Goal: Transaction & Acquisition: Purchase product/service

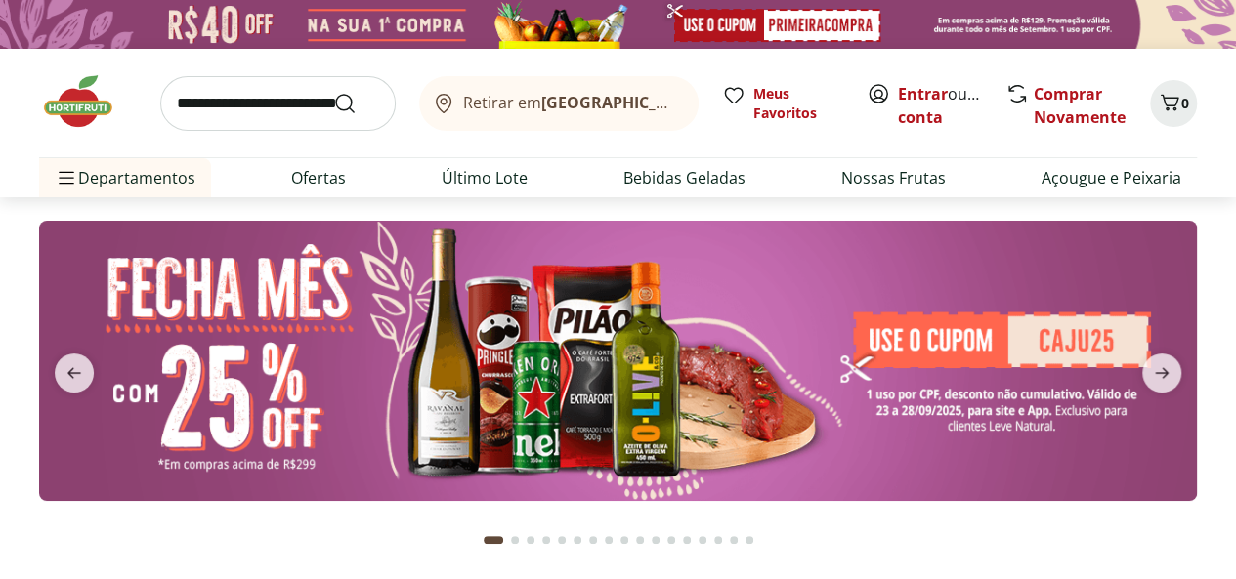
click at [600, 102] on b "[GEOGRAPHIC_DATA]/[GEOGRAPHIC_DATA]" at bounding box center [705, 102] width 329 height 21
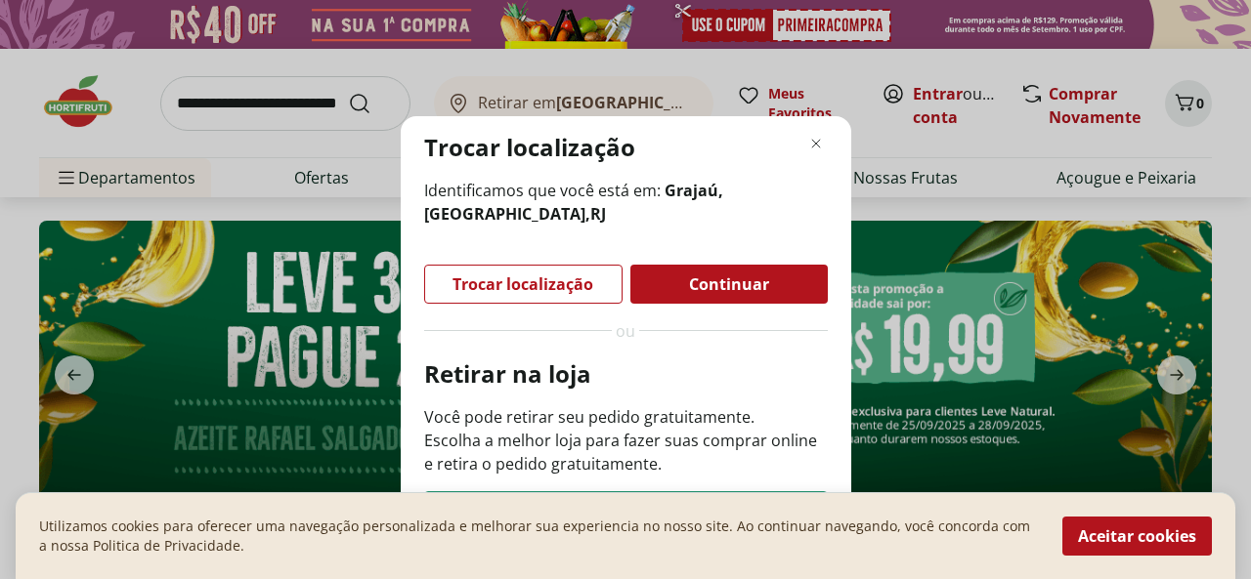
click at [705, 286] on span "Continuar" at bounding box center [729, 284] width 80 height 16
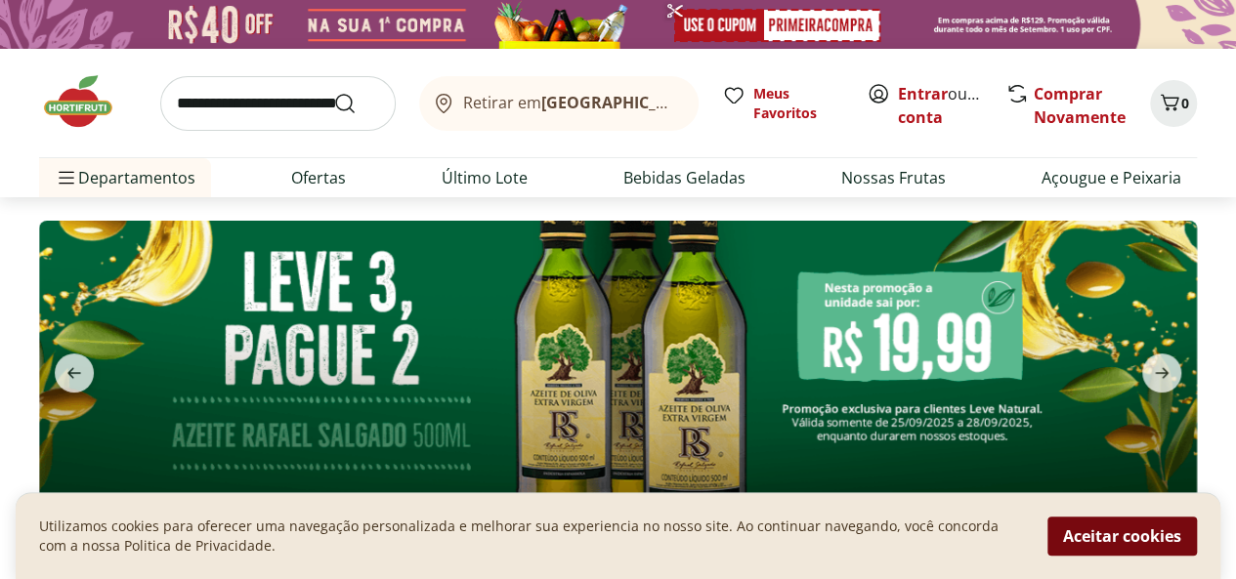
click at [1096, 533] on button "Aceitar cookies" at bounding box center [1121, 536] width 149 height 39
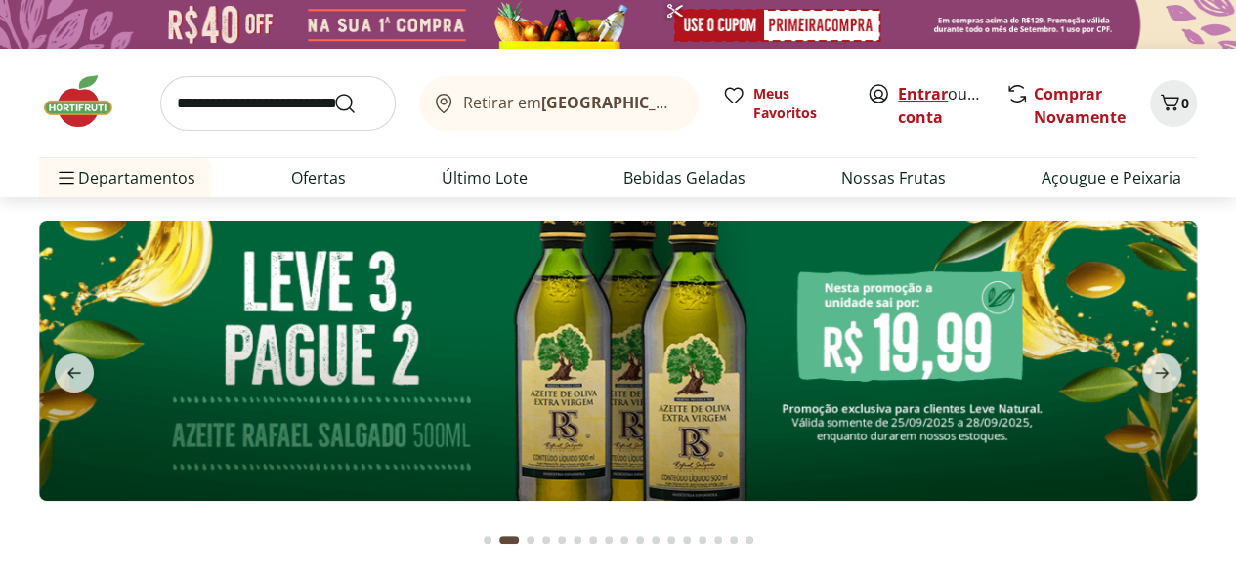
click at [916, 97] on link "Entrar" at bounding box center [923, 93] width 50 height 21
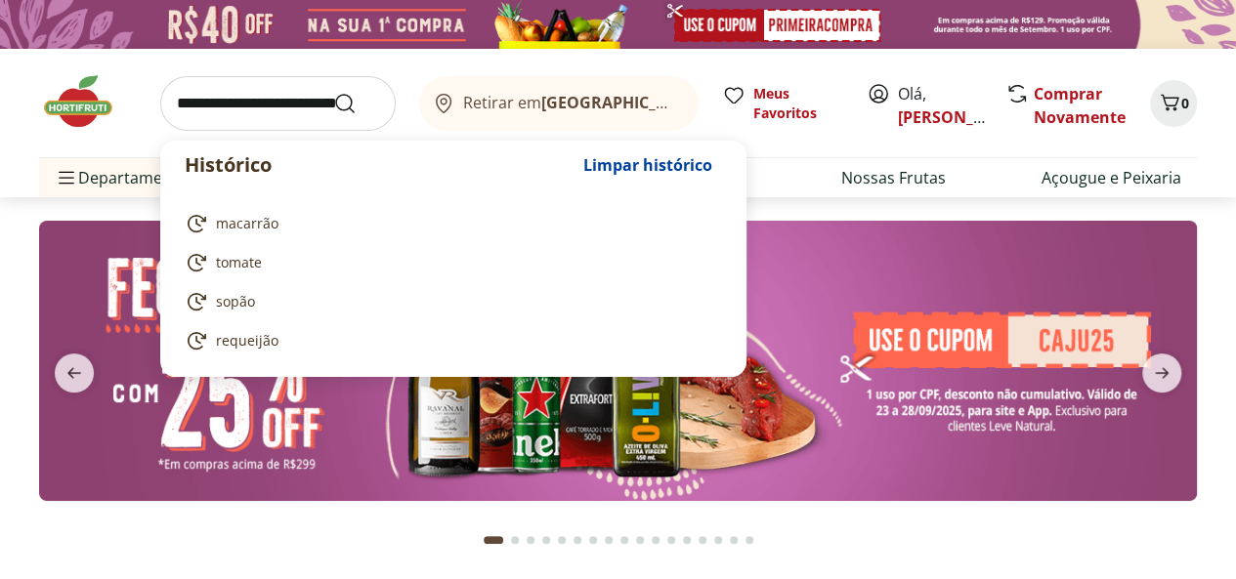
click at [274, 91] on input "search" at bounding box center [277, 103] width 235 height 55
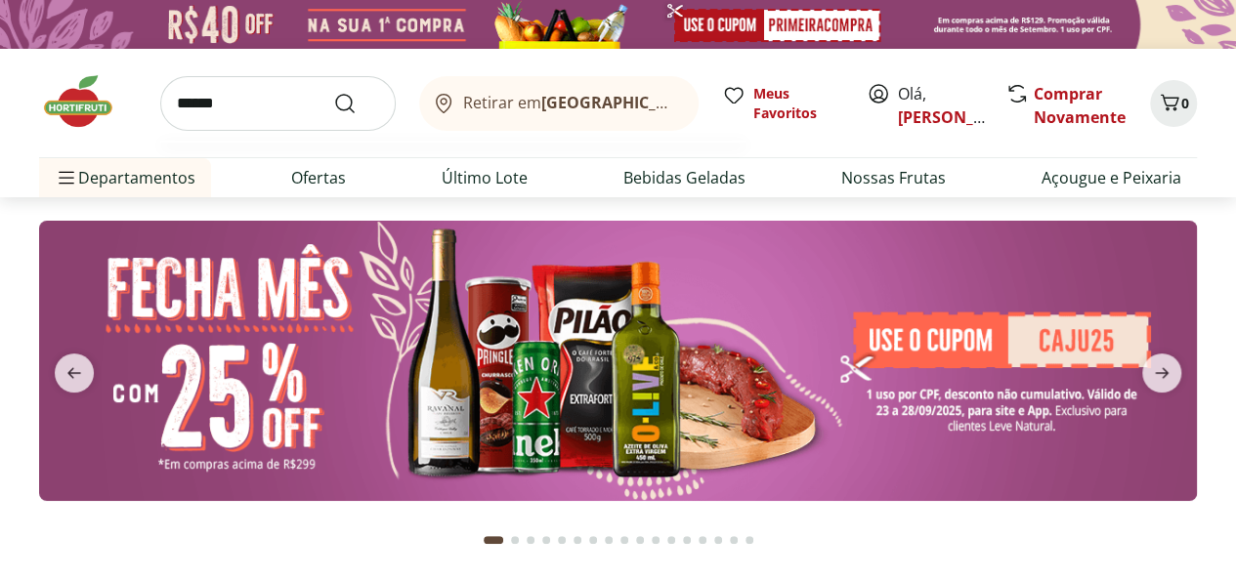
type input "******"
click at [333, 92] on button "Submit Search" at bounding box center [356, 103] width 47 height 23
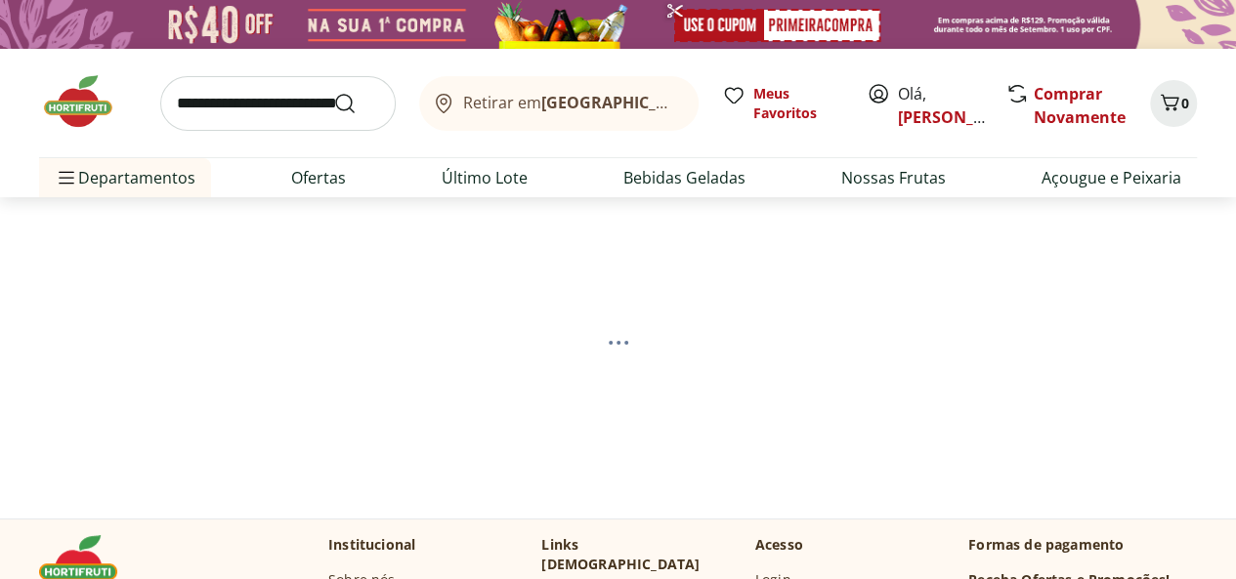
select select "**********"
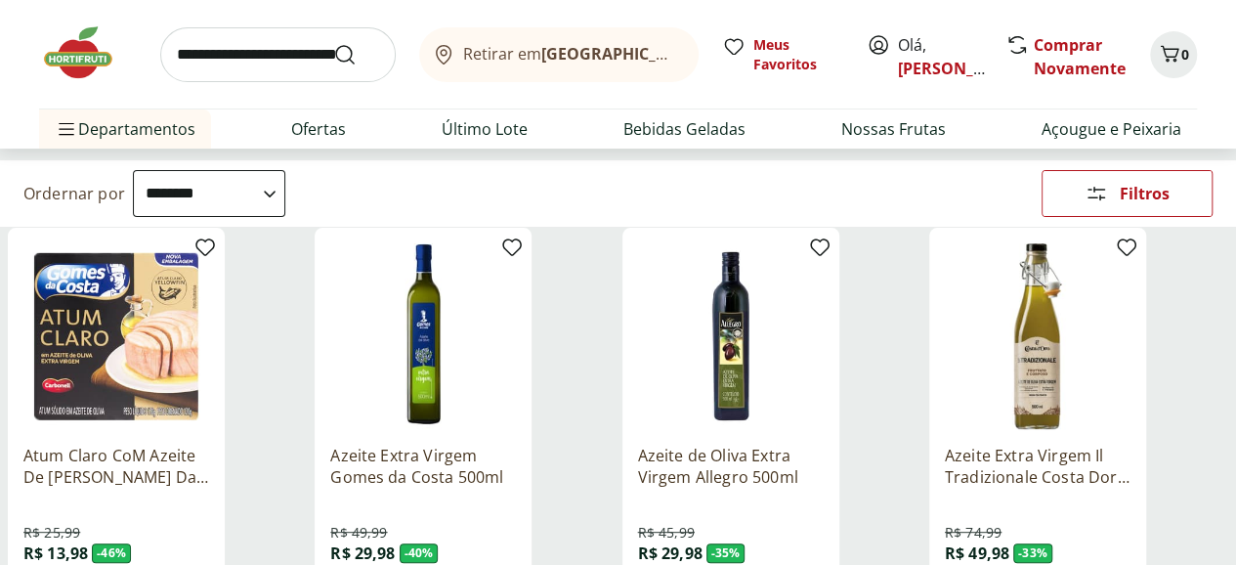
scroll to position [325, 0]
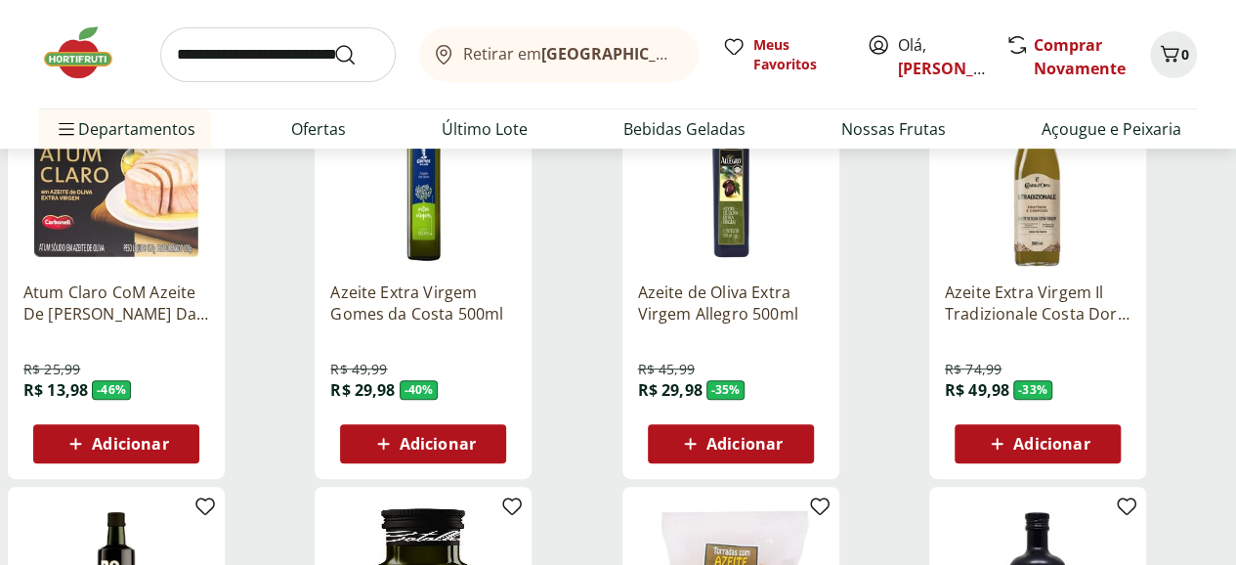
click at [824, 198] on img at bounding box center [731, 173] width 186 height 186
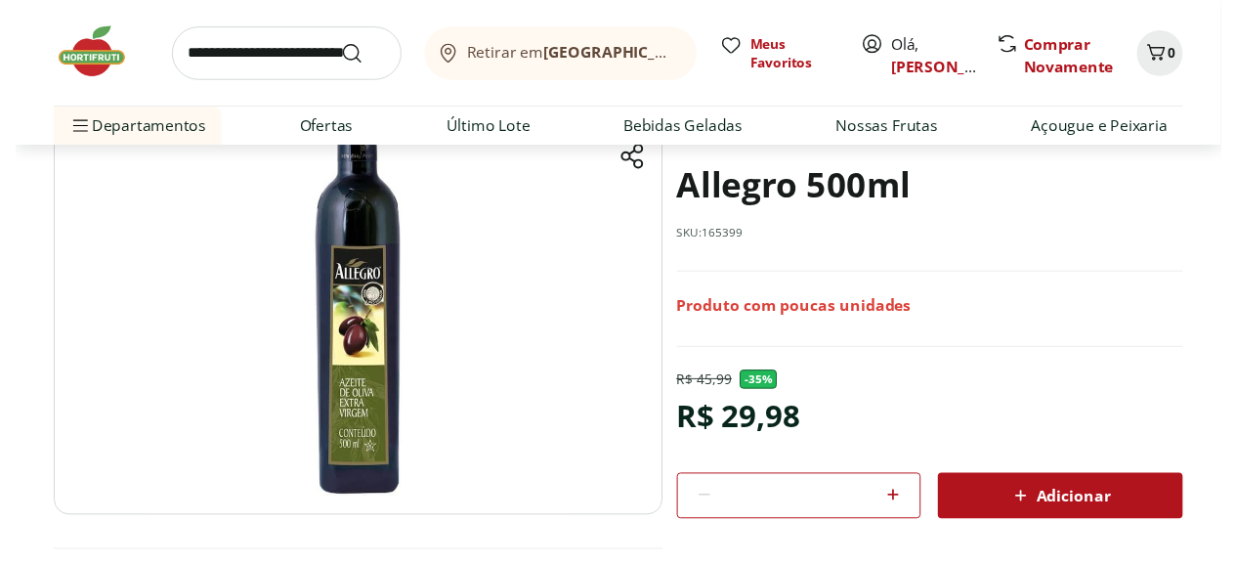
scroll to position [325, 0]
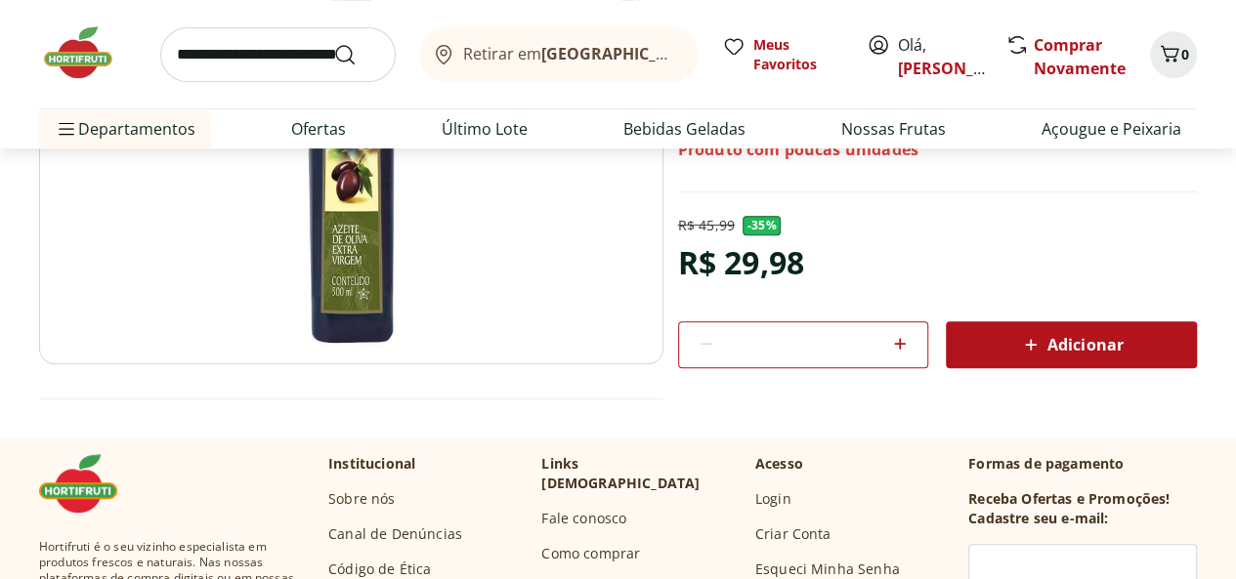
click at [1070, 346] on span "Adicionar" at bounding box center [1071, 344] width 104 height 23
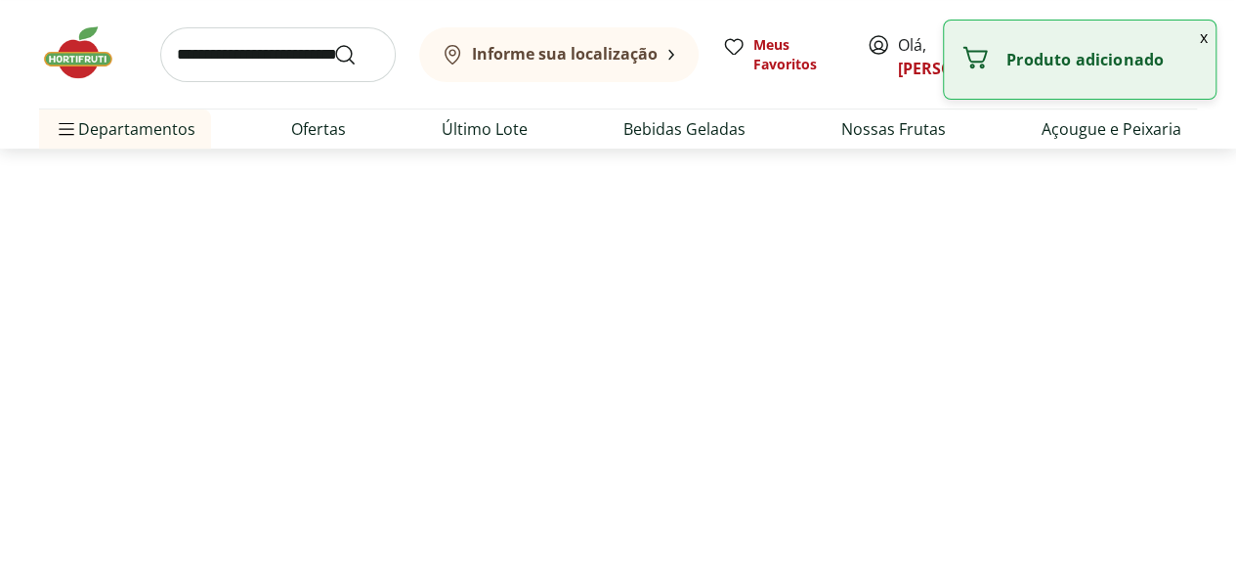
select select "**********"
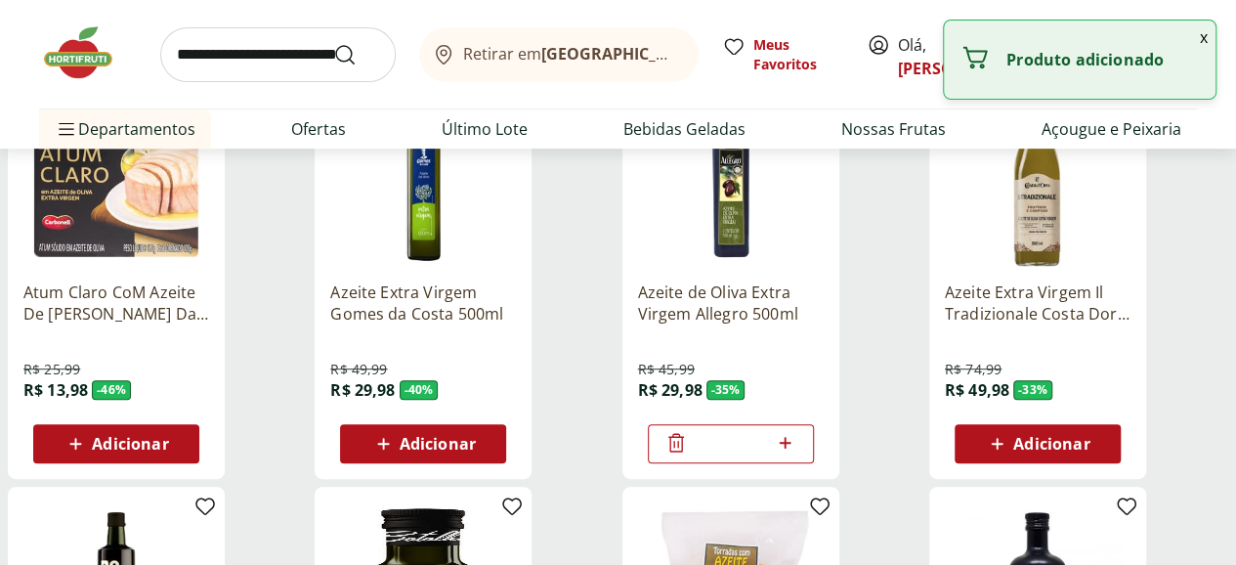
click at [516, 208] on img at bounding box center [423, 173] width 186 height 186
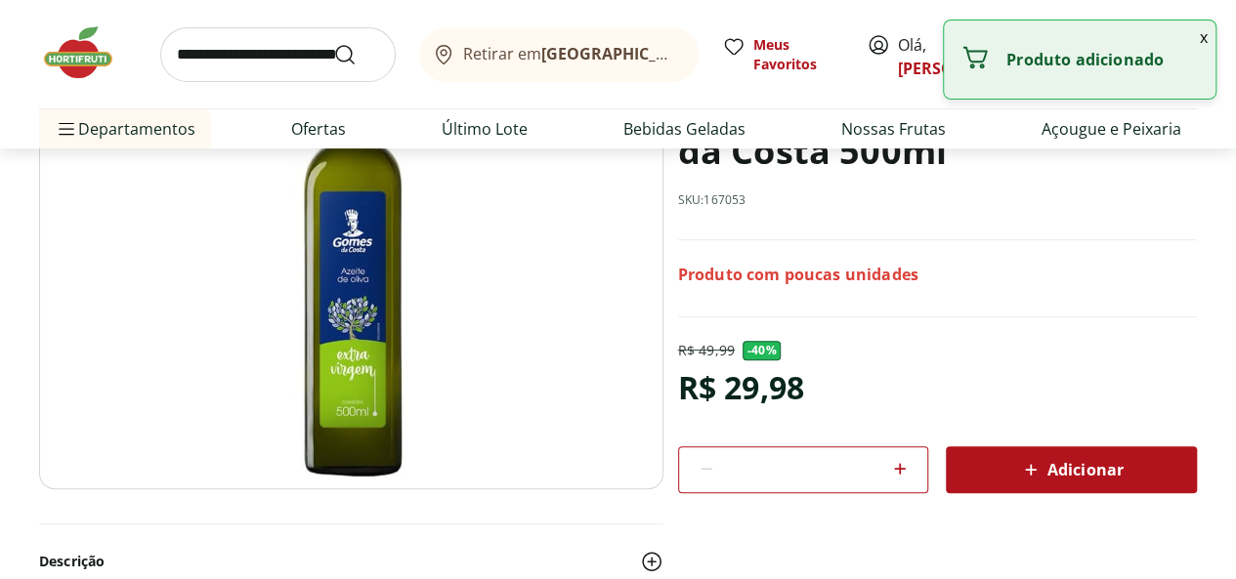
scroll to position [325, 0]
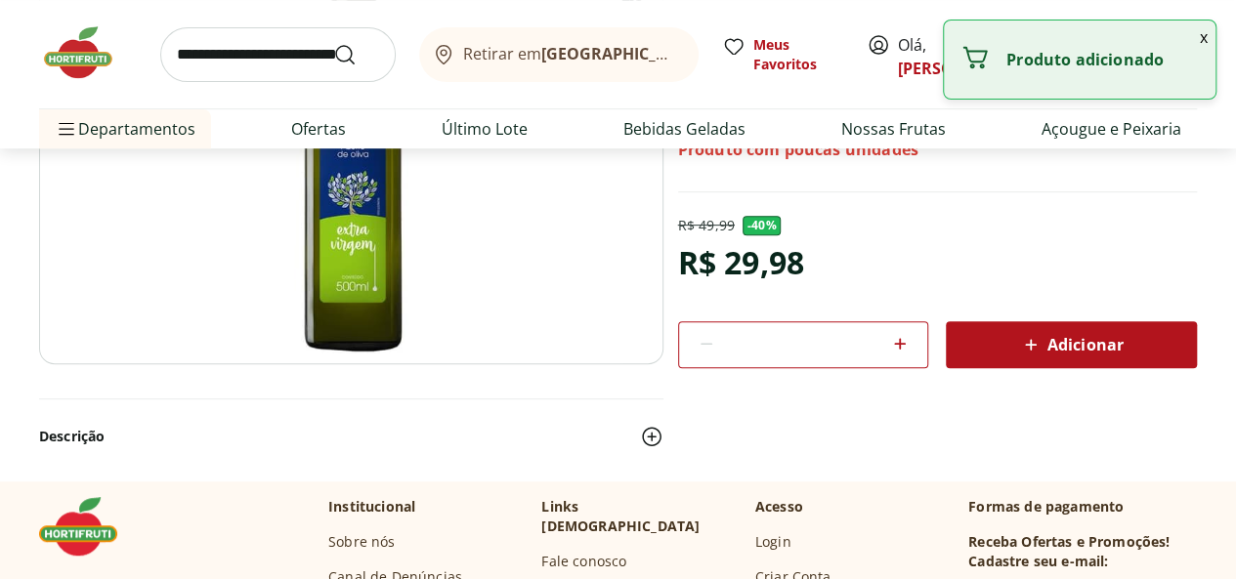
click at [1055, 333] on span "Adicionar" at bounding box center [1071, 344] width 104 height 23
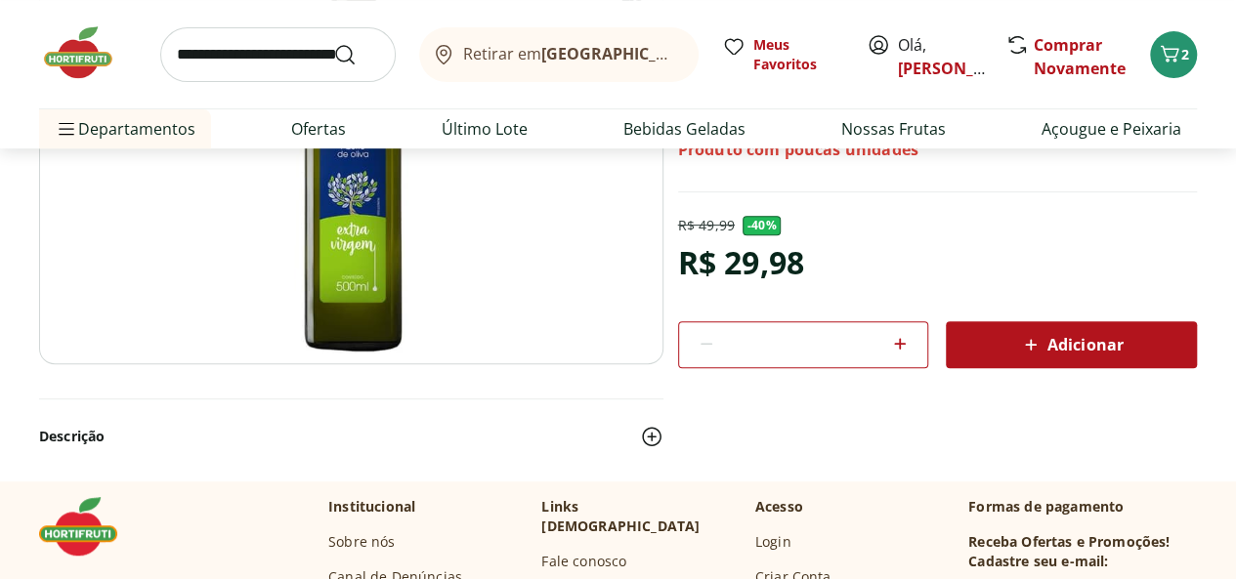
click at [260, 54] on input "search" at bounding box center [277, 54] width 235 height 55
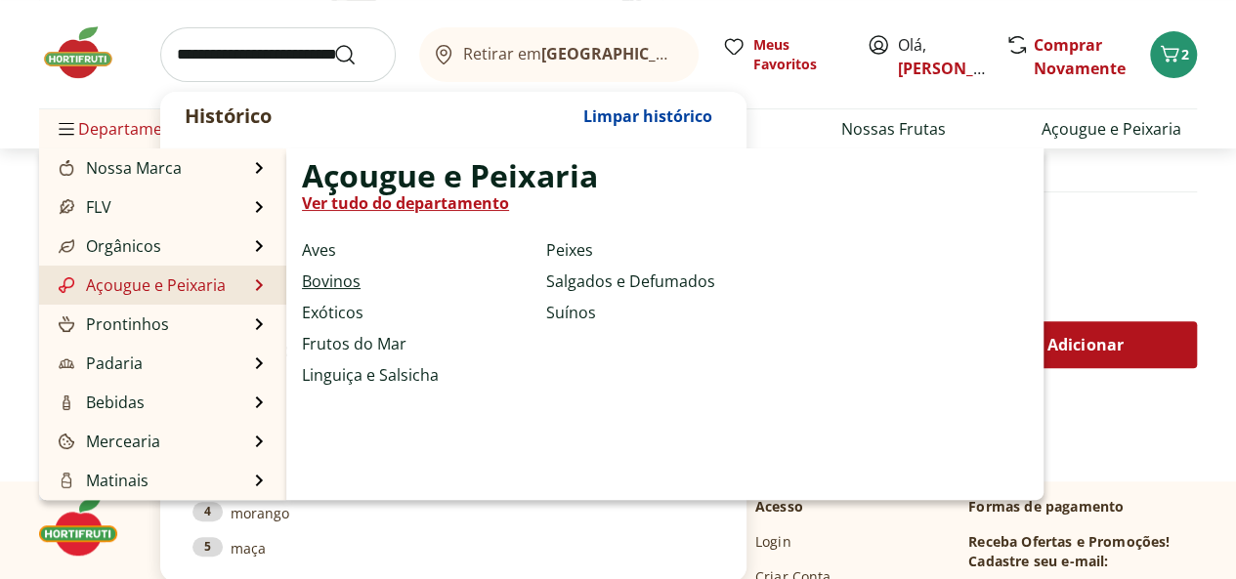
click at [339, 277] on link "Bovinos" at bounding box center [331, 281] width 59 height 23
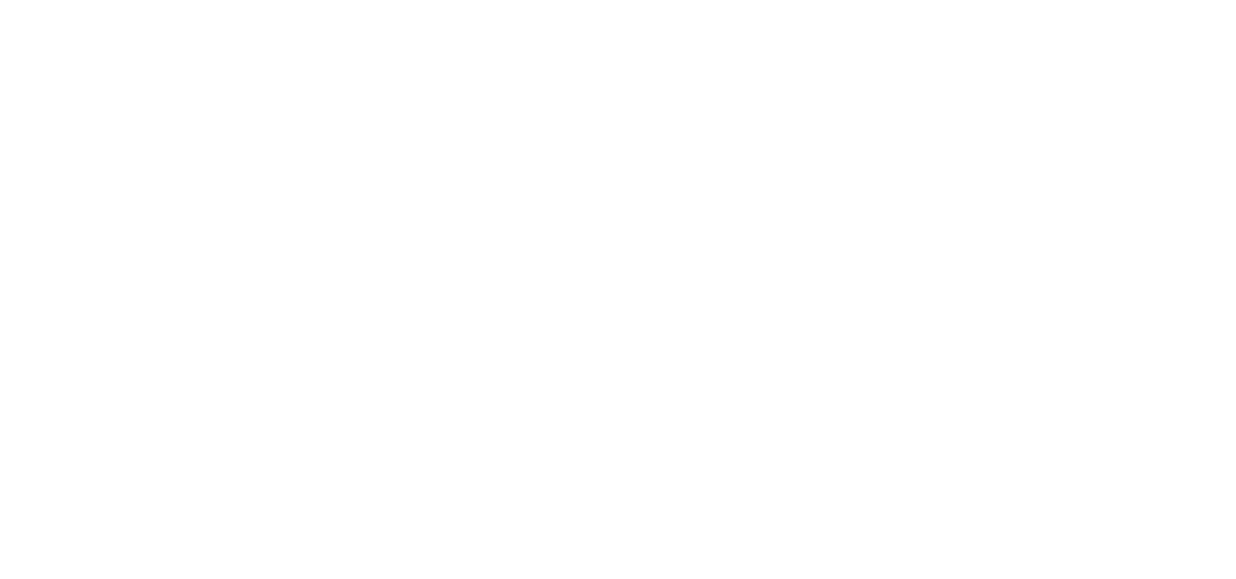
select select "**********"
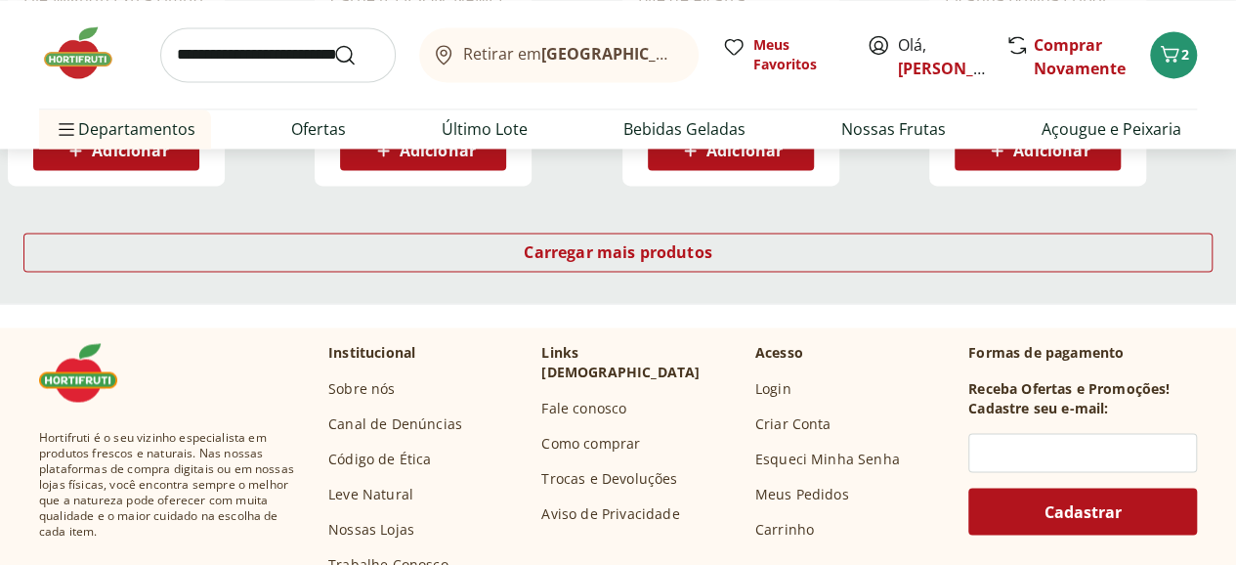
scroll to position [1466, 0]
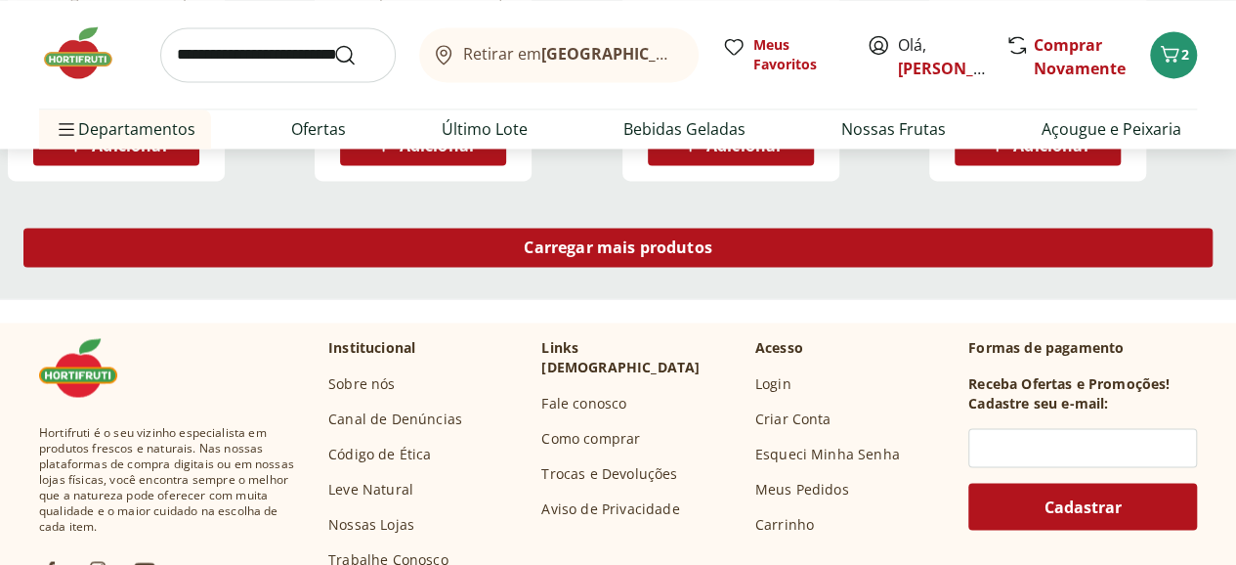
click at [712, 239] on span "Carregar mais produtos" at bounding box center [618, 247] width 189 height 16
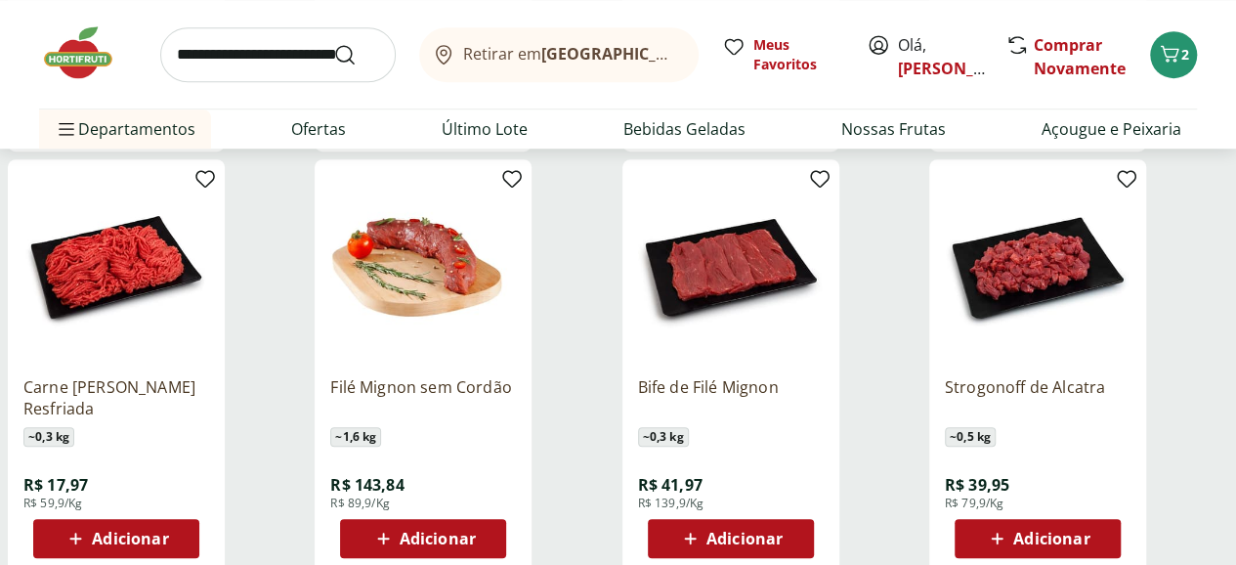
scroll to position [814, 0]
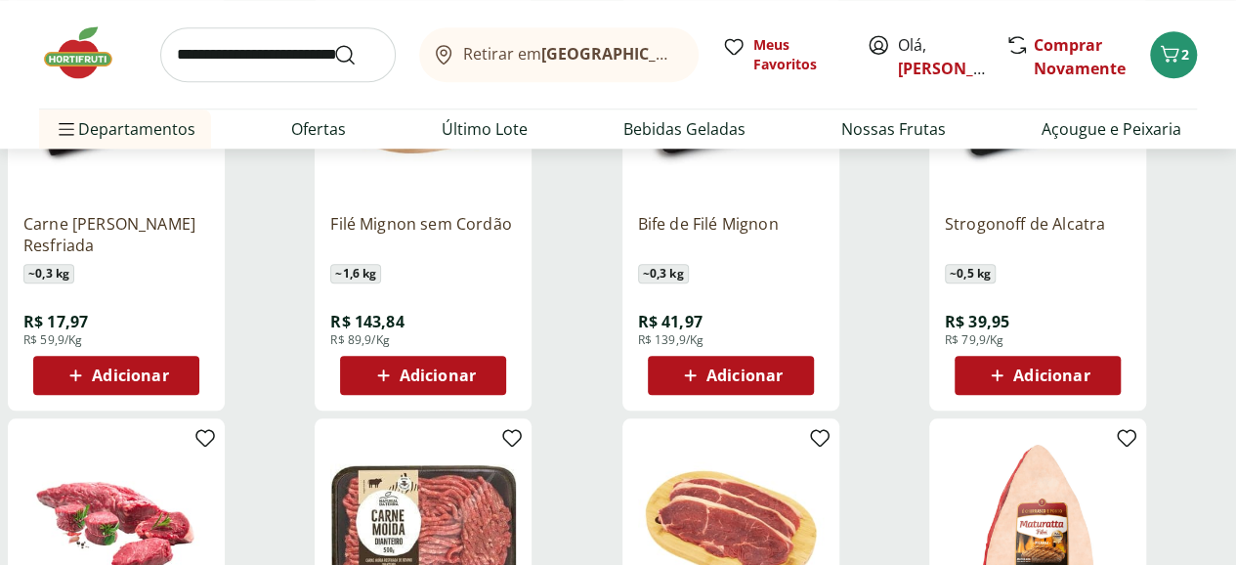
click at [1089, 367] on span "Adicionar" at bounding box center [1051, 375] width 76 height 16
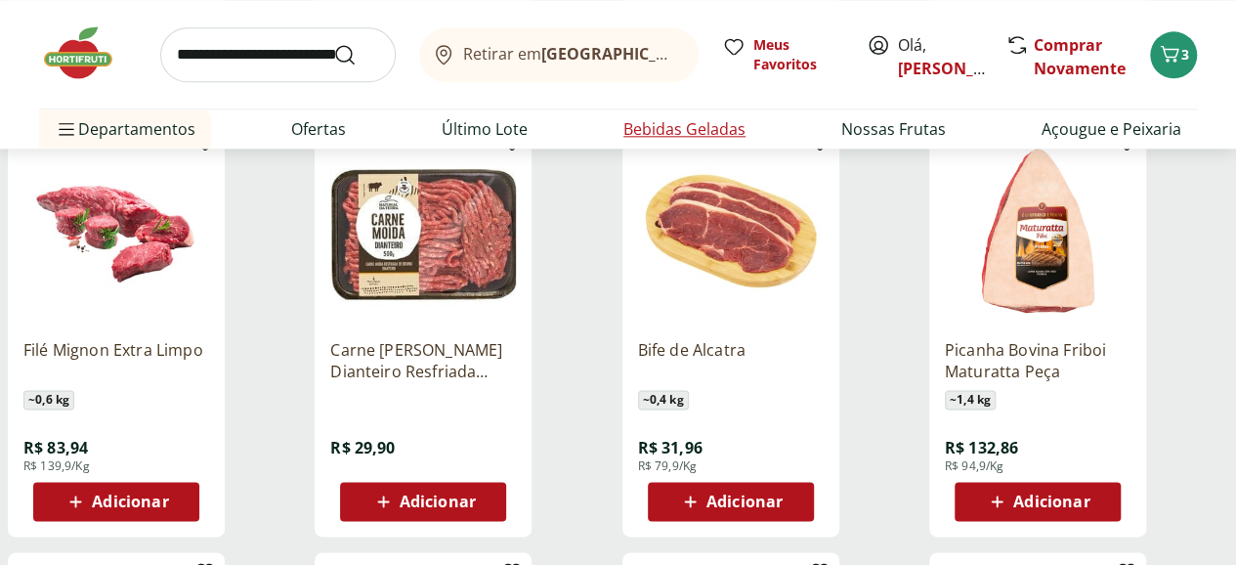
scroll to position [1139, 0]
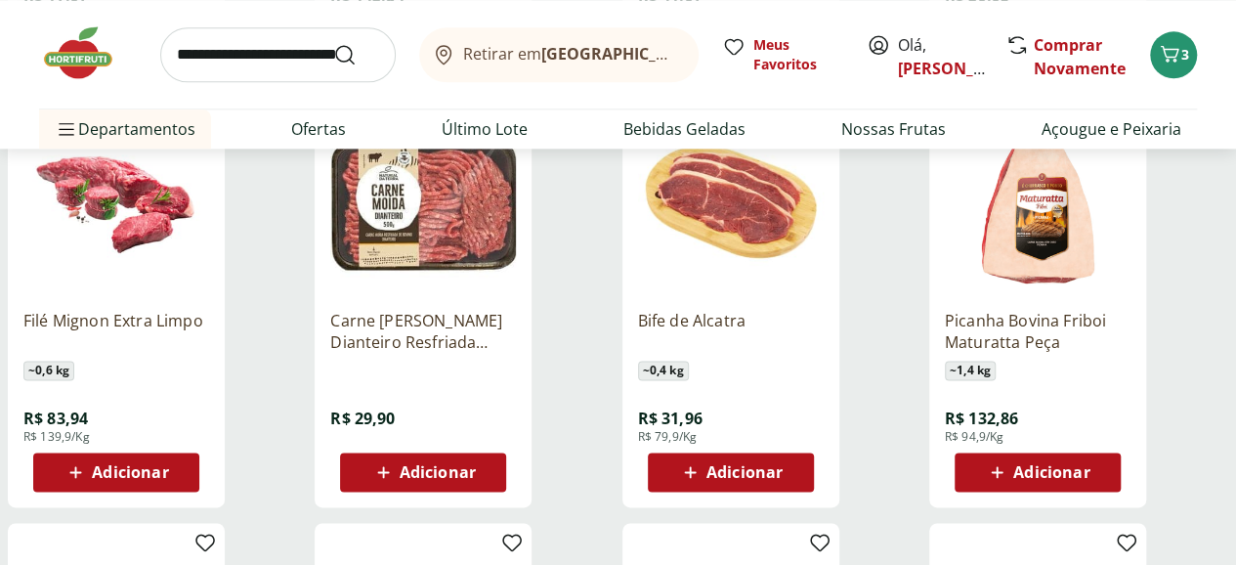
click at [297, 56] on input "search" at bounding box center [277, 54] width 235 height 55
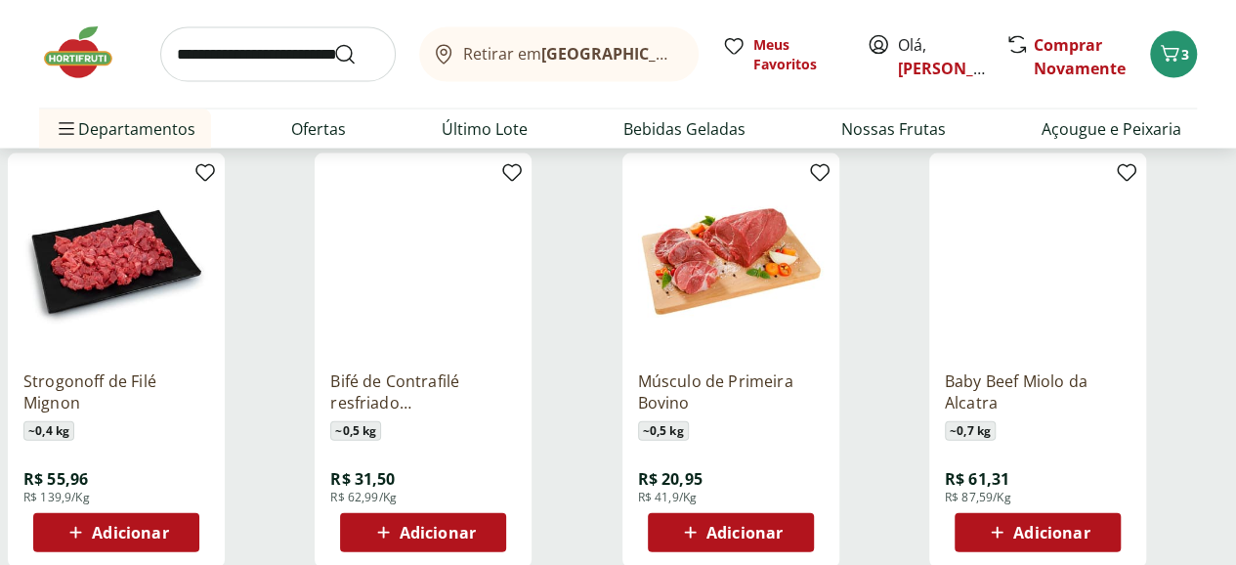
scroll to position [1959, 0]
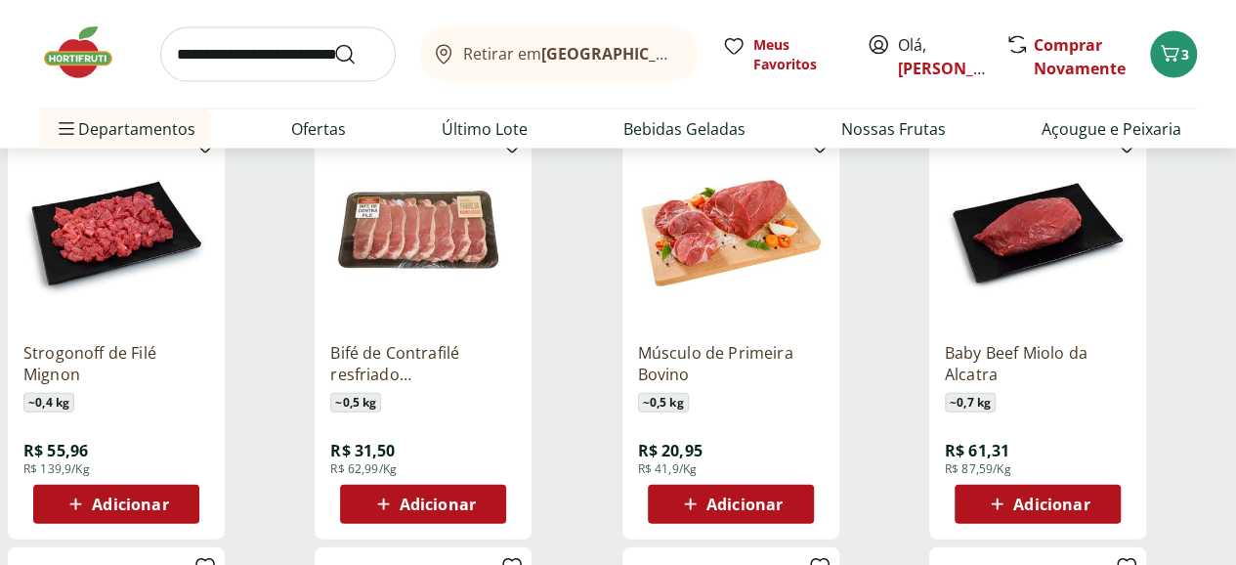
click at [516, 342] on p "Bifé de Contrafilé resfriado Tamanho Família" at bounding box center [423, 363] width 186 height 43
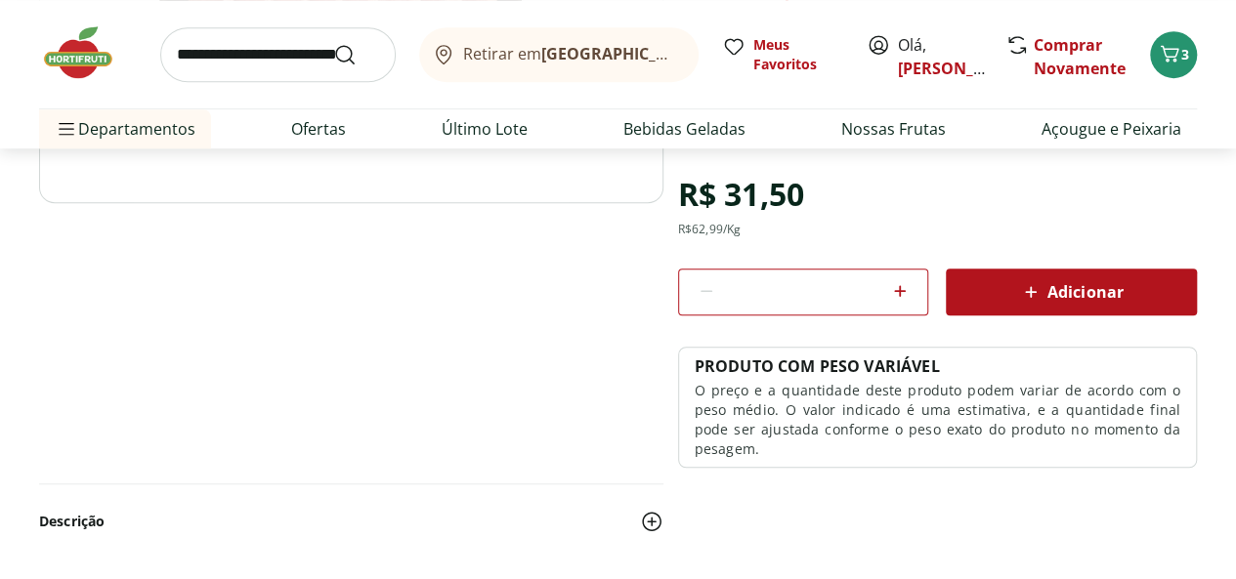
scroll to position [489, 0]
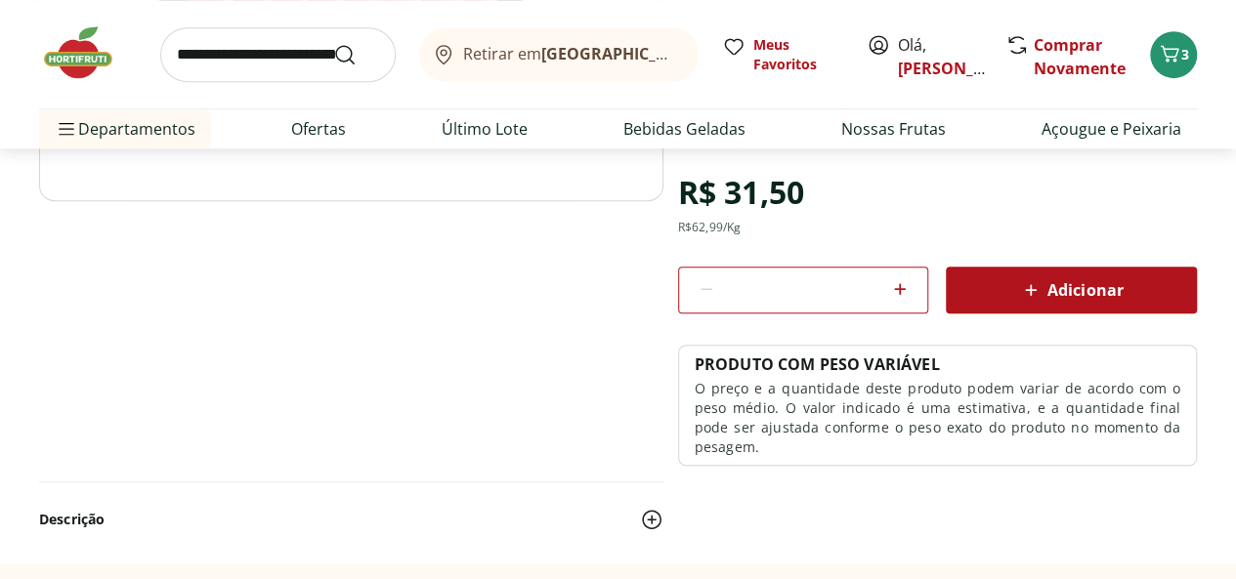
click at [1041, 282] on icon at bounding box center [1030, 289] width 23 height 23
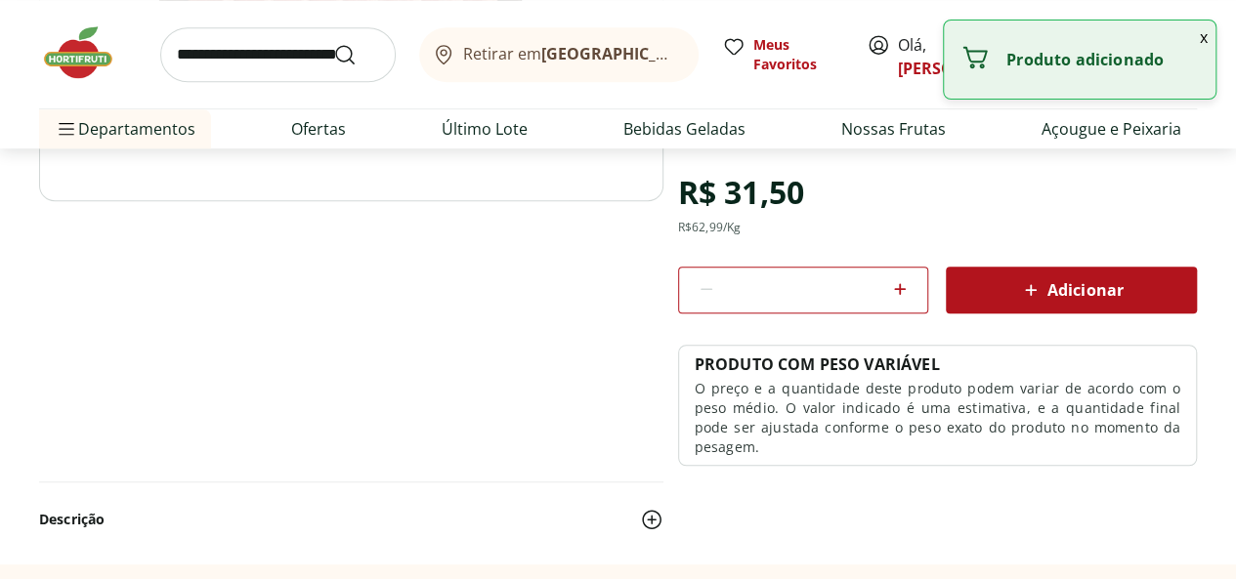
select select "**********"
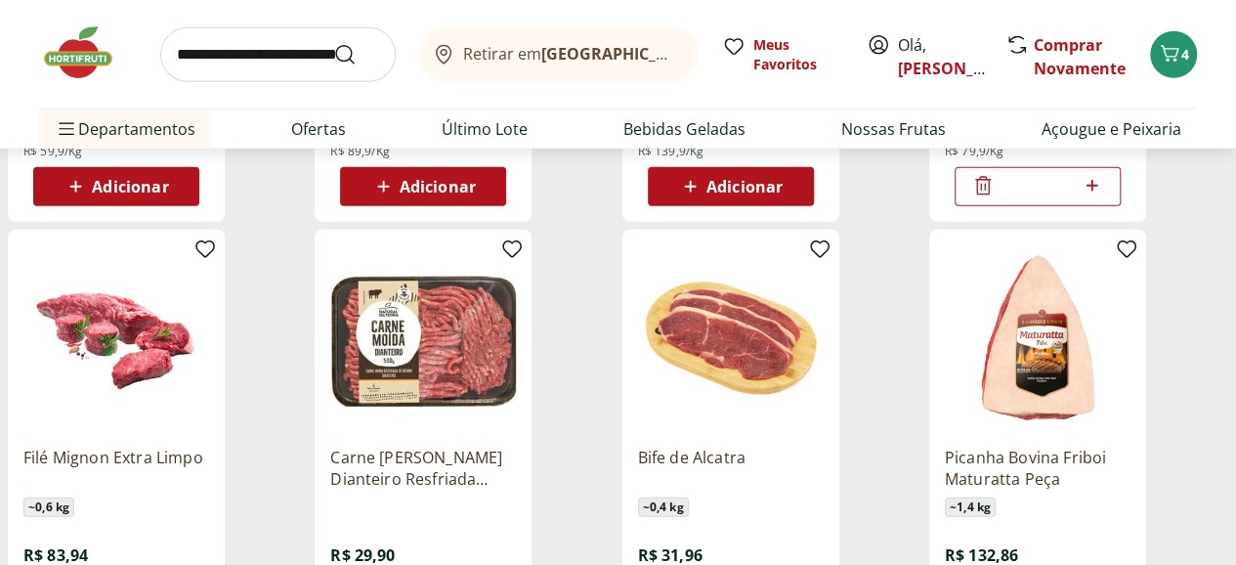
scroll to position [2773, 0]
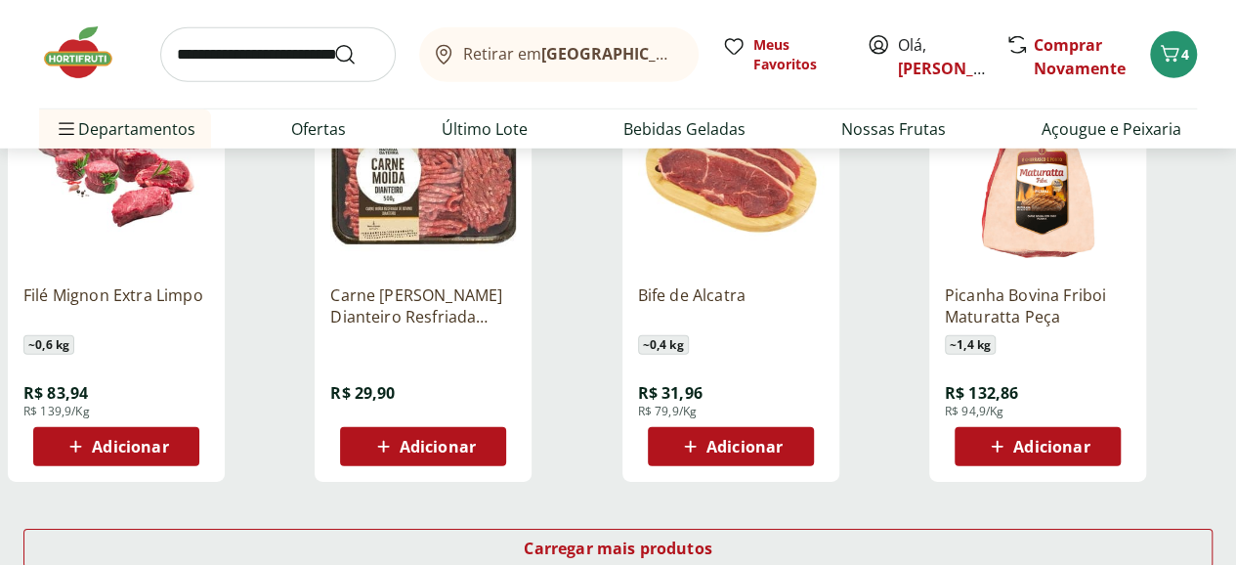
click at [783, 439] on span "Adicionar" at bounding box center [744, 447] width 76 height 16
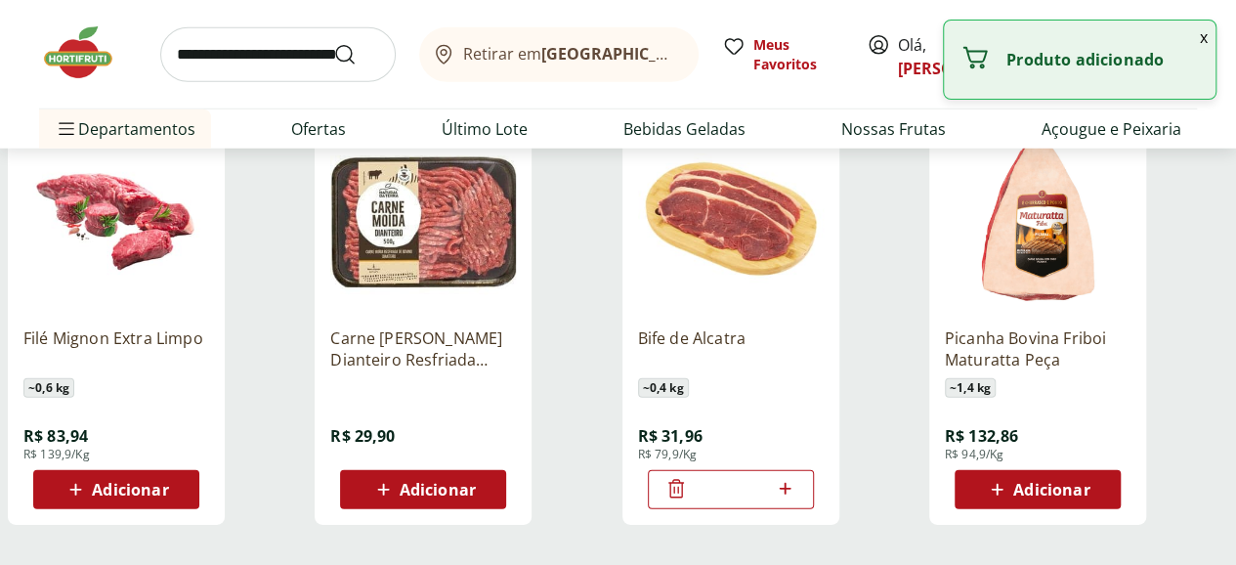
scroll to position [2284, 0]
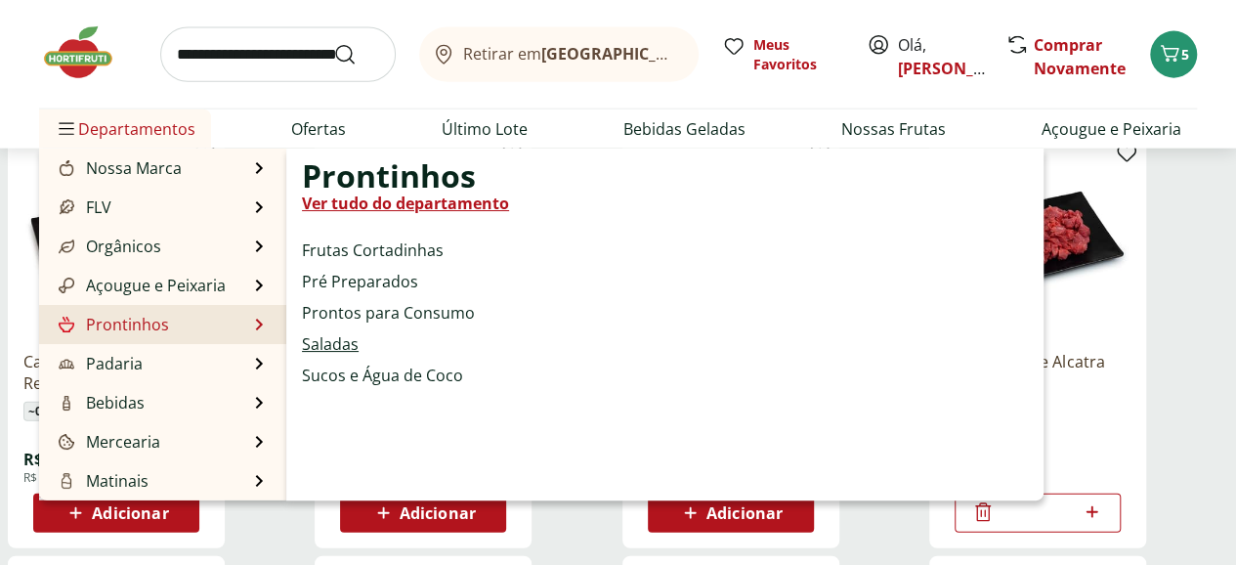
click at [346, 341] on link "Saladas" at bounding box center [330, 343] width 57 height 23
select select "**********"
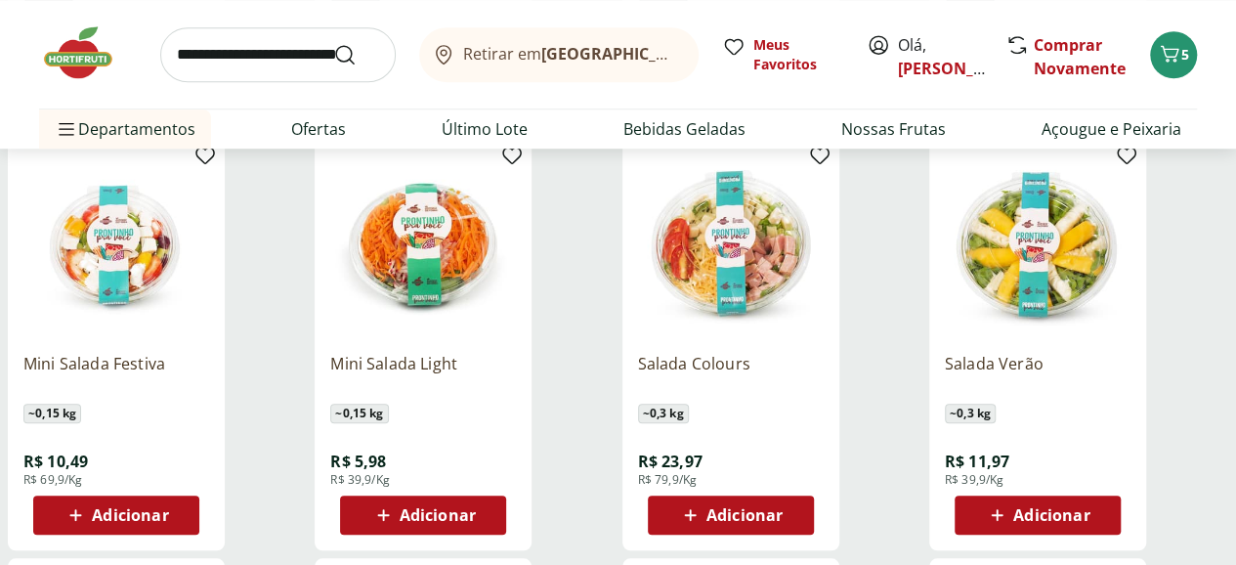
scroll to position [651, 0]
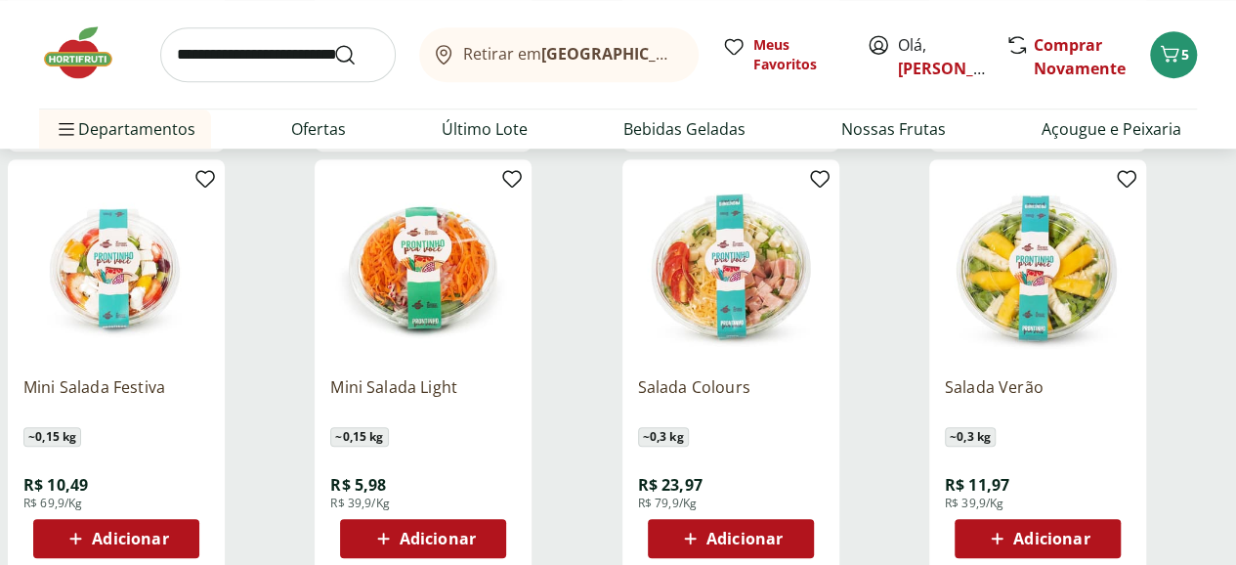
click at [516, 199] on img at bounding box center [423, 268] width 186 height 186
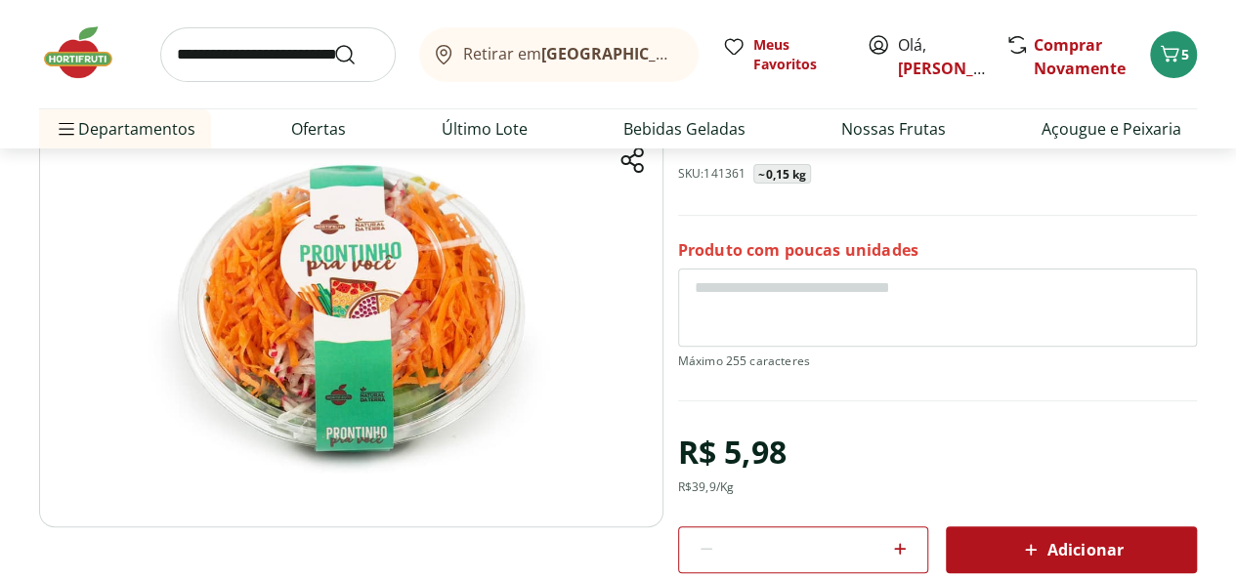
scroll to position [325, 0]
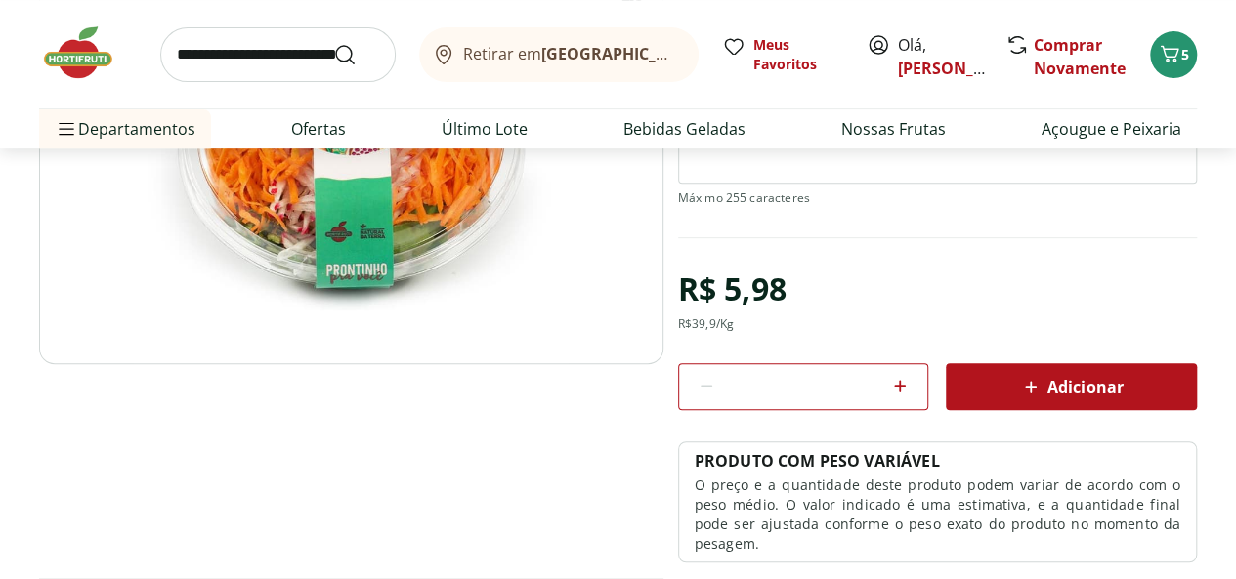
click at [1043, 382] on span "Adicionar" at bounding box center [1071, 386] width 104 height 23
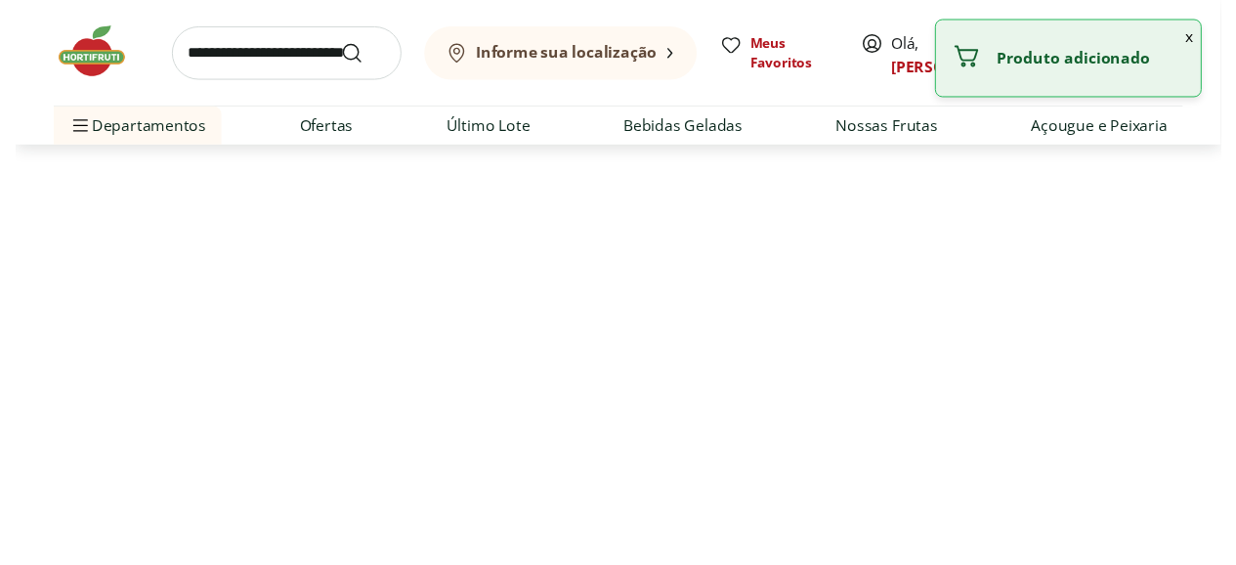
scroll to position [651, 0]
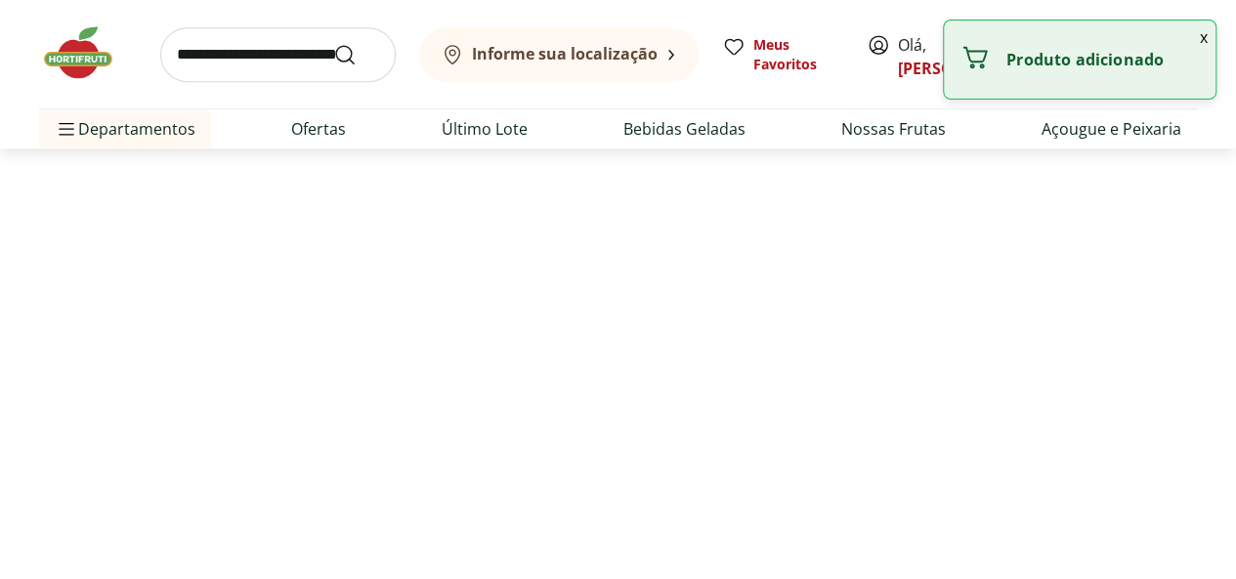
select select "**********"
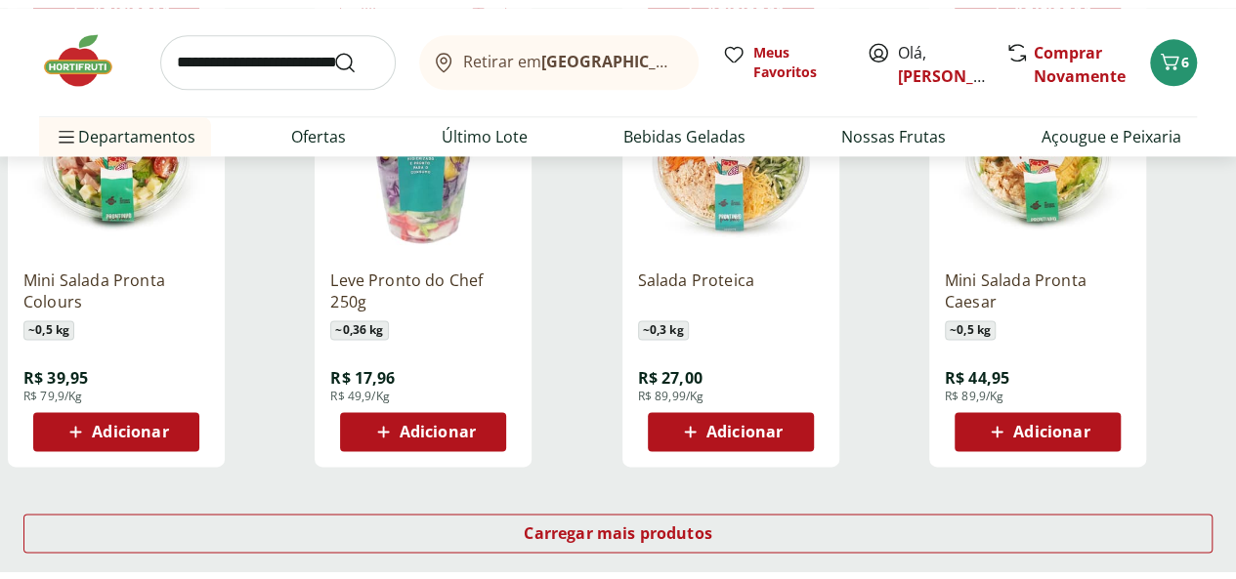
scroll to position [1302, 0]
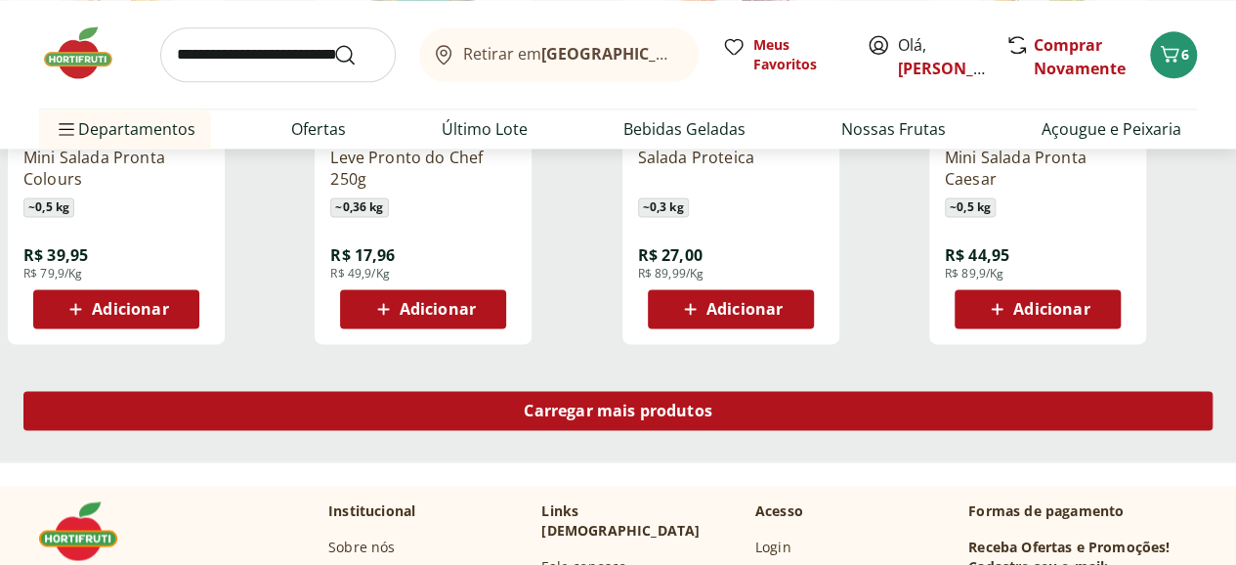
click at [712, 403] on span "Carregar mais produtos" at bounding box center [618, 411] width 189 height 16
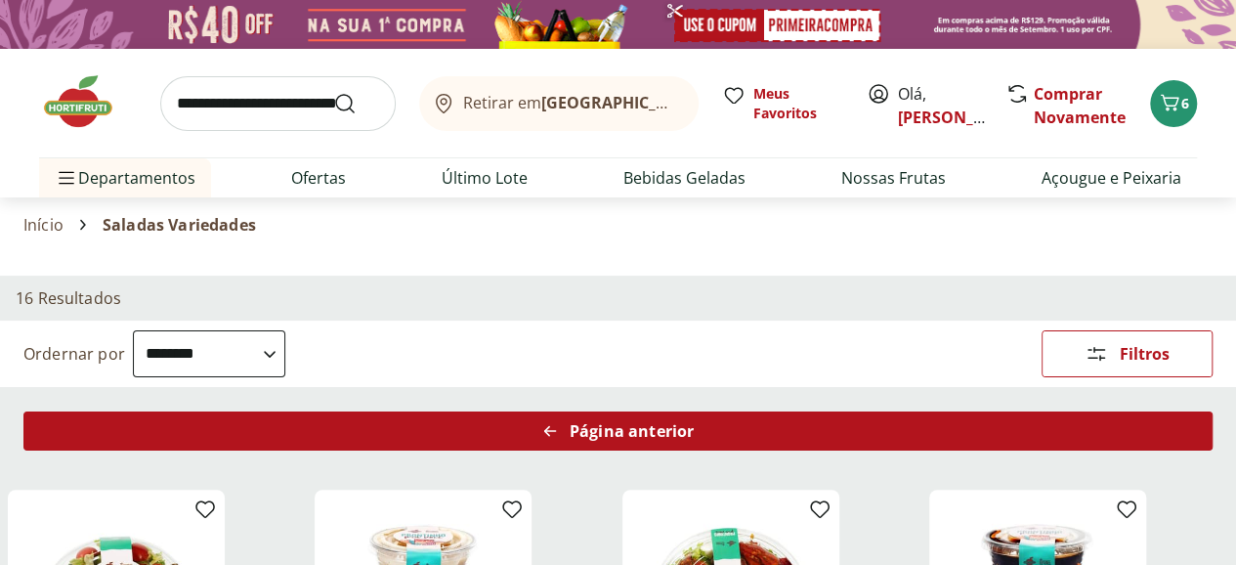
click at [694, 423] on span "Página anterior" at bounding box center [632, 431] width 124 height 16
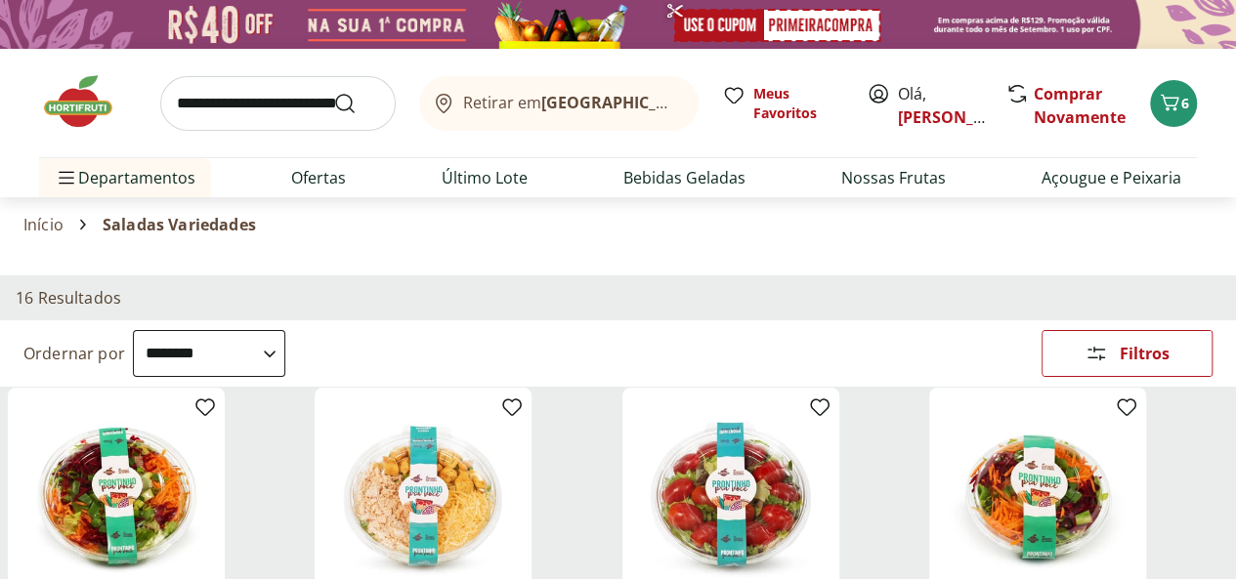
scroll to position [162, 0]
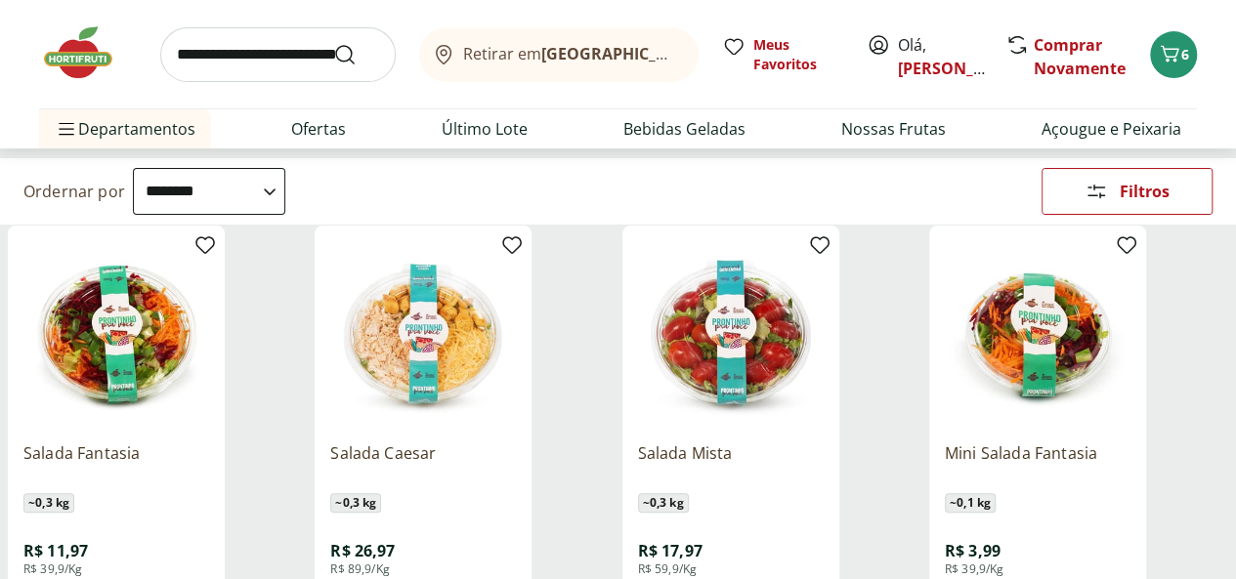
click at [252, 48] on input "search" at bounding box center [277, 54] width 235 height 55
type input "**********"
click at [333, 43] on button "Submit Search" at bounding box center [356, 54] width 47 height 23
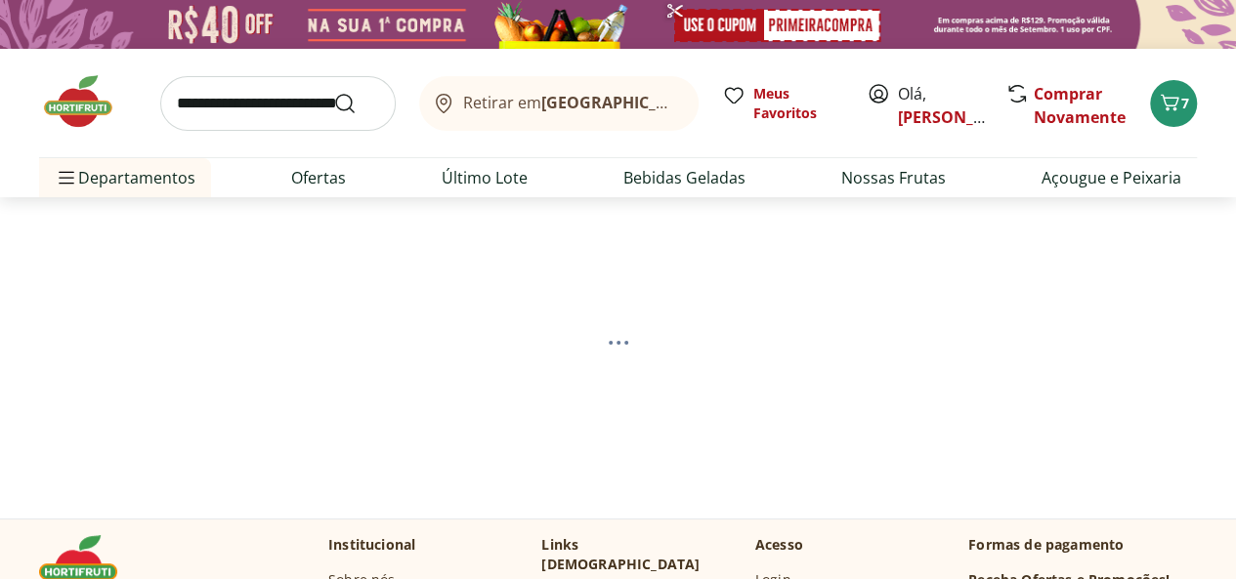
select select "**********"
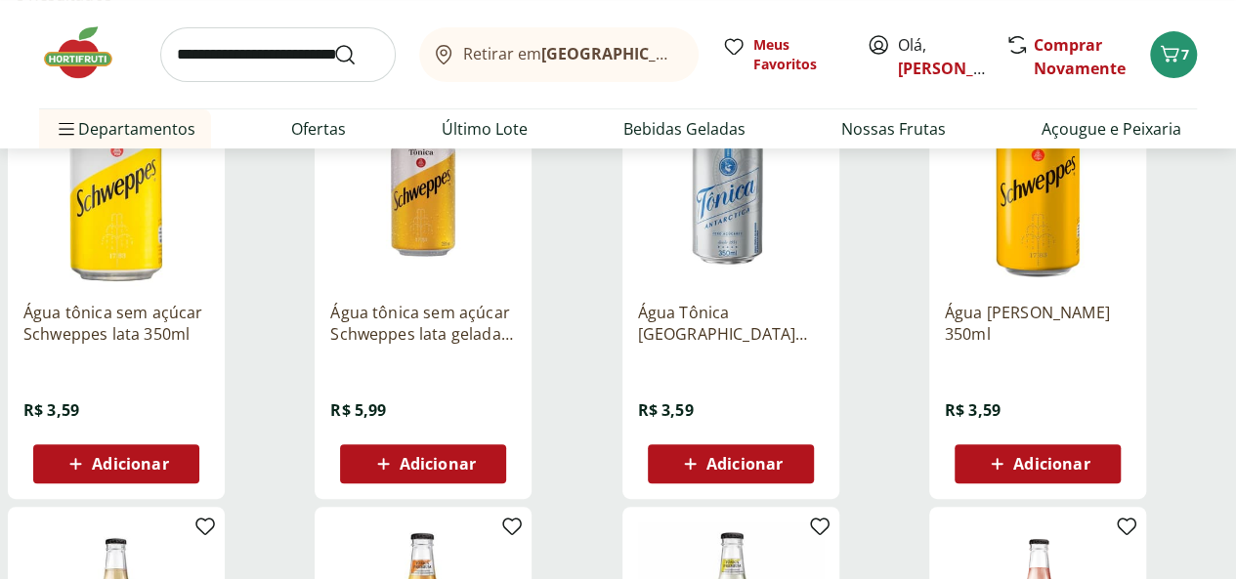
scroll to position [325, 0]
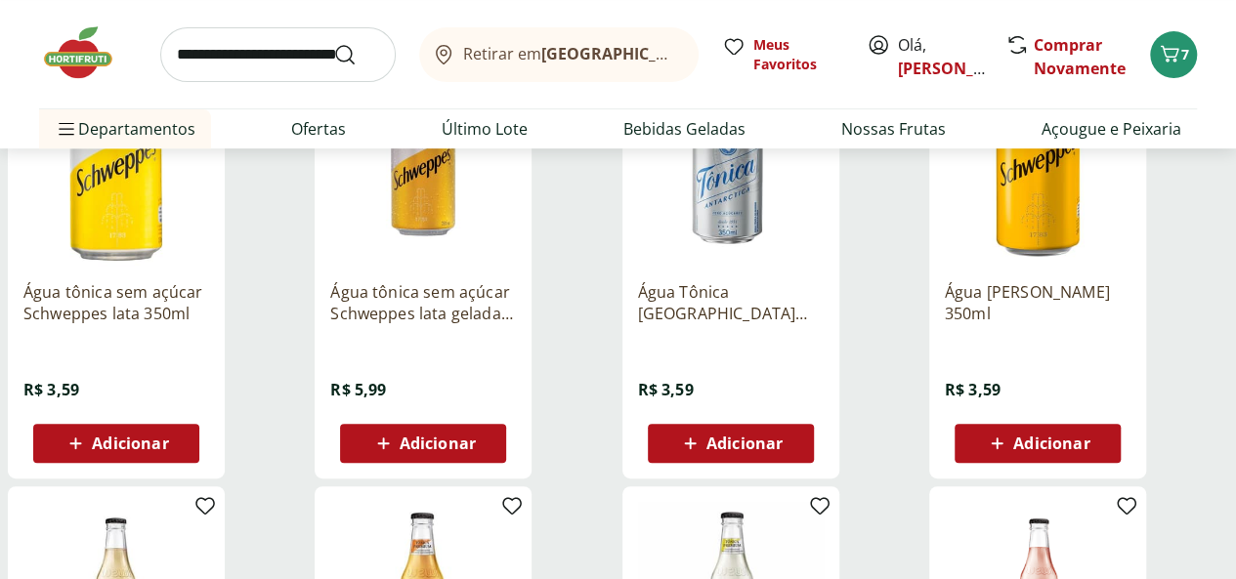
click at [783, 451] on span "Adicionar" at bounding box center [744, 444] width 76 height 16
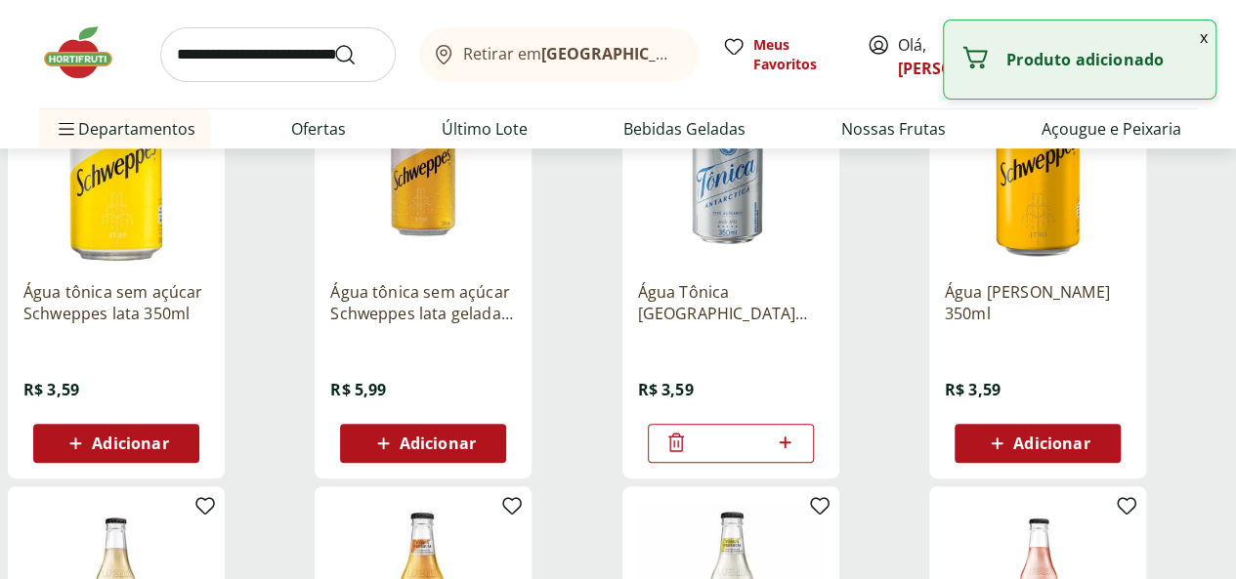
click at [797, 447] on icon at bounding box center [785, 442] width 24 height 23
type input "*"
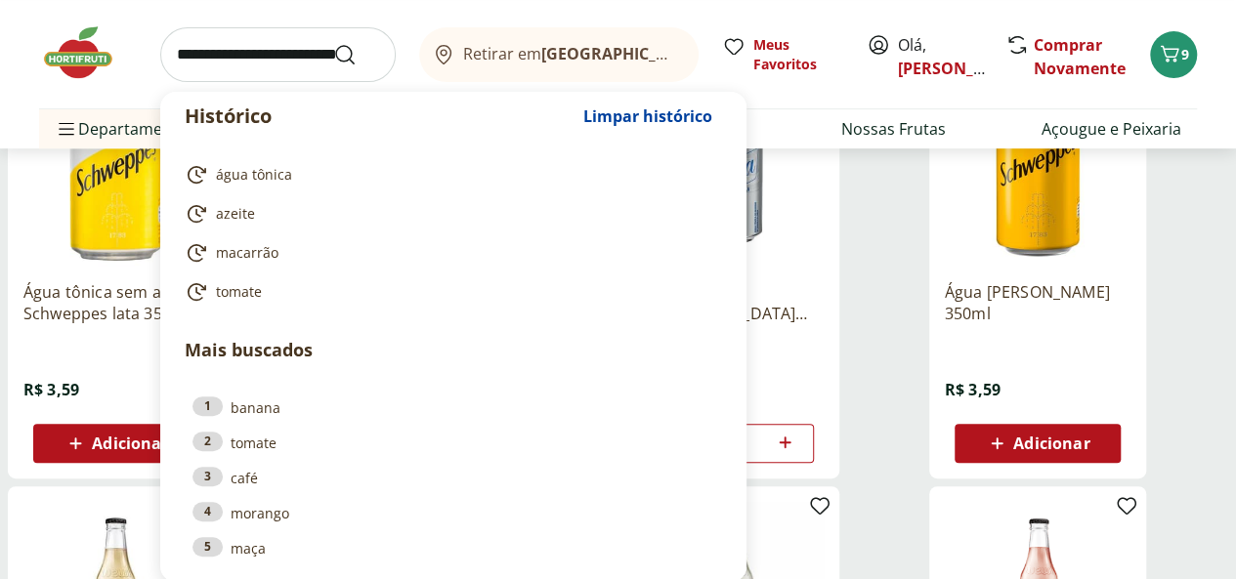
click at [316, 48] on input "search" at bounding box center [277, 54] width 235 height 55
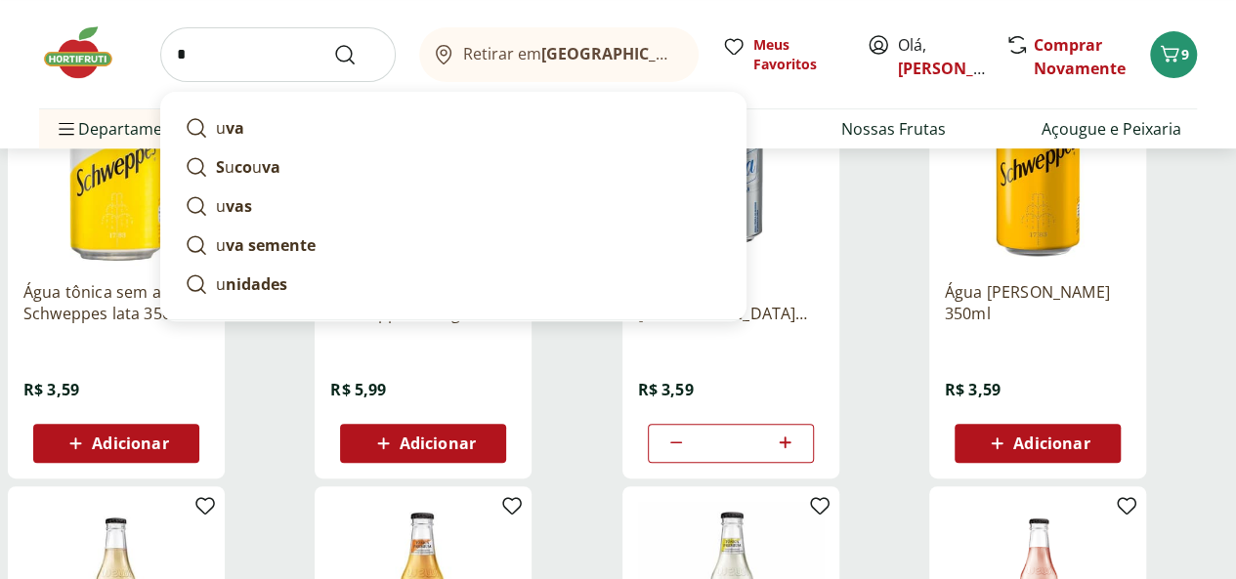
type input "*"
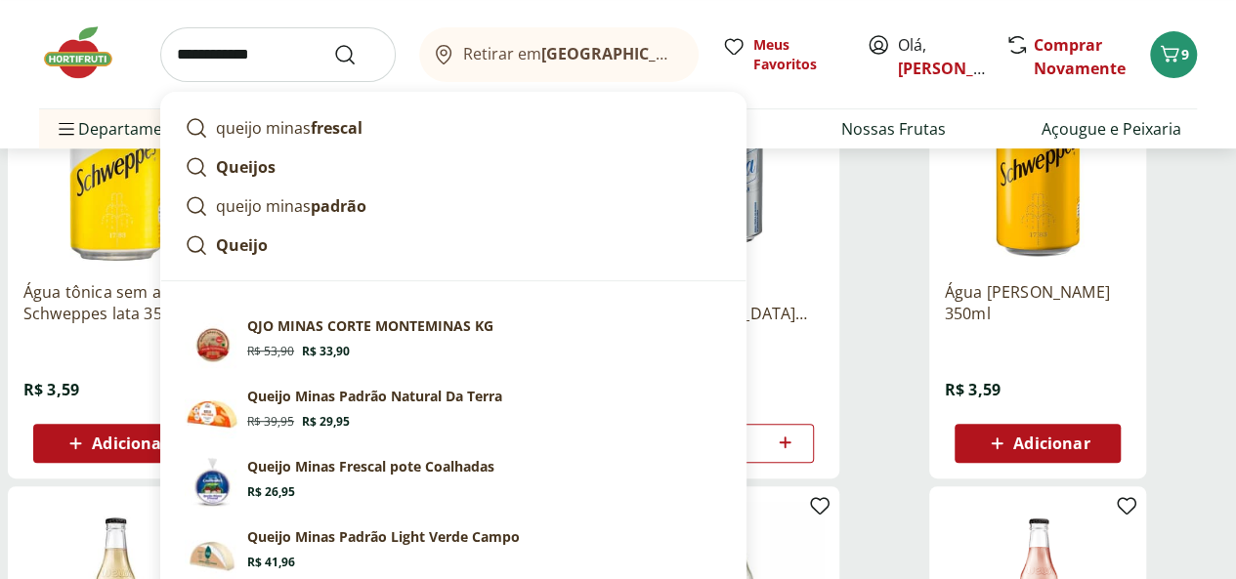
type input "**********"
click at [333, 43] on button "Submit Search" at bounding box center [356, 54] width 47 height 23
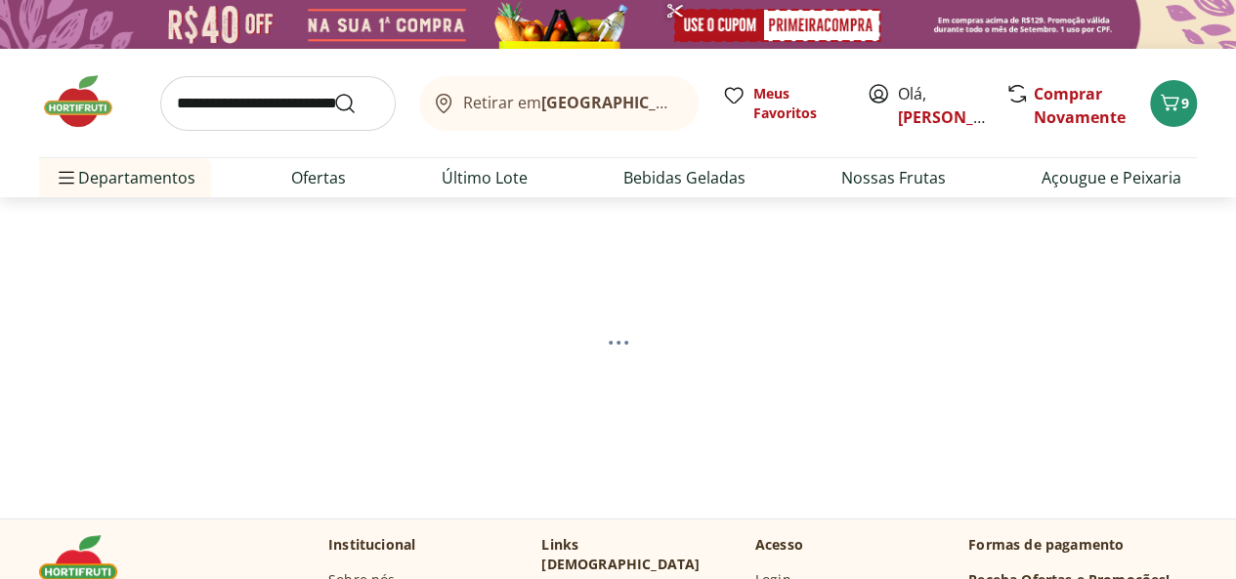
select select "**********"
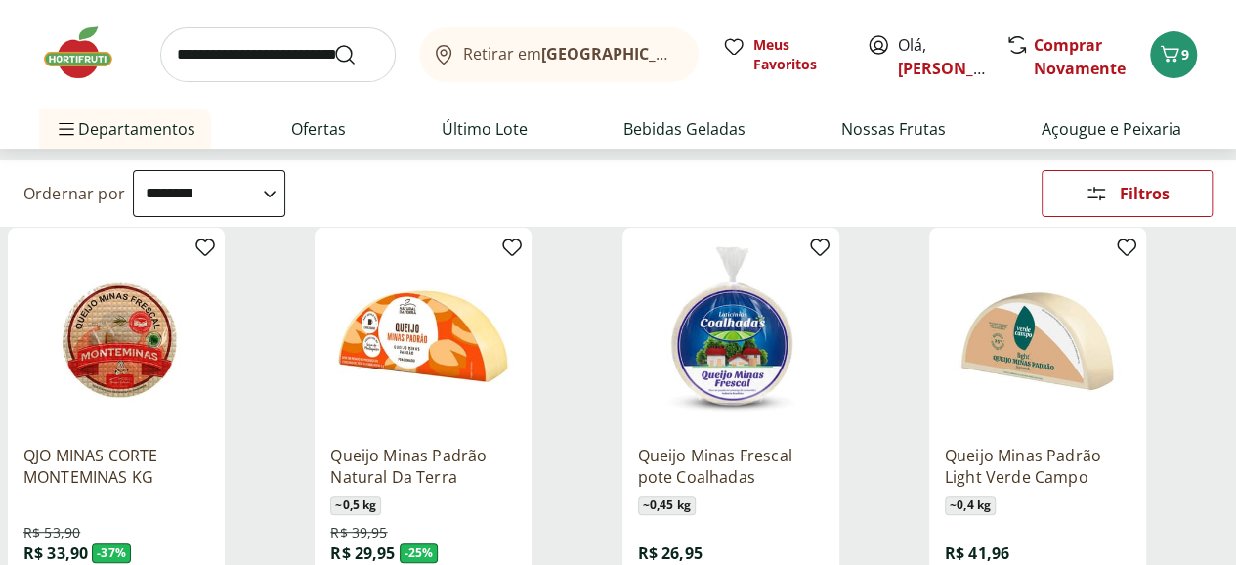
scroll to position [325, 0]
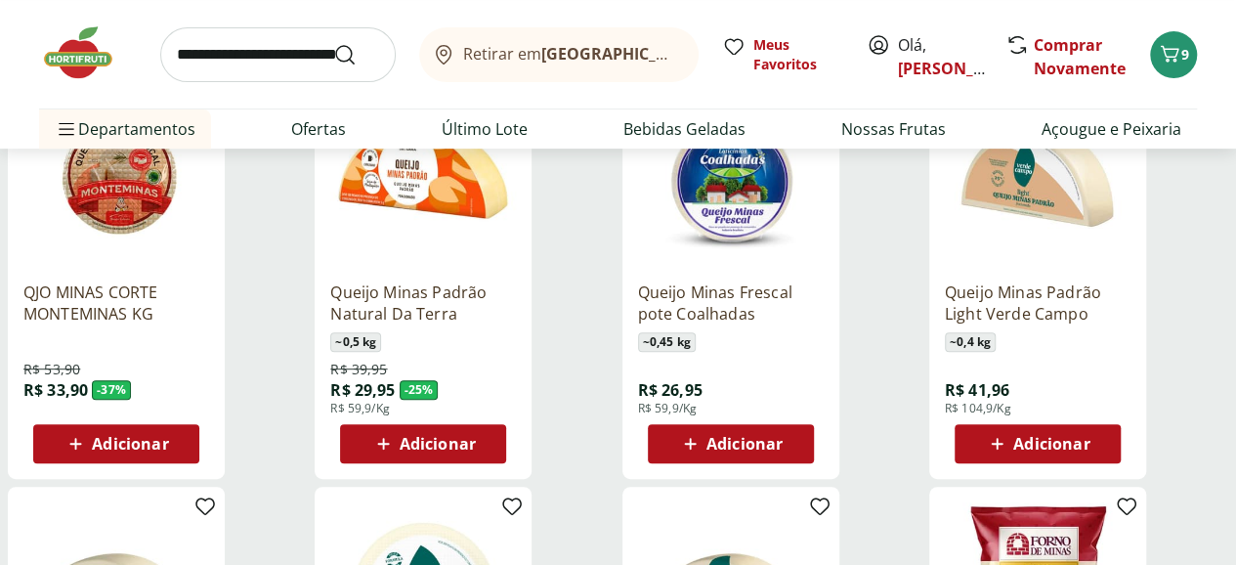
click at [476, 451] on span "Adicionar" at bounding box center [438, 444] width 76 height 16
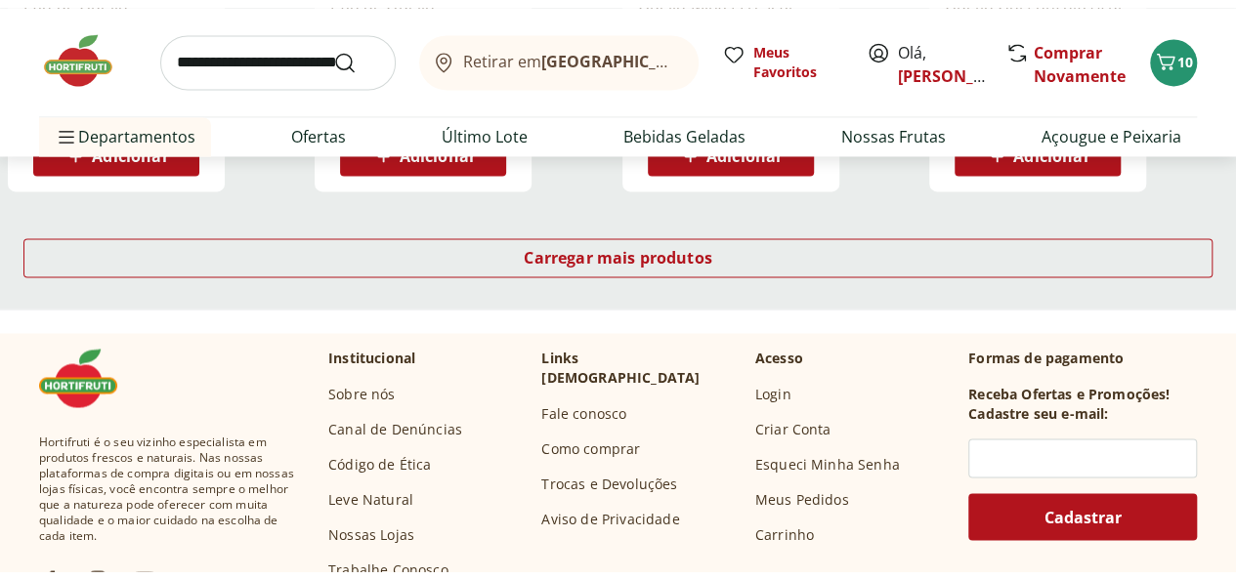
scroll to position [1466, 0]
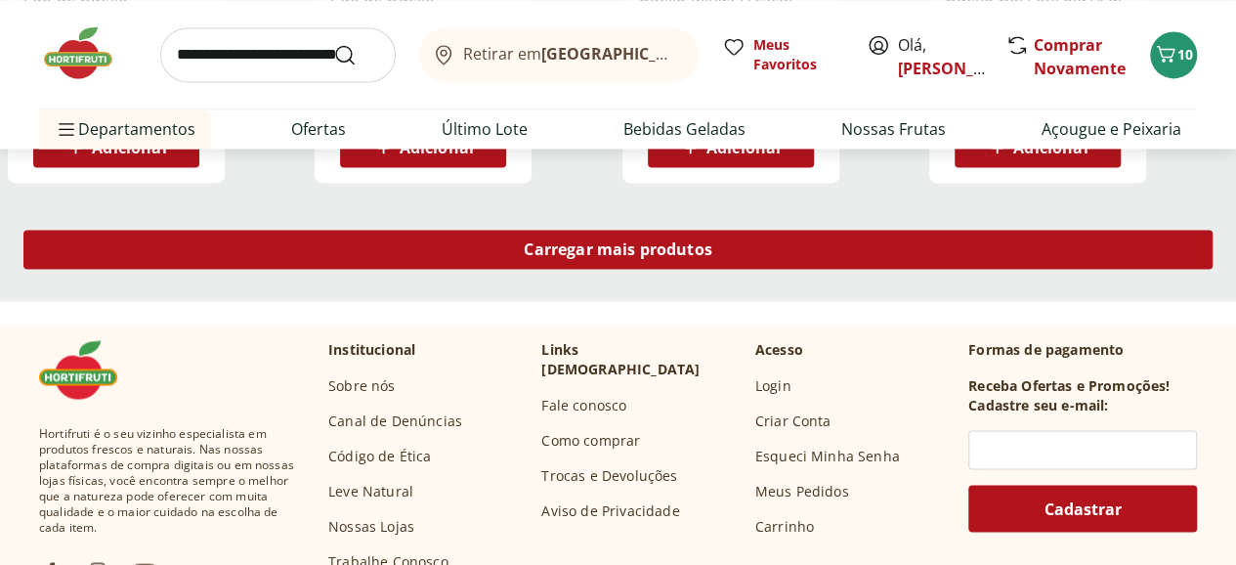
click at [712, 257] on span "Carregar mais produtos" at bounding box center [618, 249] width 189 height 16
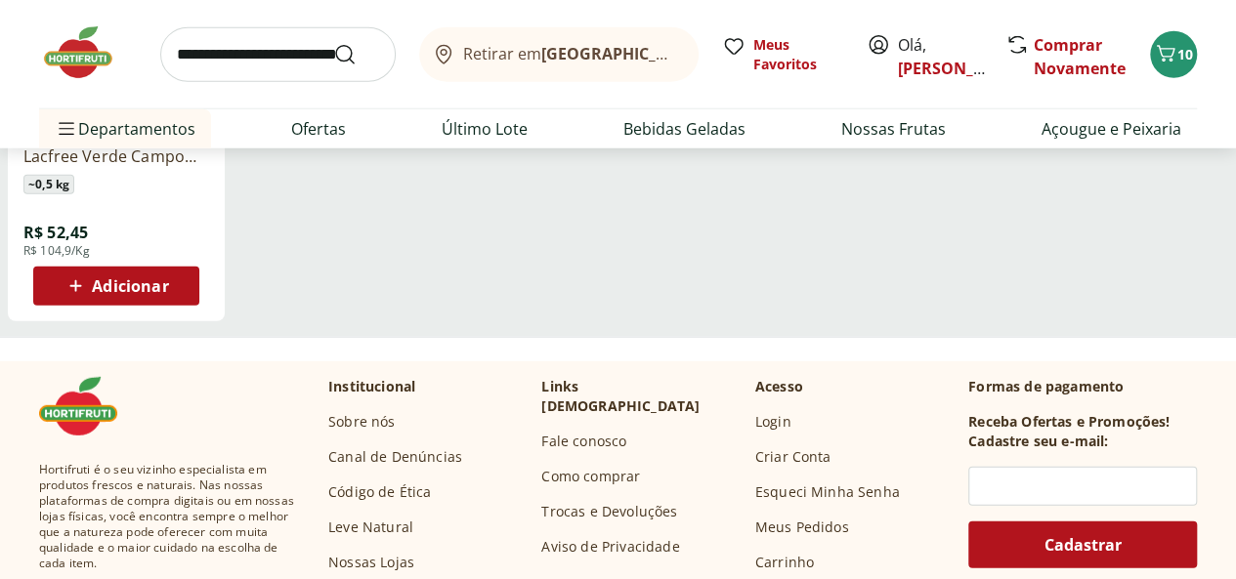
scroll to position [2605, 0]
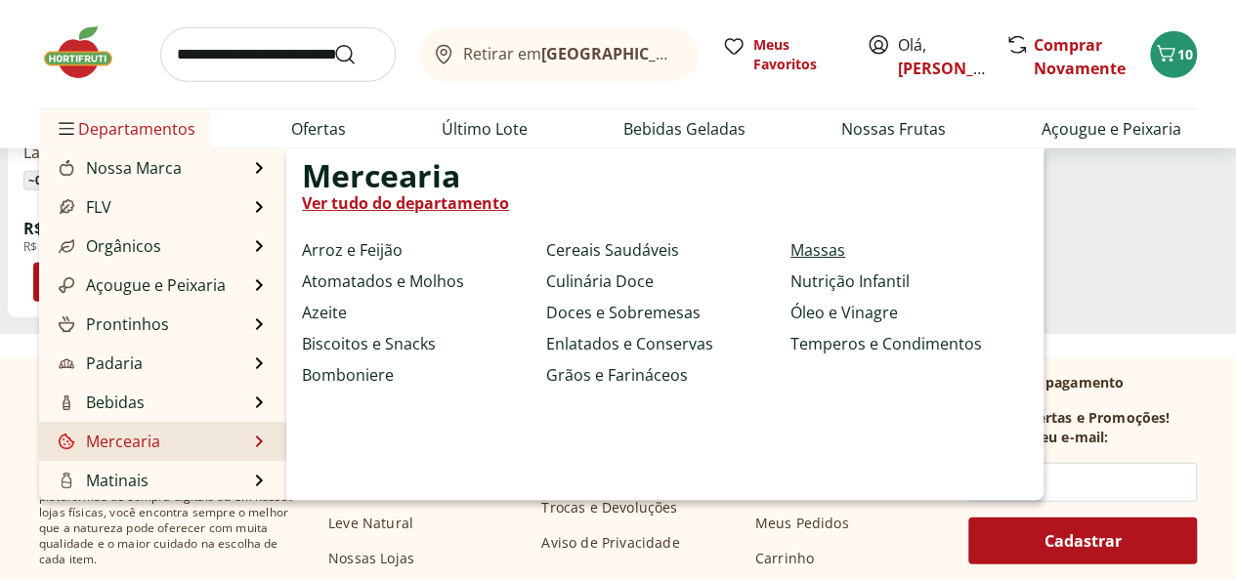
click at [815, 251] on link "Massas" at bounding box center [817, 249] width 55 height 23
select select "**********"
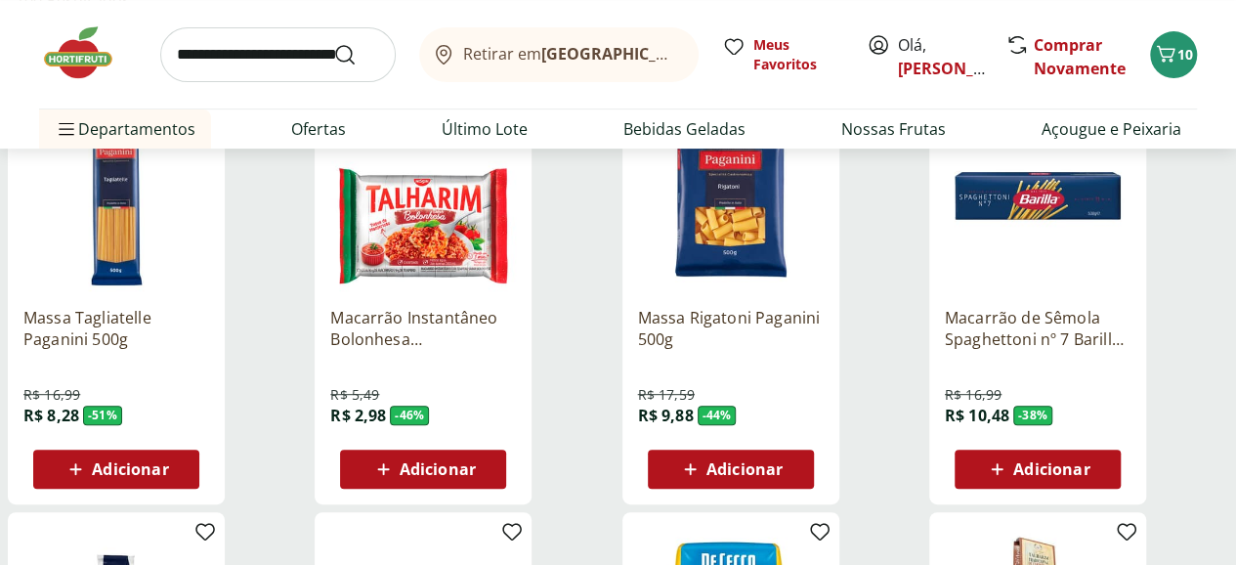
scroll to position [325, 0]
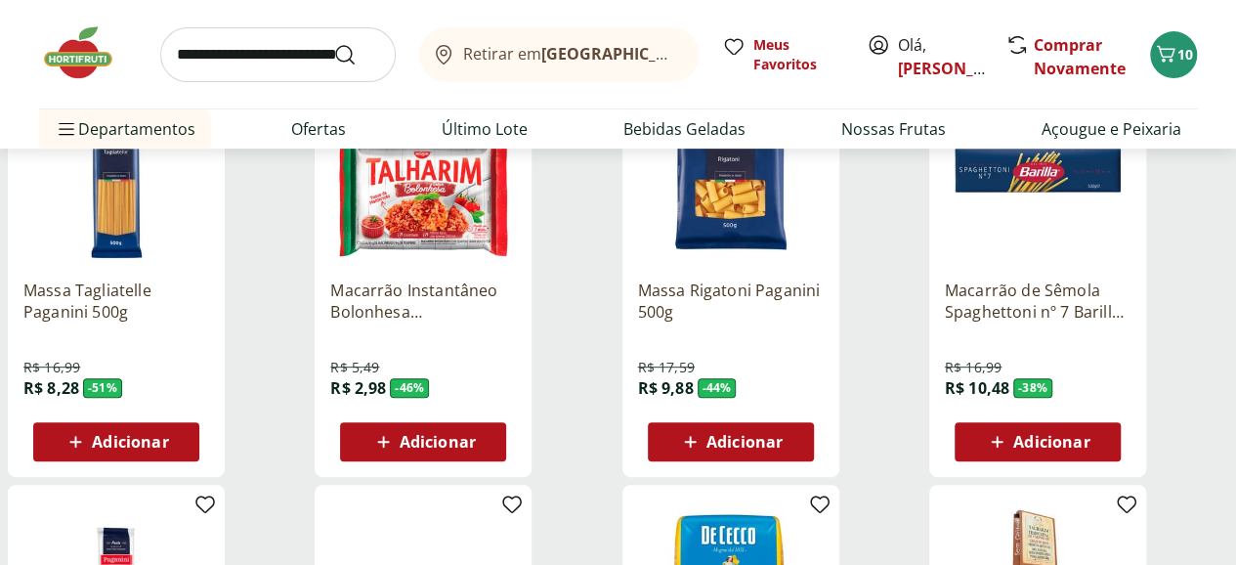
click at [783, 434] on span "Adicionar" at bounding box center [744, 442] width 76 height 16
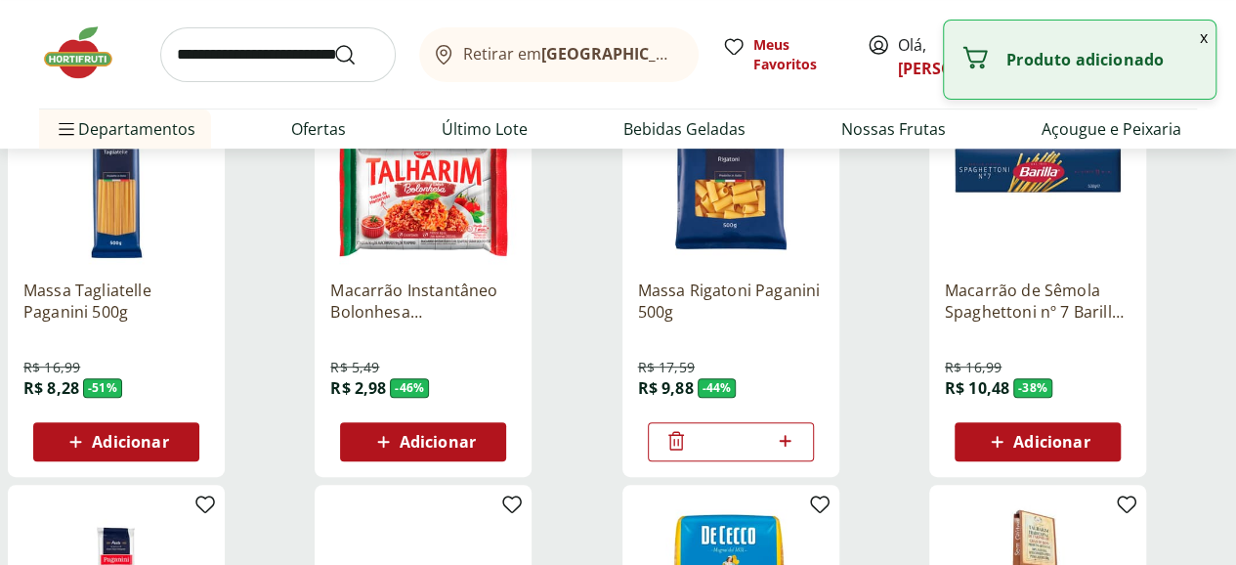
click at [791, 435] on icon at bounding box center [786, 441] width 12 height 12
type input "*"
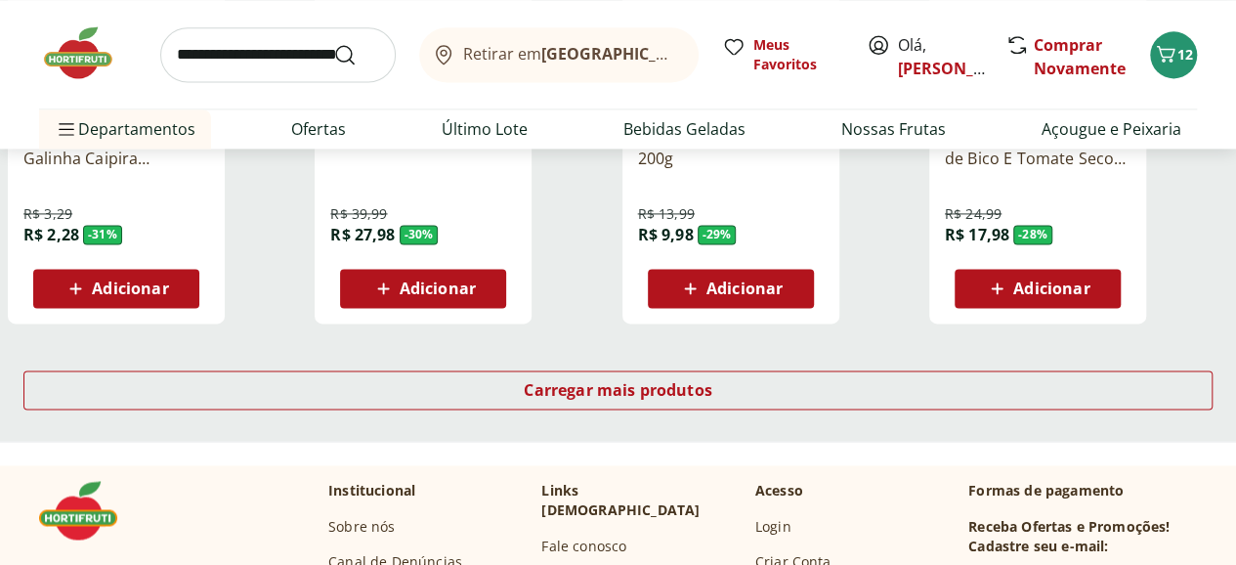
scroll to position [1302, 0]
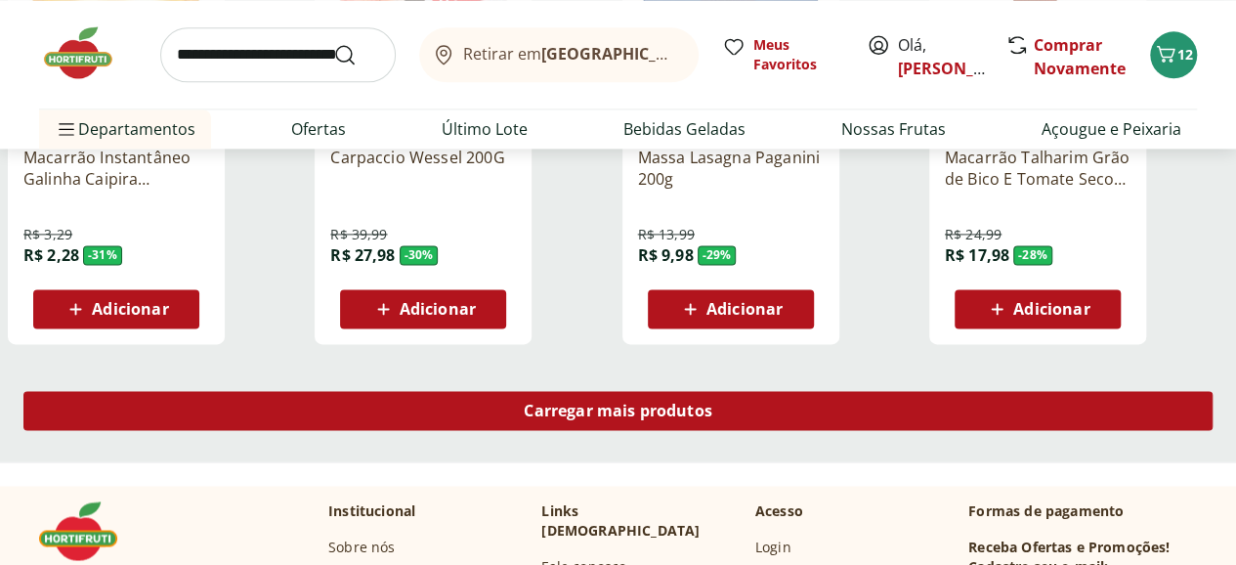
click at [712, 403] on span "Carregar mais produtos" at bounding box center [618, 411] width 189 height 16
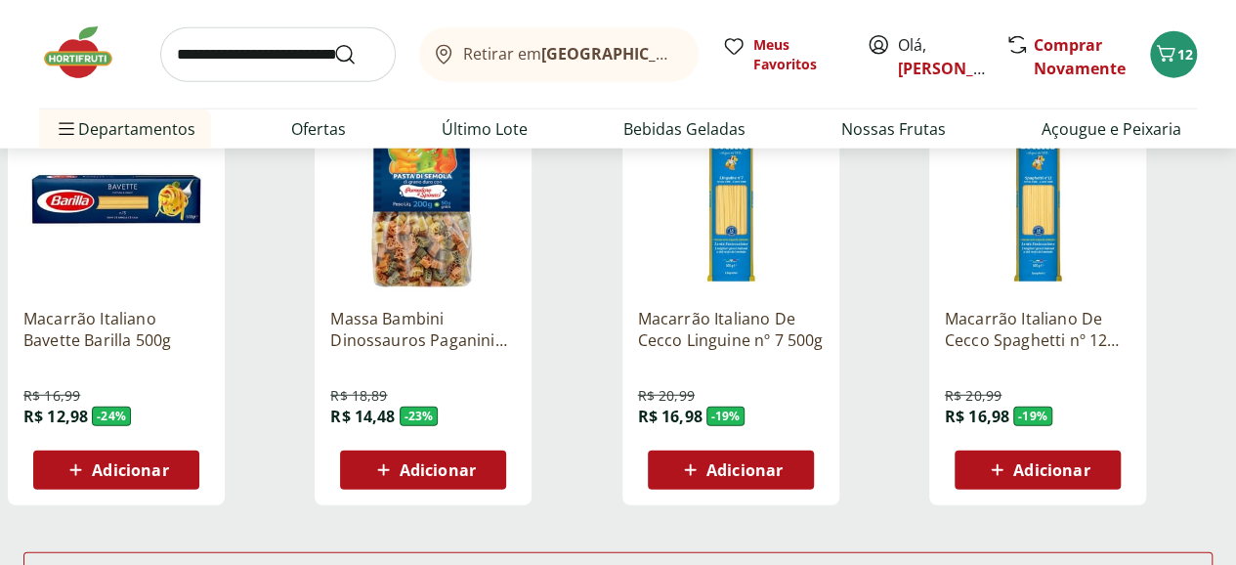
scroll to position [2605, 0]
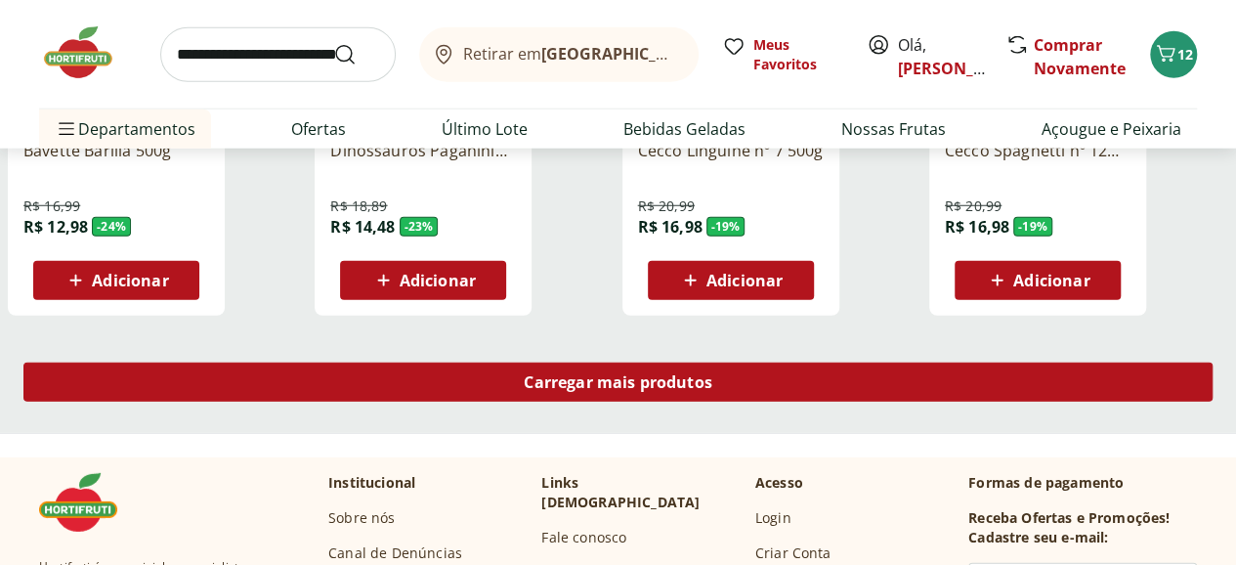
click at [712, 374] on span "Carregar mais produtos" at bounding box center [618, 382] width 189 height 16
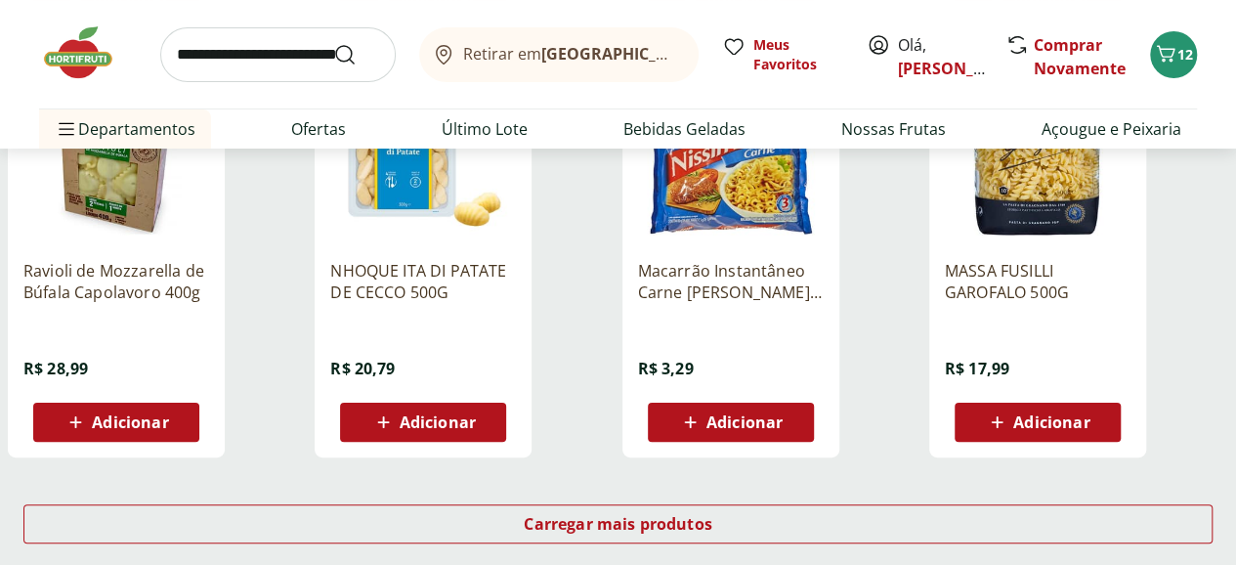
scroll to position [3745, 0]
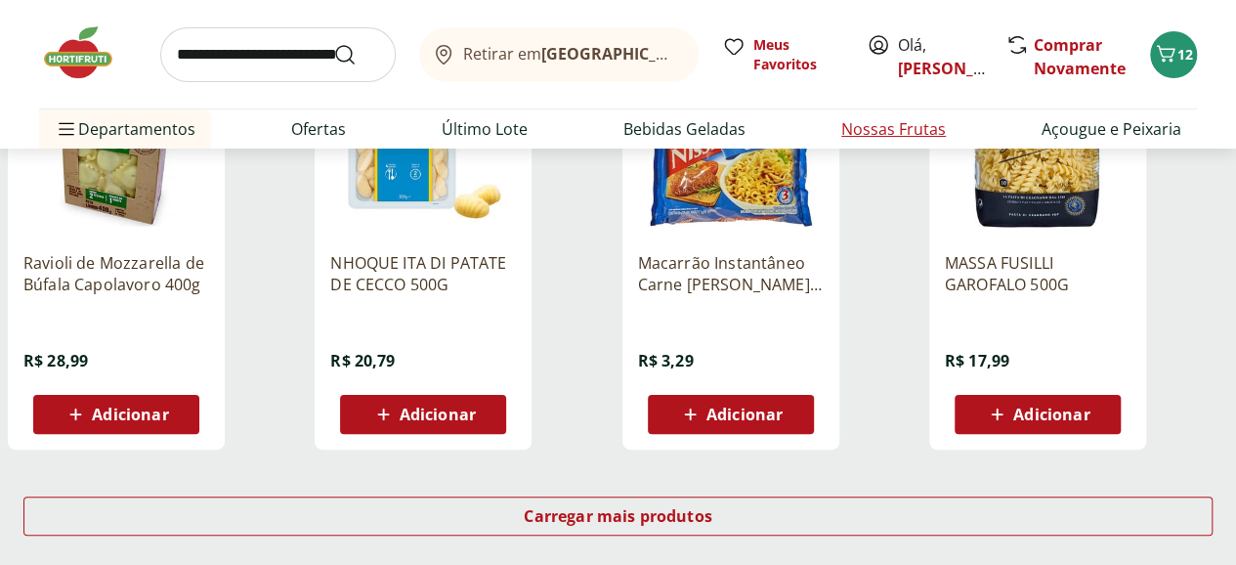
click at [879, 126] on link "Nossas Frutas" at bounding box center [893, 128] width 105 height 23
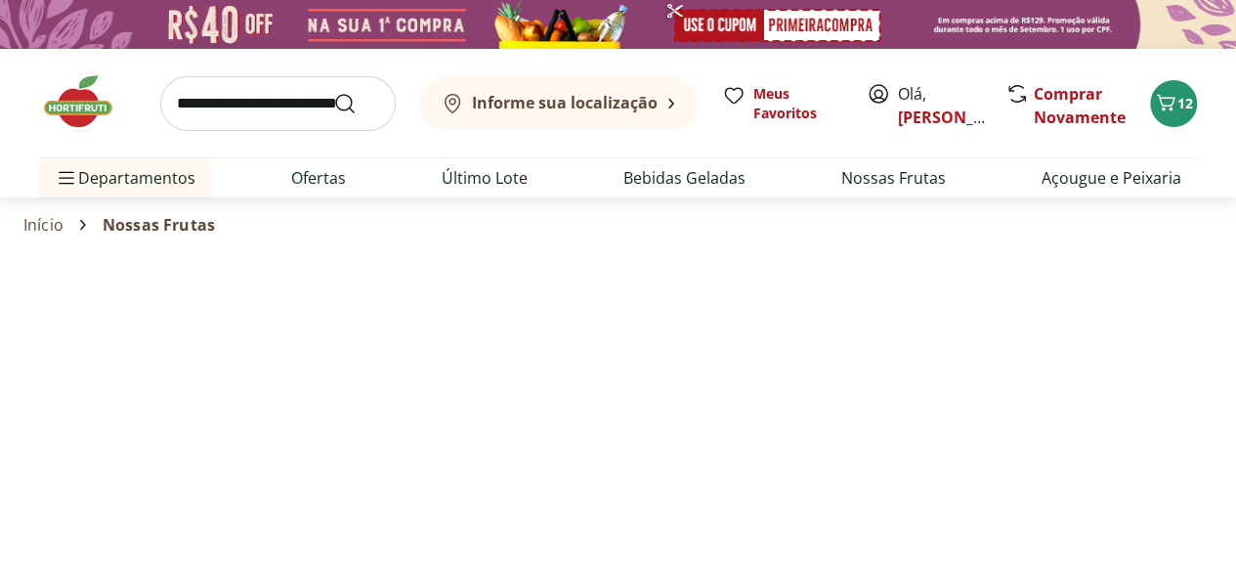
select select "**********"
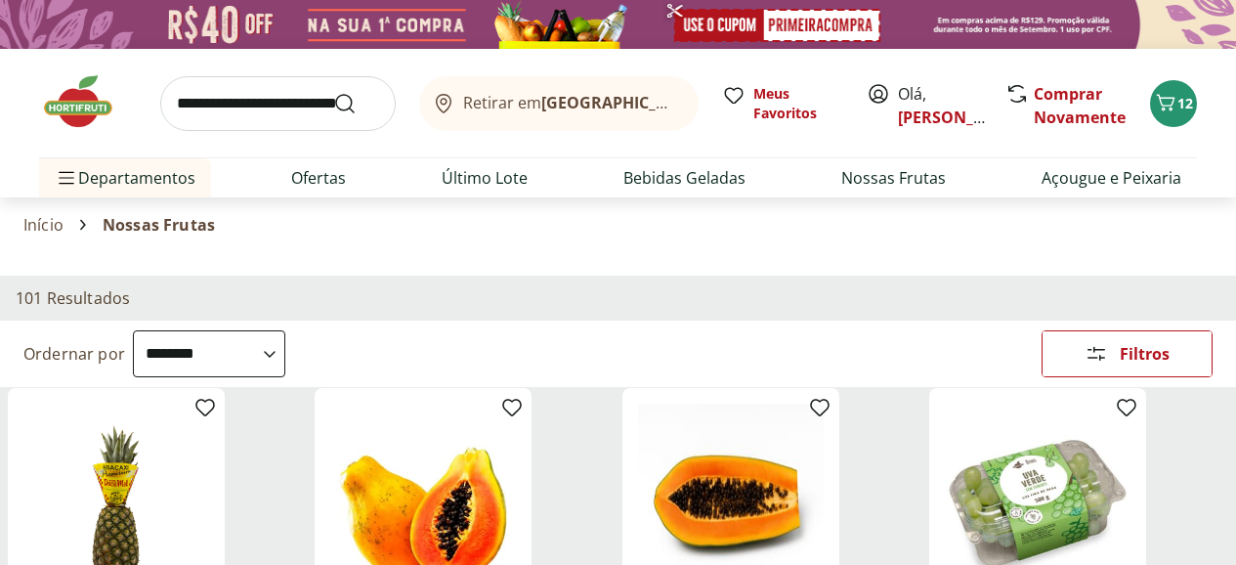
select select "**********"
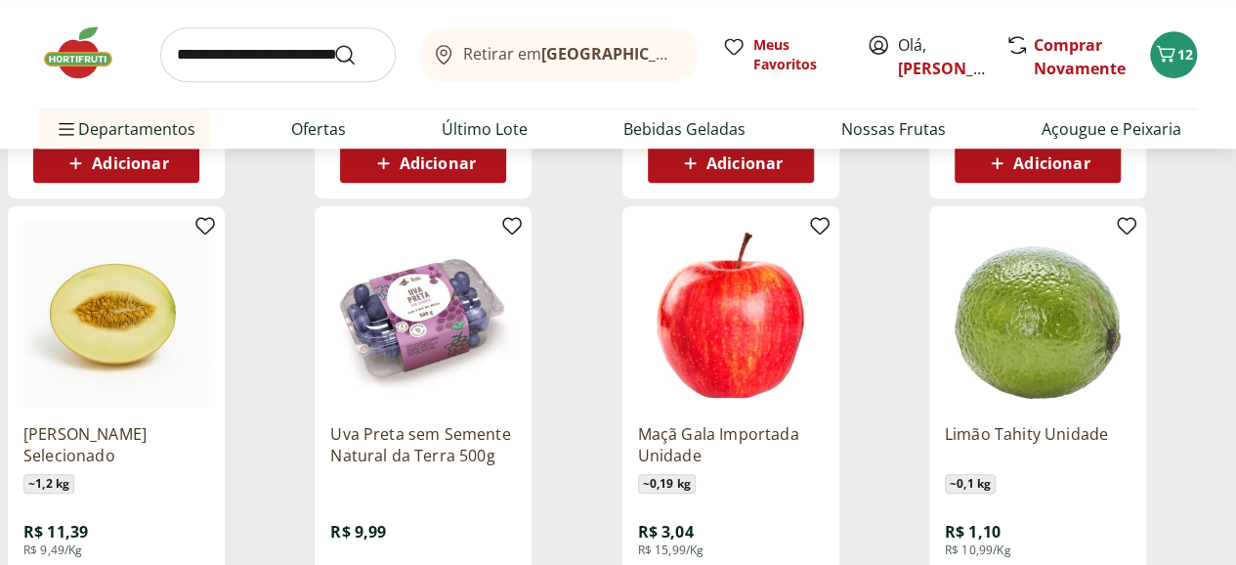
scroll to position [651, 0]
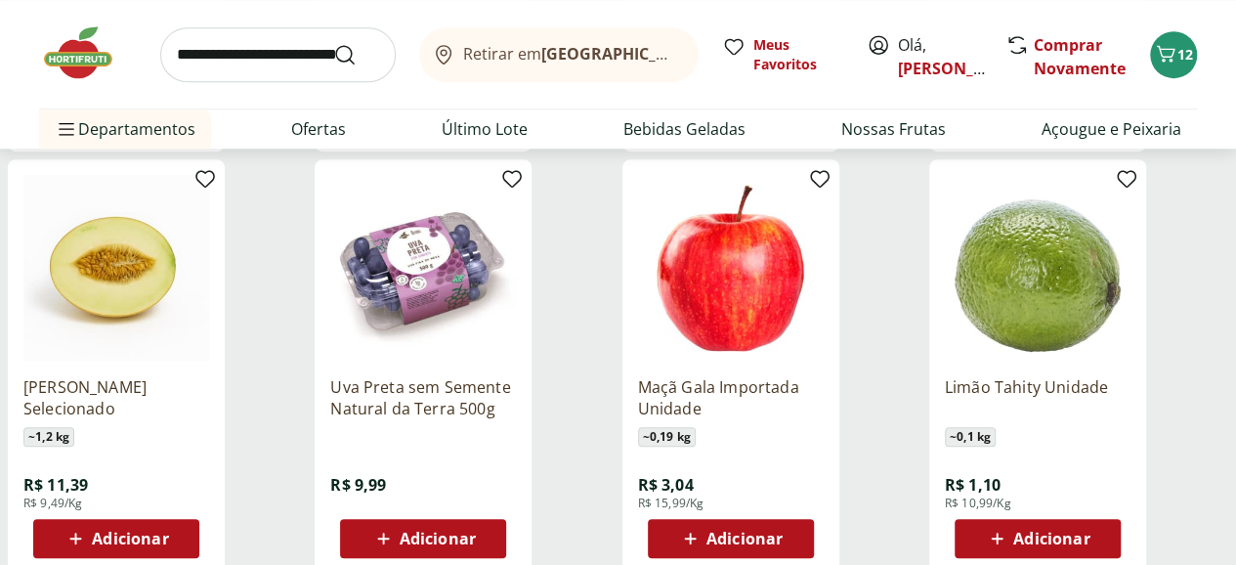
click at [168, 531] on span "Adicionar" at bounding box center [130, 539] width 76 height 16
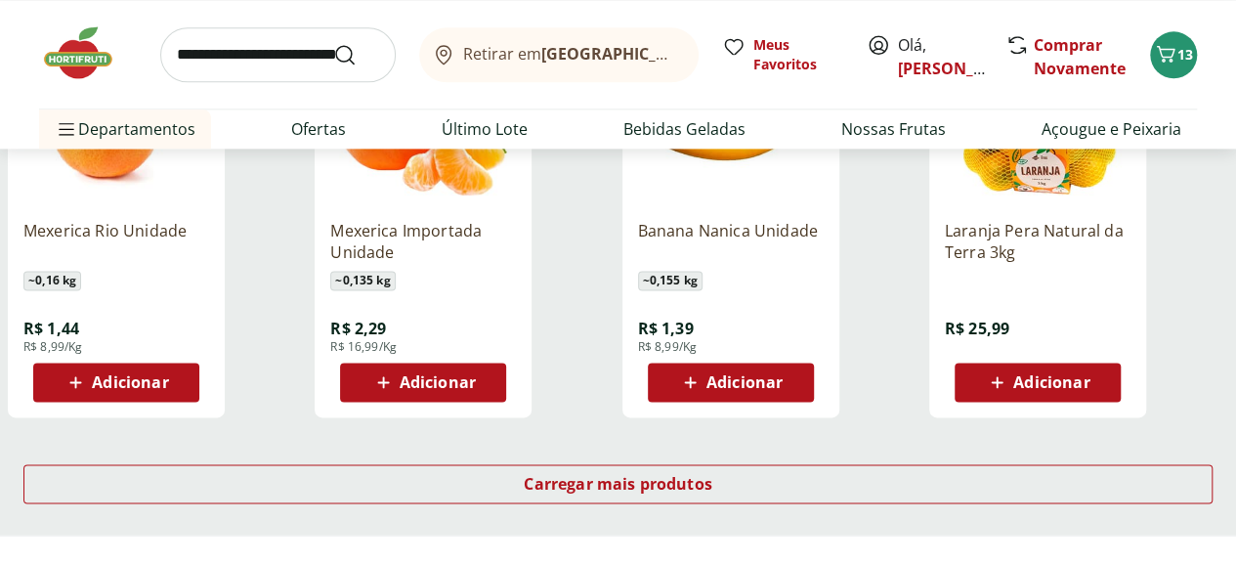
scroll to position [1466, 0]
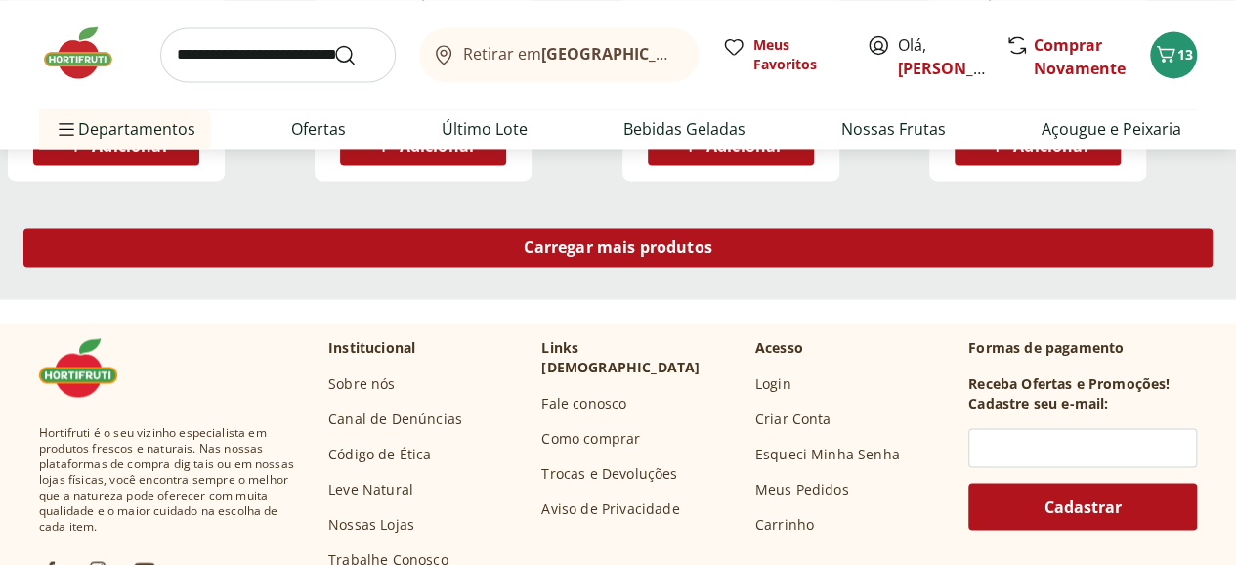
click at [712, 239] on span "Carregar mais produtos" at bounding box center [618, 247] width 189 height 16
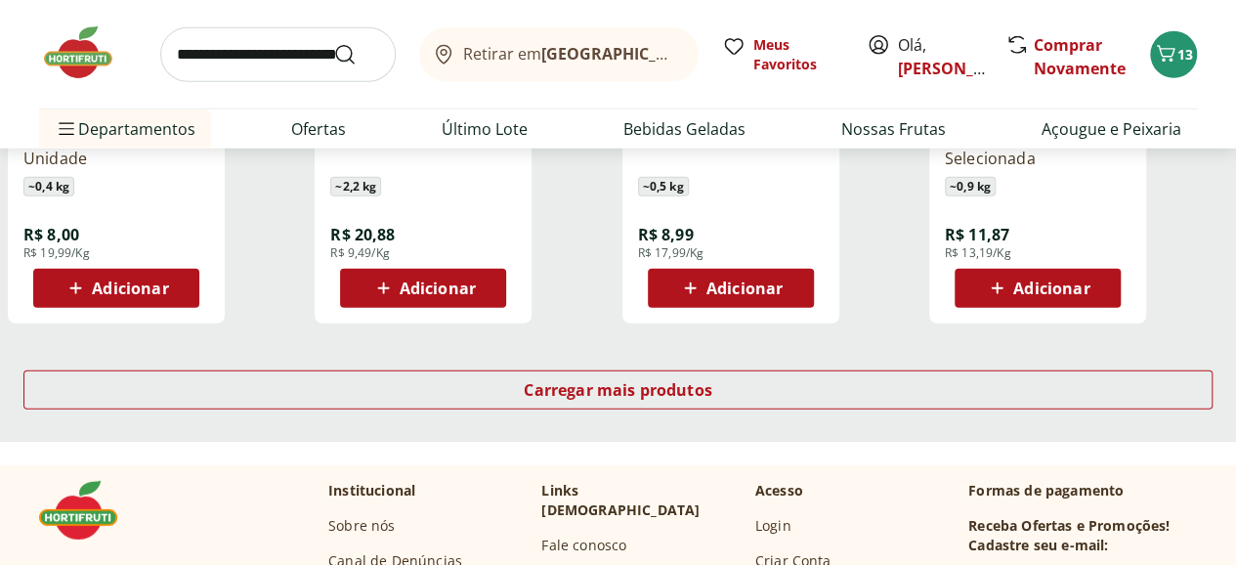
scroll to position [2605, 0]
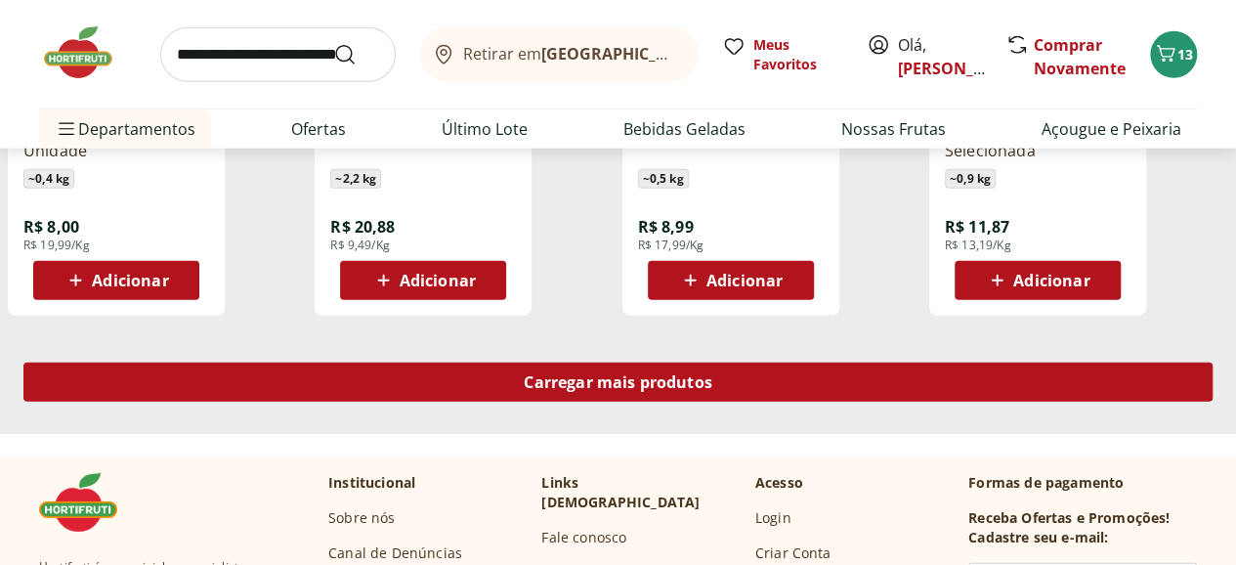
click at [712, 374] on span "Carregar mais produtos" at bounding box center [618, 382] width 189 height 16
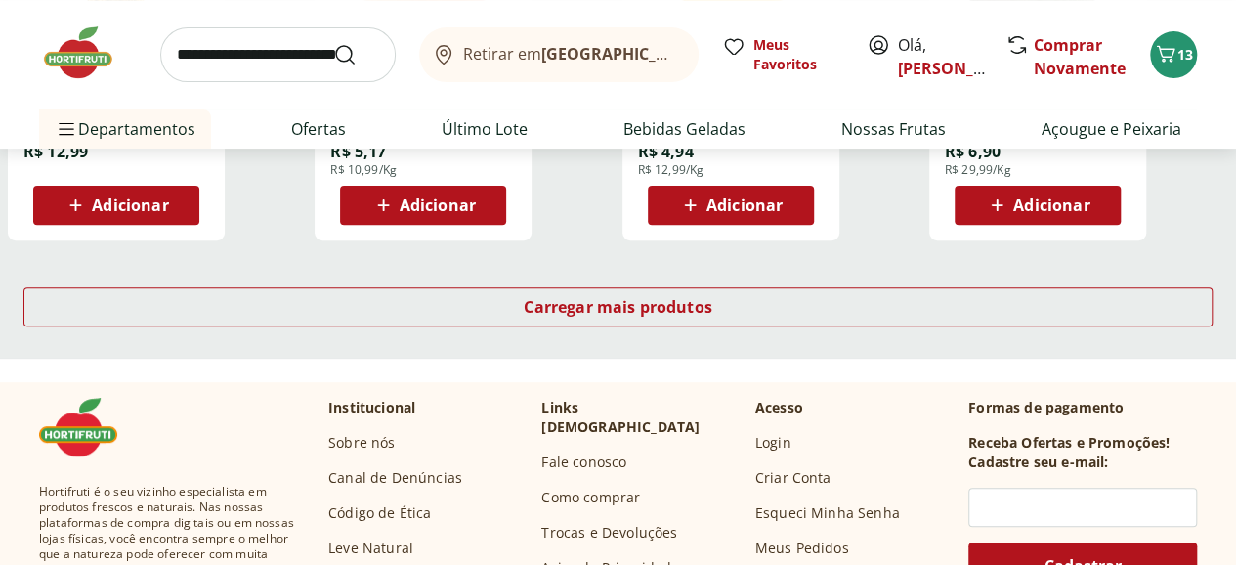
scroll to position [3908, 0]
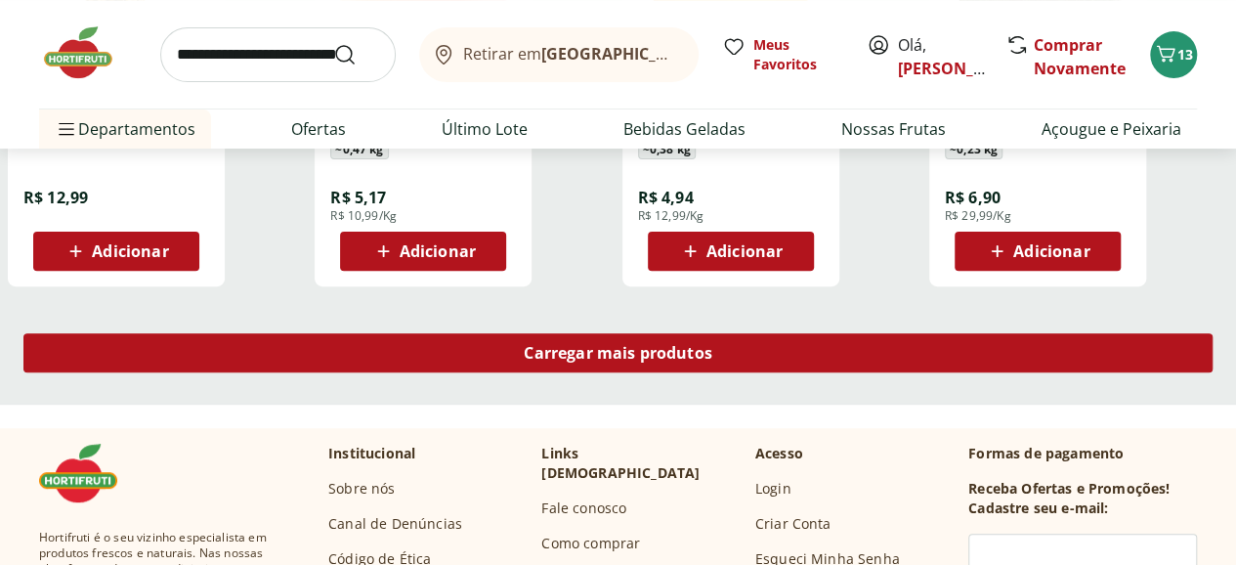
click at [744, 333] on link "Carregar mais produtos" at bounding box center [617, 356] width 1189 height 47
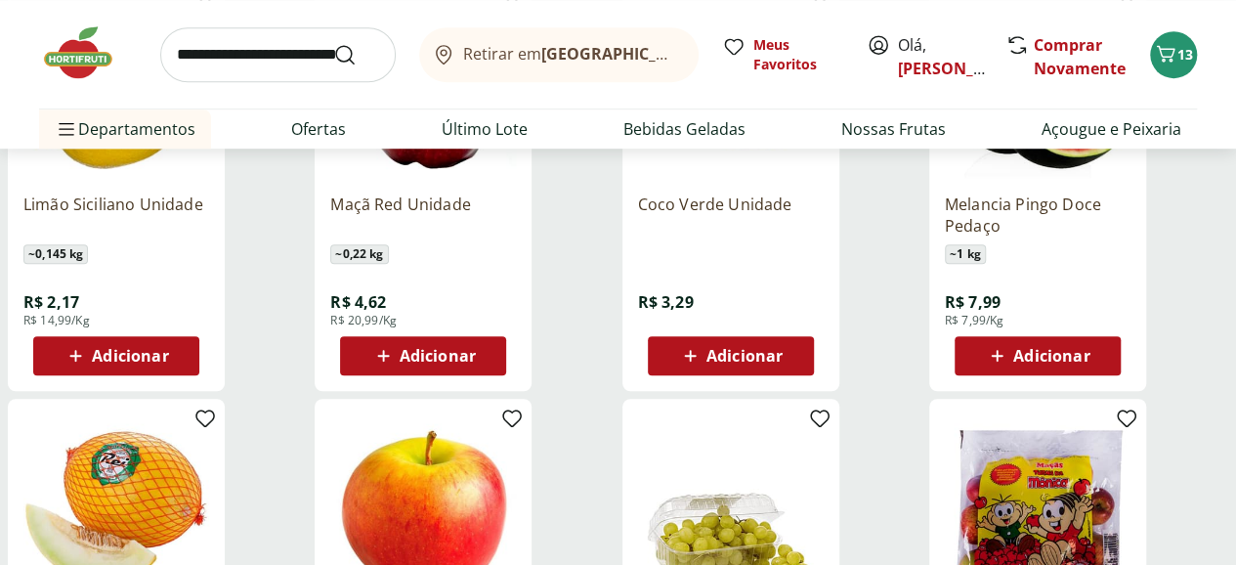
scroll to position [4070, 0]
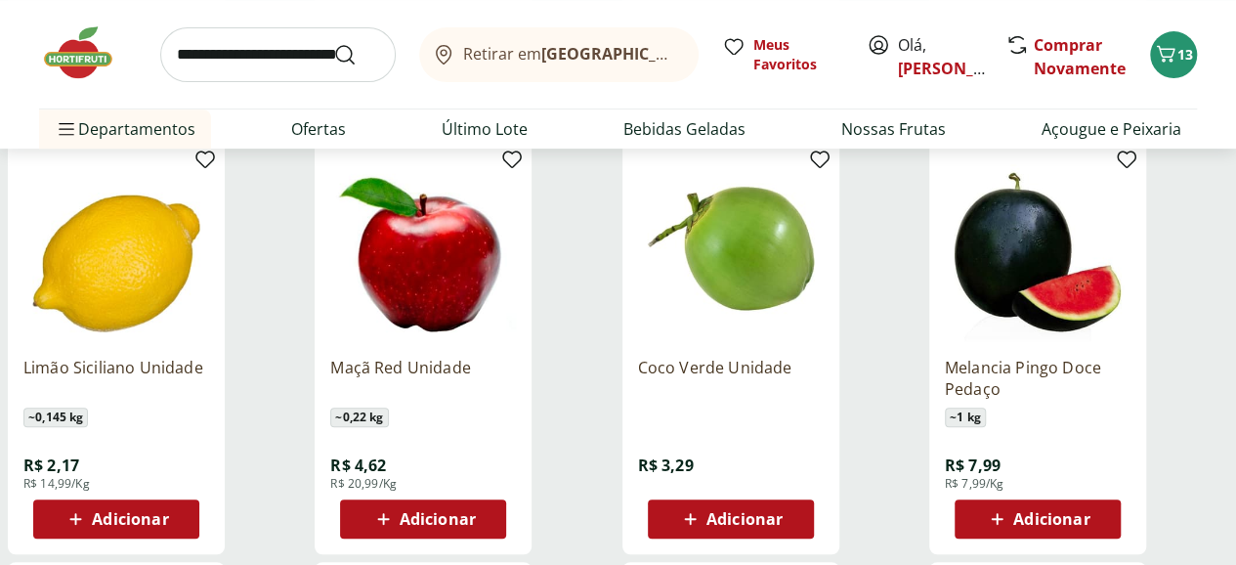
click at [1089, 511] on span "Adicionar" at bounding box center [1051, 519] width 76 height 16
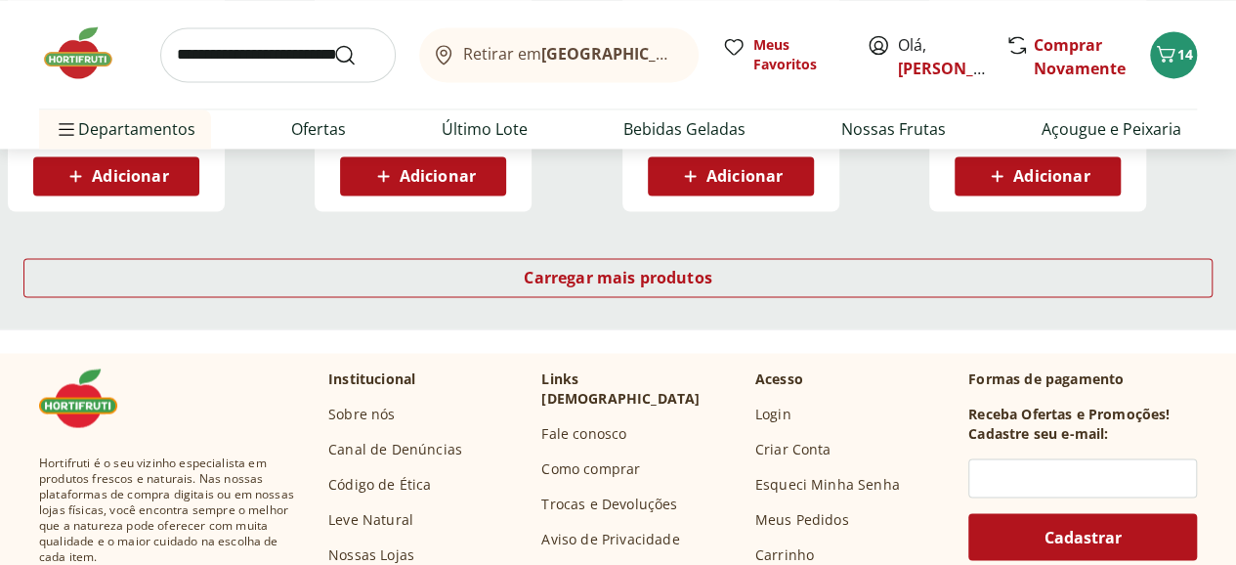
scroll to position [5210, 0]
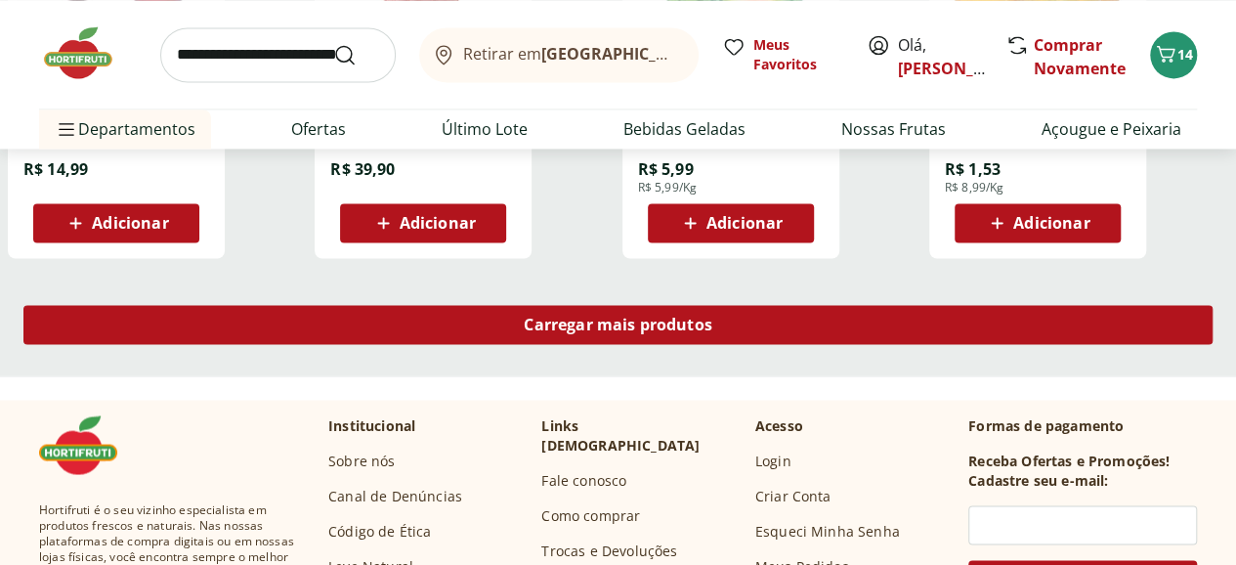
click at [712, 317] on span "Carregar mais produtos" at bounding box center [618, 325] width 189 height 16
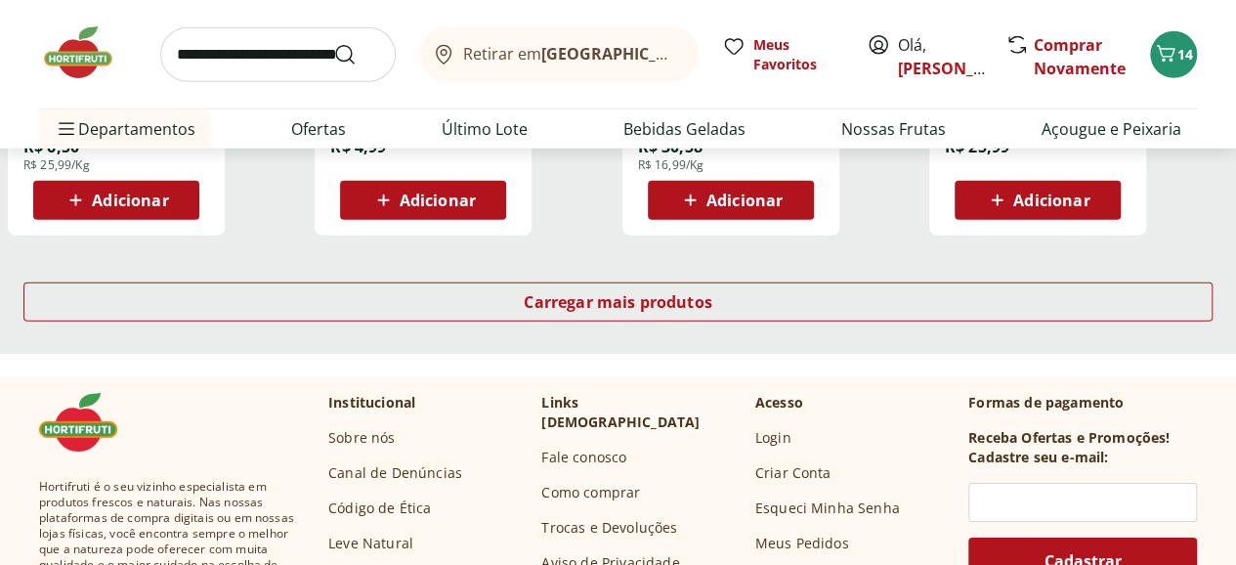
scroll to position [6513, 0]
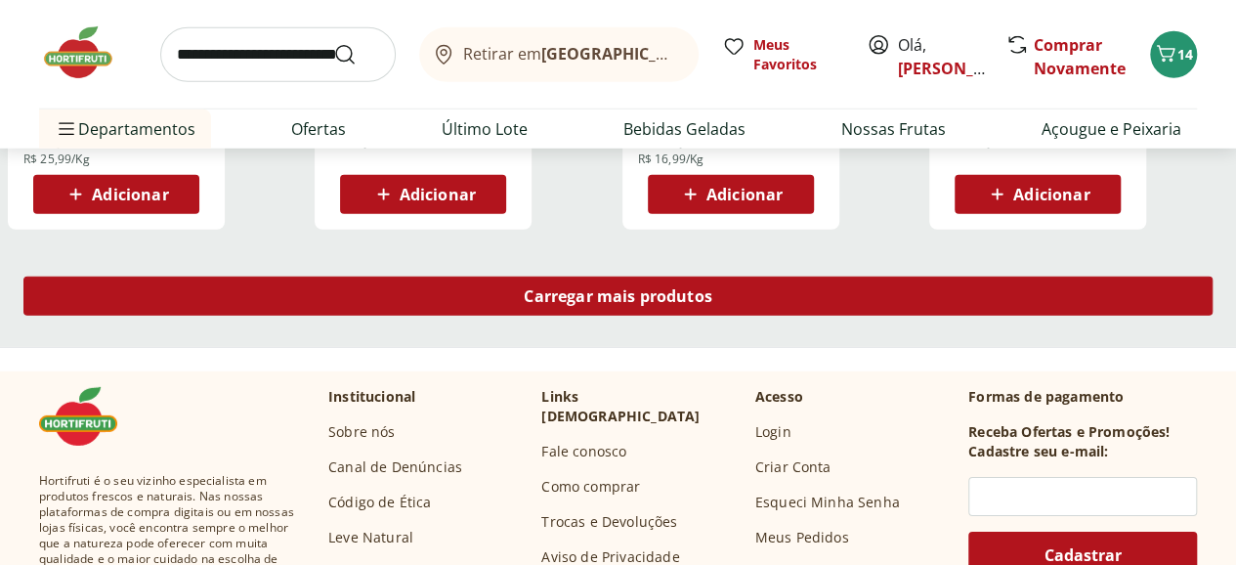
click at [712, 288] on span "Carregar mais produtos" at bounding box center [618, 296] width 189 height 16
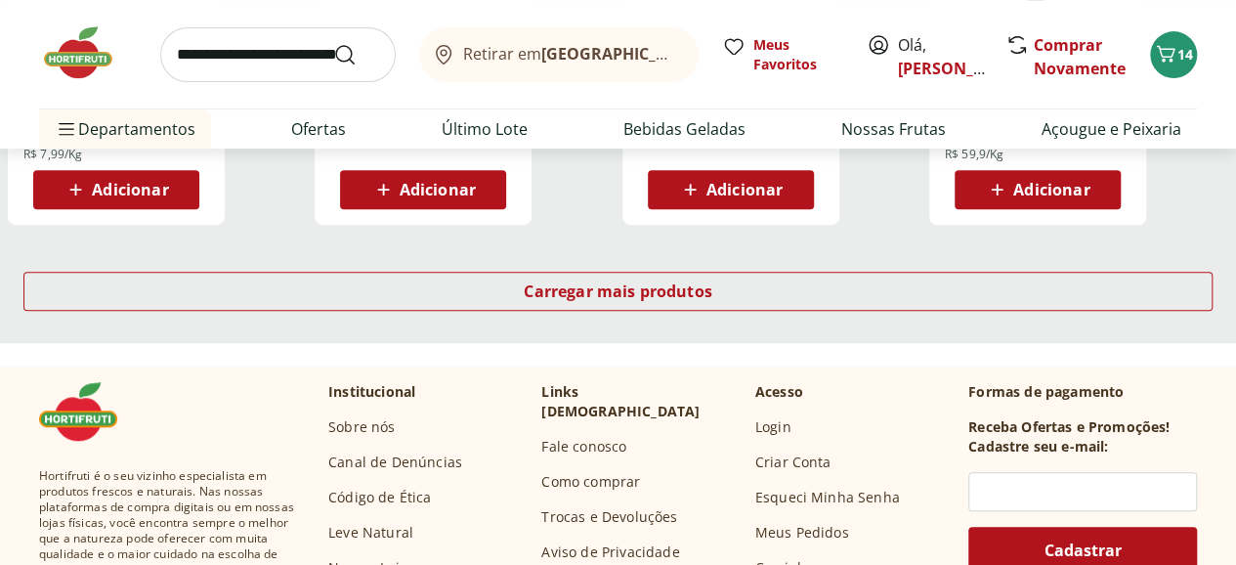
scroll to position [7816, 0]
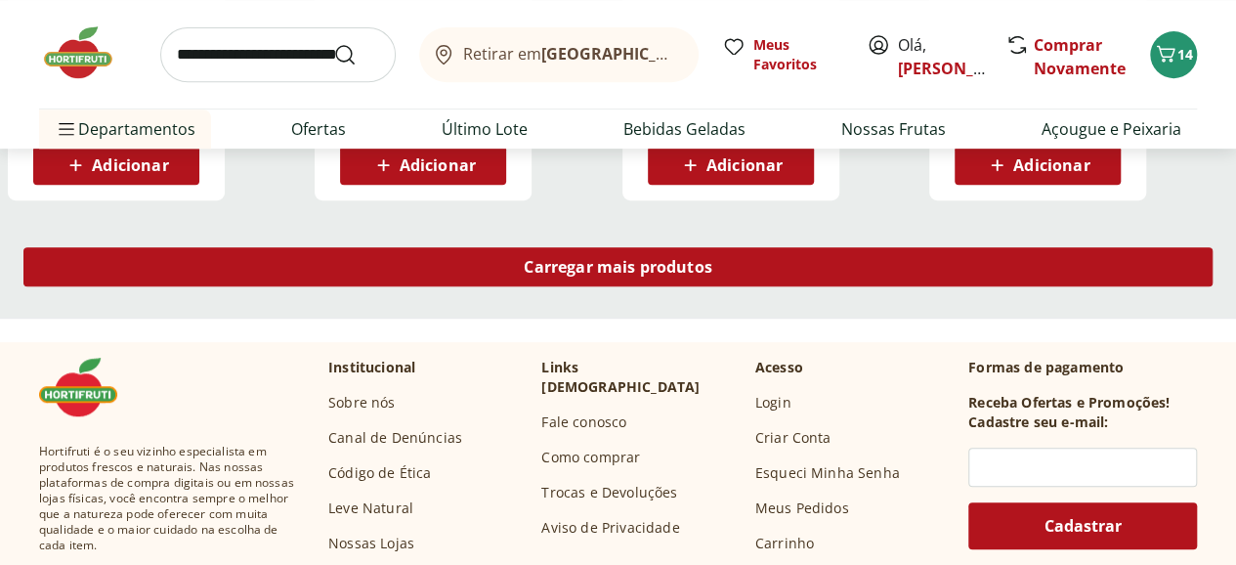
click at [712, 259] on span "Carregar mais produtos" at bounding box center [618, 267] width 189 height 16
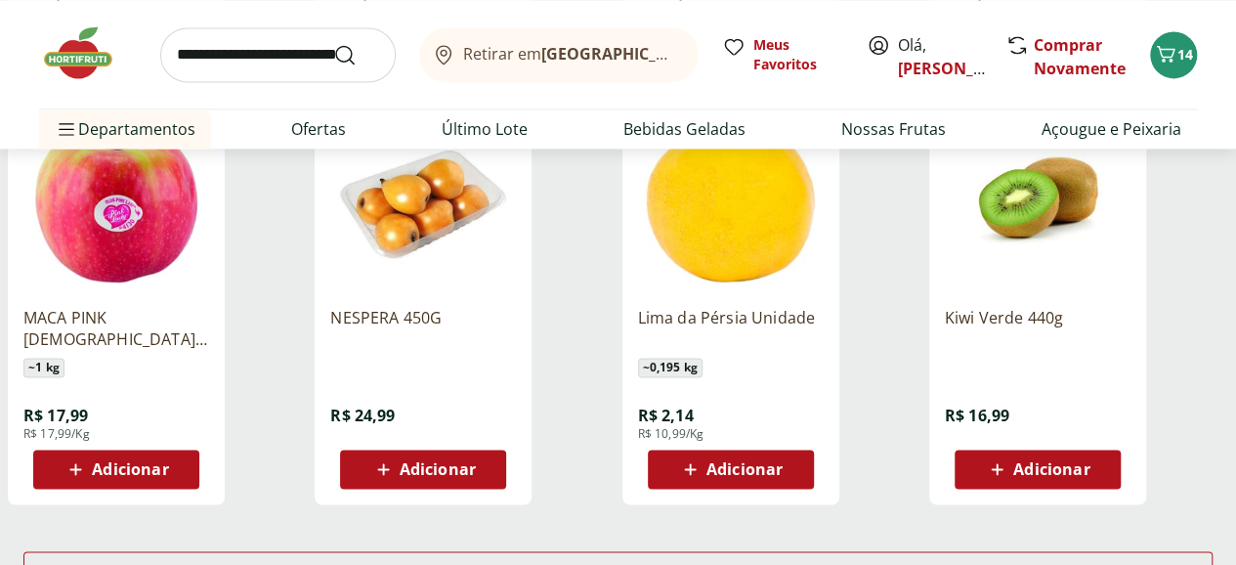
scroll to position [8955, 0]
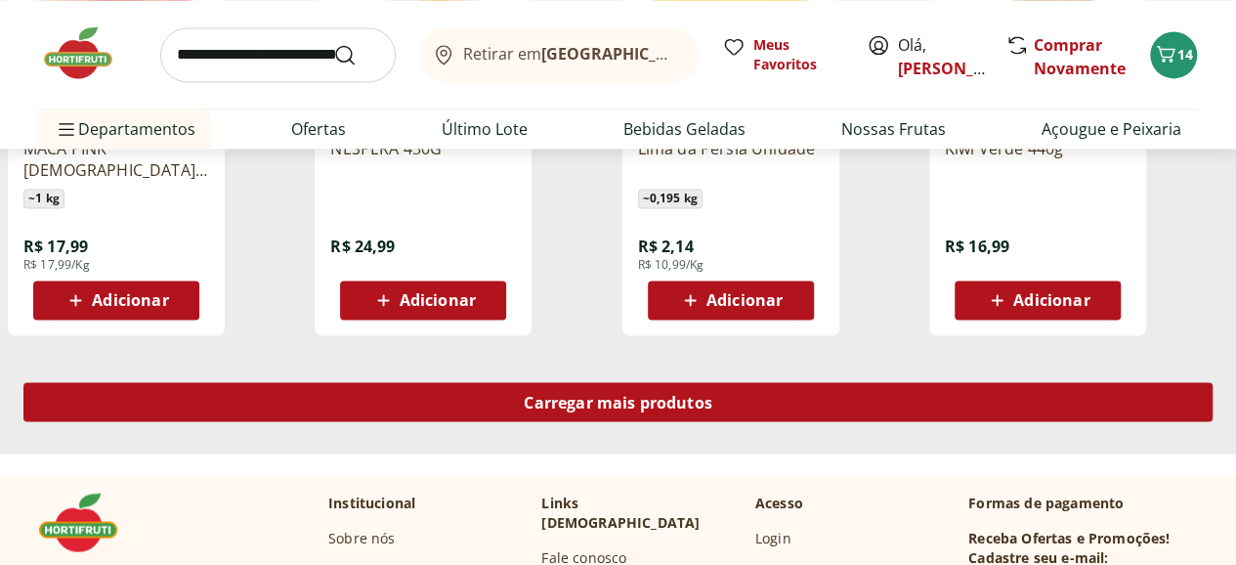
click at [712, 394] on span "Carregar mais produtos" at bounding box center [618, 402] width 189 height 16
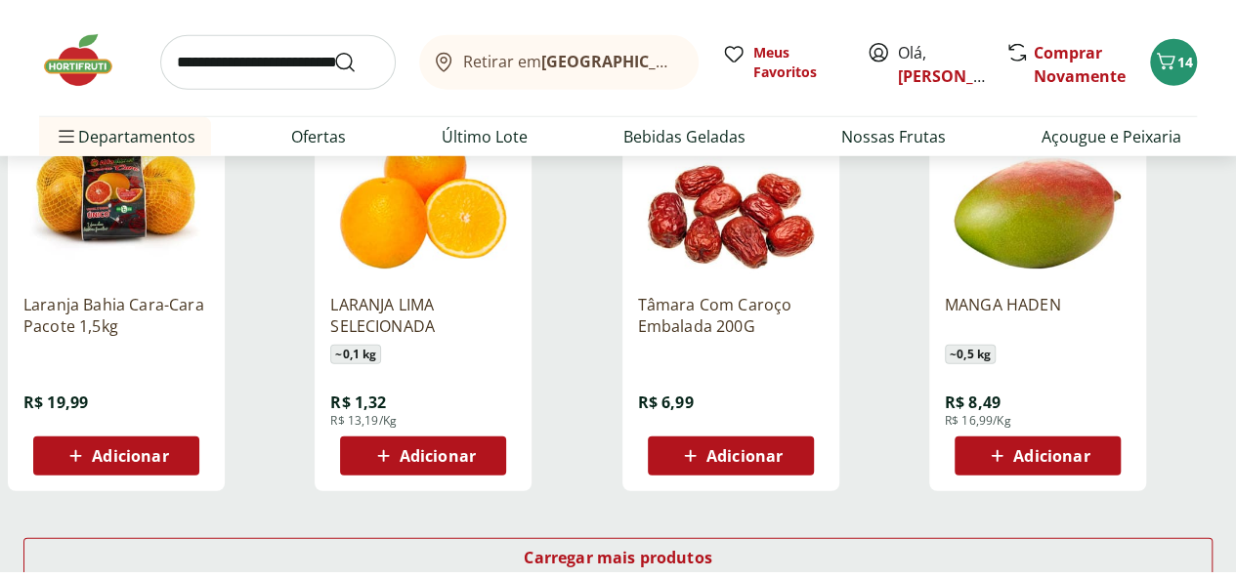
scroll to position [10259, 0]
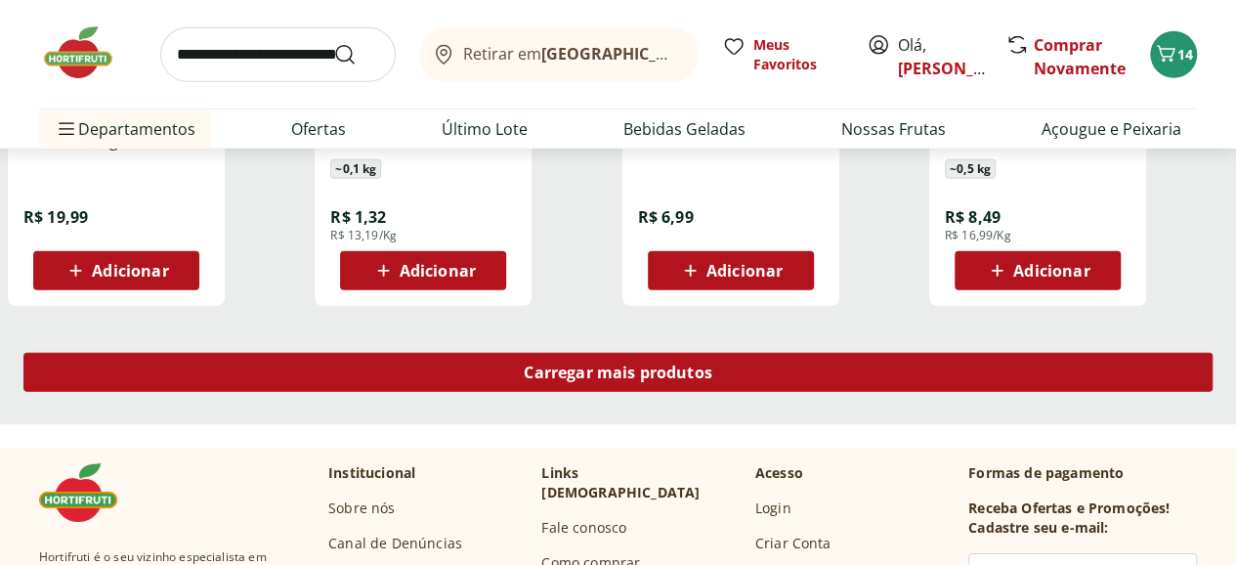
click at [712, 364] on span "Carregar mais produtos" at bounding box center [618, 372] width 189 height 16
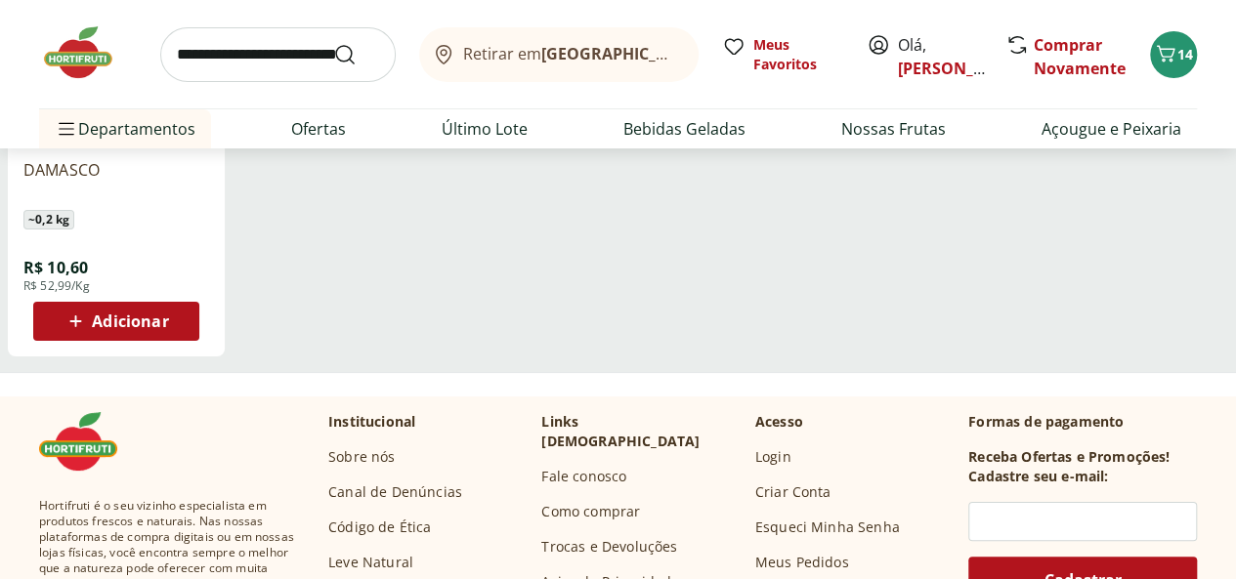
scroll to position [11073, 0]
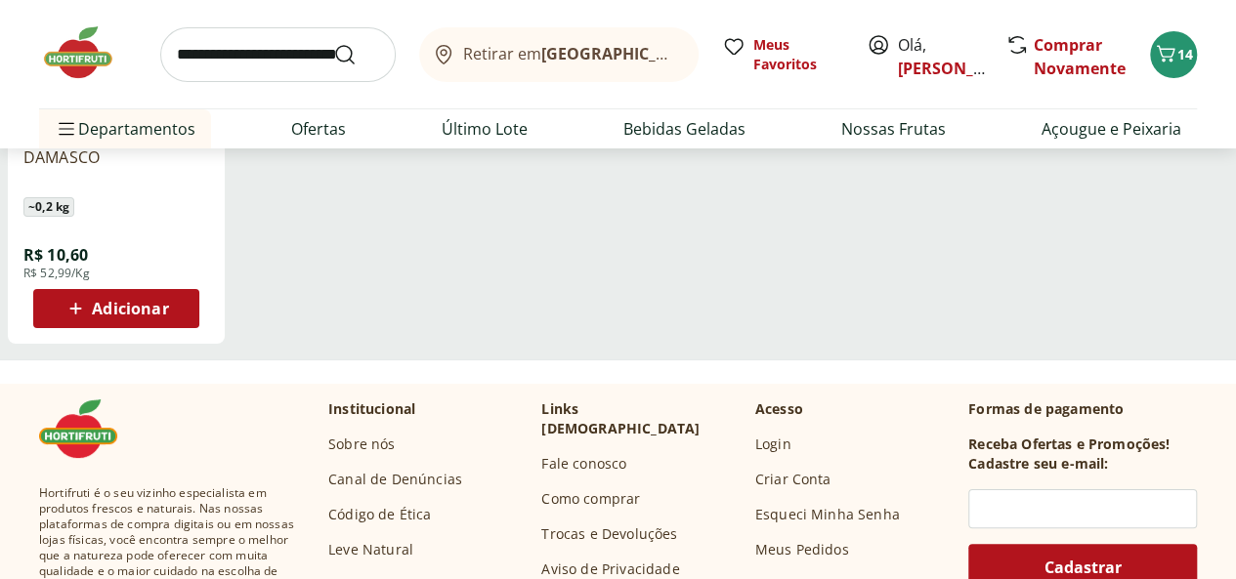
click at [285, 58] on input "search" at bounding box center [277, 54] width 235 height 55
type input "***"
click at [333, 43] on button "Submit Search" at bounding box center [356, 54] width 47 height 23
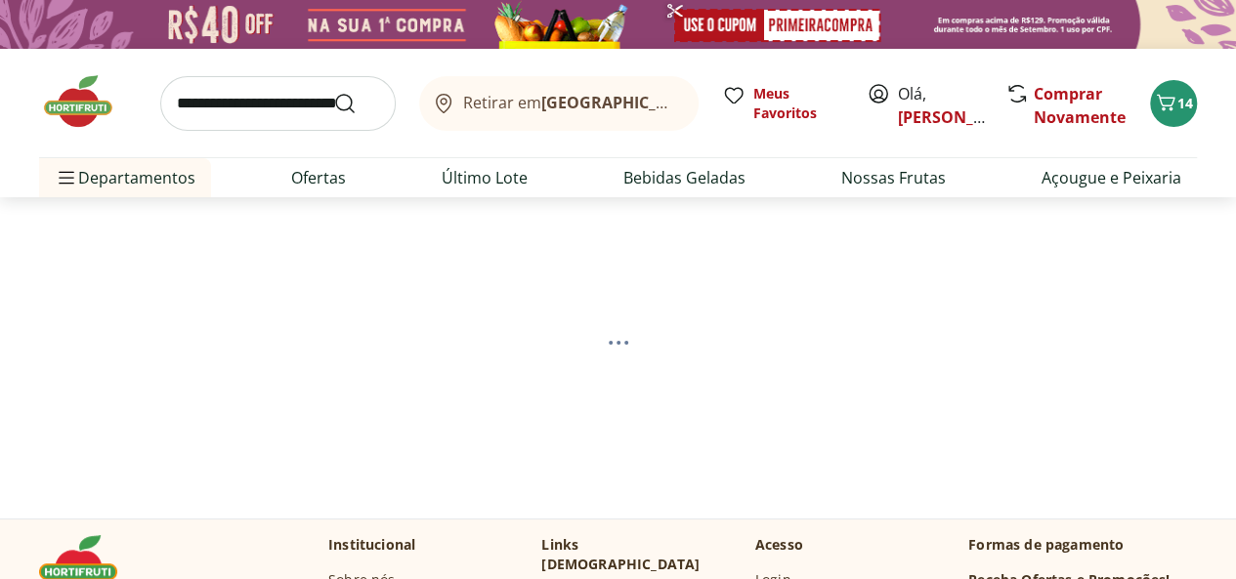
select select "**********"
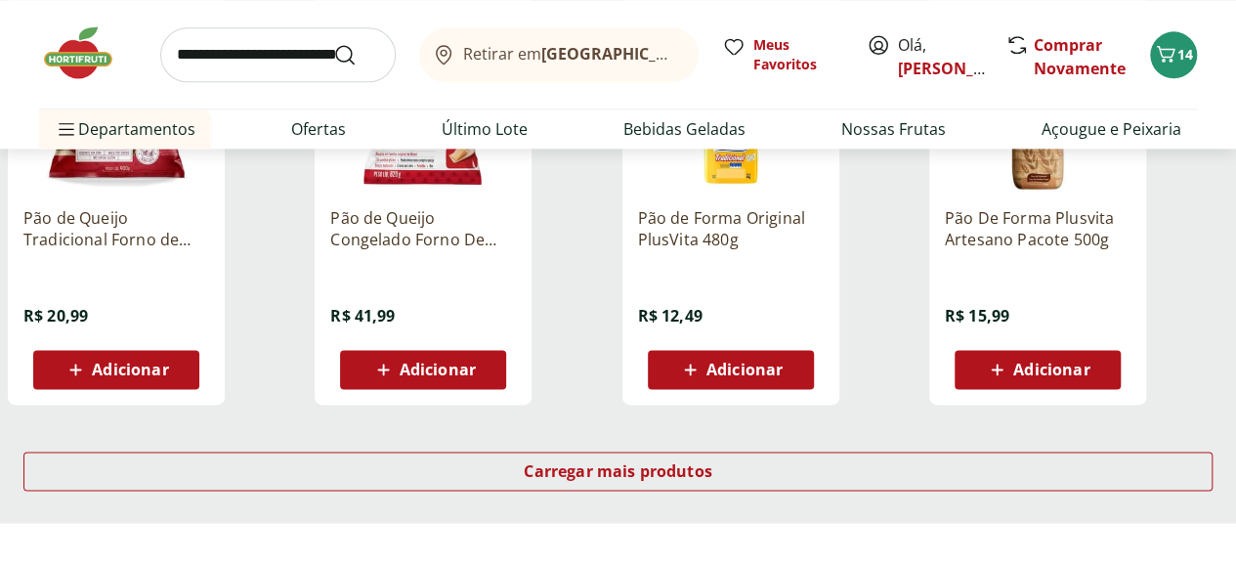
scroll to position [1302, 0]
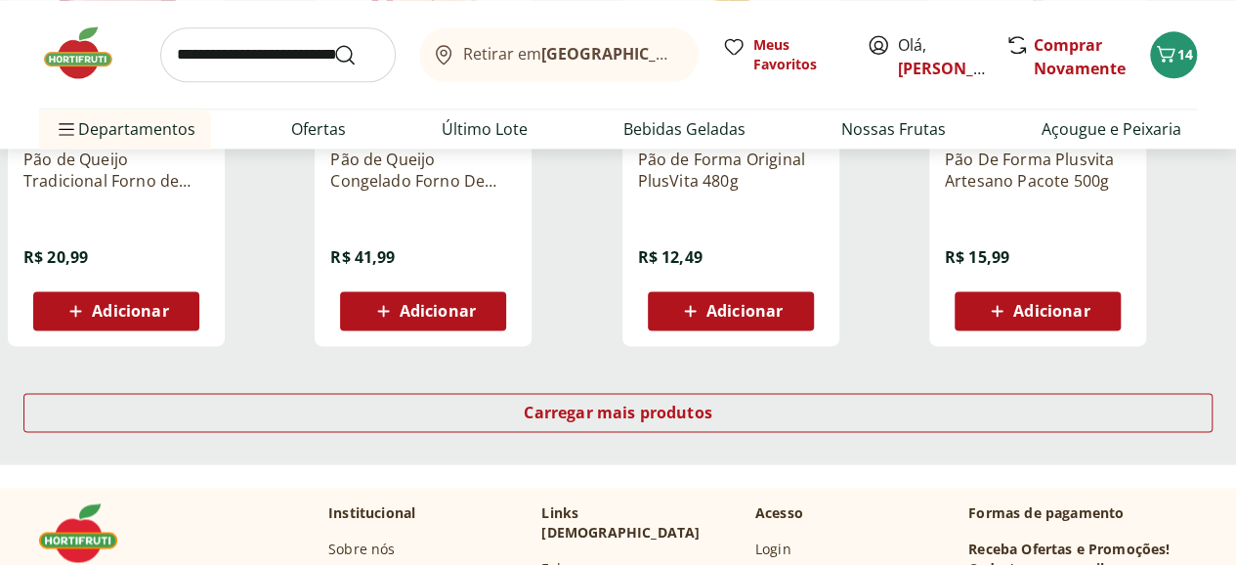
click at [809, 397] on div "Carregar mais produtos" at bounding box center [618, 416] width 1236 height 94
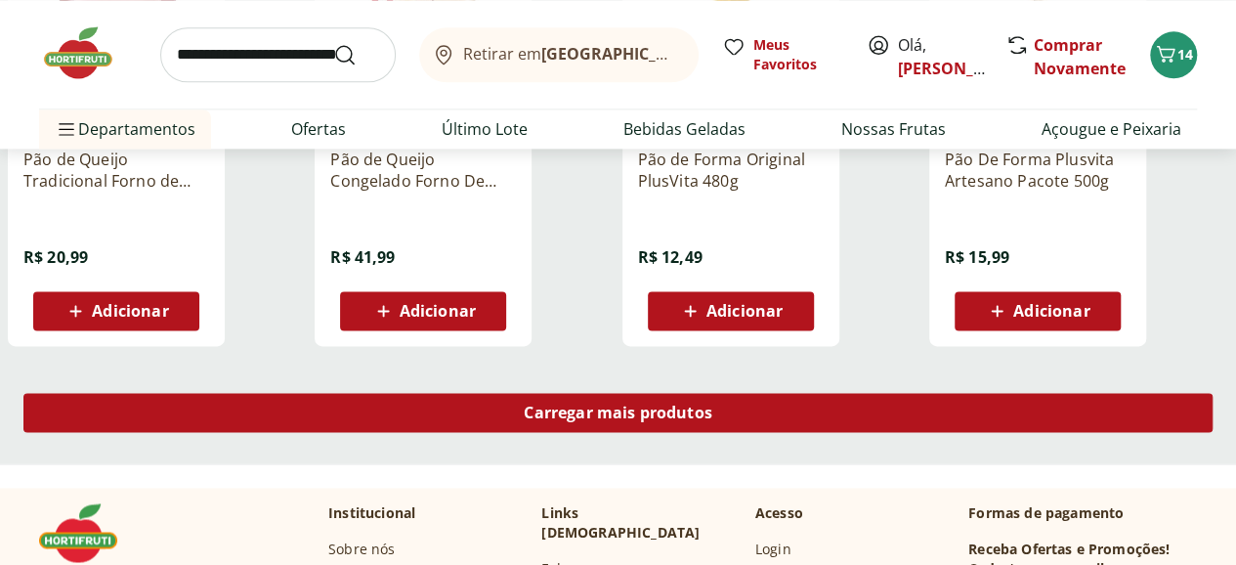
click at [712, 411] on span "Carregar mais produtos" at bounding box center [618, 412] width 189 height 16
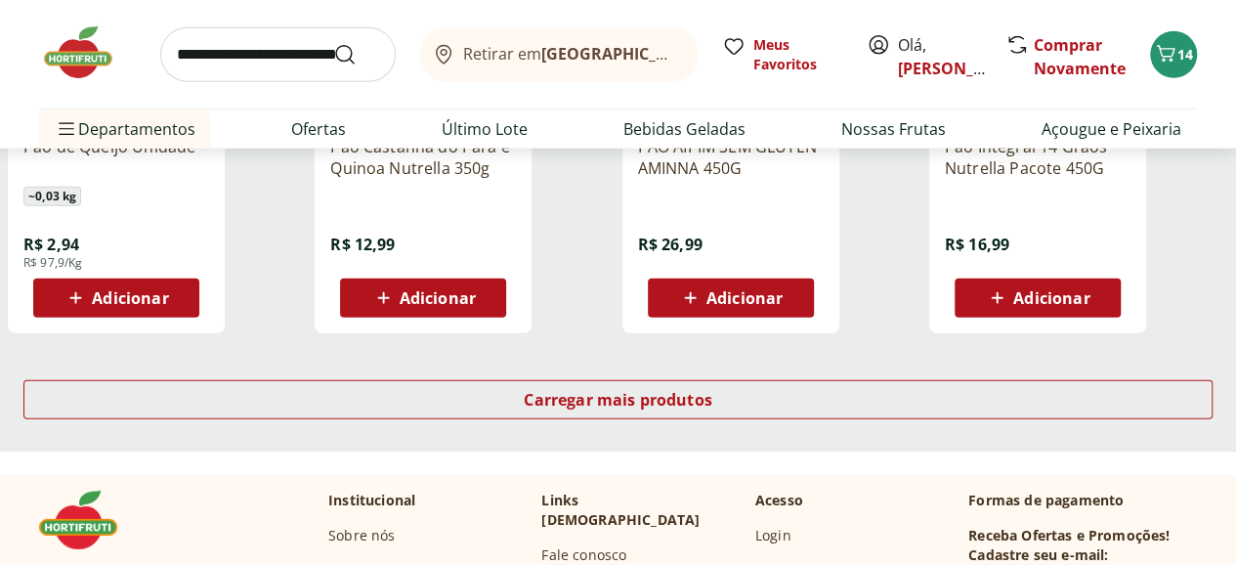
scroll to position [2605, 0]
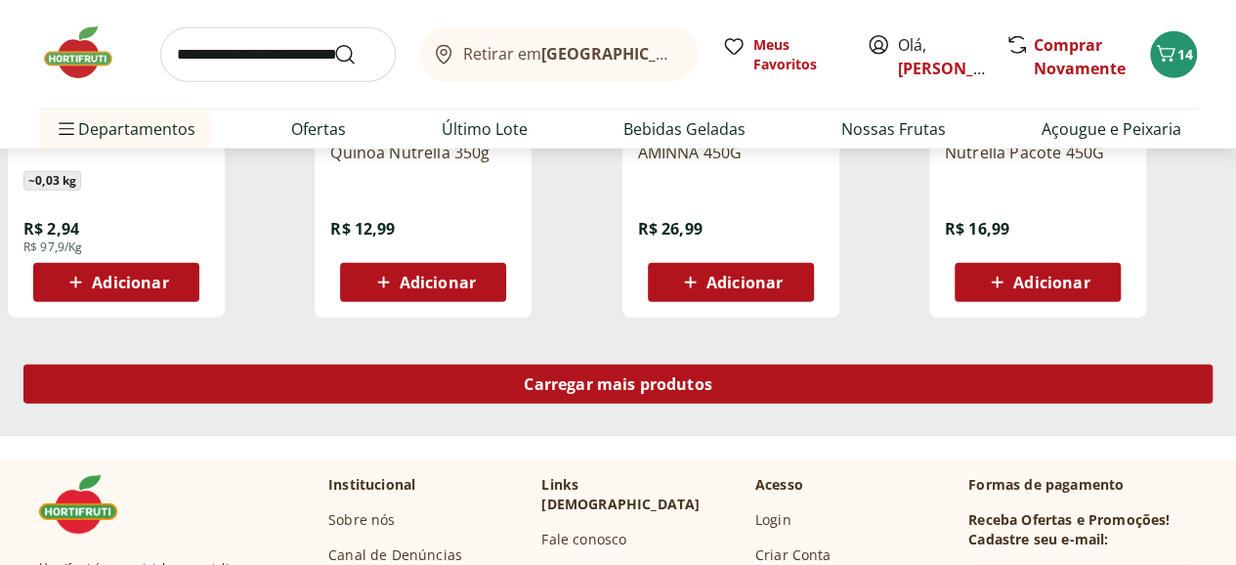
click at [712, 390] on span "Carregar mais produtos" at bounding box center [618, 384] width 189 height 16
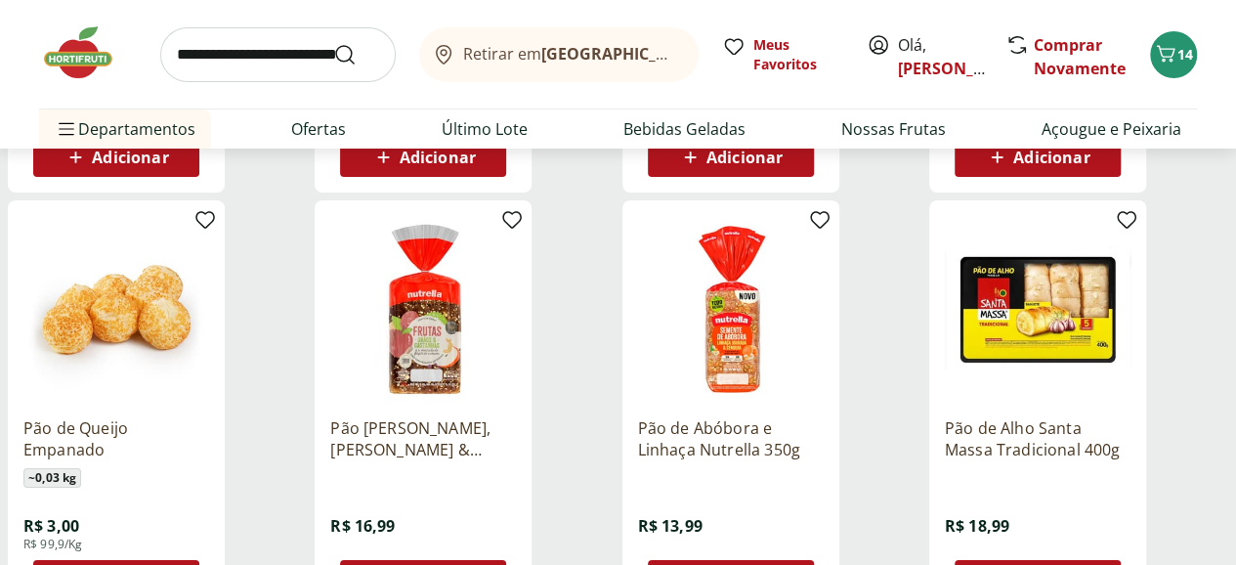
scroll to position [3908, 0]
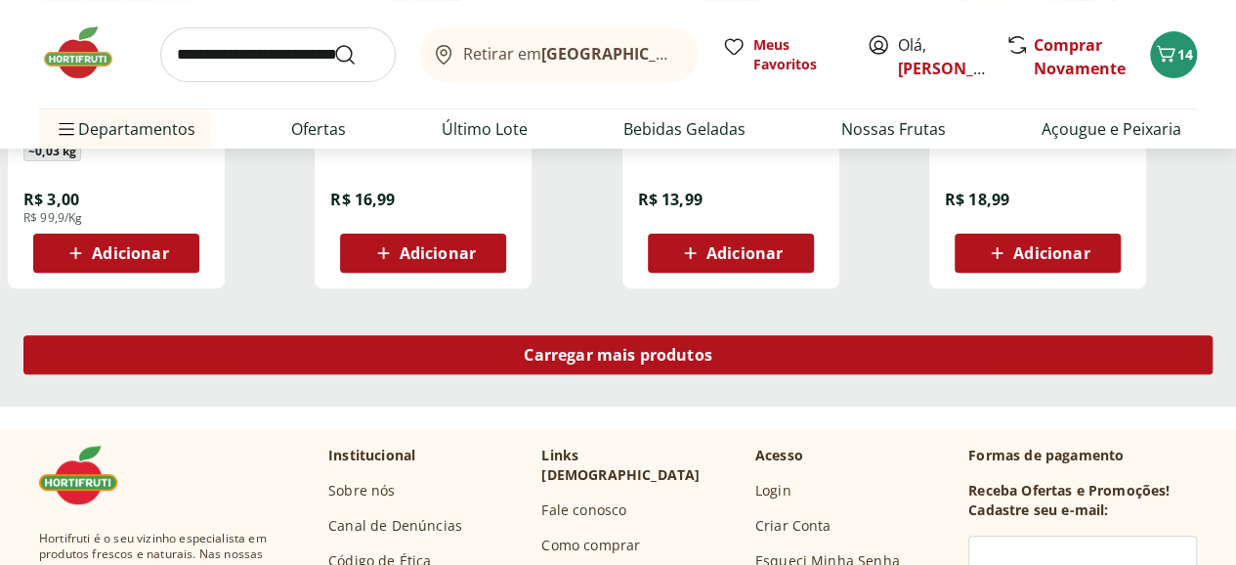
click at [712, 351] on span "Carregar mais produtos" at bounding box center [618, 355] width 189 height 16
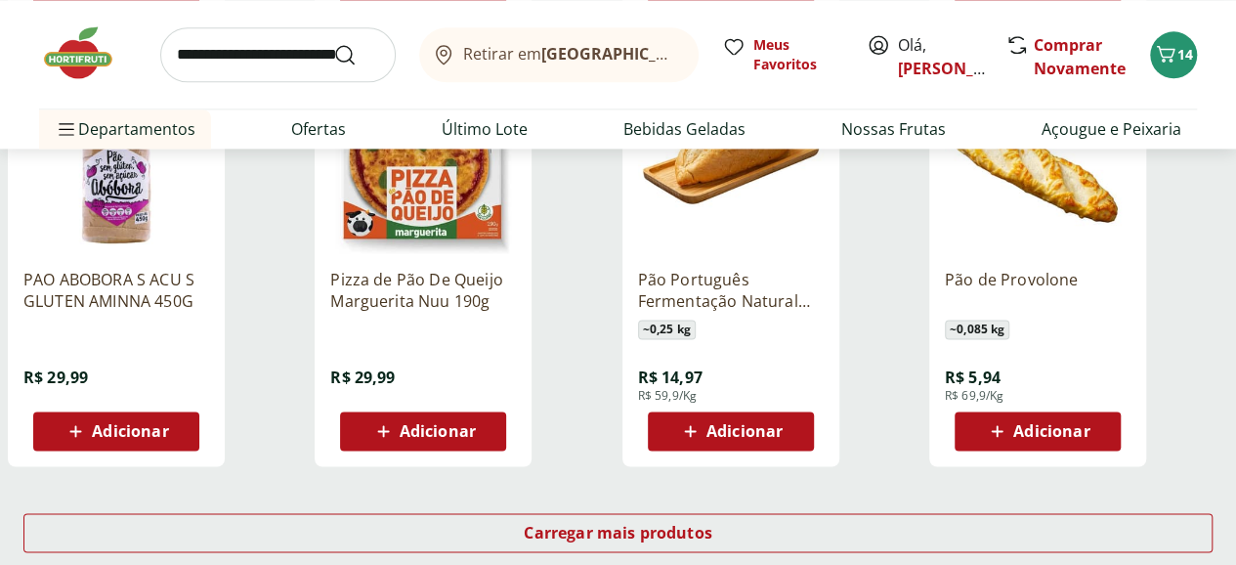
scroll to position [5047, 0]
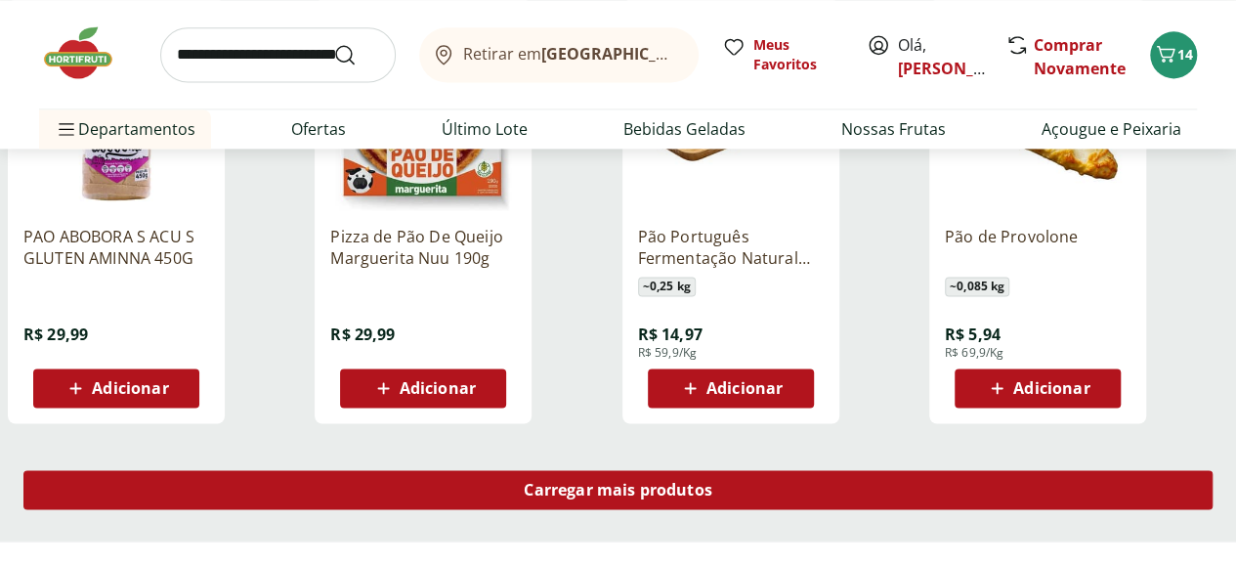
click at [712, 487] on span "Carregar mais produtos" at bounding box center [618, 490] width 189 height 16
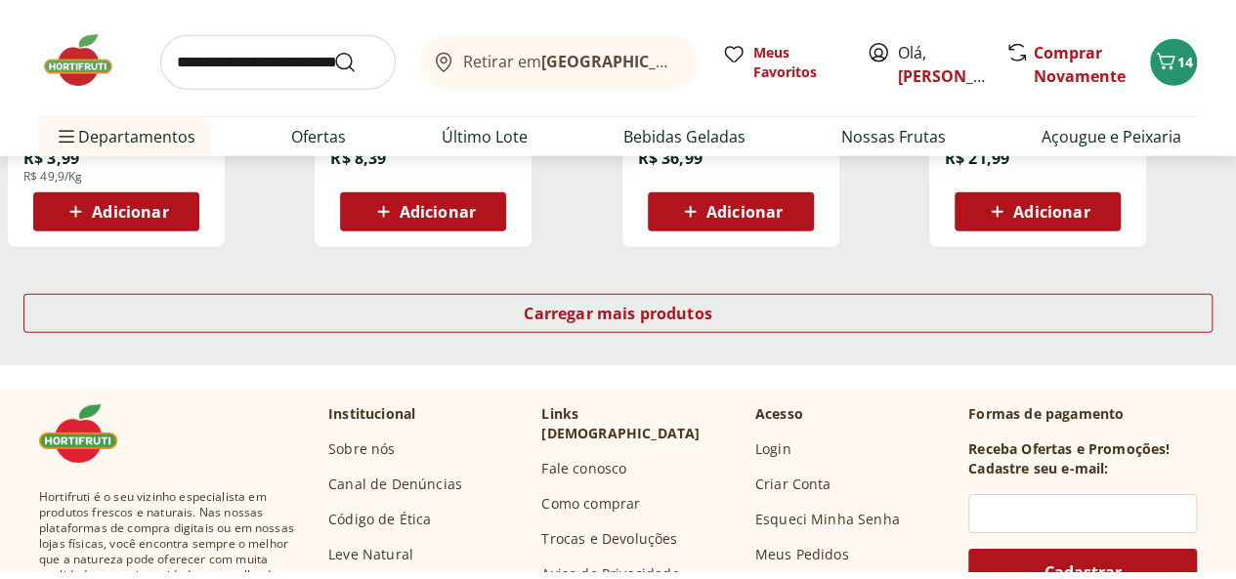
scroll to position [6513, 0]
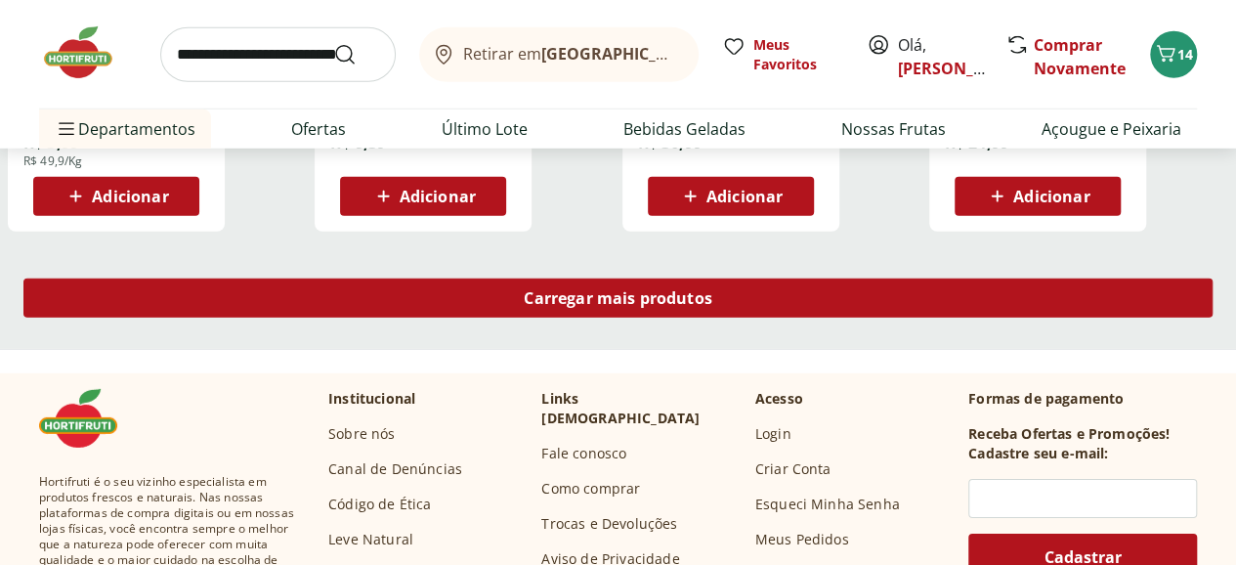
click at [712, 299] on span "Carregar mais produtos" at bounding box center [618, 298] width 189 height 16
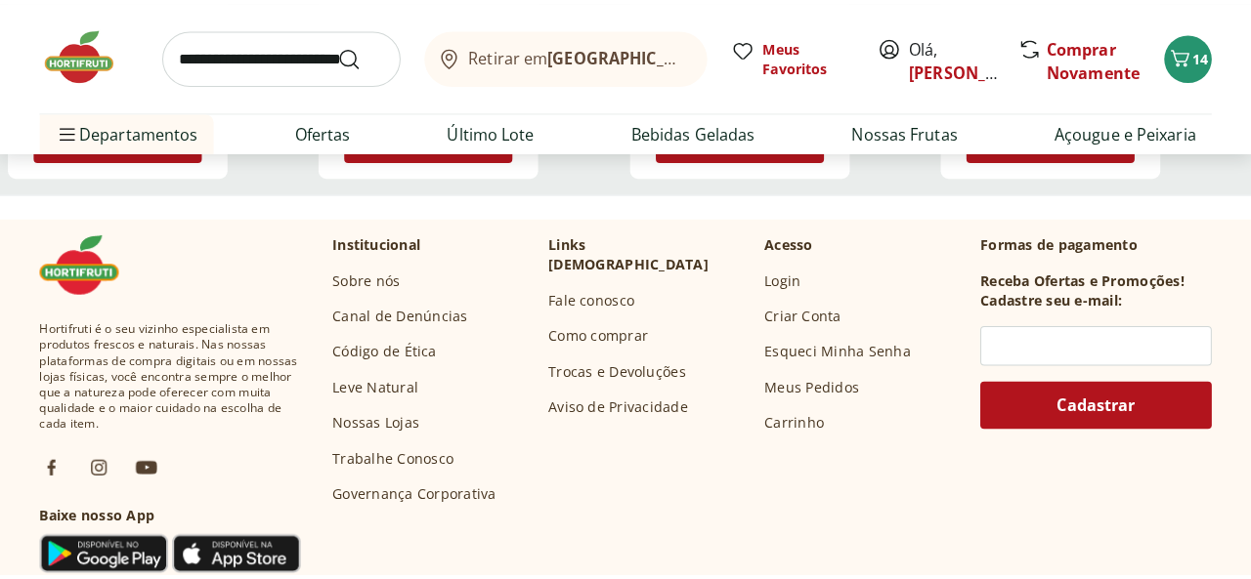
scroll to position [571, 0]
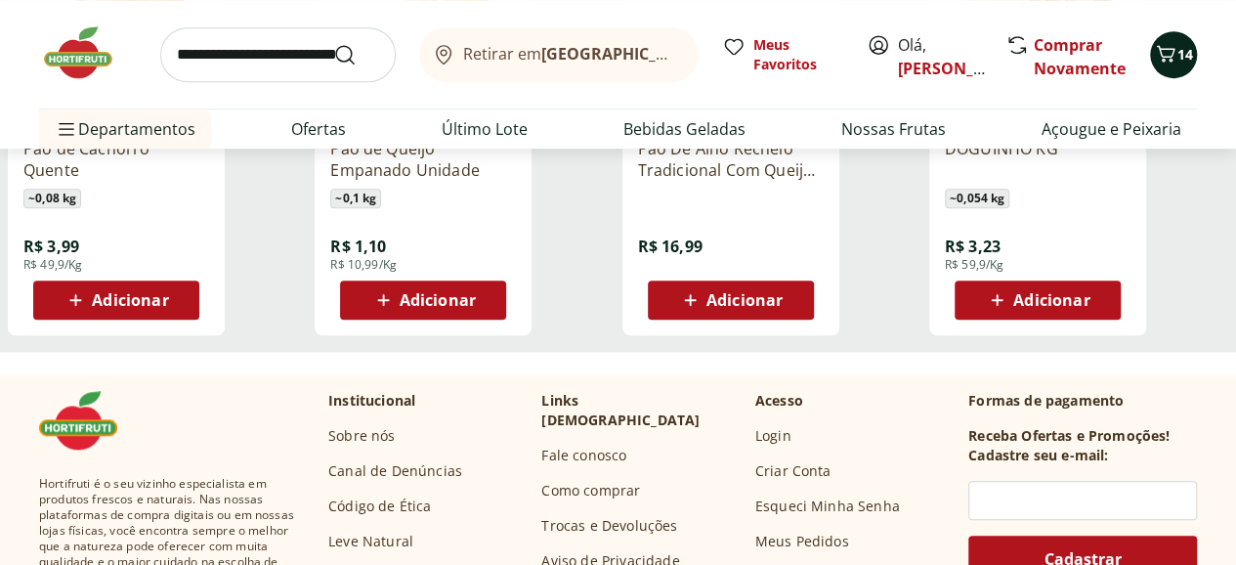
click at [1165, 58] on icon "Carrinho" at bounding box center [1165, 53] width 23 height 23
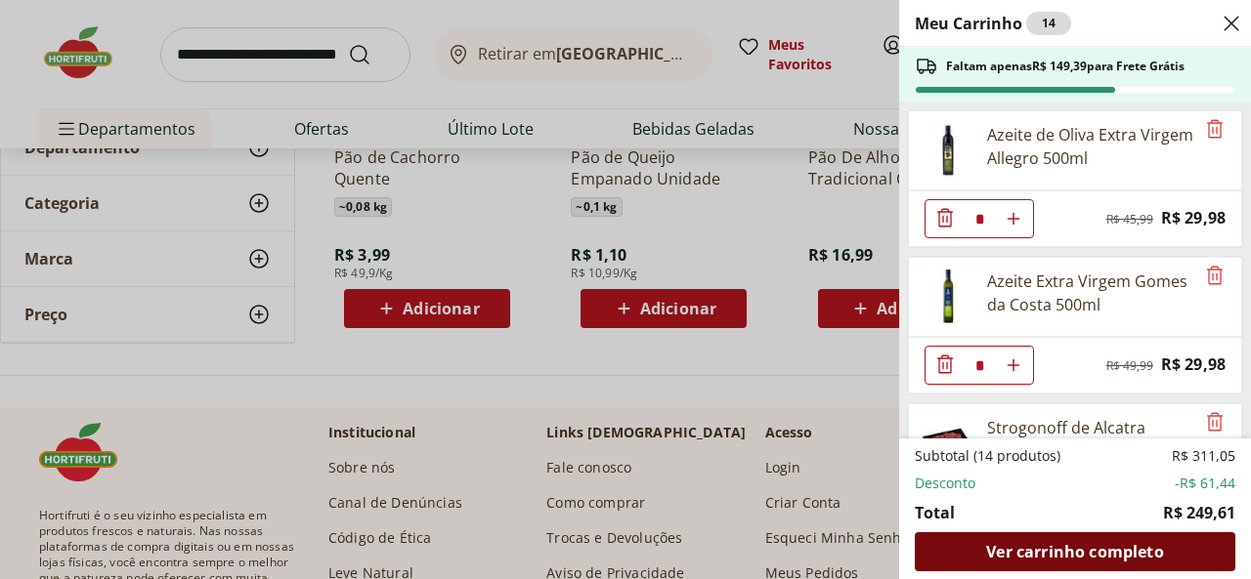
click at [1022, 547] on span "Ver carrinho completo" at bounding box center [1074, 552] width 177 height 16
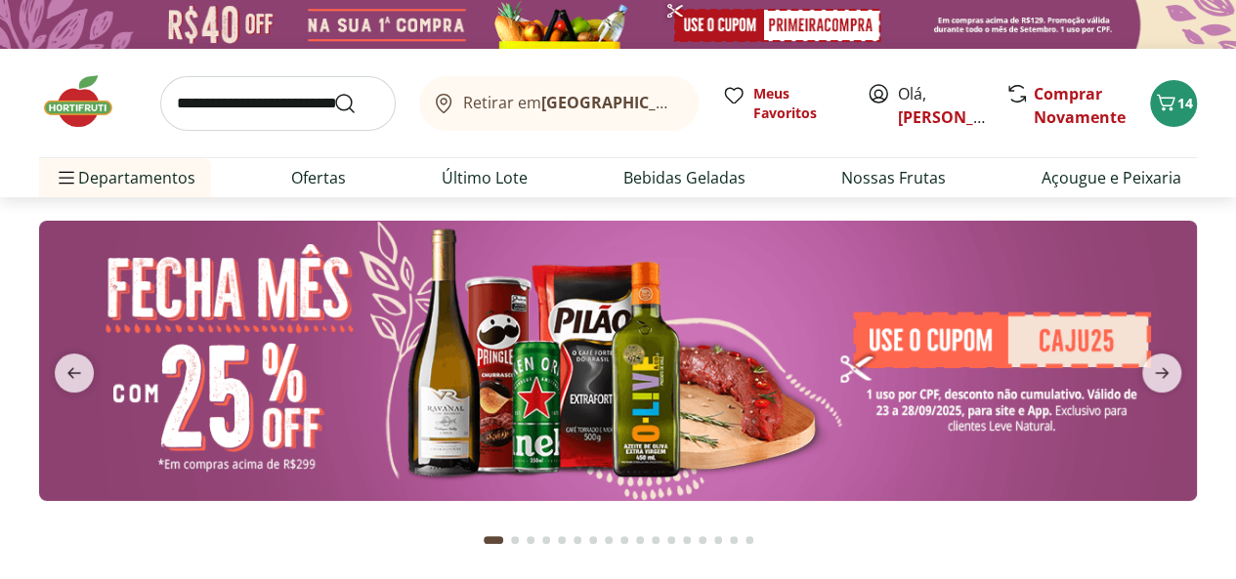
click at [288, 104] on input "search" at bounding box center [277, 103] width 235 height 55
type input "*****"
click at [333, 92] on button "Submit Search" at bounding box center [356, 103] width 47 height 23
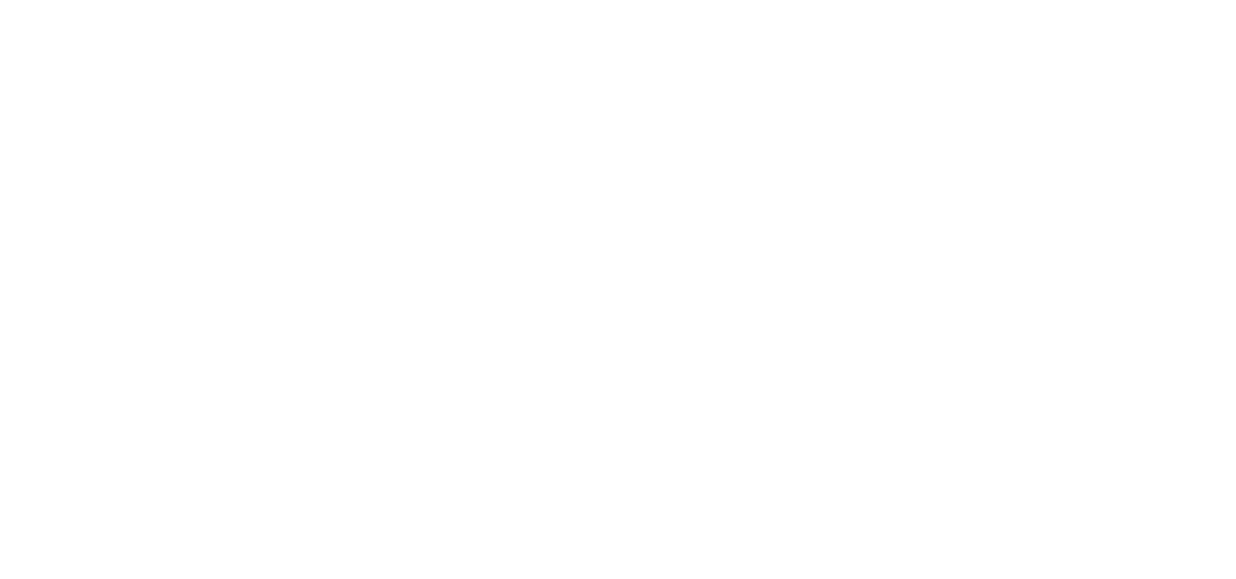
select select "**********"
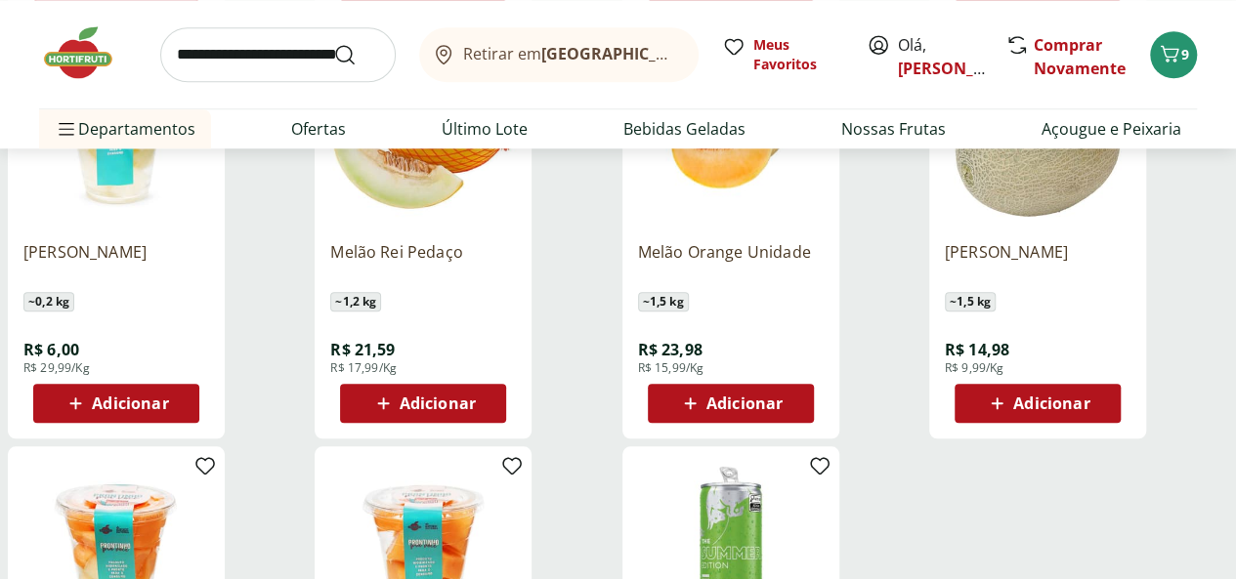
scroll to position [814, 0]
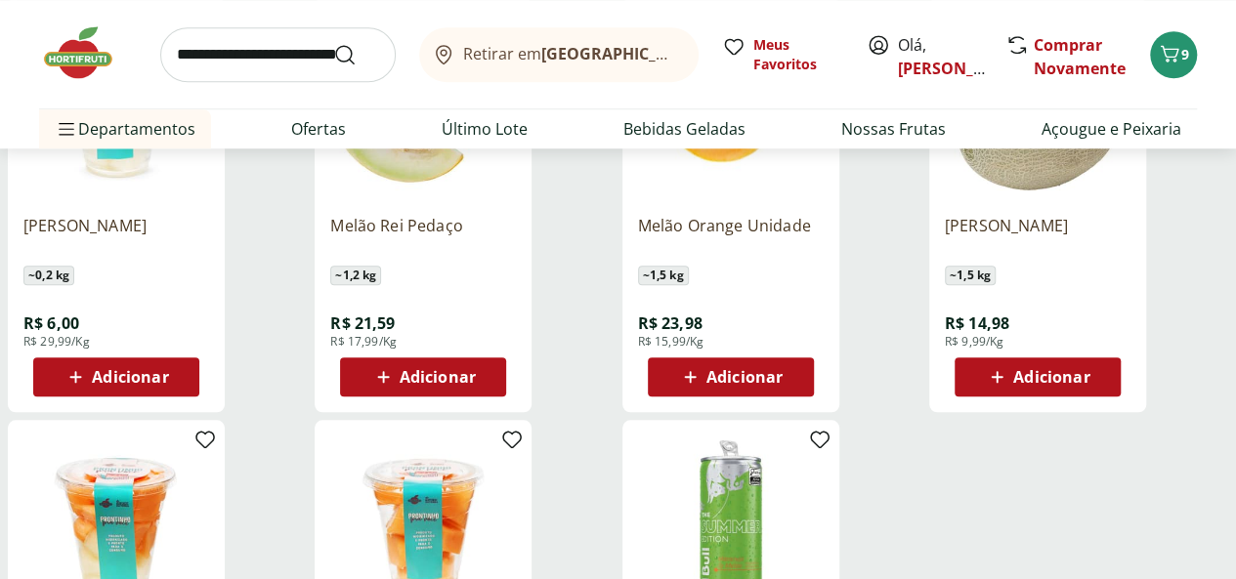
click at [168, 385] on span "Adicionar" at bounding box center [130, 377] width 76 height 16
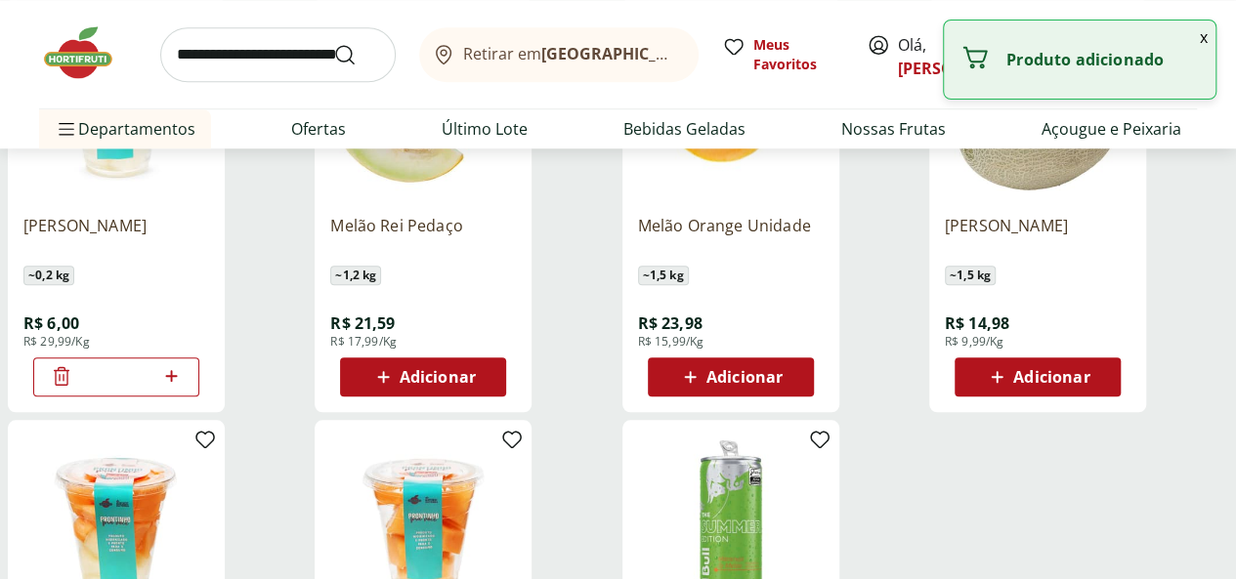
click at [177, 382] on icon at bounding box center [171, 376] width 12 height 12
type input "*"
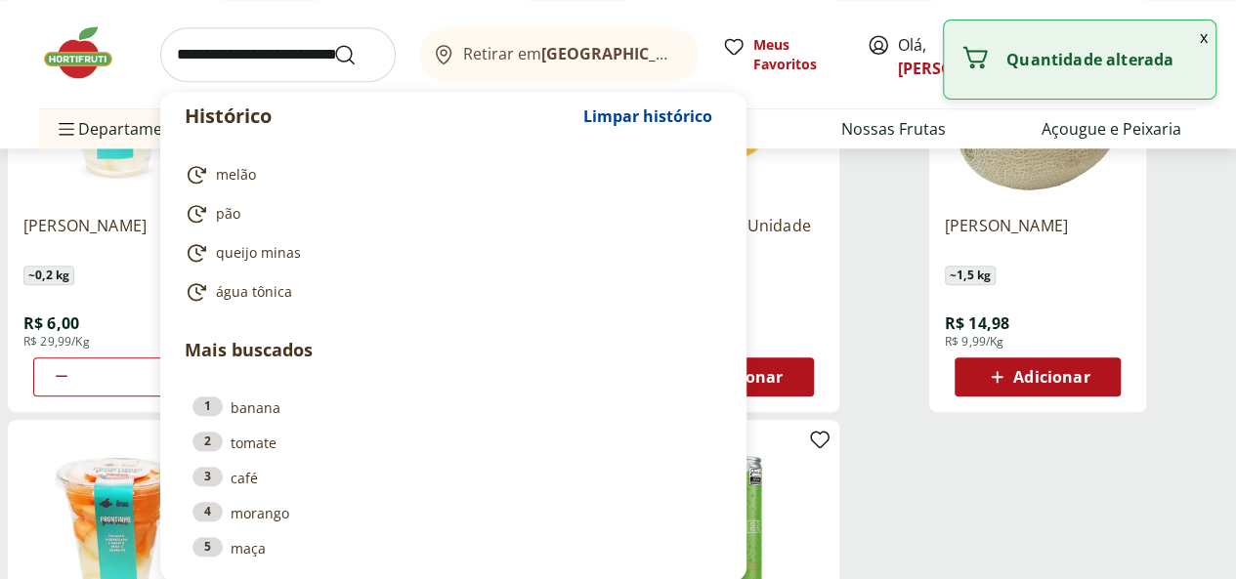
click at [269, 52] on input "search" at bounding box center [277, 54] width 235 height 55
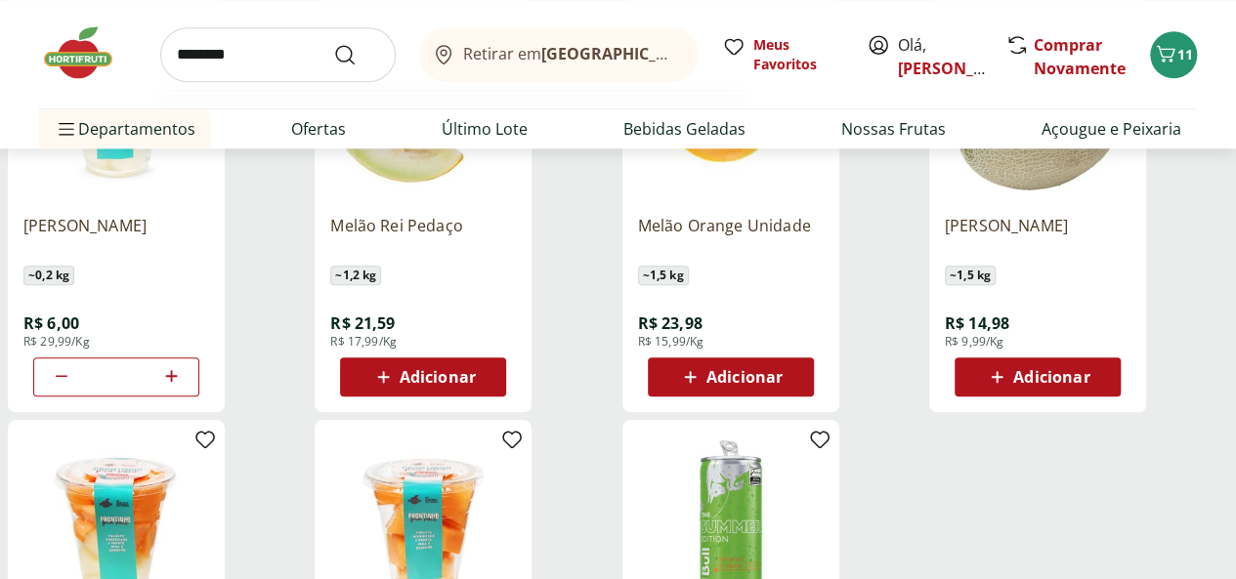
type input "********"
click at [333, 43] on button "Submit Search" at bounding box center [356, 54] width 47 height 23
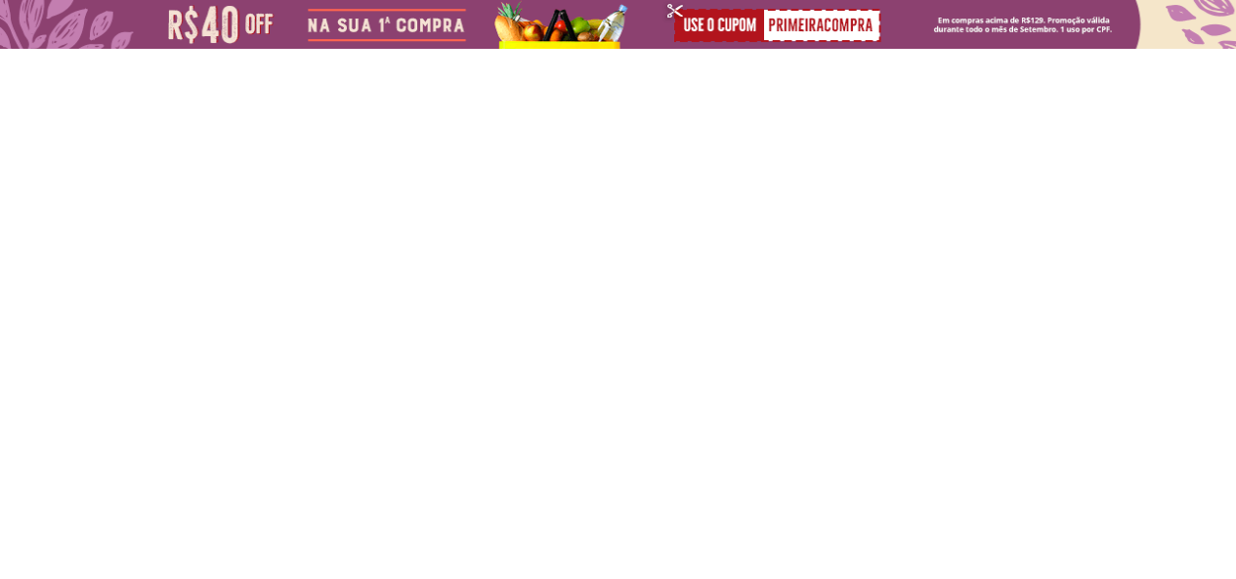
select select "**********"
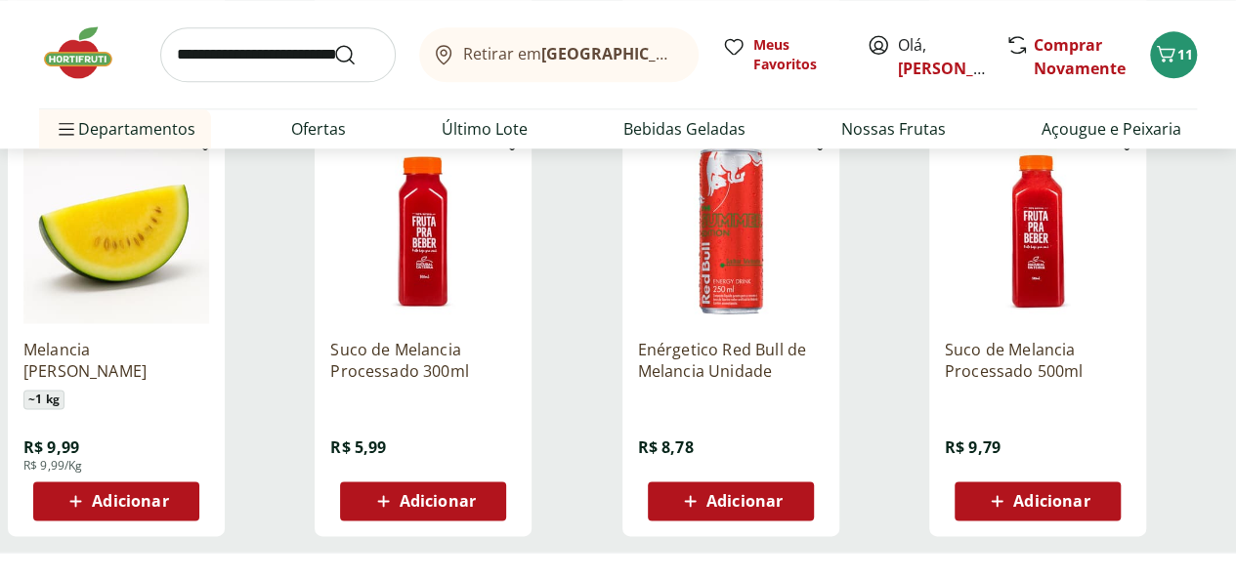
scroll to position [1139, 0]
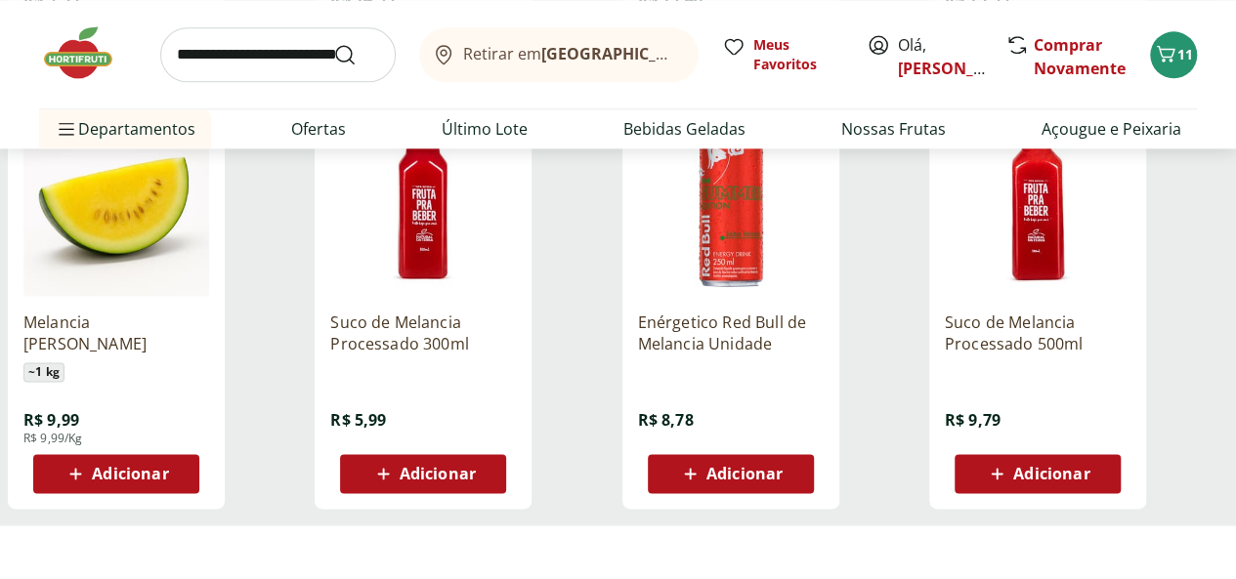
click at [1089, 482] on span "Adicionar" at bounding box center [1051, 474] width 76 height 16
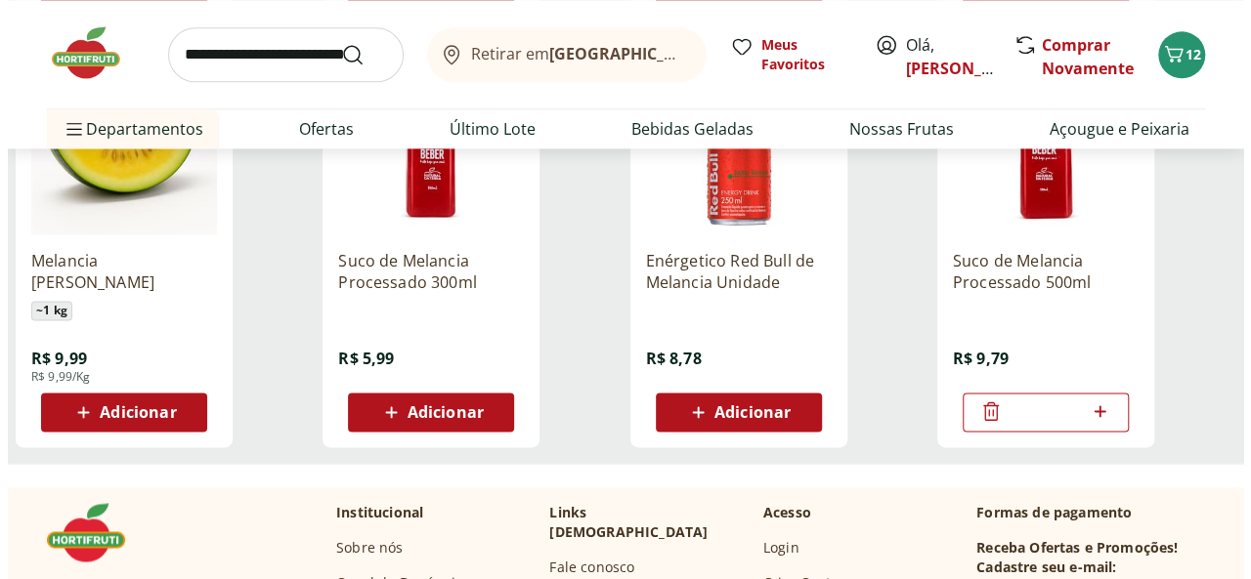
scroll to position [977, 0]
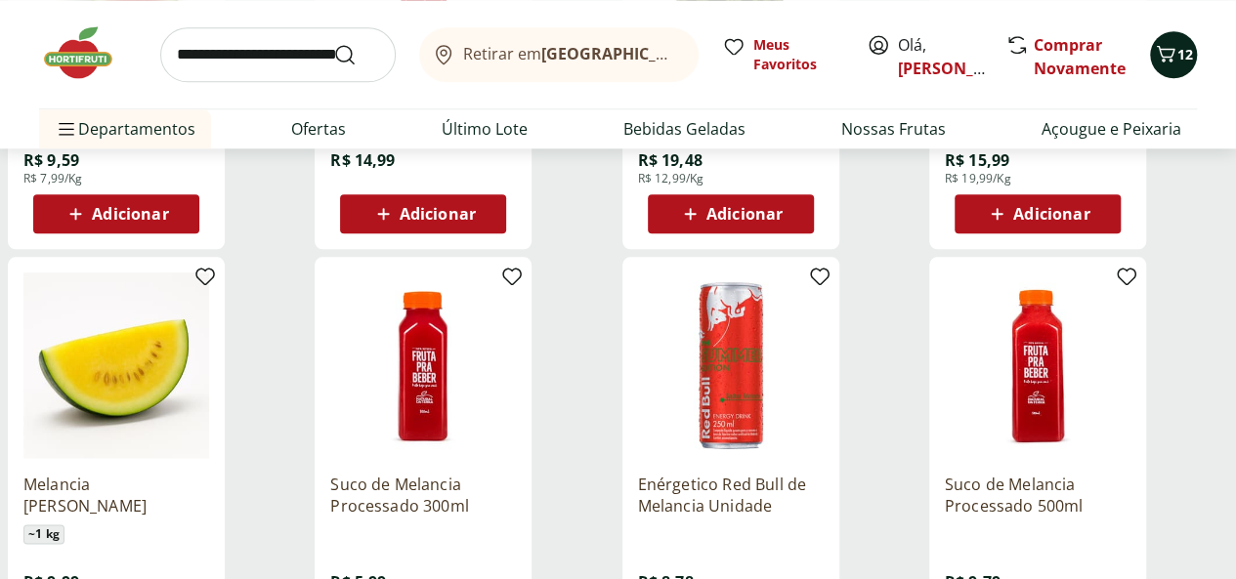
click at [1178, 59] on span "12" at bounding box center [1185, 54] width 16 height 19
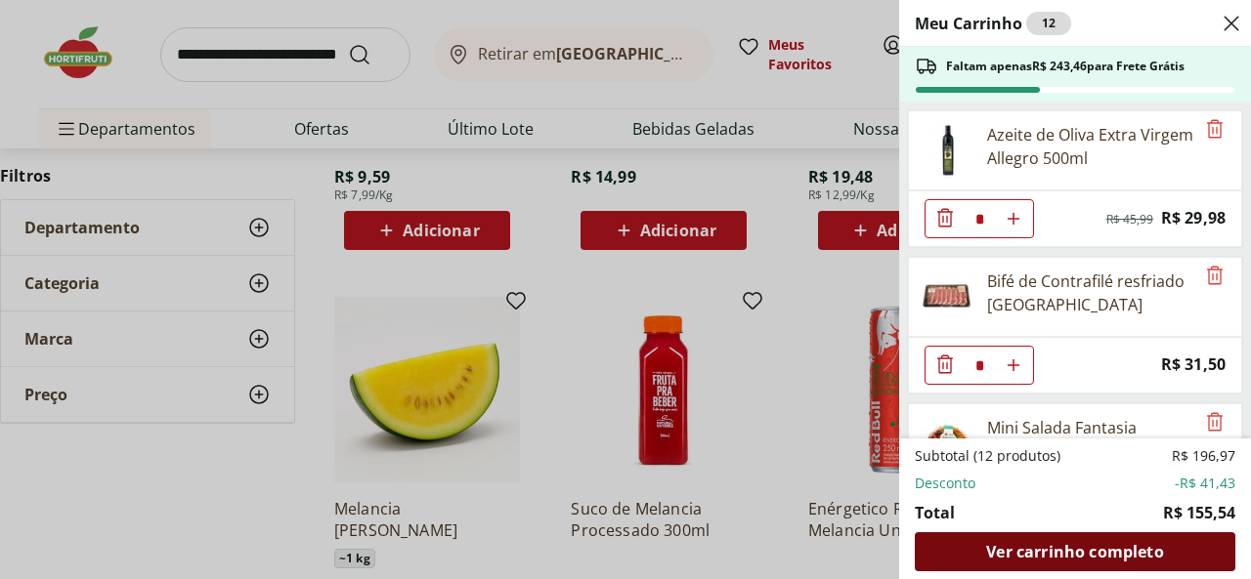
click at [1084, 554] on span "Ver carrinho completo" at bounding box center [1074, 552] width 177 height 16
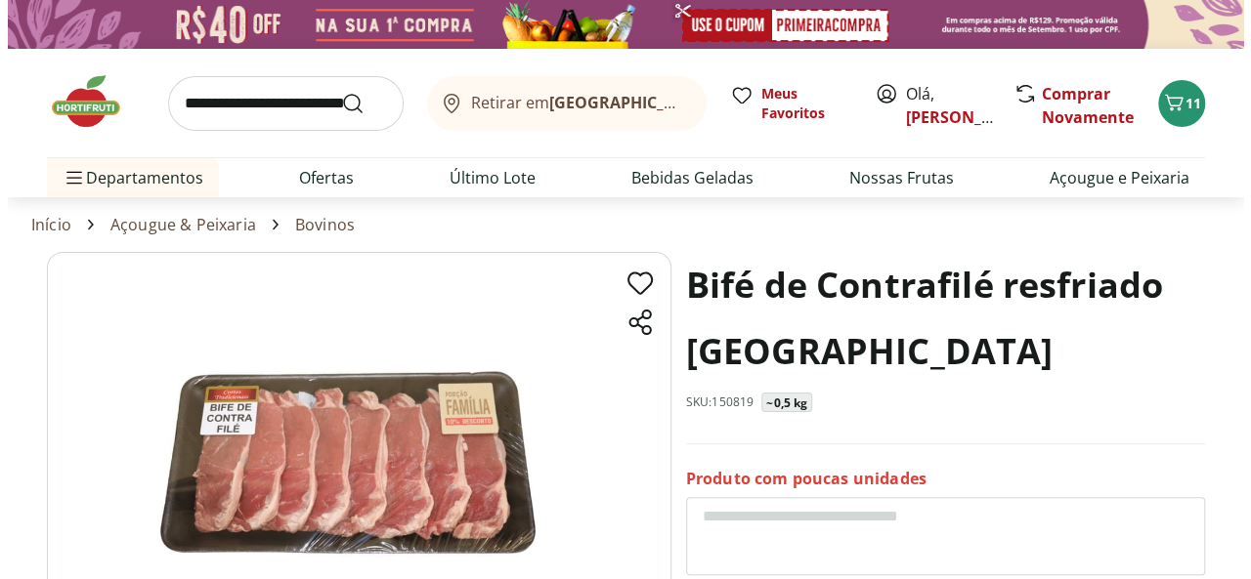
scroll to position [162, 0]
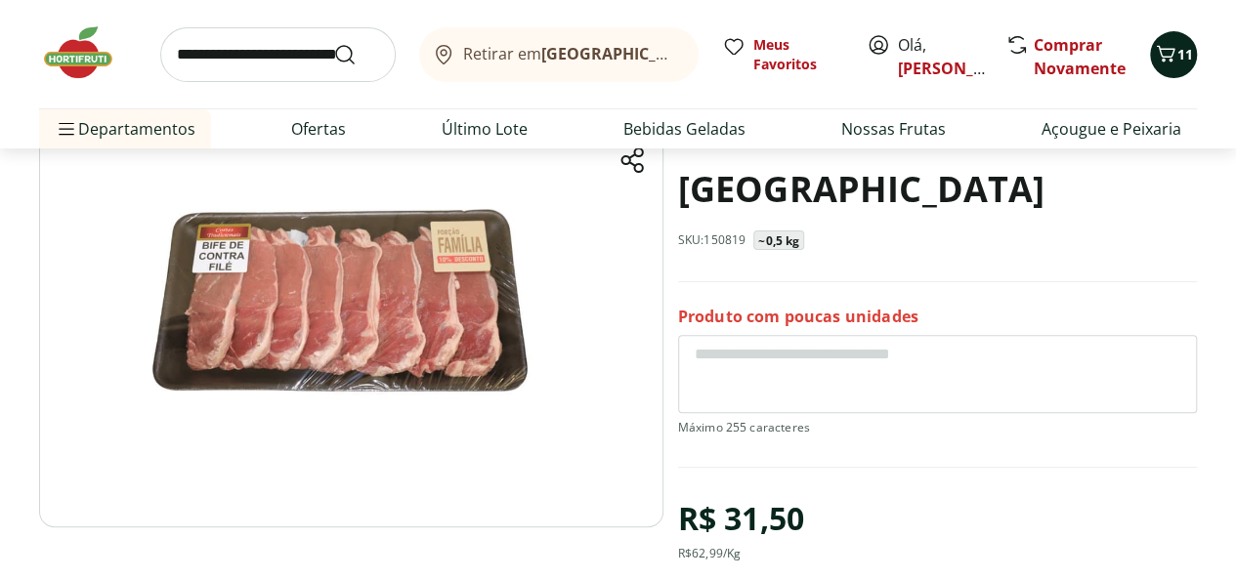
click at [1170, 52] on icon "Carrinho" at bounding box center [1165, 53] width 23 height 23
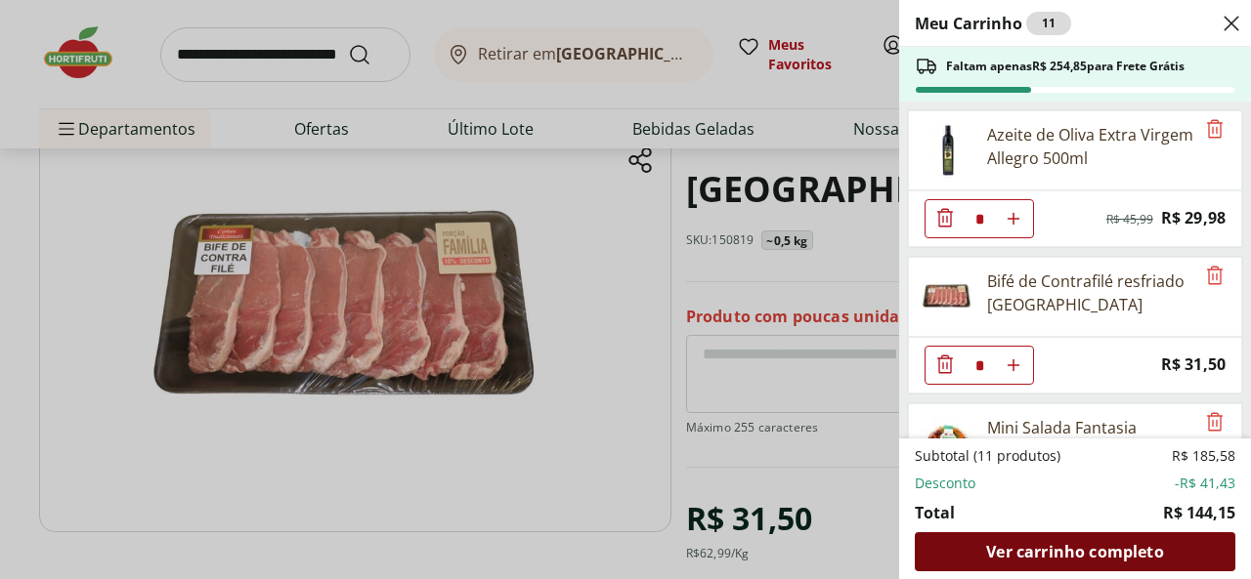
click at [1045, 544] on span "Ver carrinho completo" at bounding box center [1074, 552] width 177 height 16
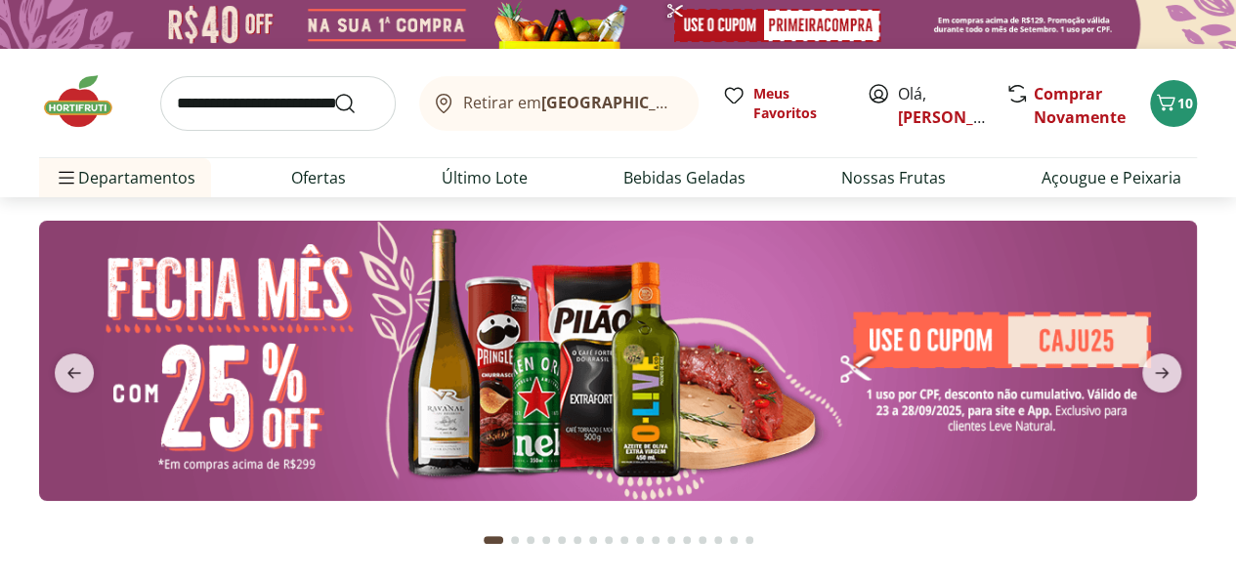
click at [313, 108] on input "search" at bounding box center [277, 103] width 235 height 55
type input "****"
click at [333, 92] on button "Submit Search" at bounding box center [356, 103] width 47 height 23
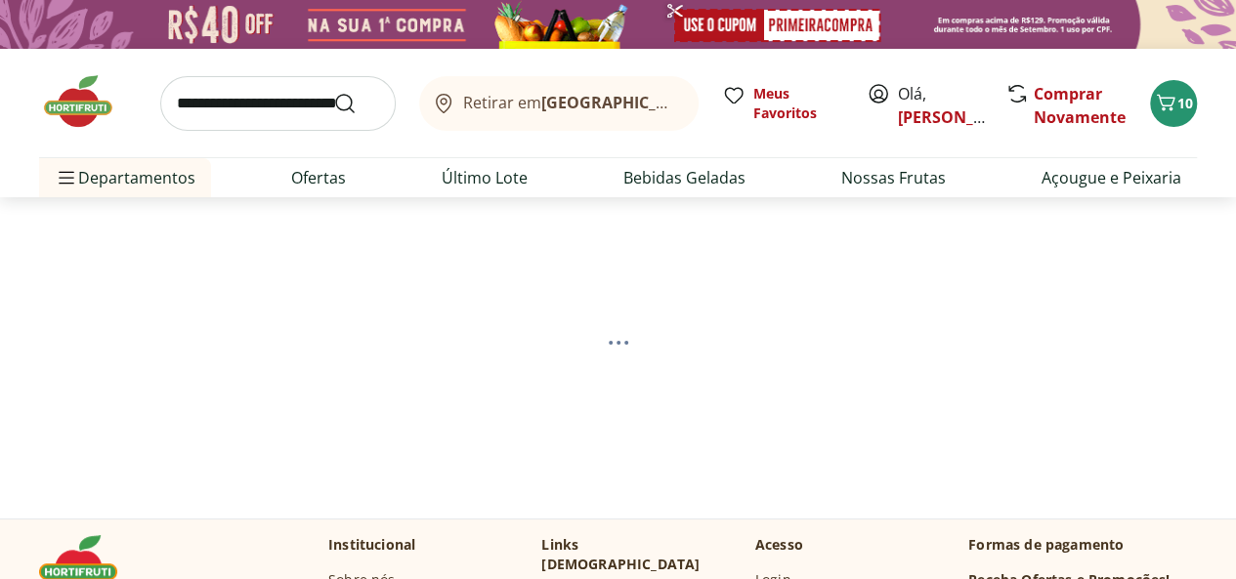
select select "**********"
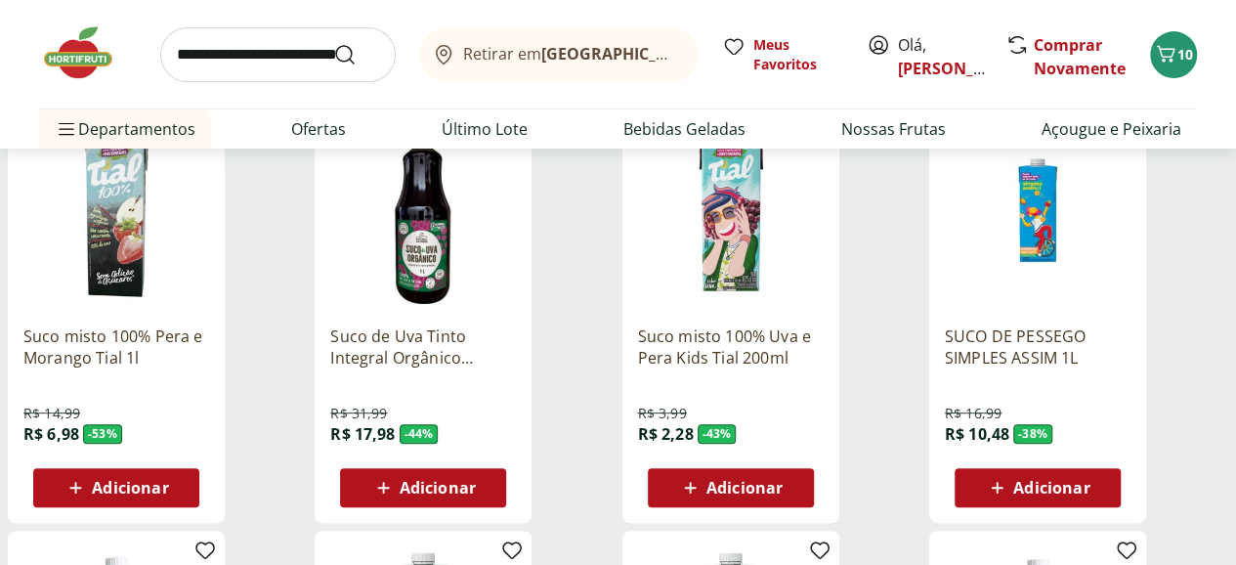
scroll to position [325, 0]
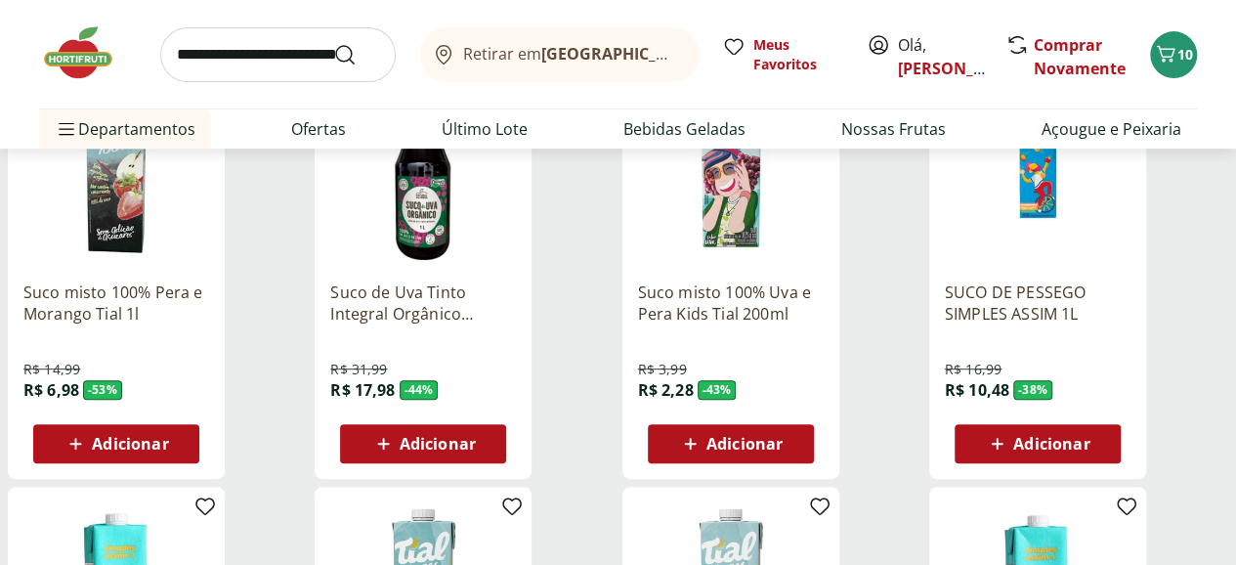
click at [516, 201] on img at bounding box center [423, 173] width 186 height 186
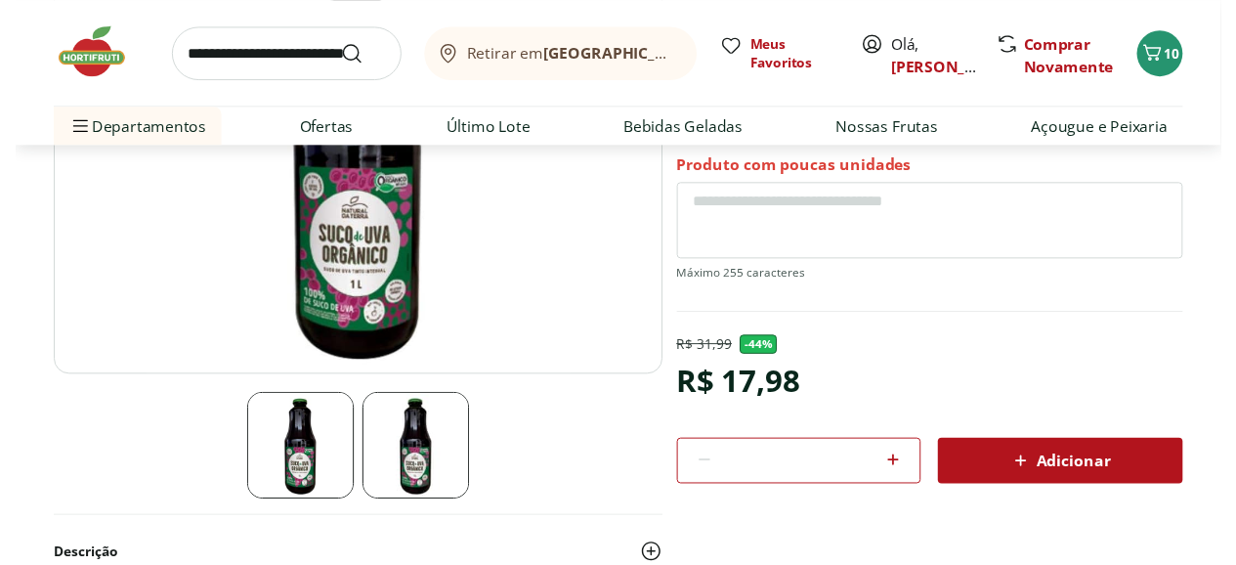
scroll to position [325, 0]
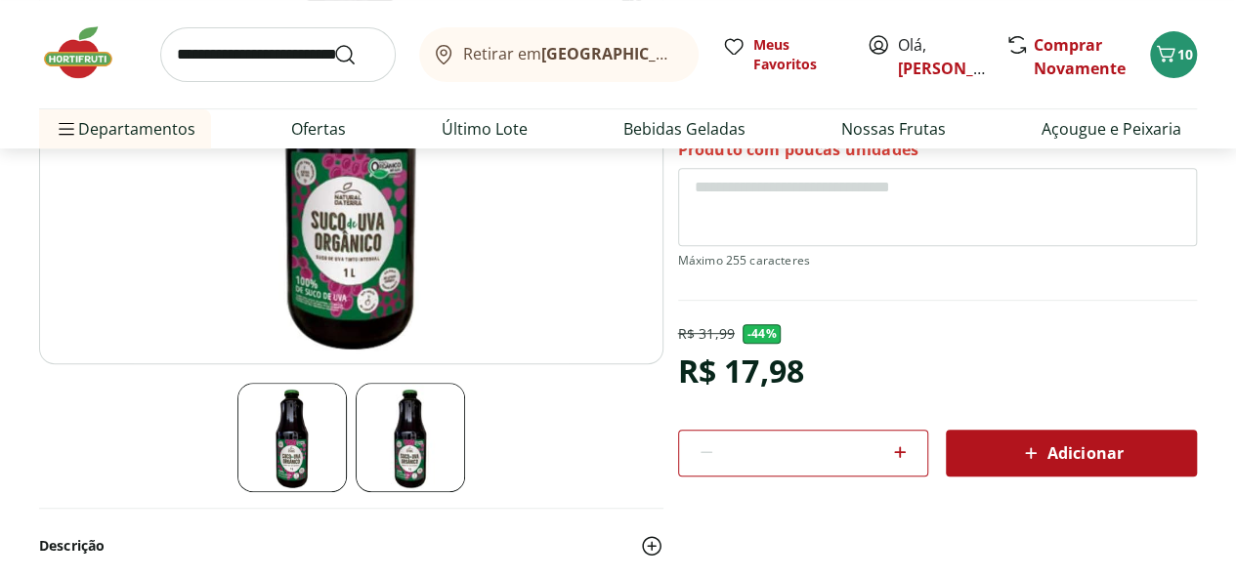
click at [1084, 453] on span "Adicionar" at bounding box center [1071, 453] width 104 height 23
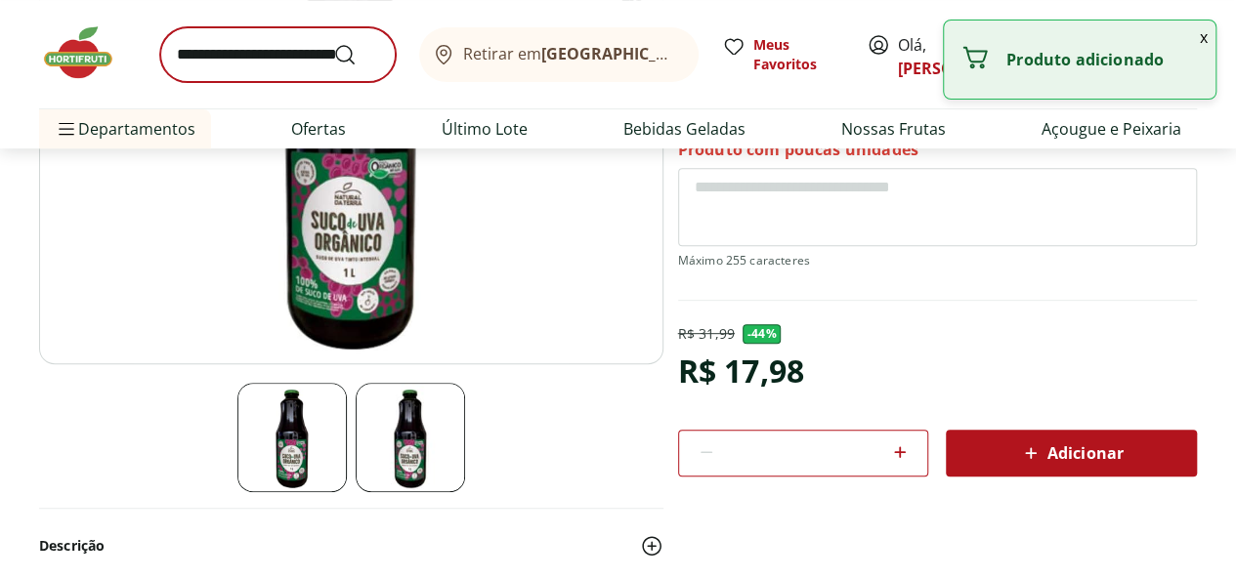
select select "**********"
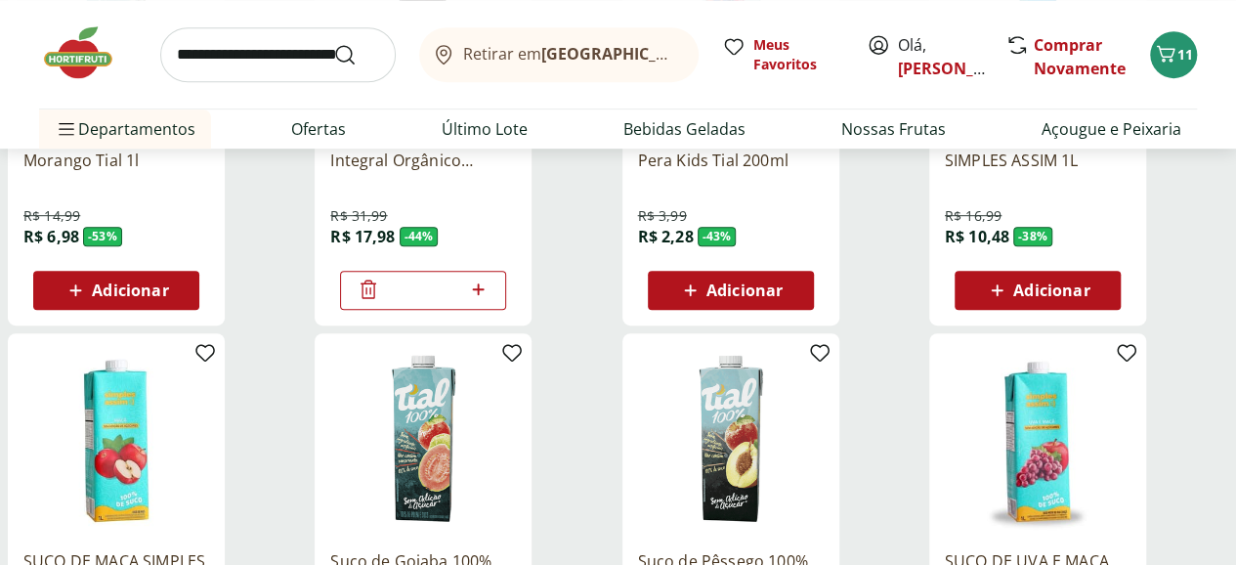
scroll to position [651, 0]
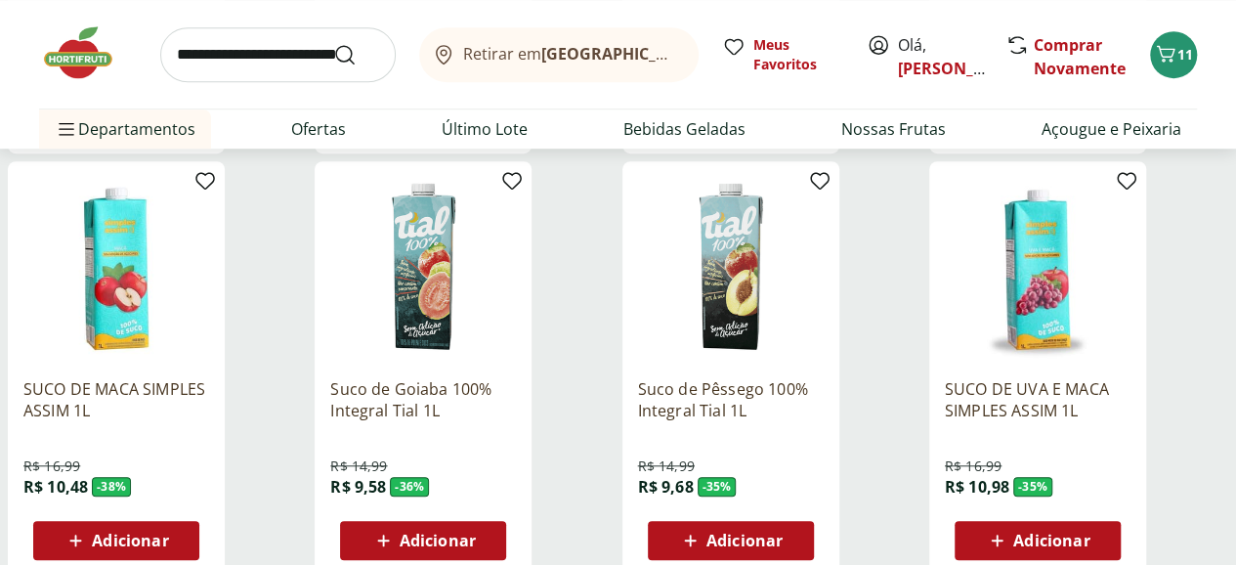
click at [824, 269] on img at bounding box center [731, 270] width 186 height 186
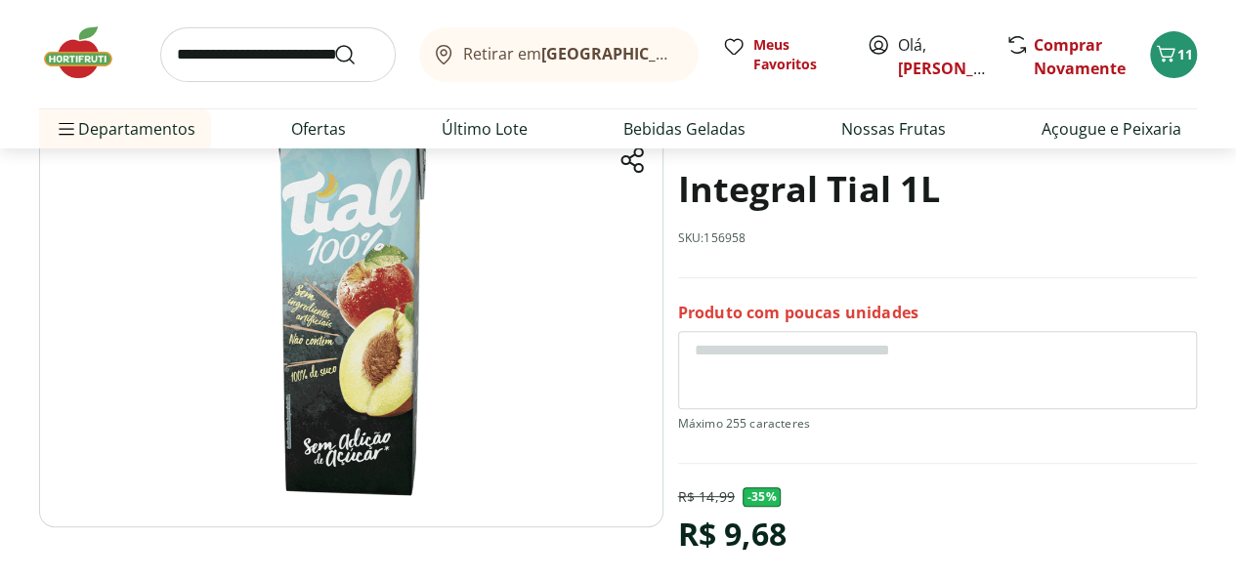
scroll to position [325, 0]
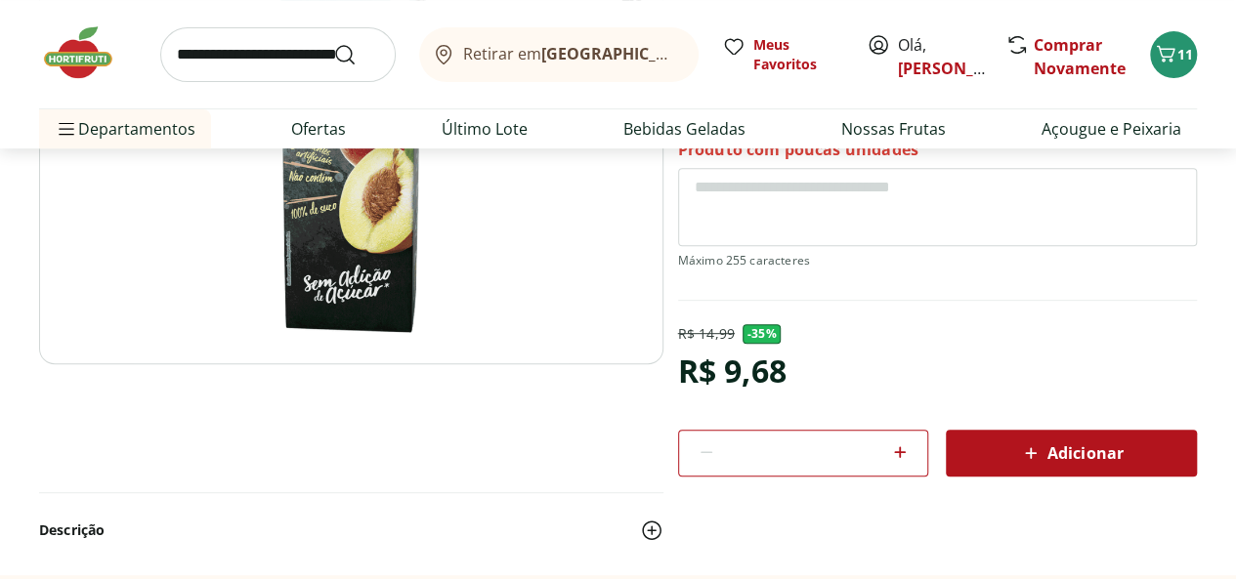
click at [1053, 445] on span "Adicionar" at bounding box center [1071, 453] width 104 height 23
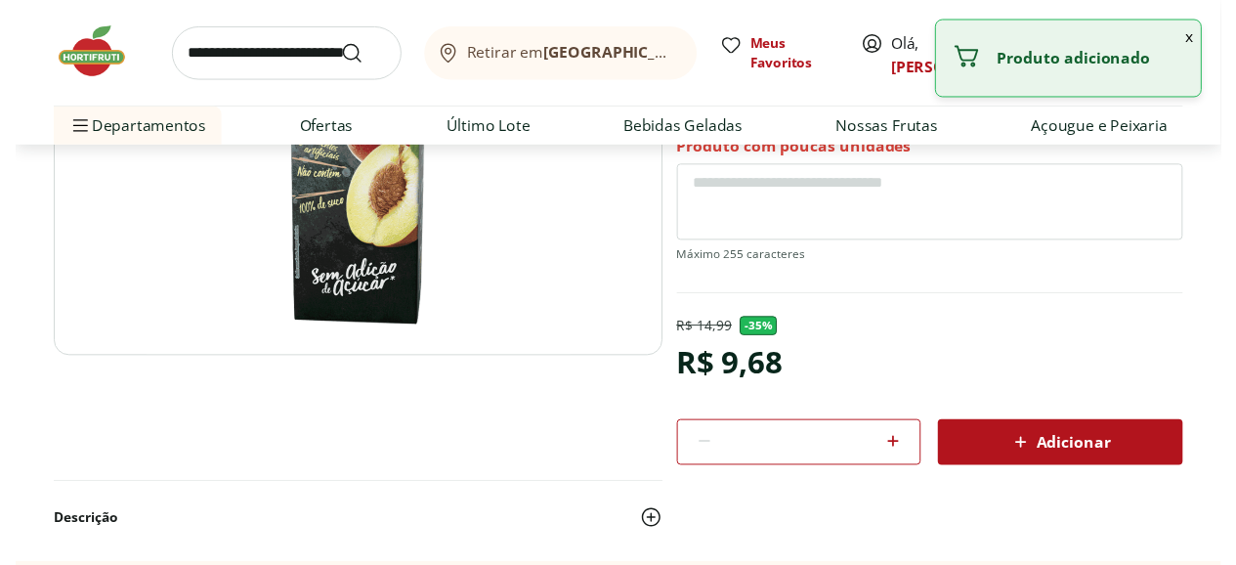
scroll to position [651, 0]
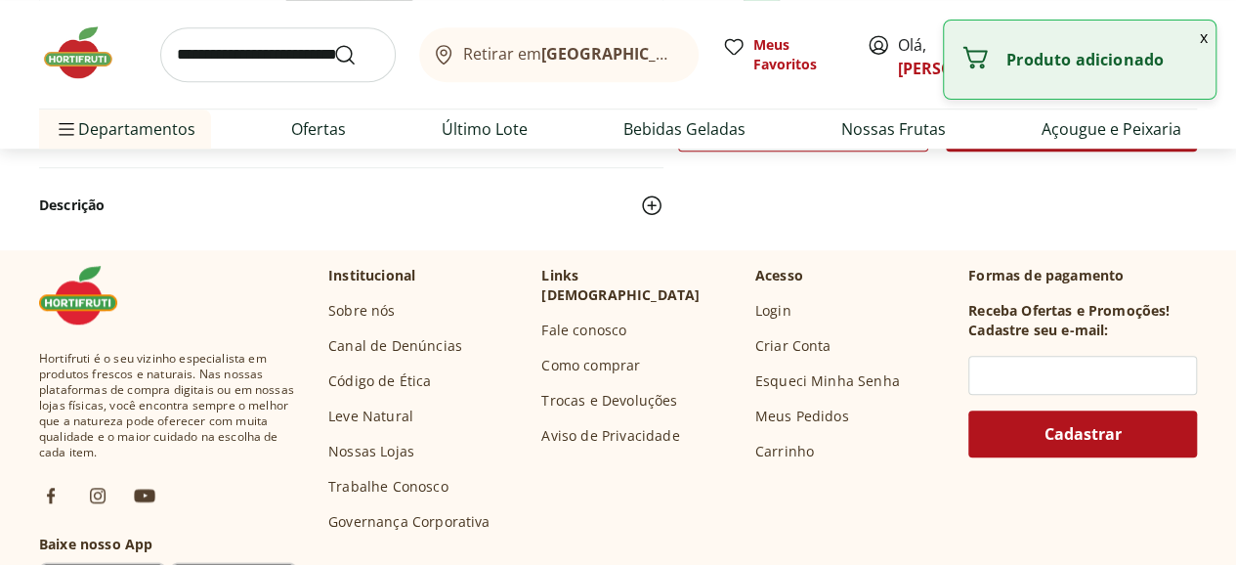
select select "**********"
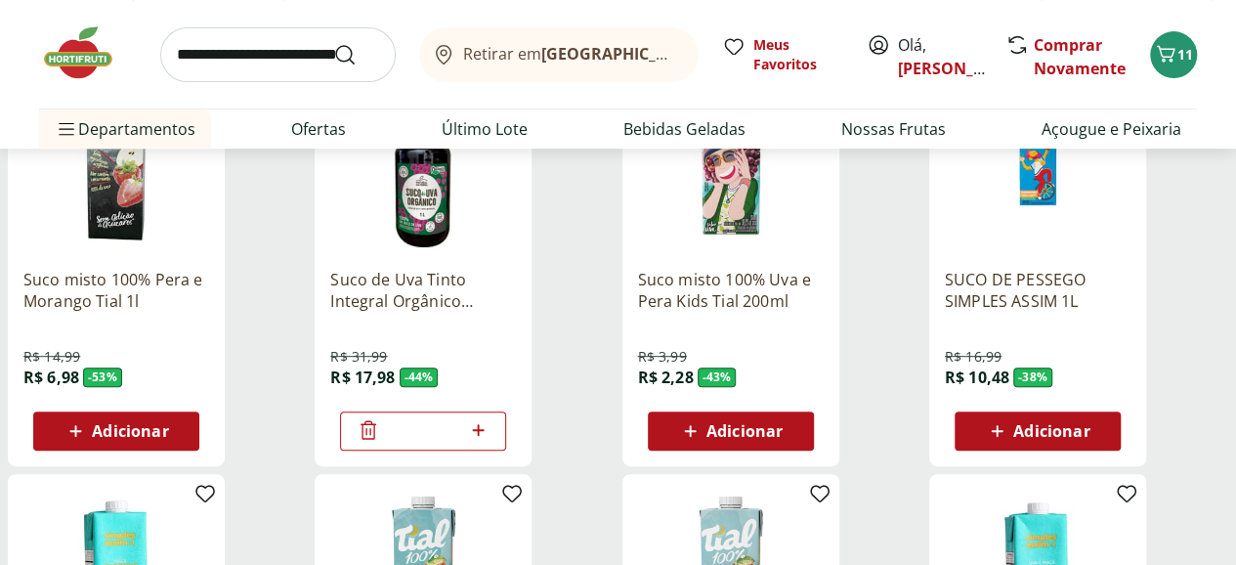
scroll to position [325, 0]
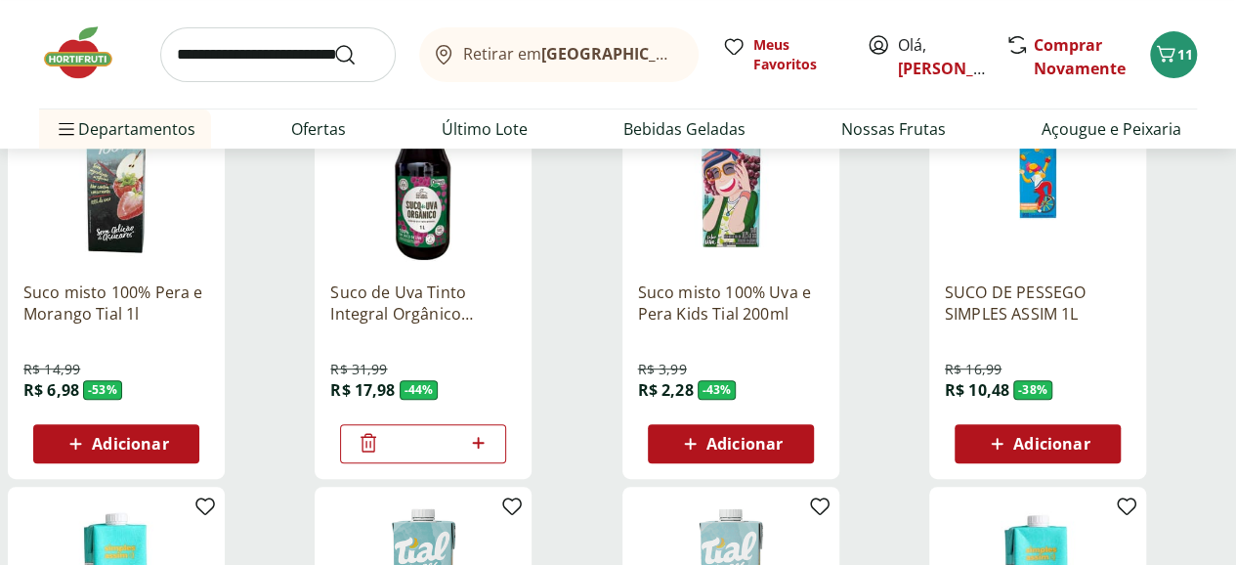
click at [516, 219] on img at bounding box center [423, 173] width 186 height 186
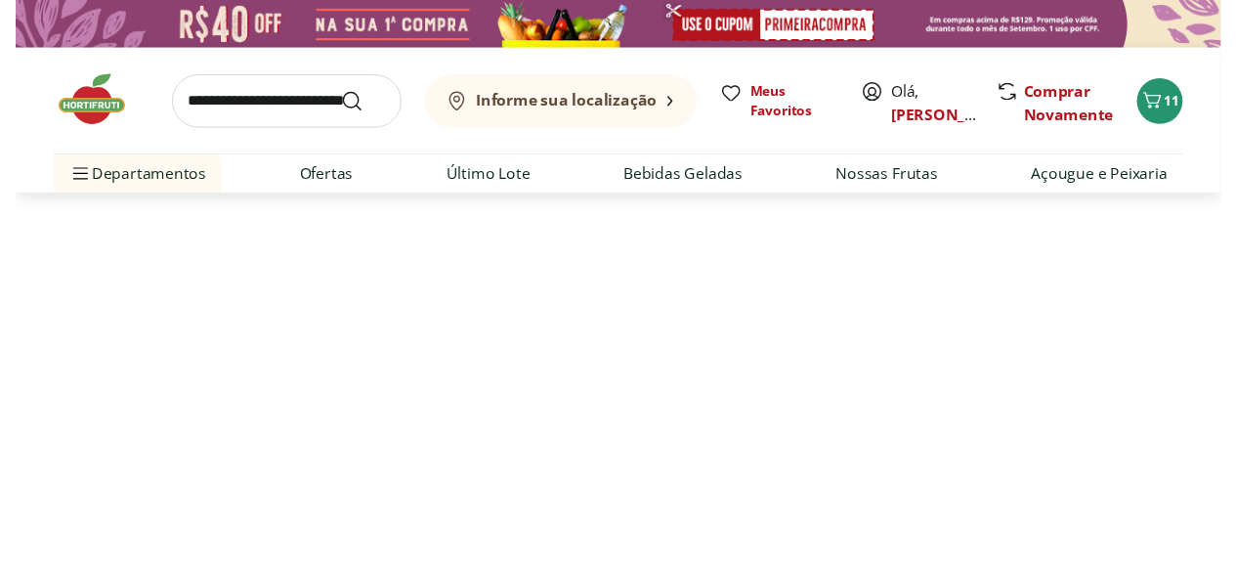
scroll to position [325, 0]
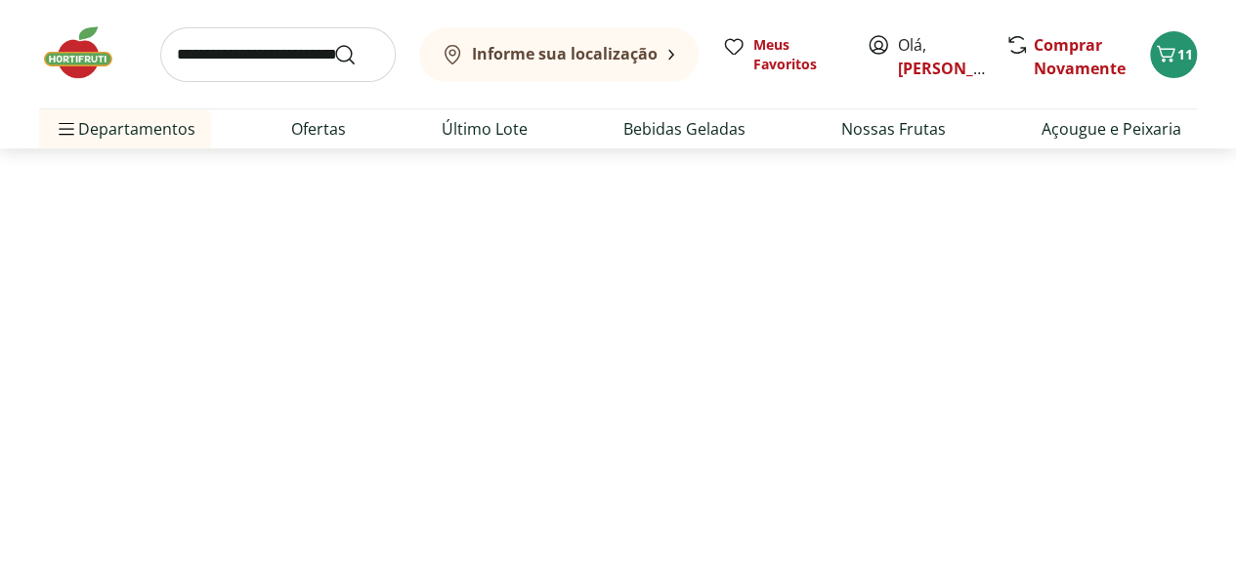
select select "**********"
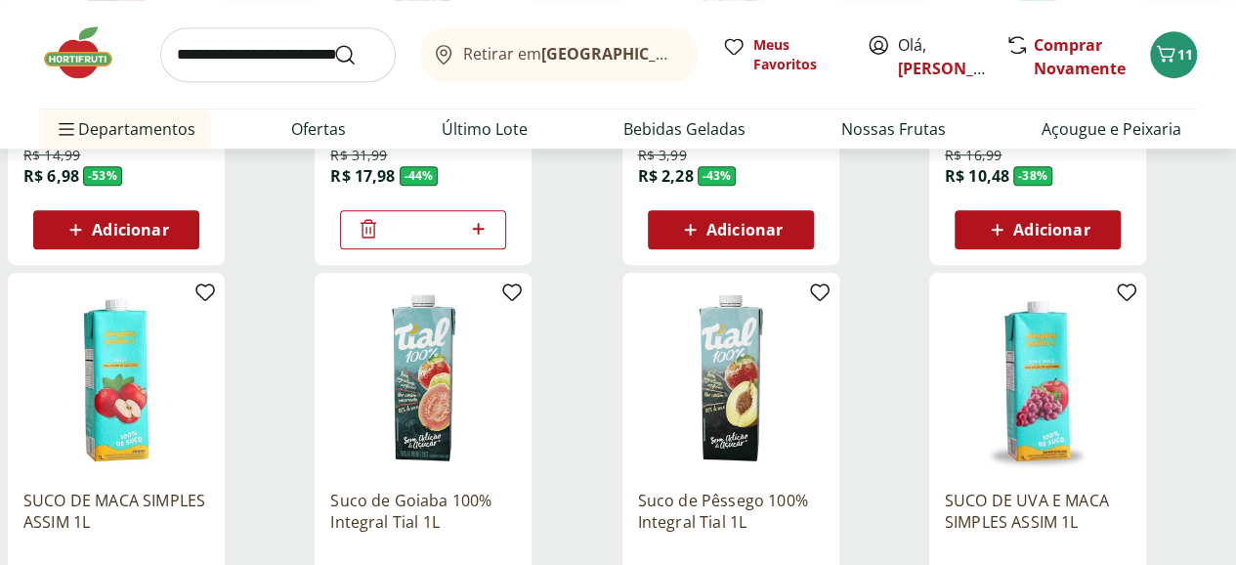
scroll to position [489, 0]
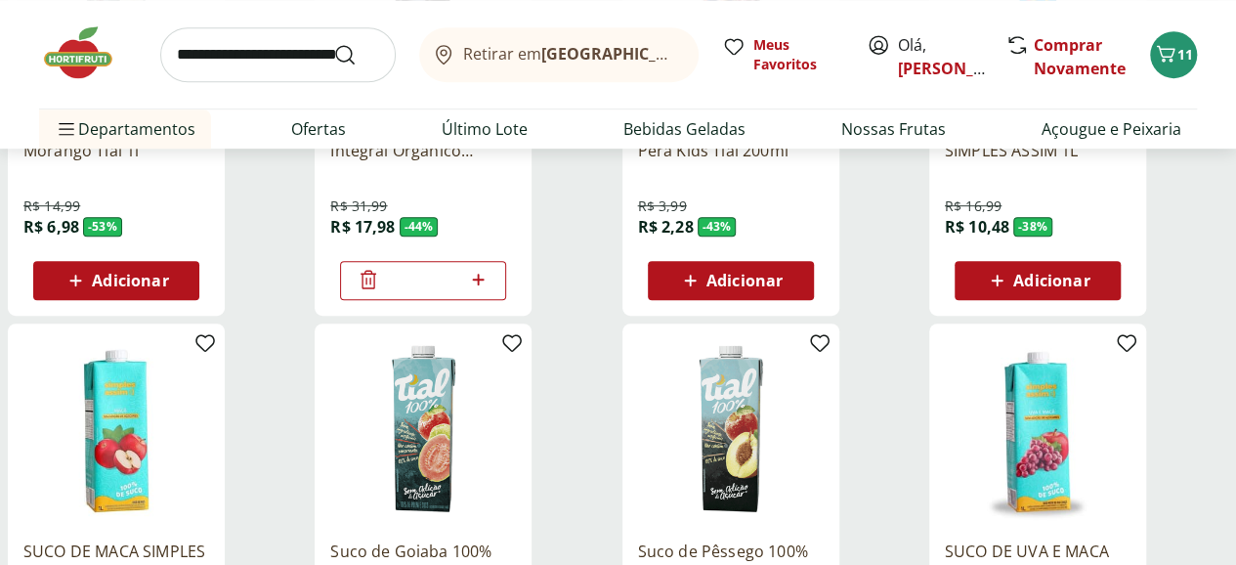
click at [380, 284] on icon at bounding box center [368, 279] width 23 height 23
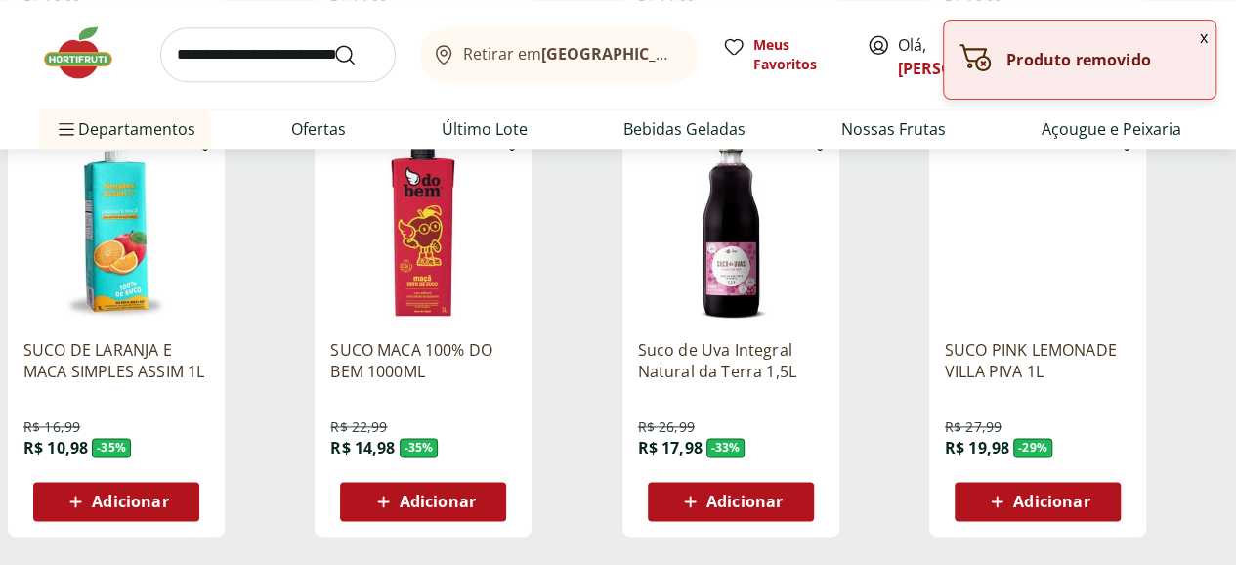
scroll to position [1139, 0]
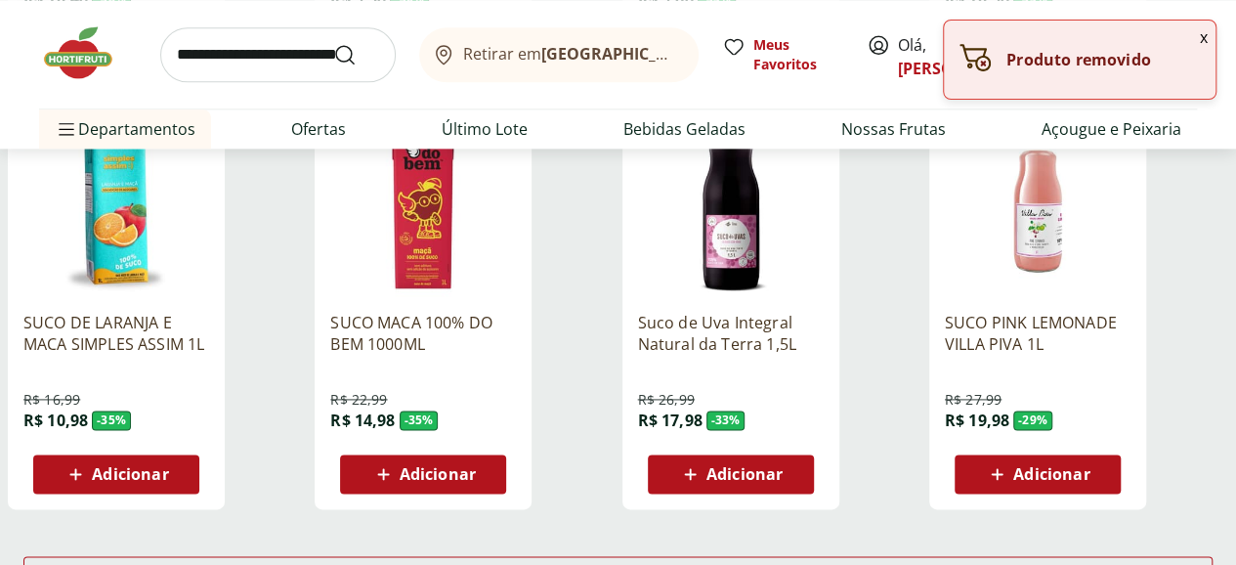
click at [783, 482] on span "Adicionar" at bounding box center [744, 474] width 76 height 16
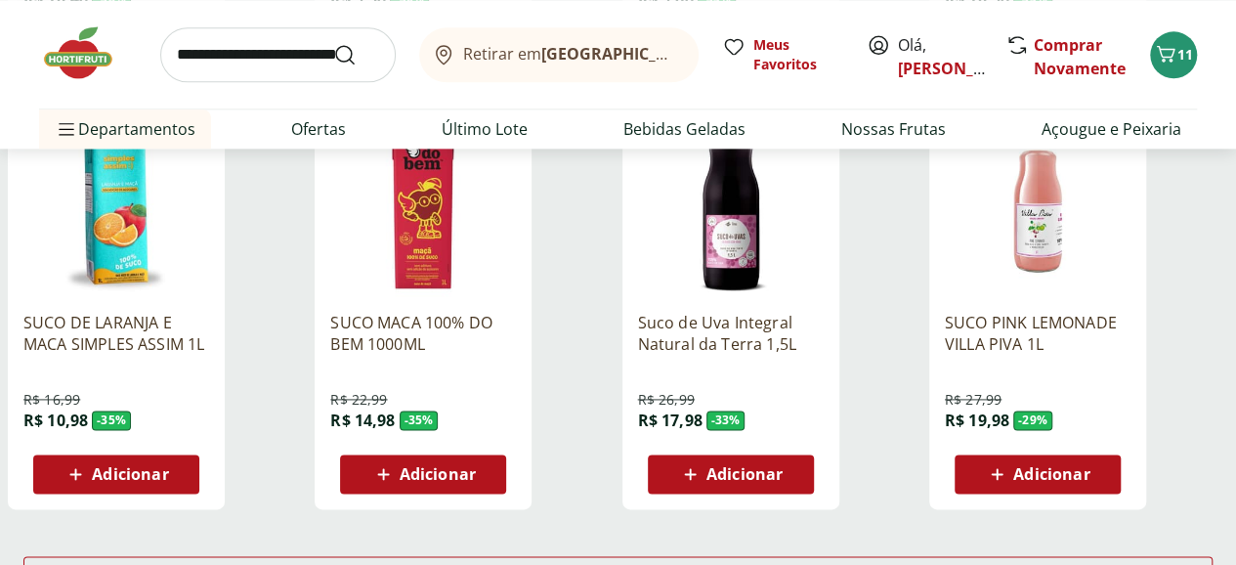
click at [516, 228] on img at bounding box center [423, 203] width 186 height 186
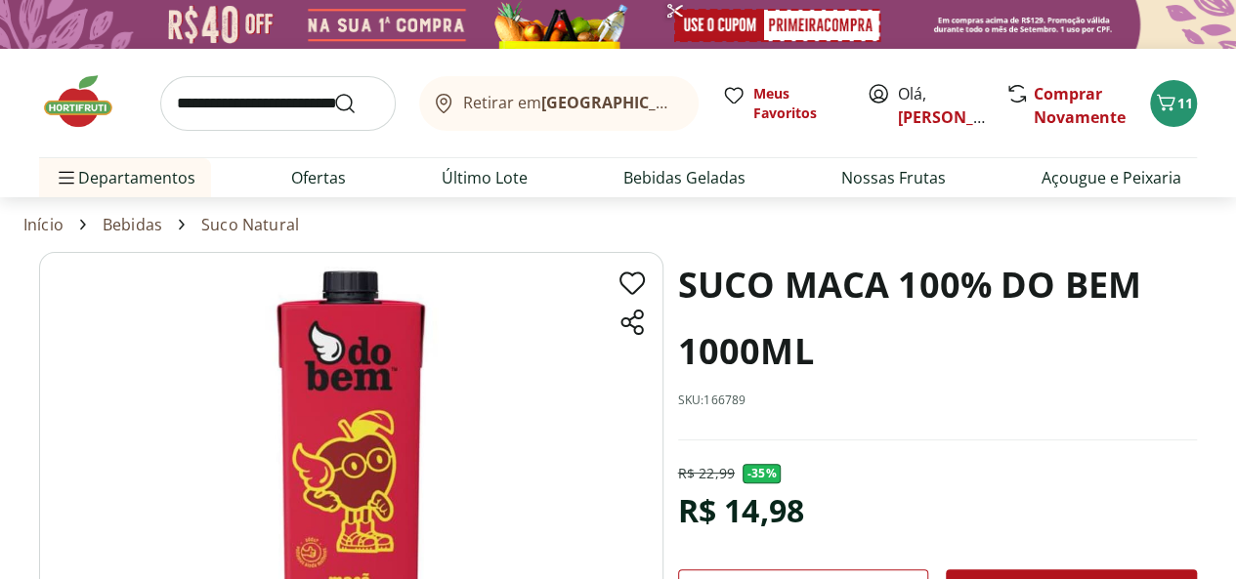
scroll to position [162, 0]
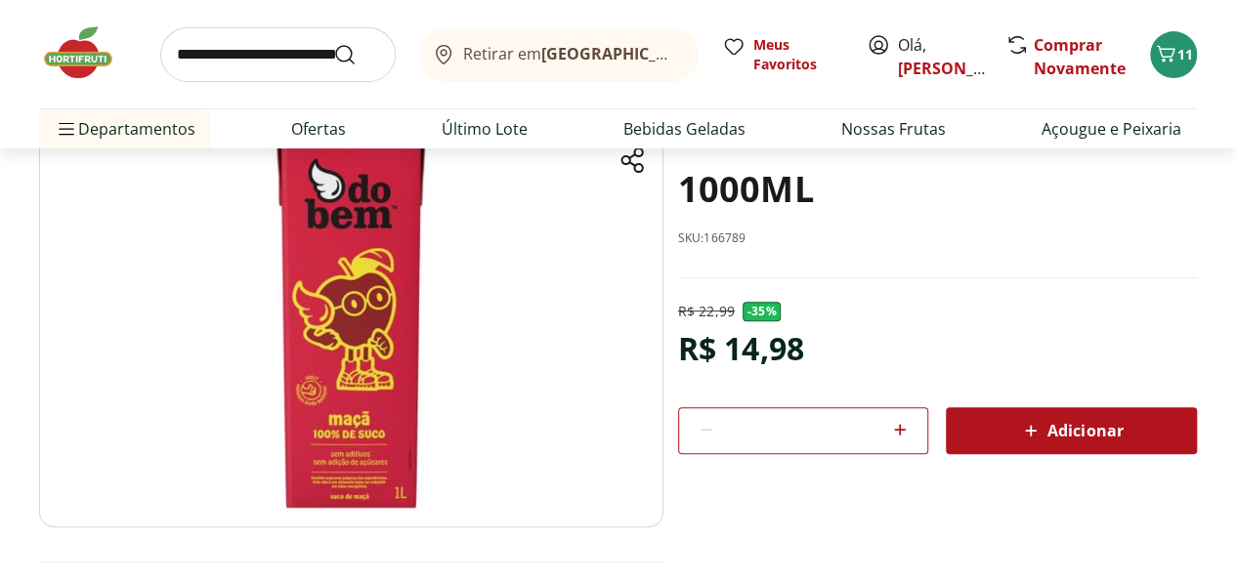
click at [1047, 427] on span "Adicionar" at bounding box center [1071, 430] width 104 height 23
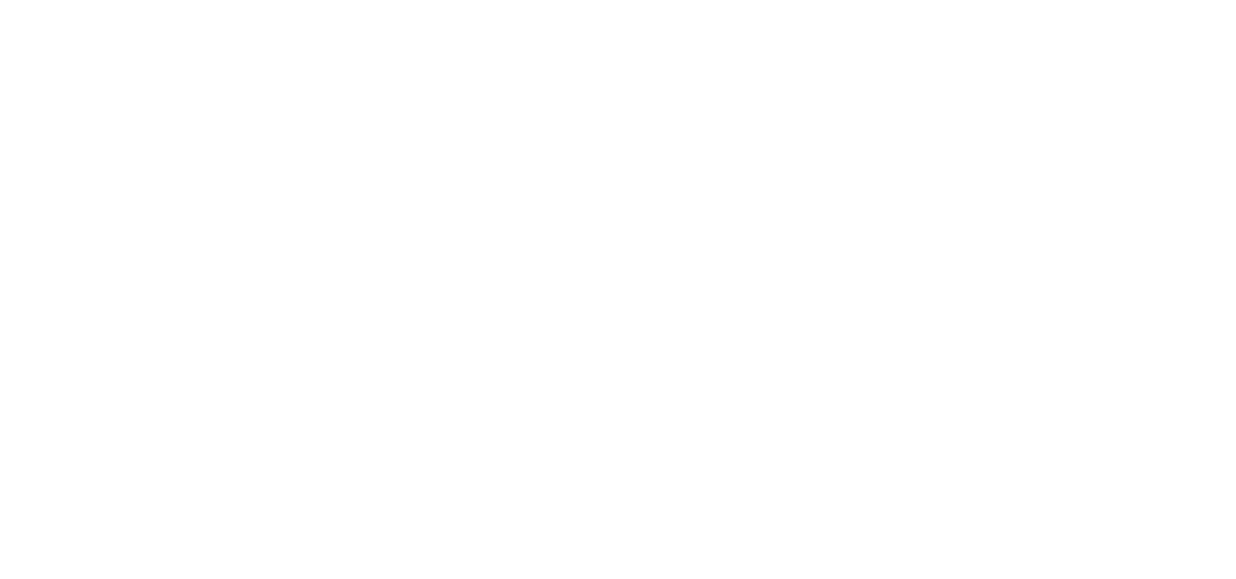
select select "**********"
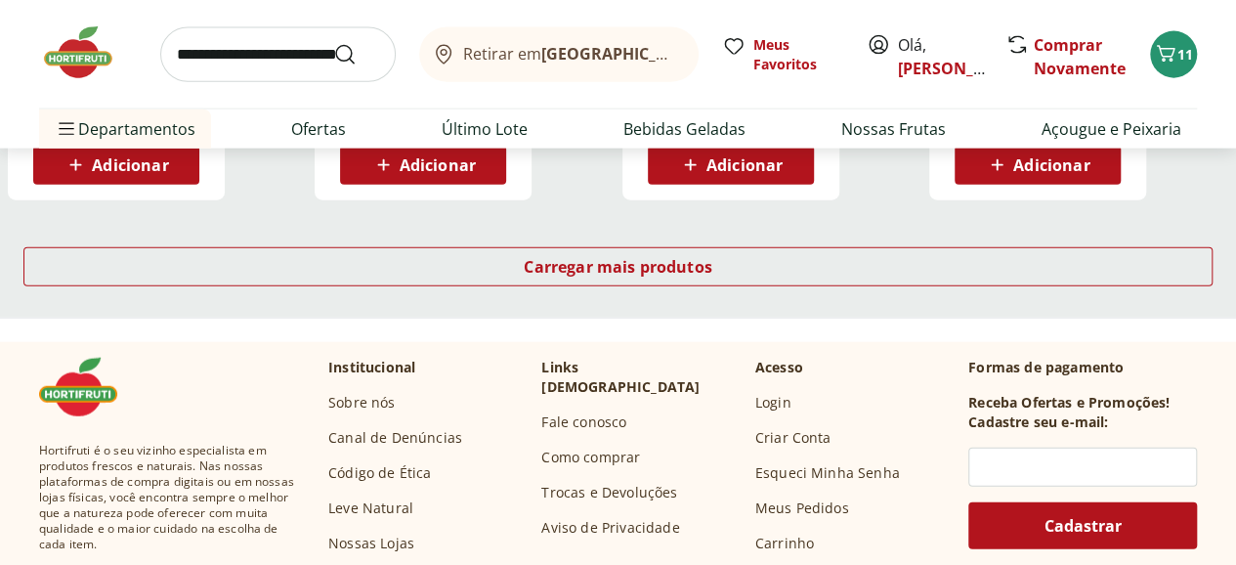
scroll to position [2279, 0]
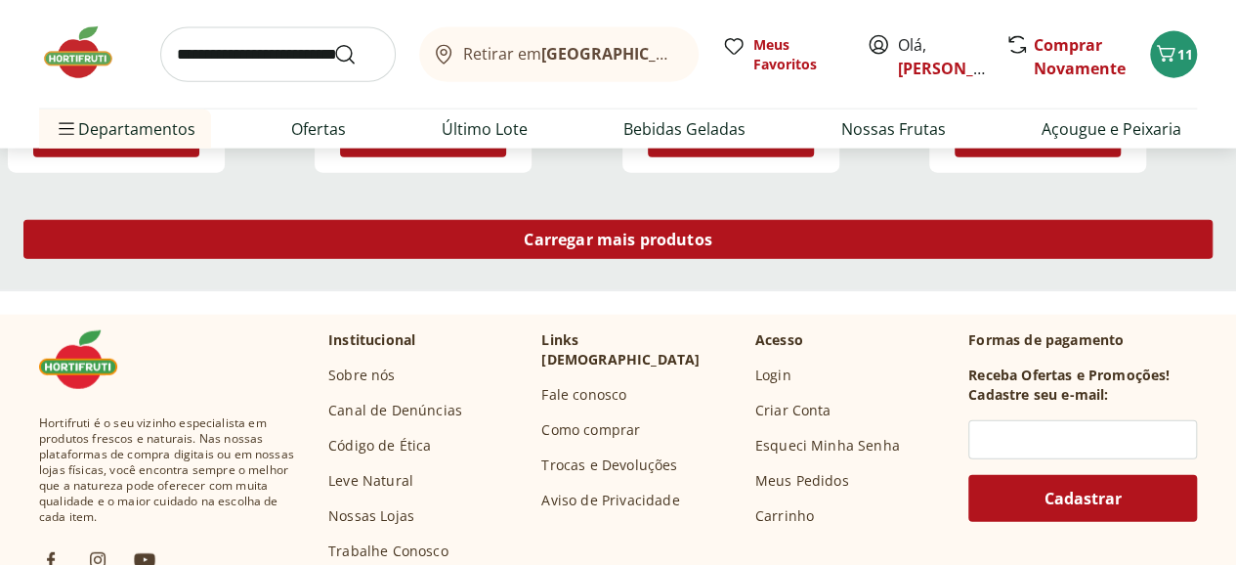
click at [712, 247] on span "Carregar mais produtos" at bounding box center [618, 240] width 189 height 16
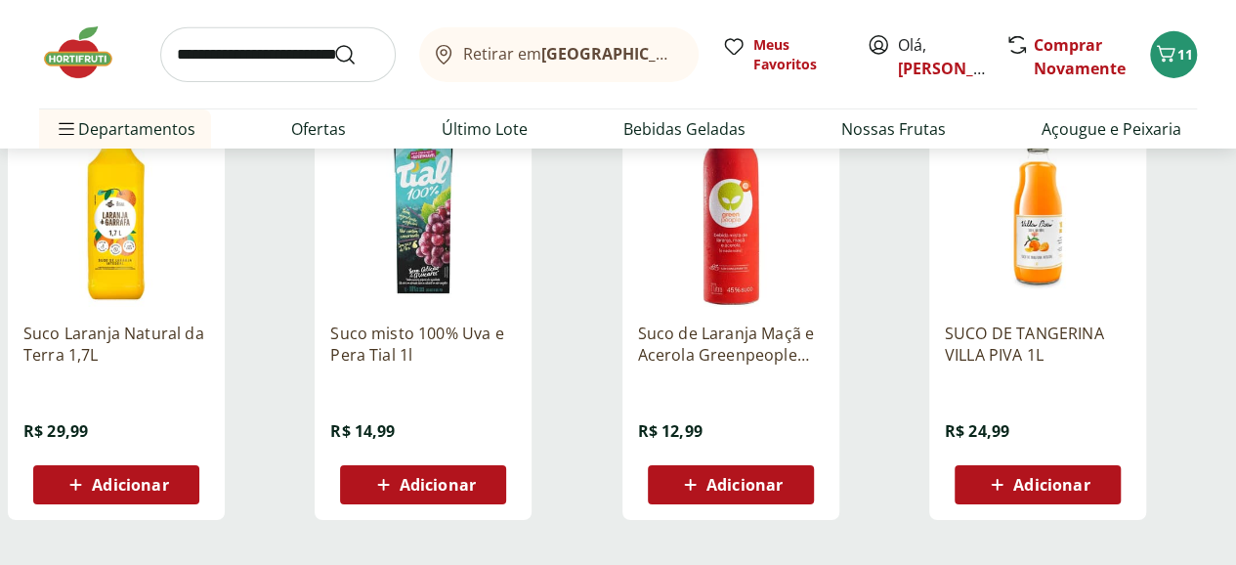
scroll to position [3256, 0]
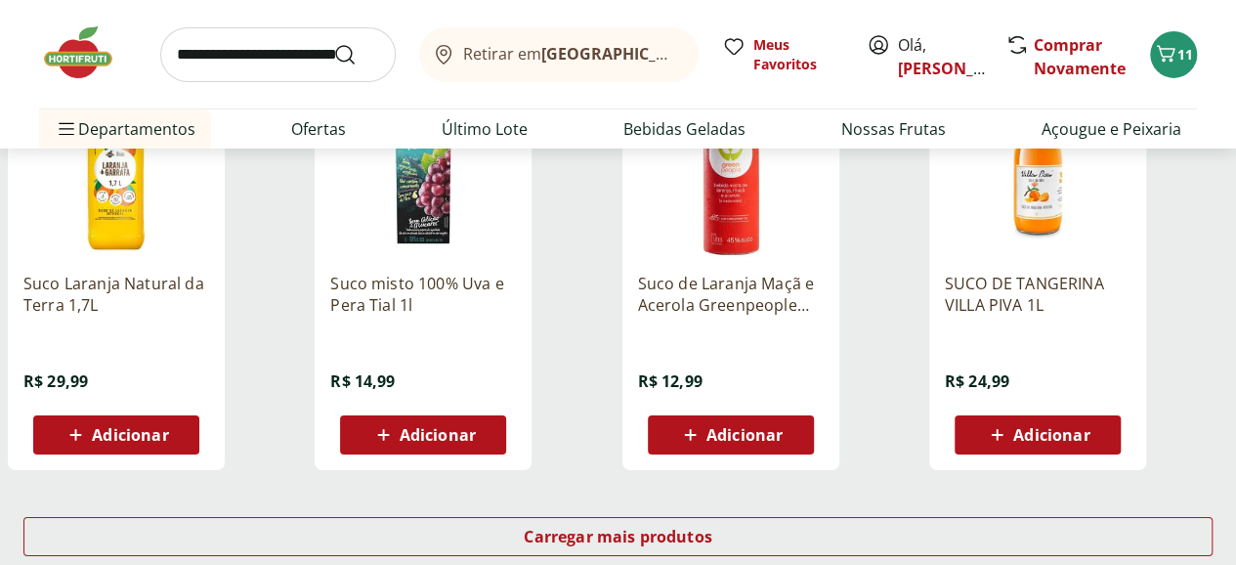
click at [1118, 189] on img at bounding box center [1038, 164] width 186 height 186
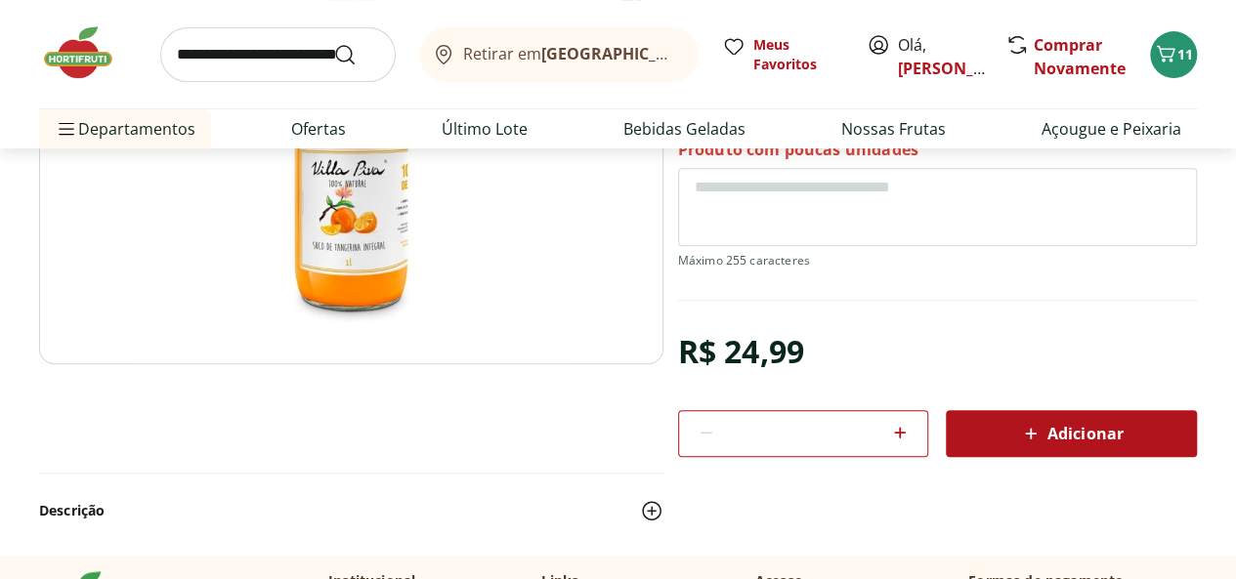
scroll to position [162, 0]
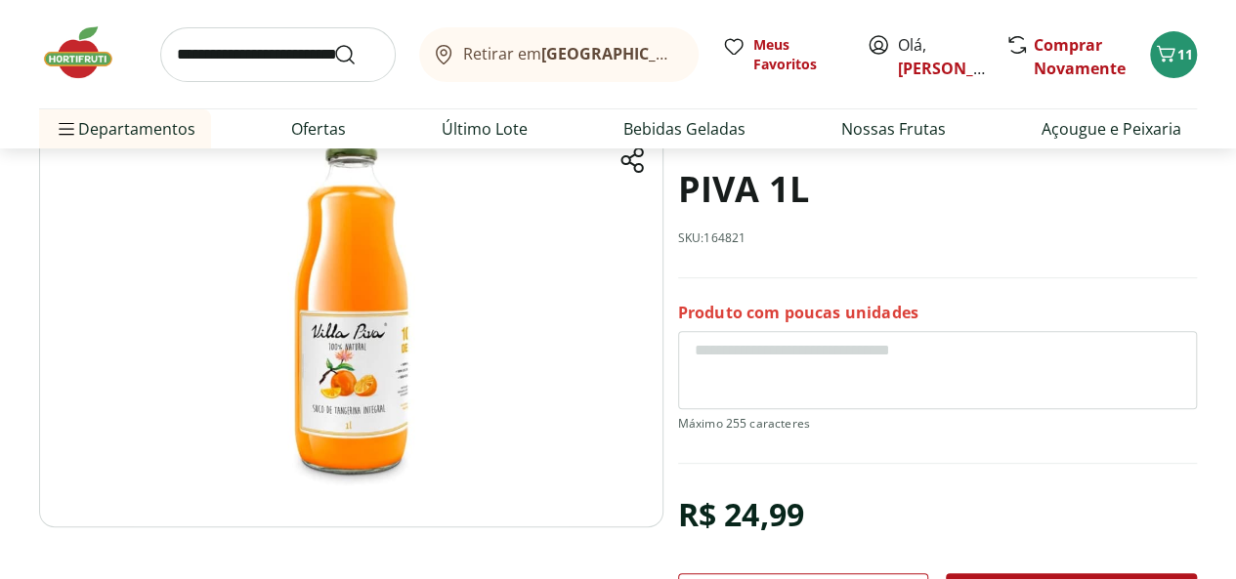
click at [354, 363] on img at bounding box center [351, 308] width 624 height 437
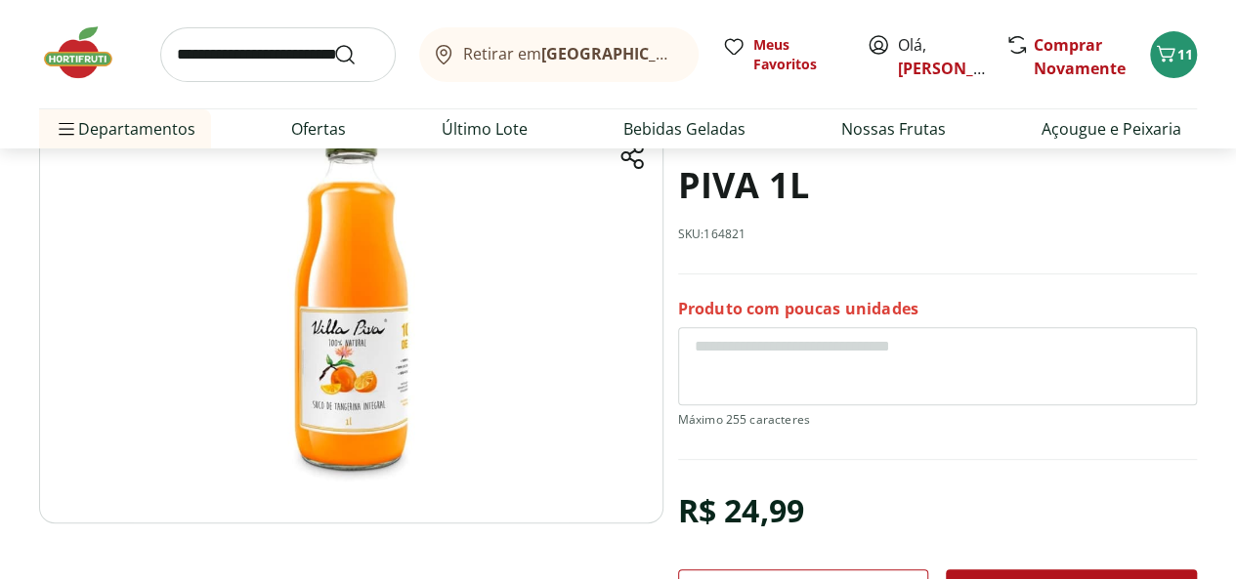
scroll to position [325, 0]
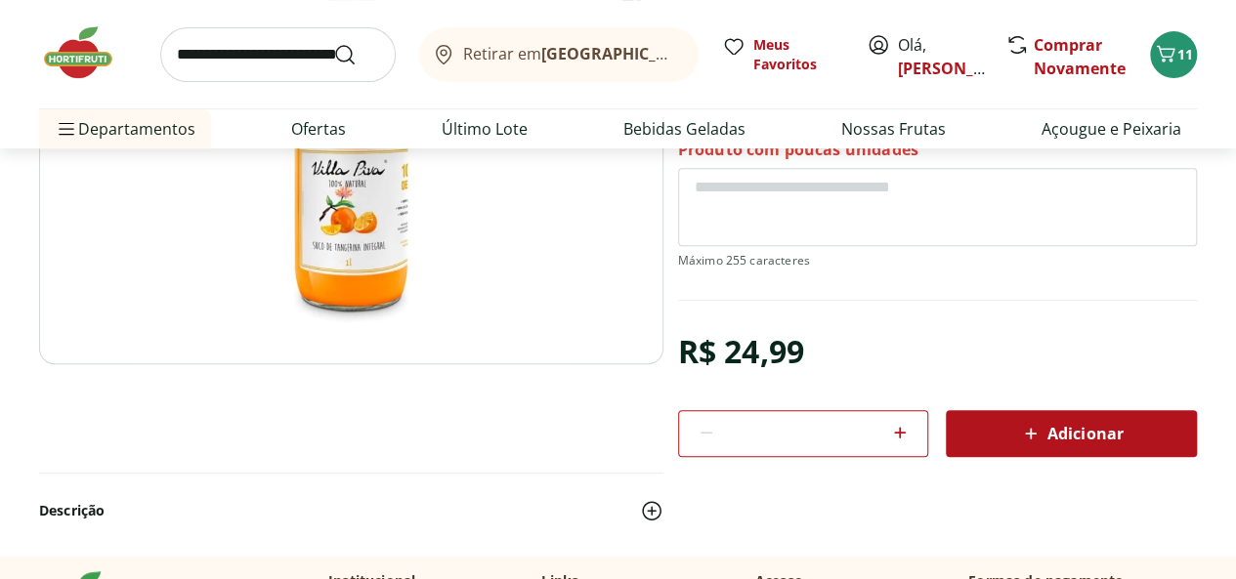
click at [1015, 448] on div "Adicionar" at bounding box center [1071, 433] width 220 height 35
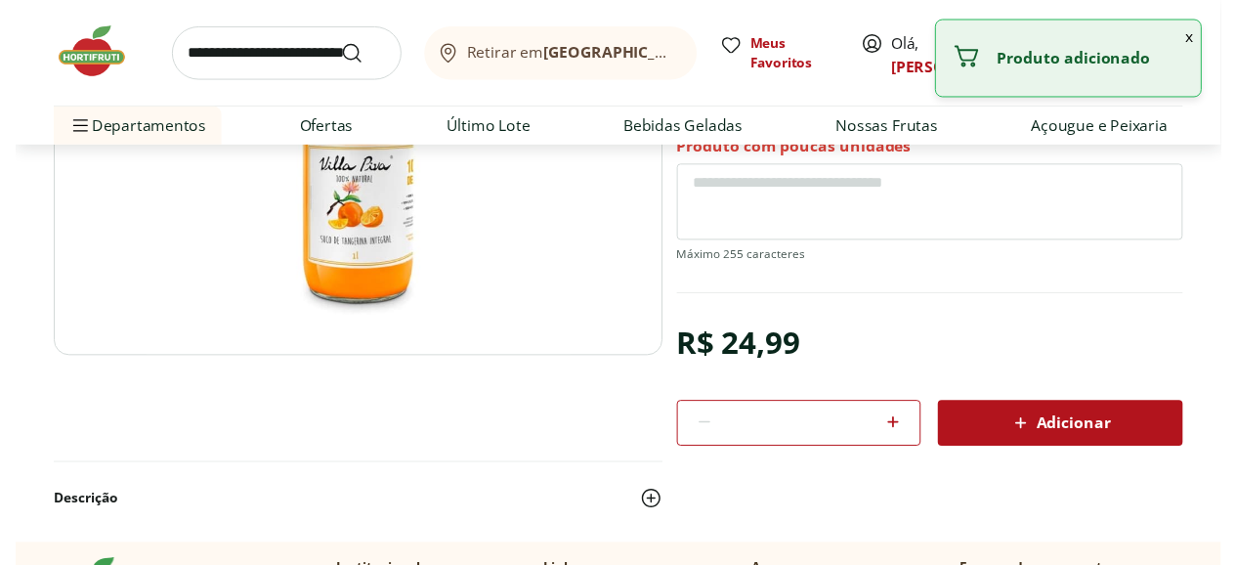
scroll to position [3256, 0]
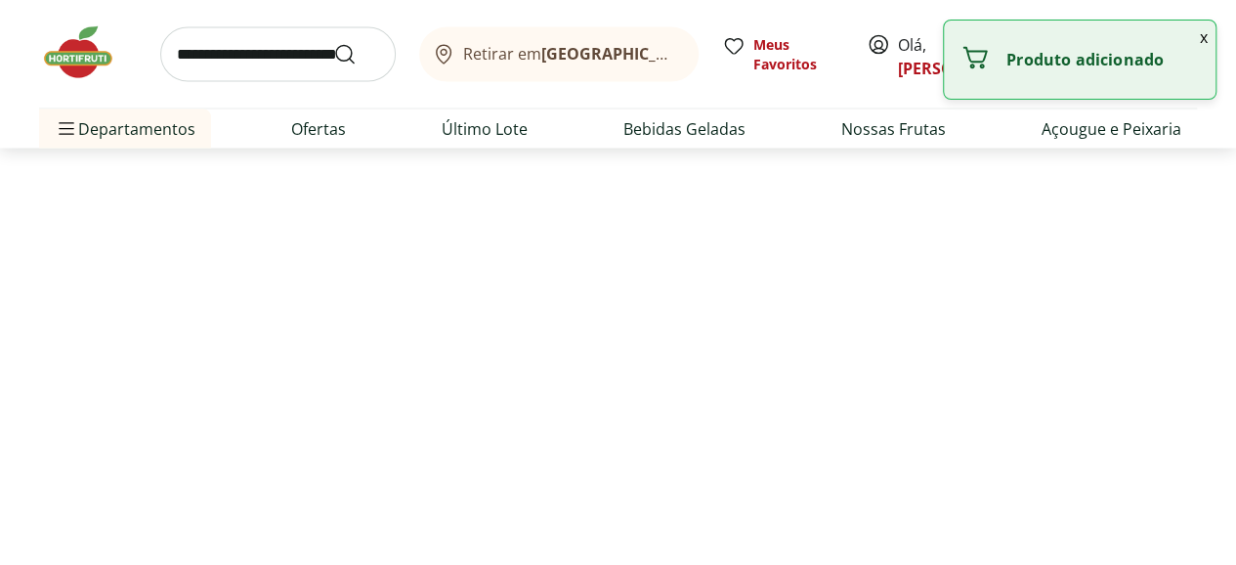
select select "**********"
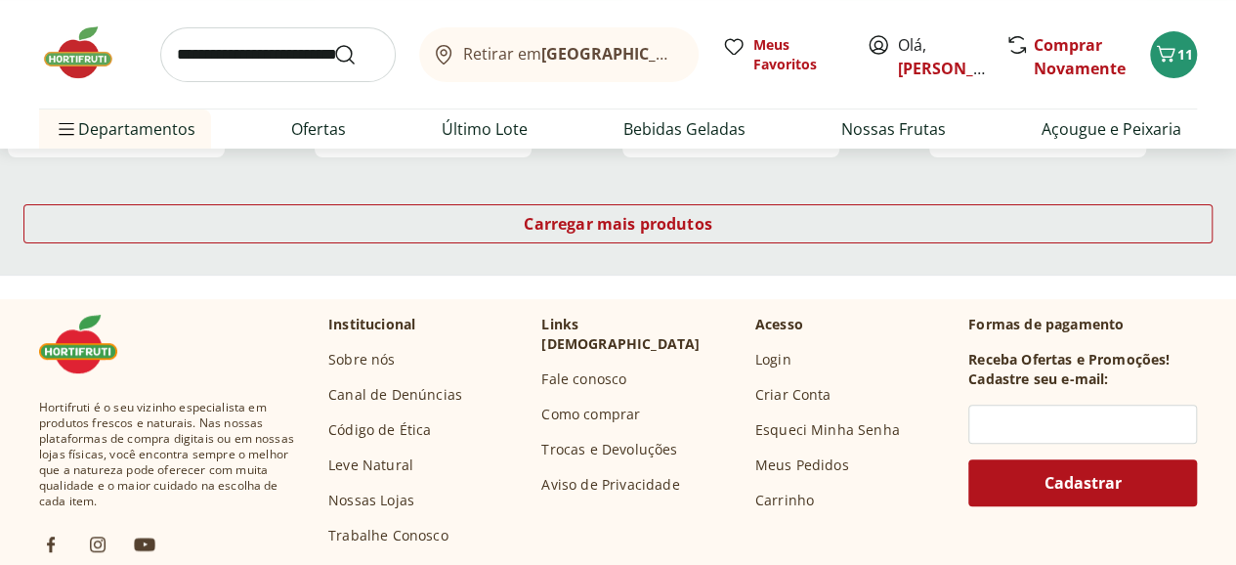
scroll to position [3908, 0]
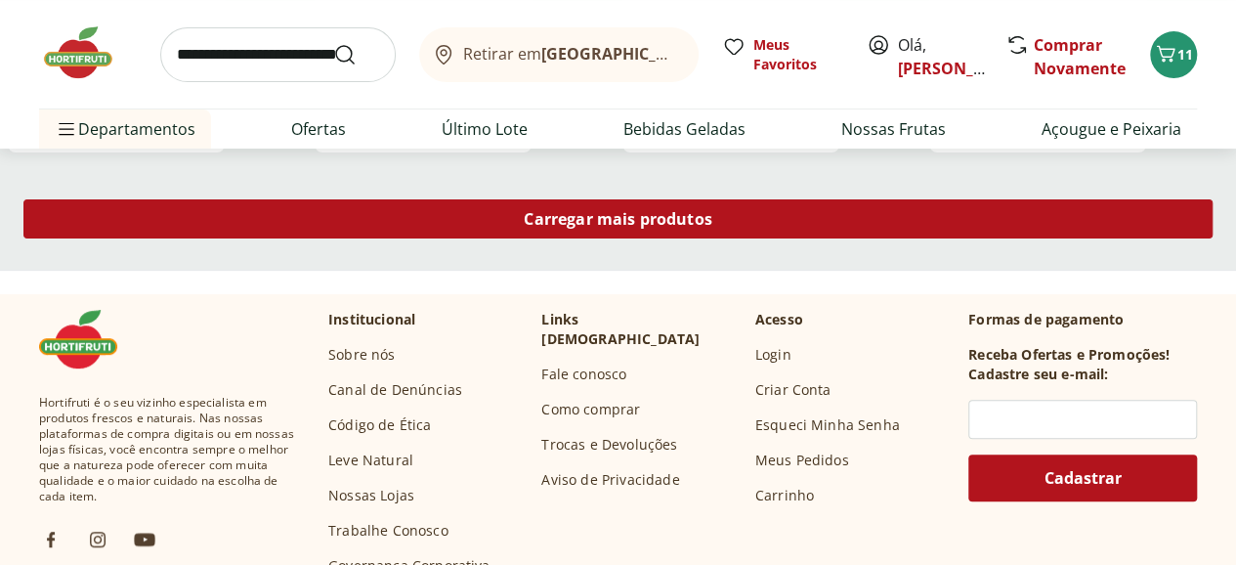
click at [712, 220] on span "Carregar mais produtos" at bounding box center [618, 219] width 189 height 16
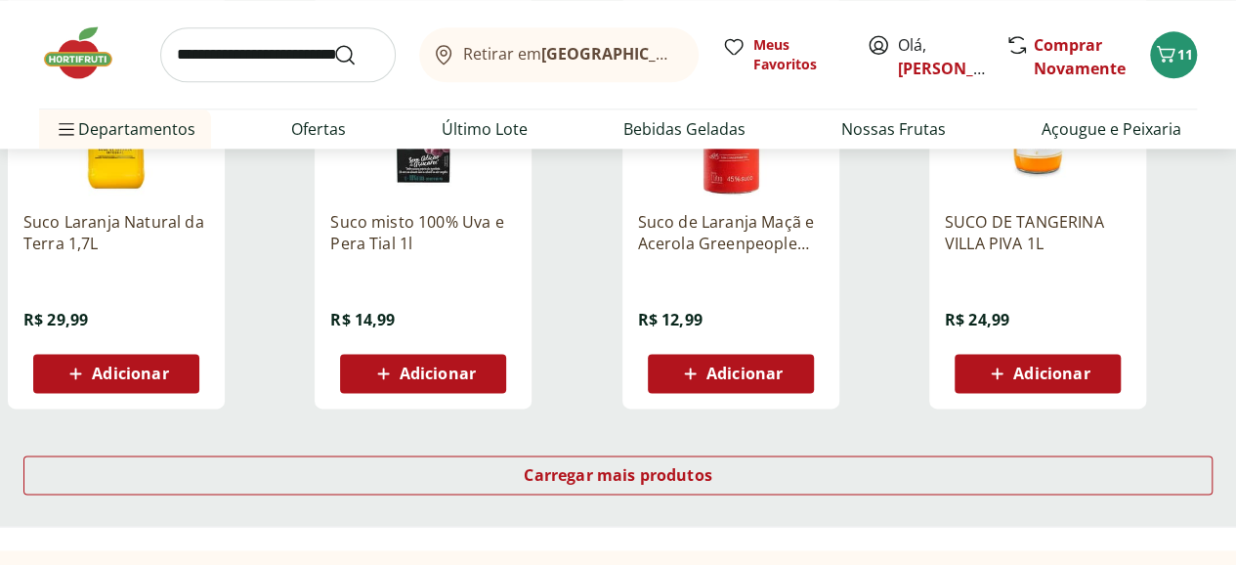
scroll to position [4885, 0]
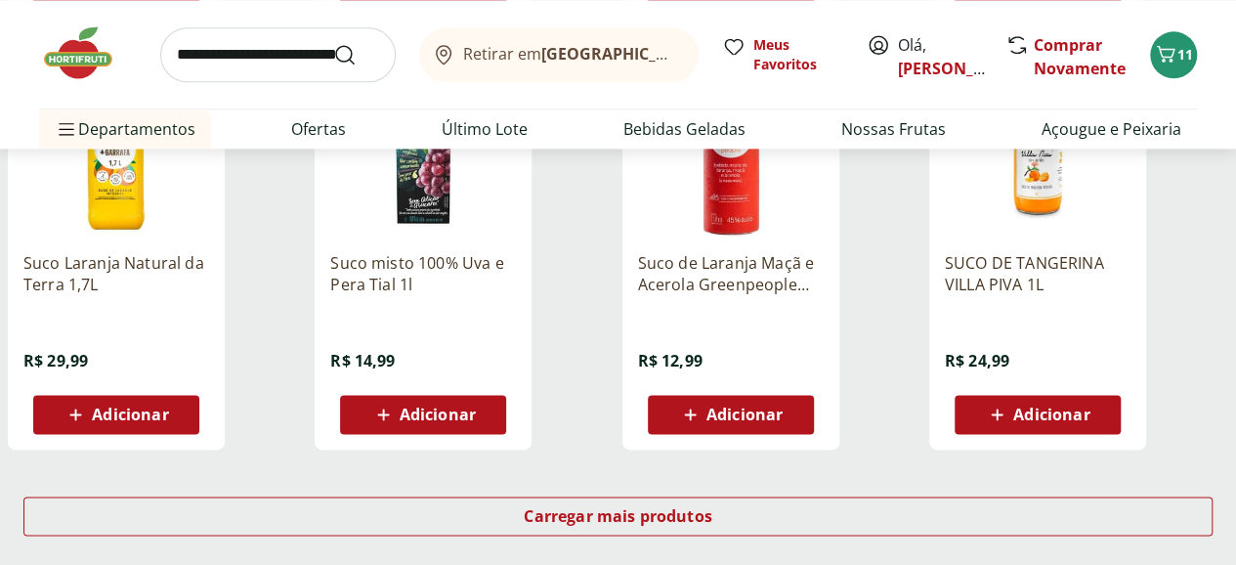
click at [1089, 422] on span "Adicionar" at bounding box center [1051, 414] width 76 height 16
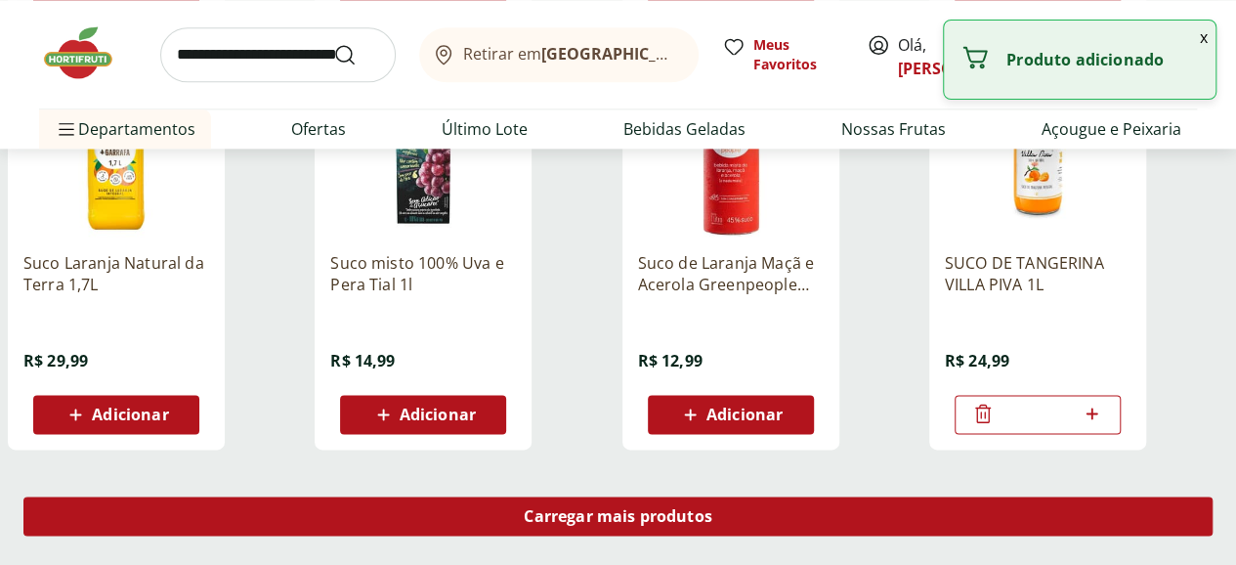
click at [776, 511] on div "Carregar mais produtos" at bounding box center [617, 515] width 1189 height 39
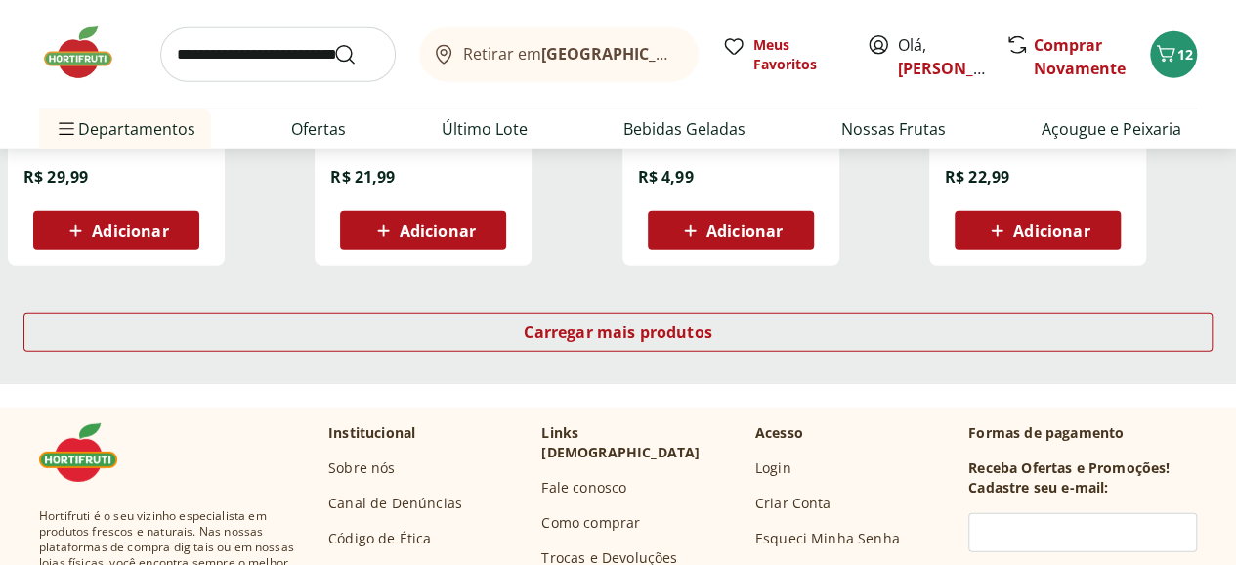
scroll to position [6351, 0]
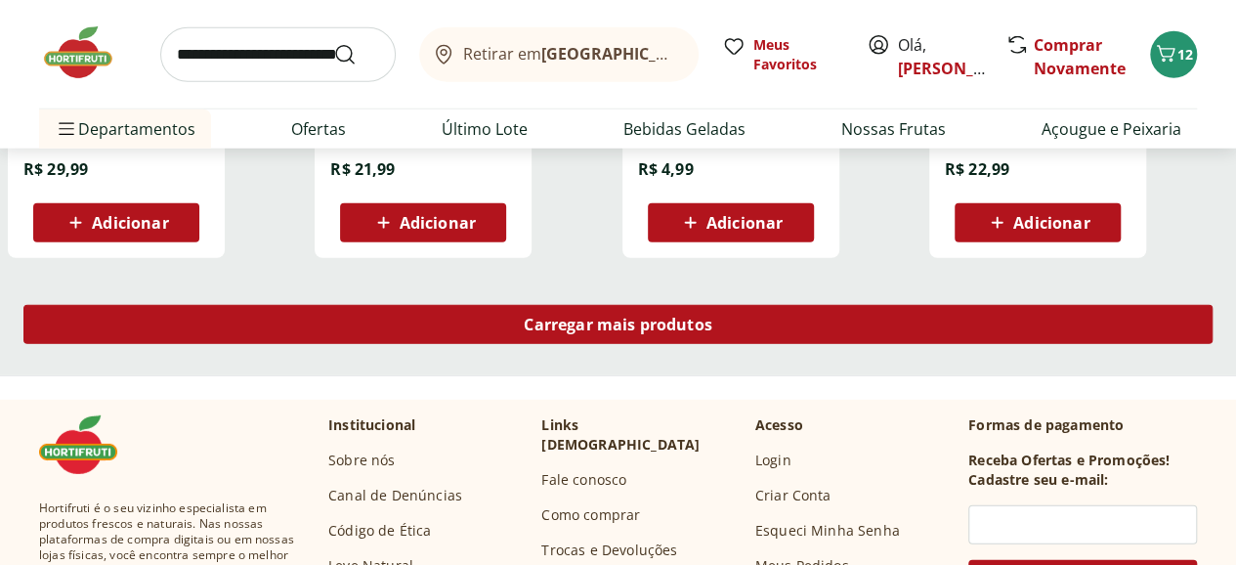
click at [712, 328] on span "Carregar mais produtos" at bounding box center [618, 325] width 189 height 16
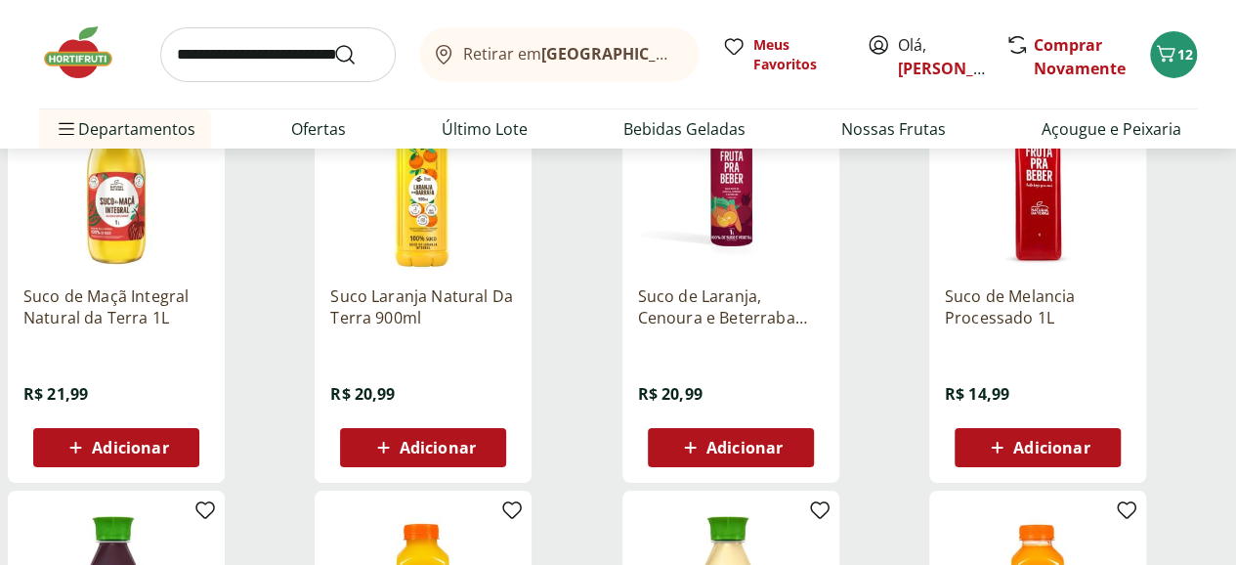
scroll to position [7001, 0]
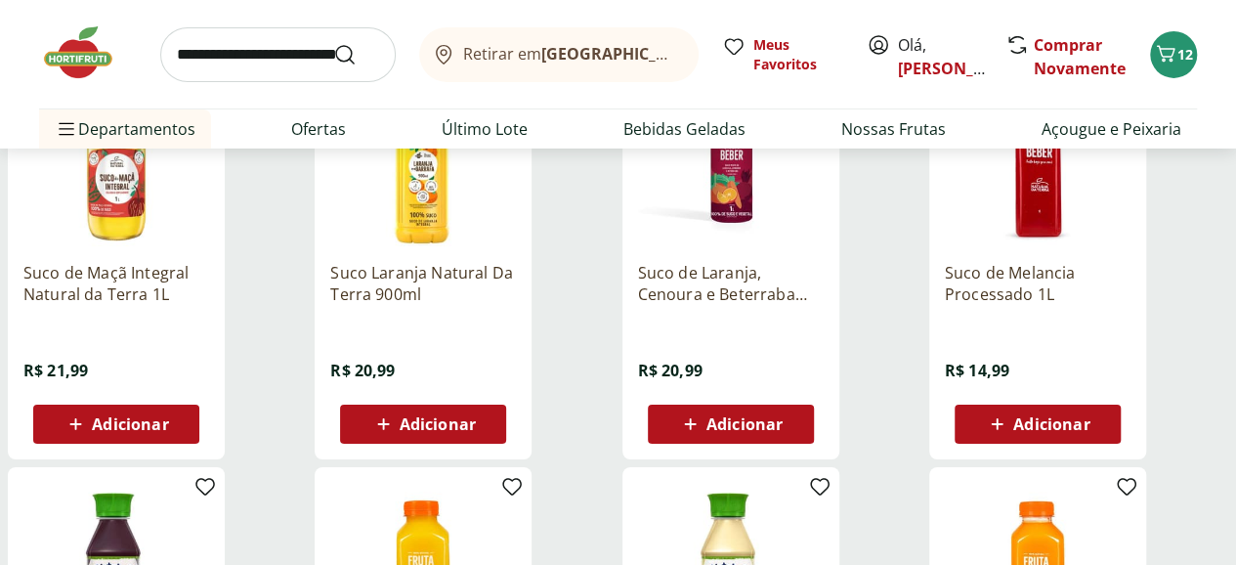
click at [168, 432] on span "Adicionar" at bounding box center [130, 424] width 76 height 16
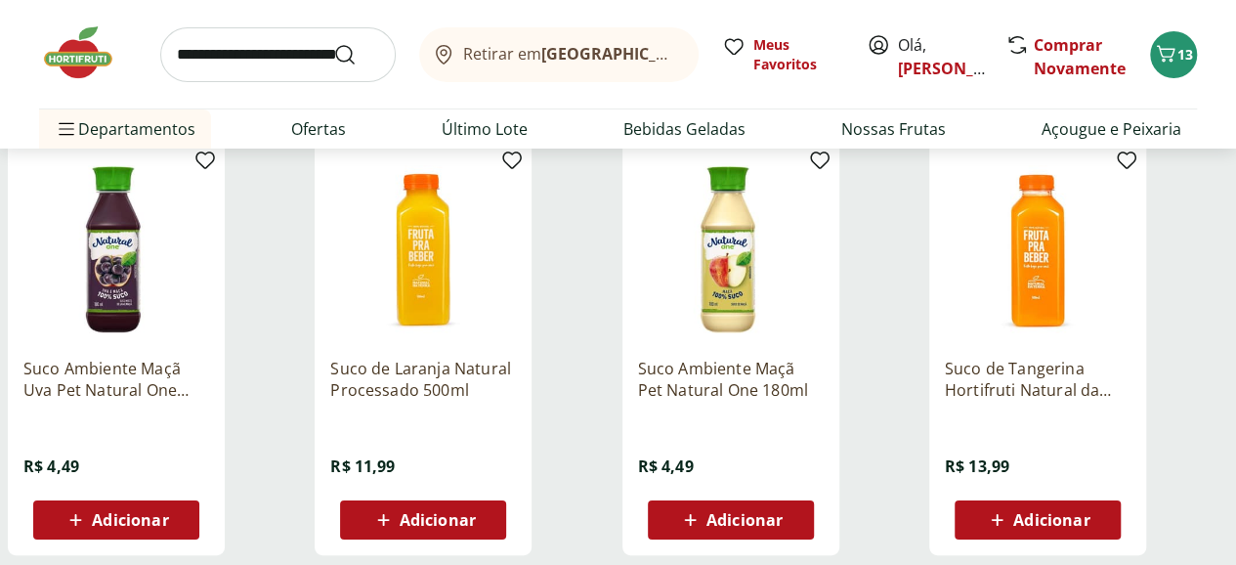
scroll to position [7490, 0]
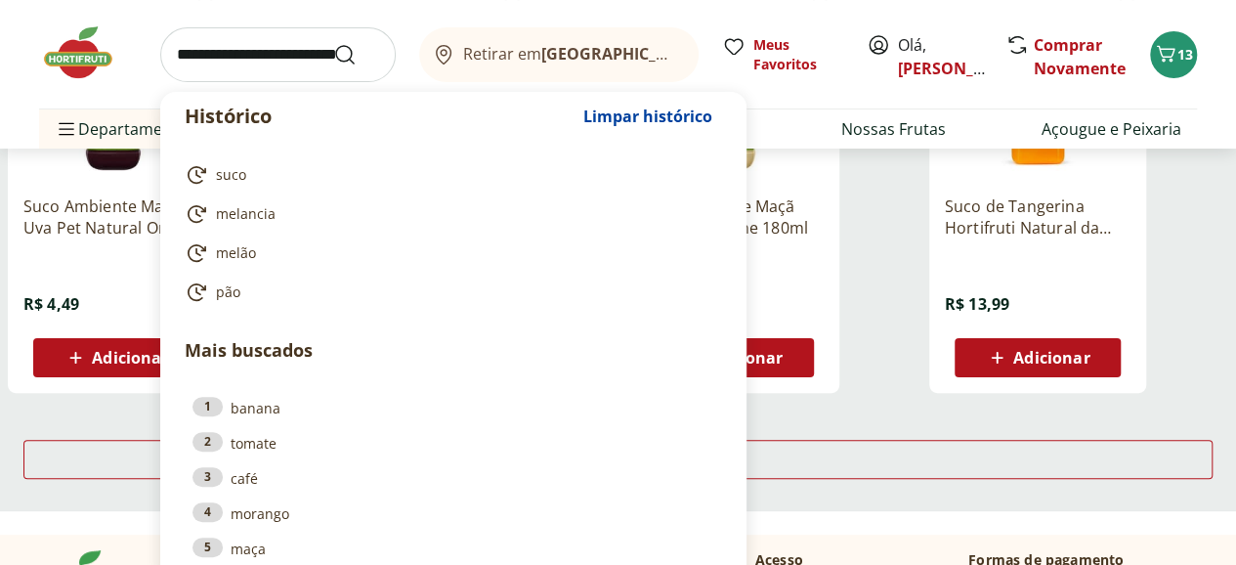
click at [276, 55] on input "search" at bounding box center [277, 54] width 235 height 55
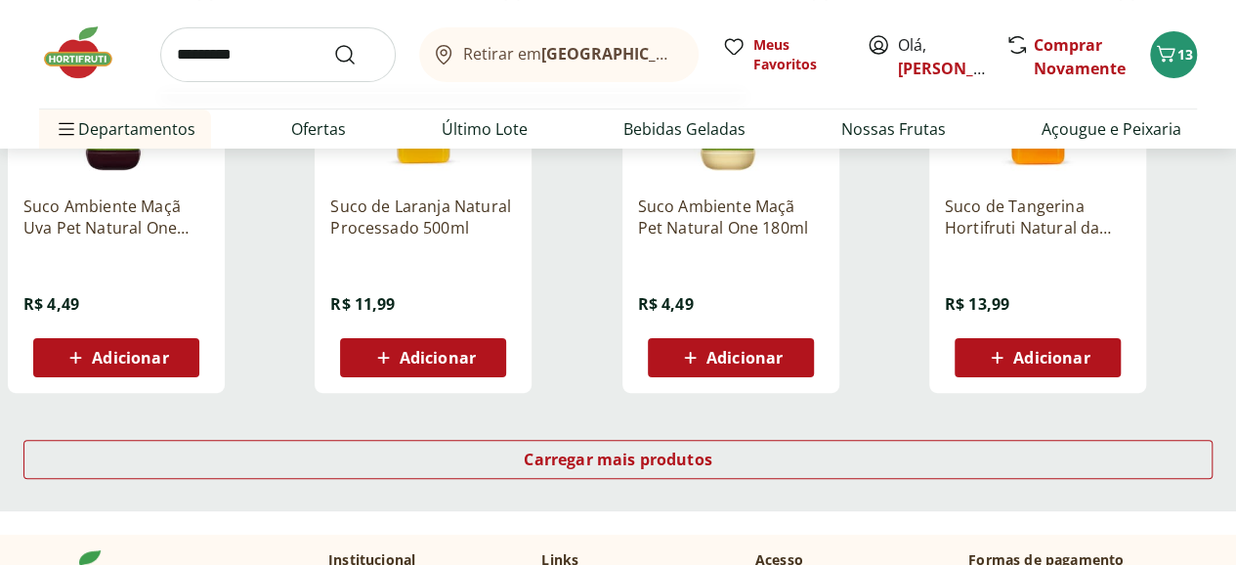
type input "**********"
click at [333, 43] on button "Submit Search" at bounding box center [356, 54] width 47 height 23
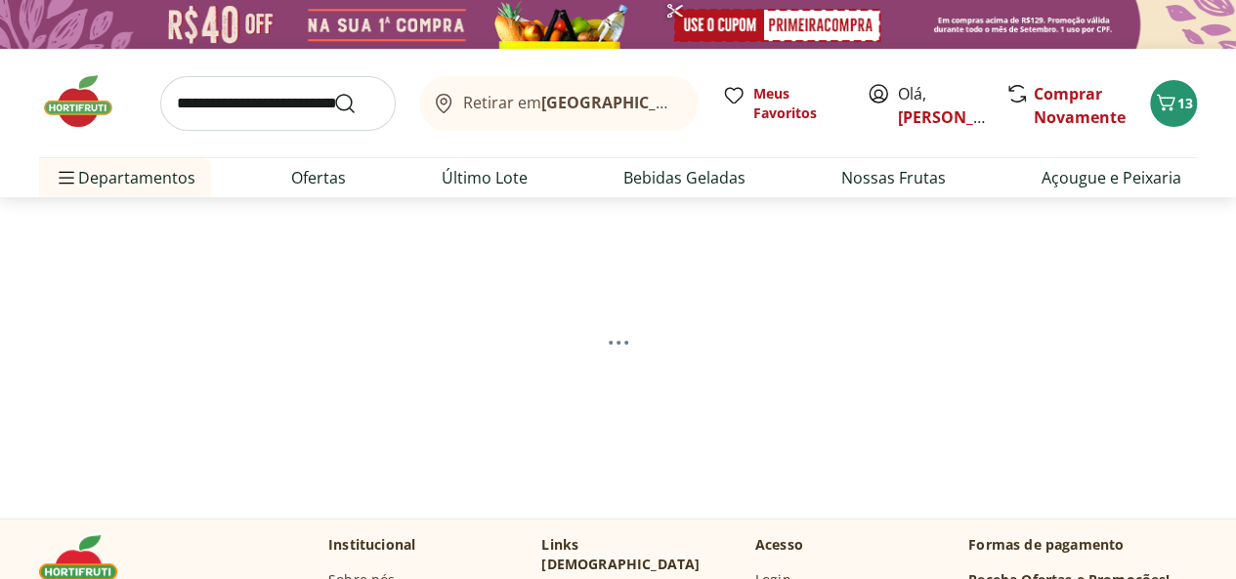
select select "**********"
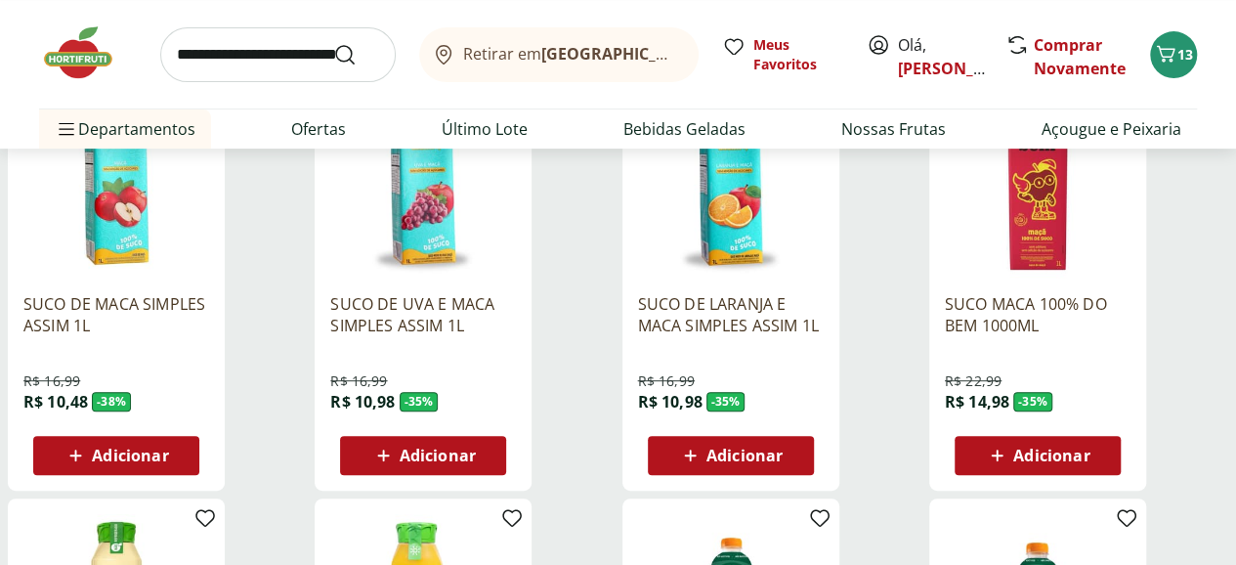
scroll to position [325, 0]
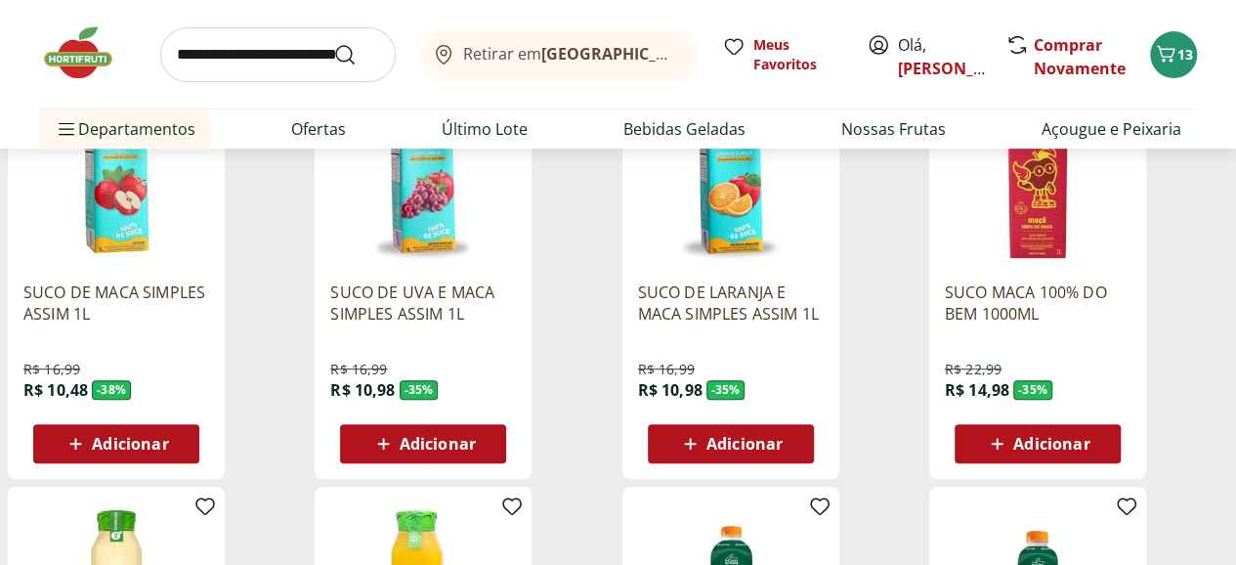
click at [1089, 443] on span "Adicionar" at bounding box center [1051, 444] width 76 height 16
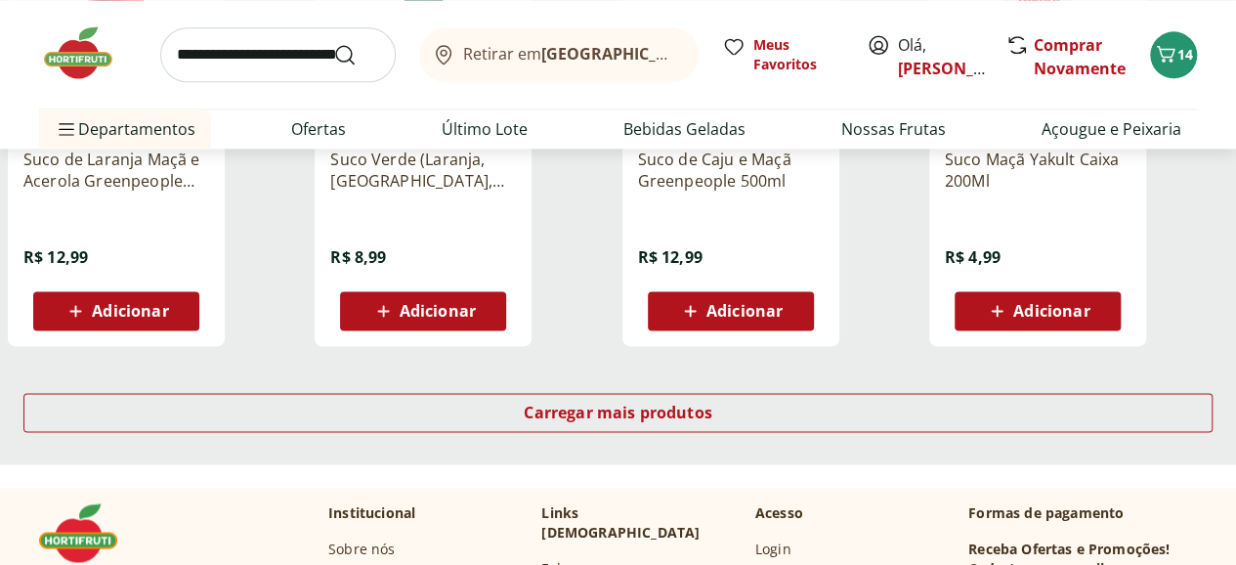
scroll to position [1466, 0]
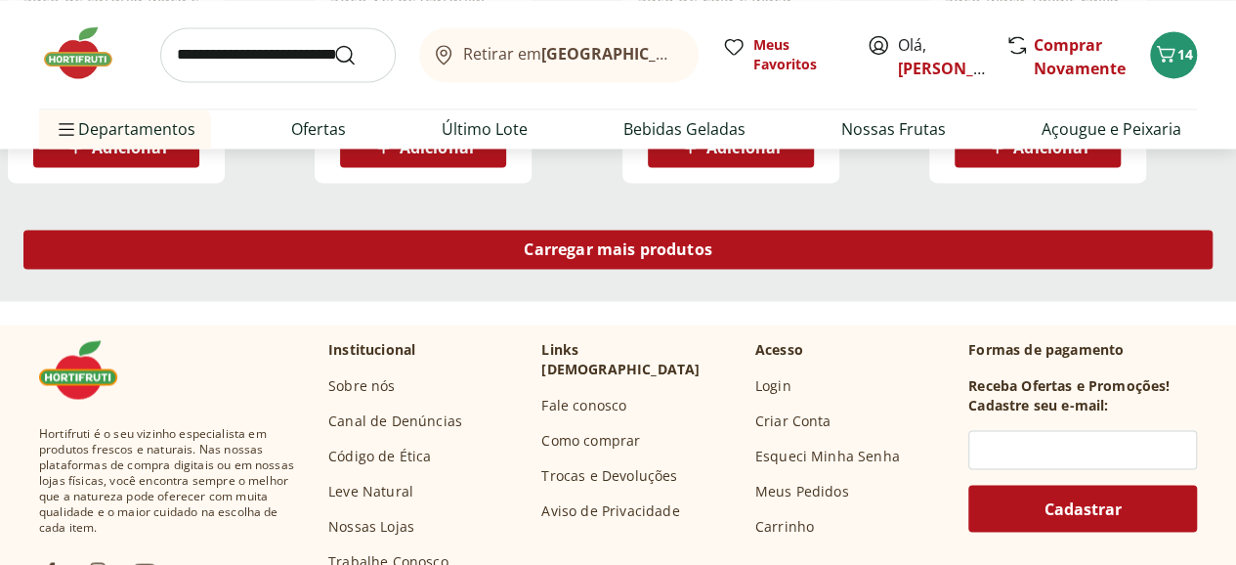
click at [712, 257] on span "Carregar mais produtos" at bounding box center [618, 249] width 189 height 16
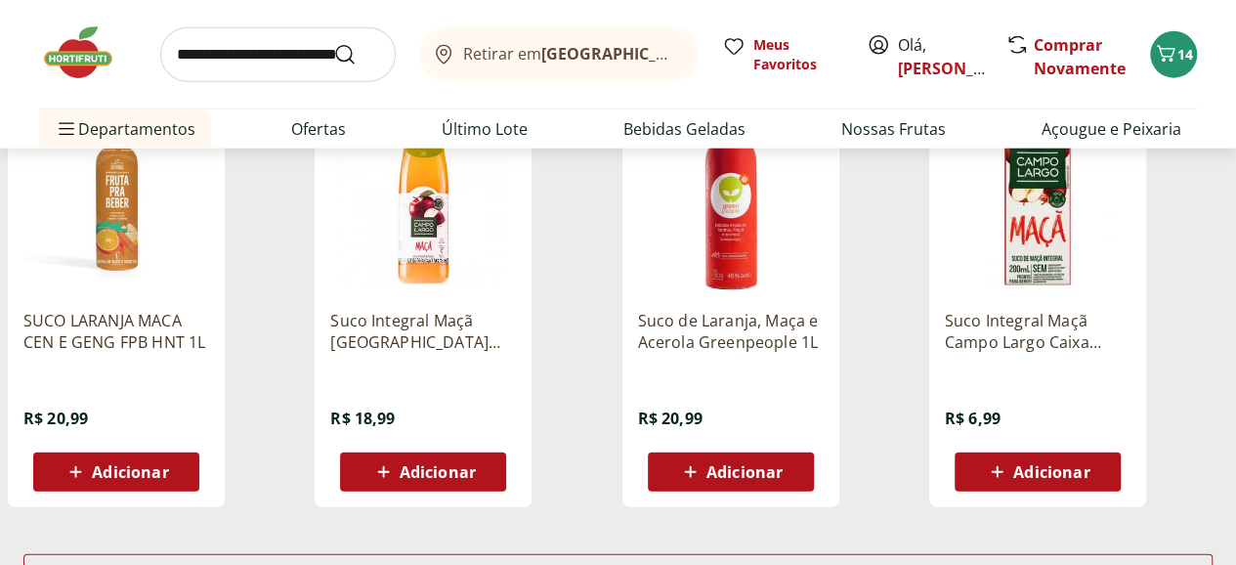
scroll to position [2443, 0]
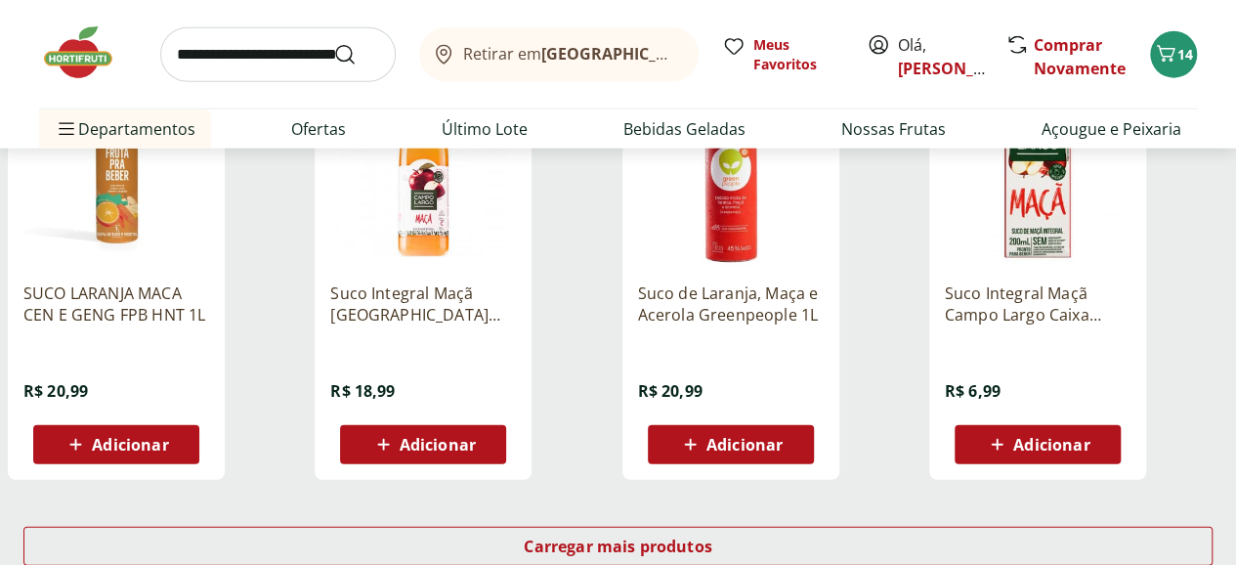
click at [516, 314] on p "Suco Integral Maçã [GEOGRAPHIC_DATA] Garrafa 900Ml" at bounding box center [423, 303] width 186 height 43
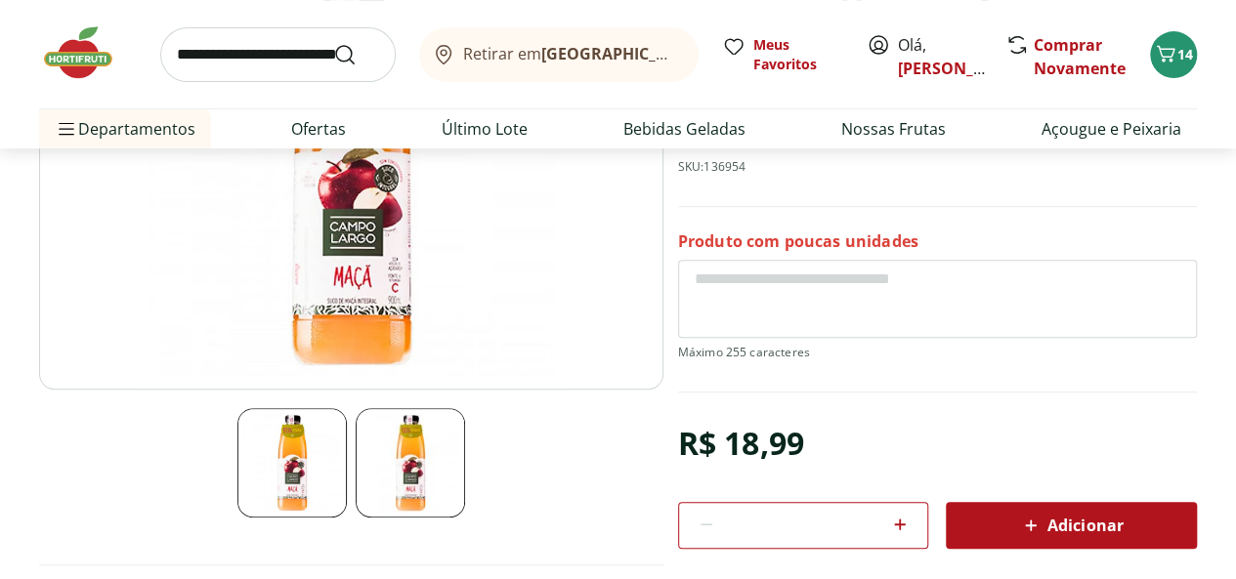
scroll to position [325, 0]
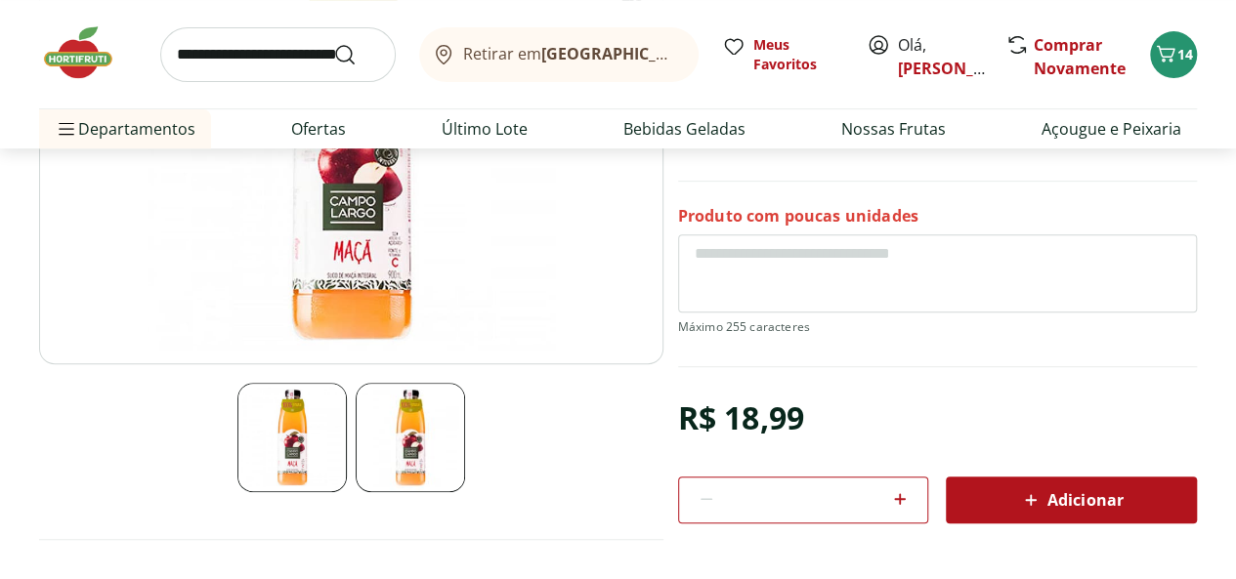
click at [1021, 489] on icon at bounding box center [1030, 500] width 23 height 23
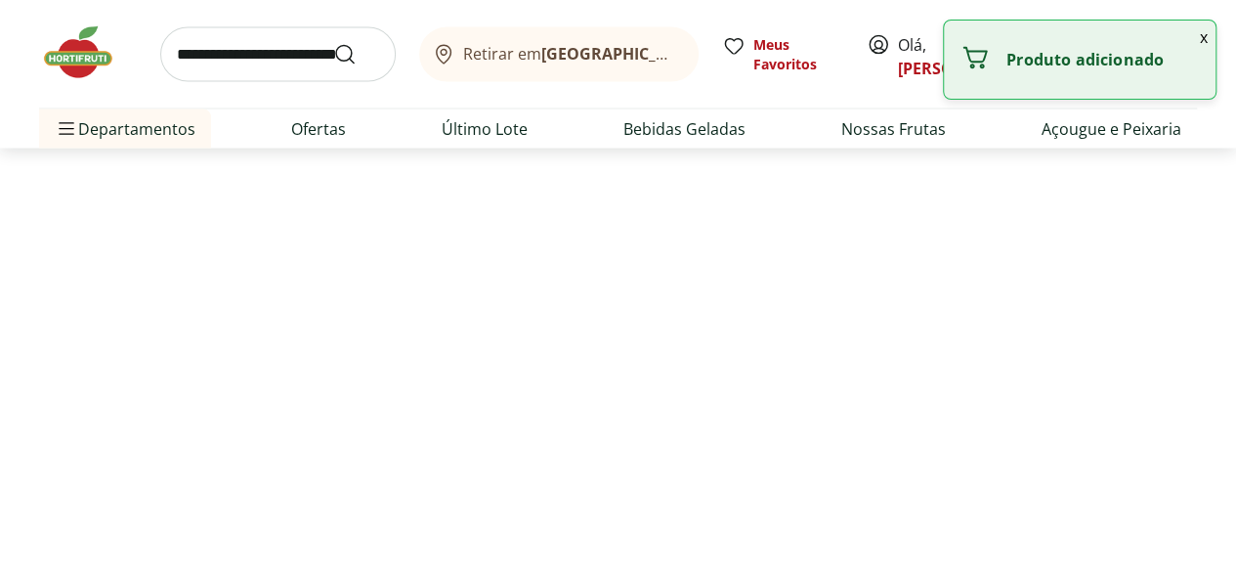
select select "**********"
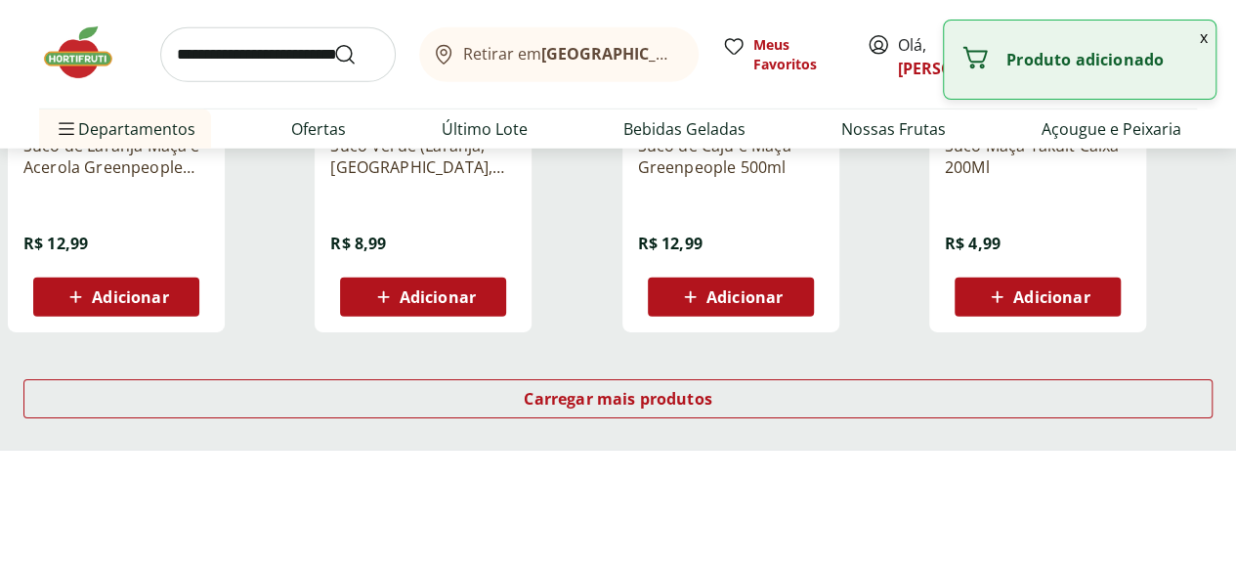
scroll to position [2931, 0]
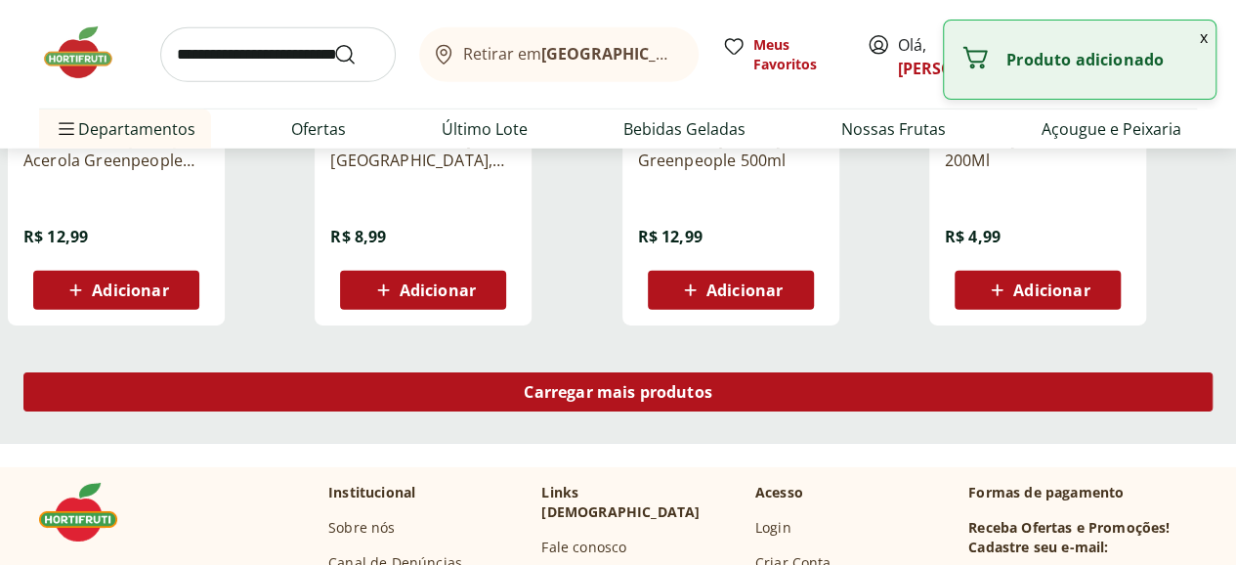
click at [712, 400] on span "Carregar mais produtos" at bounding box center [618, 392] width 189 height 16
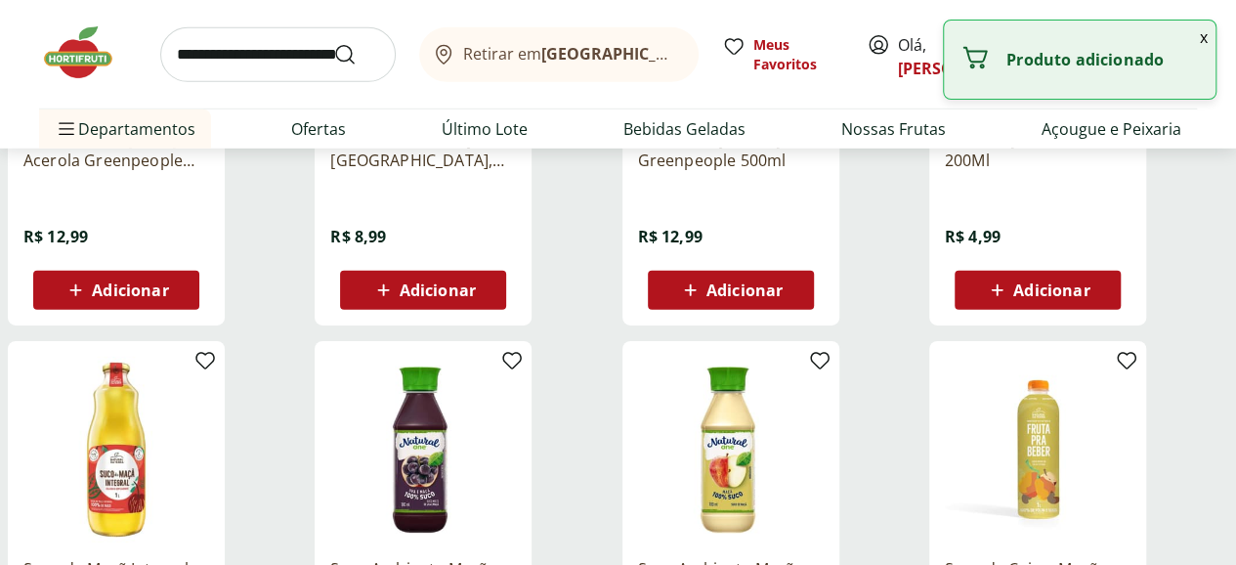
type input "*"
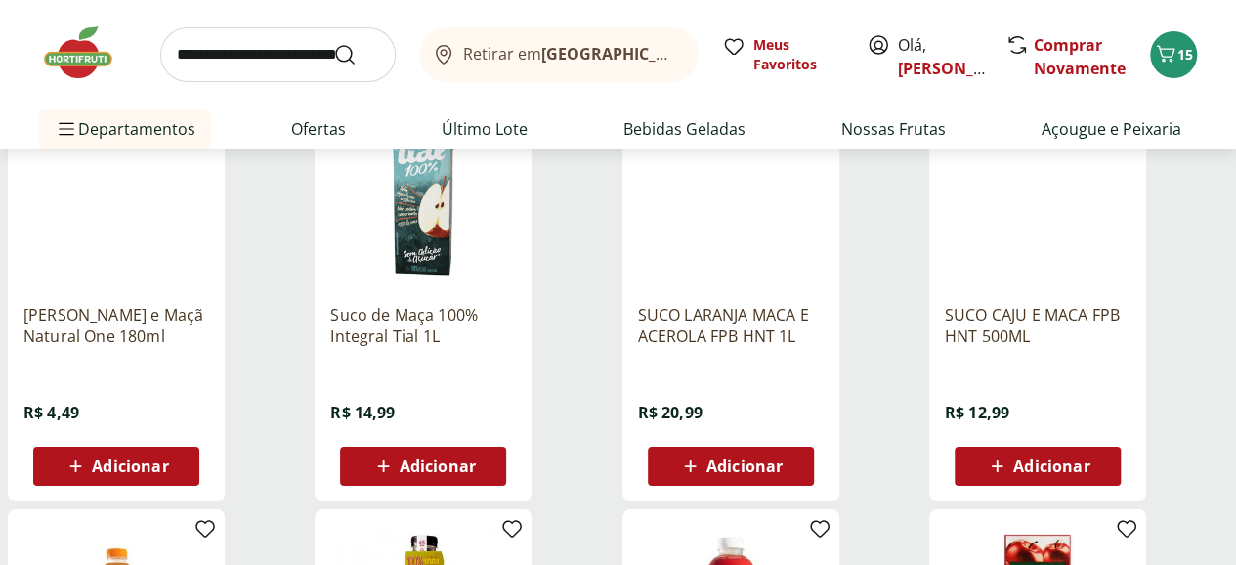
scroll to position [3582, 0]
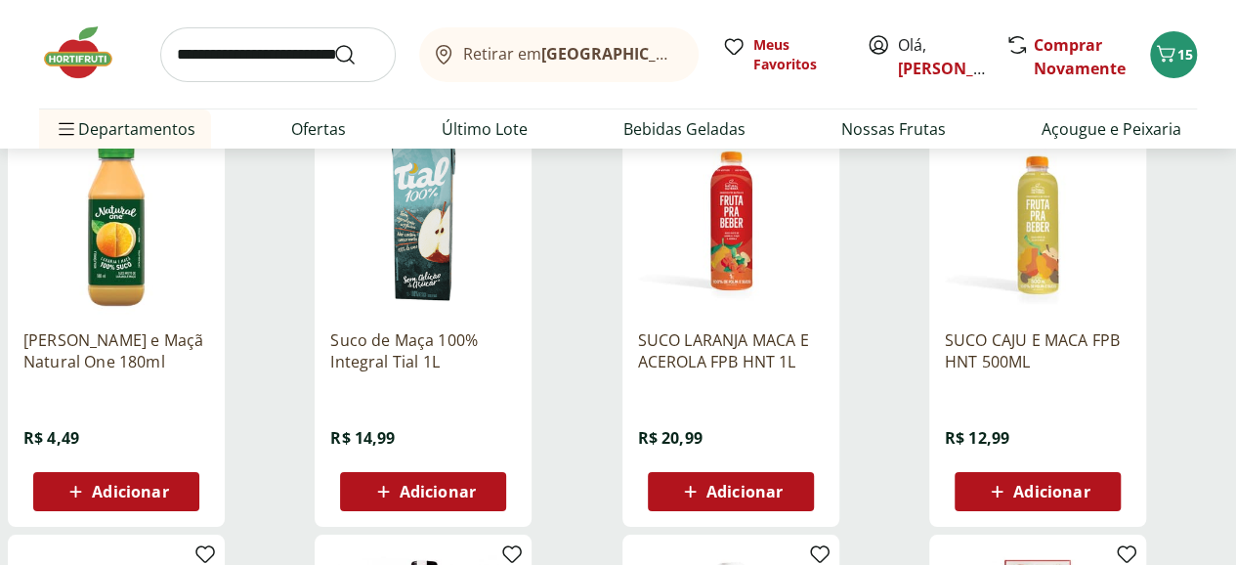
click at [476, 499] on span "Adicionar" at bounding box center [438, 492] width 76 height 16
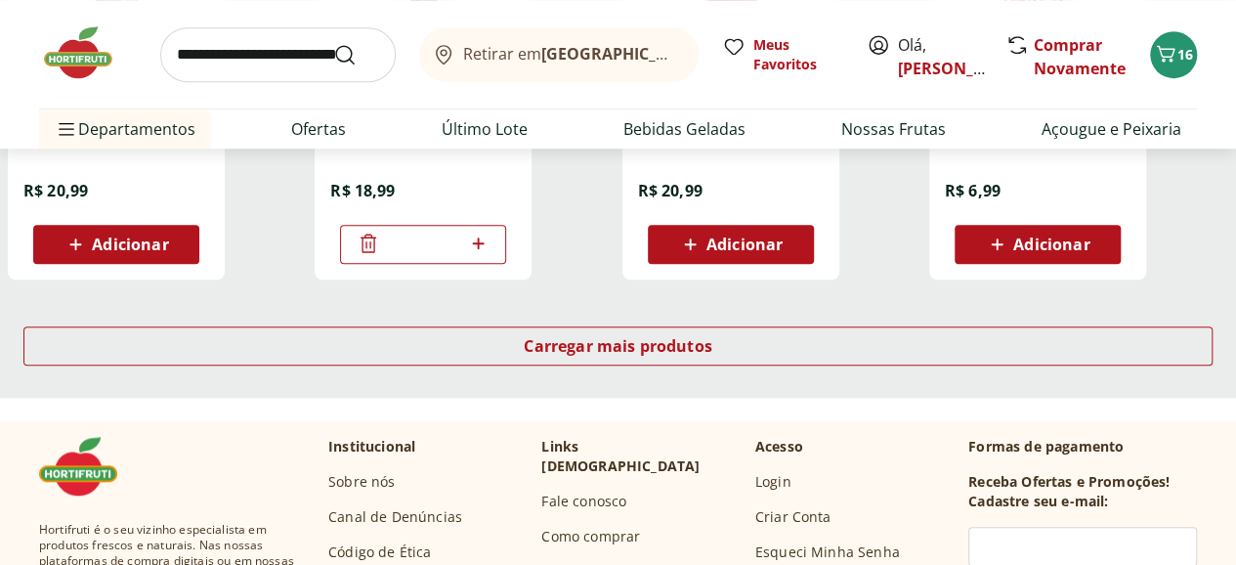
scroll to position [4233, 0]
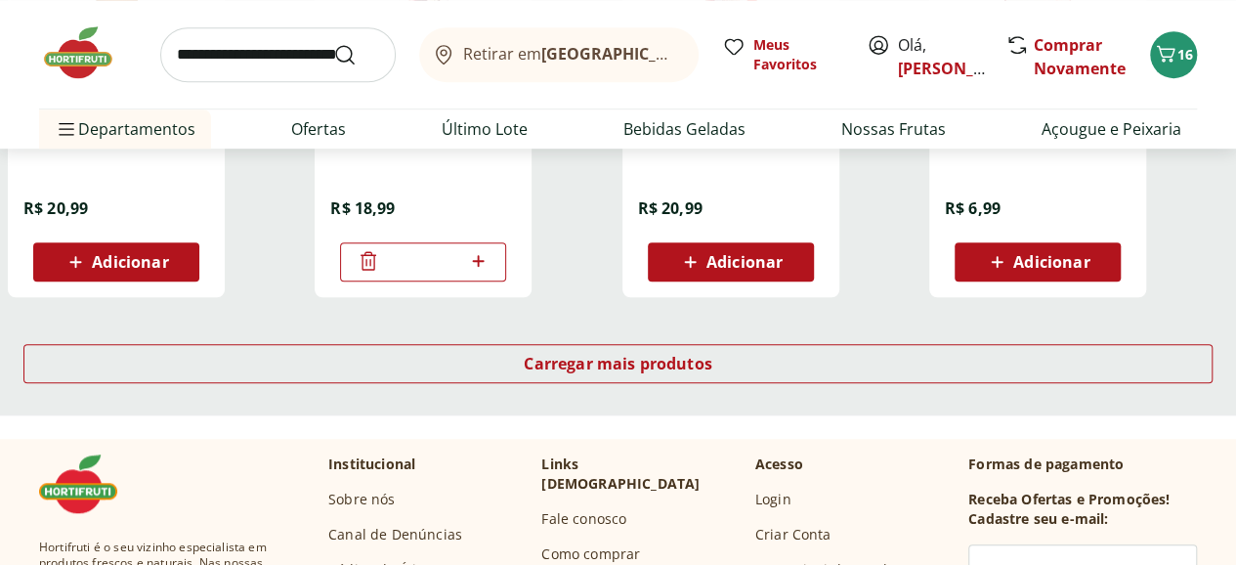
click at [243, 67] on input "search" at bounding box center [277, 54] width 235 height 55
type input "**********"
click at [333, 43] on button "Submit Search" at bounding box center [356, 54] width 47 height 23
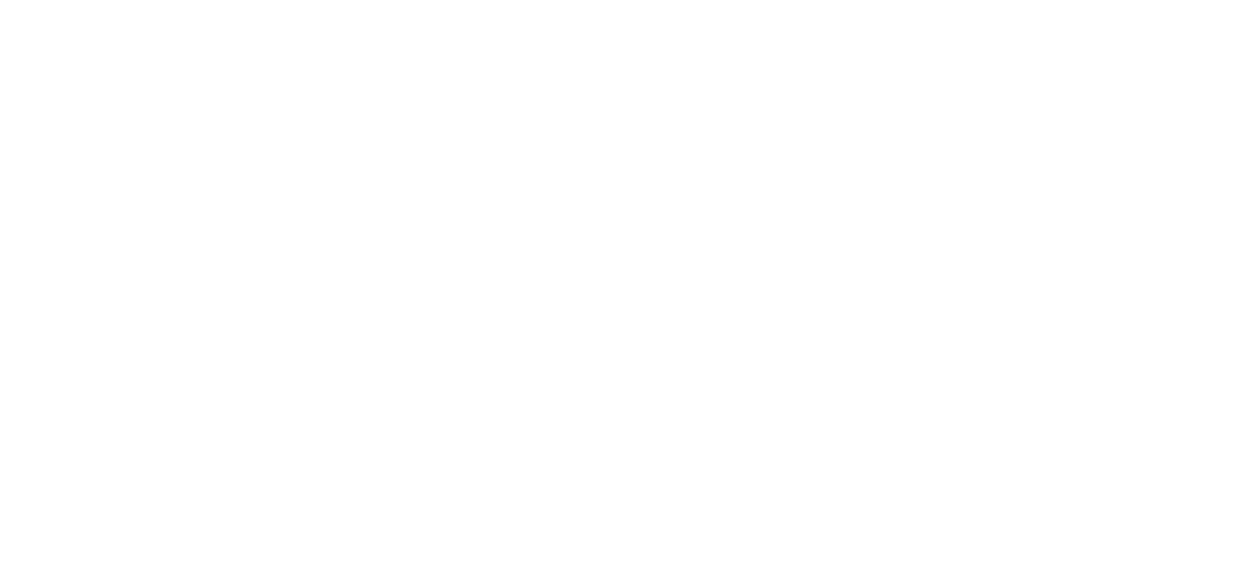
select select "**********"
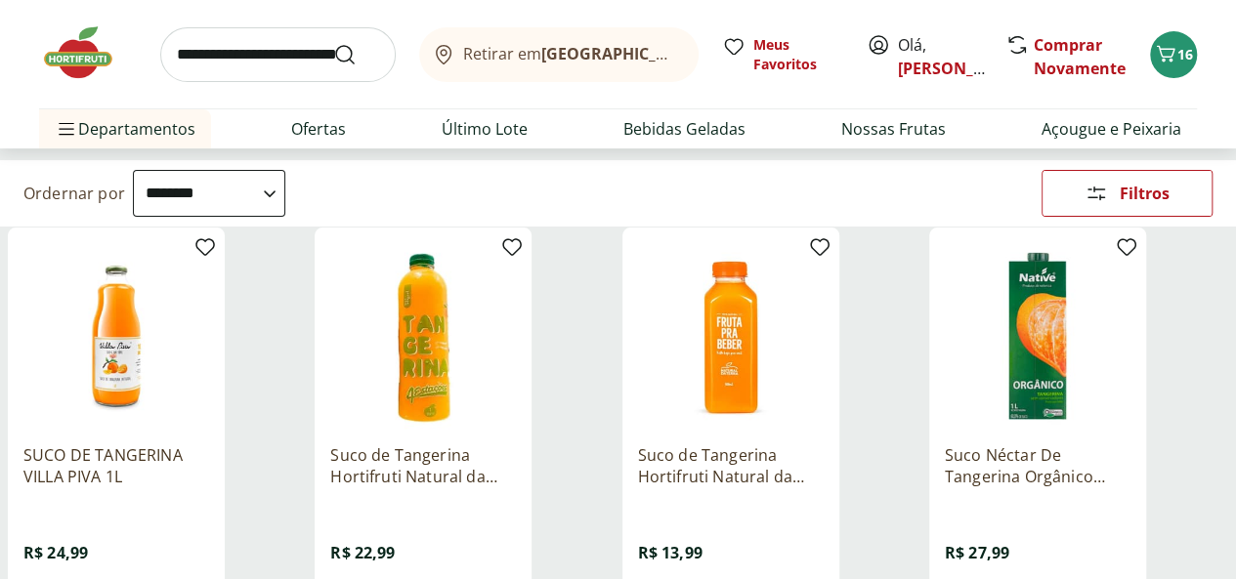
scroll to position [325, 0]
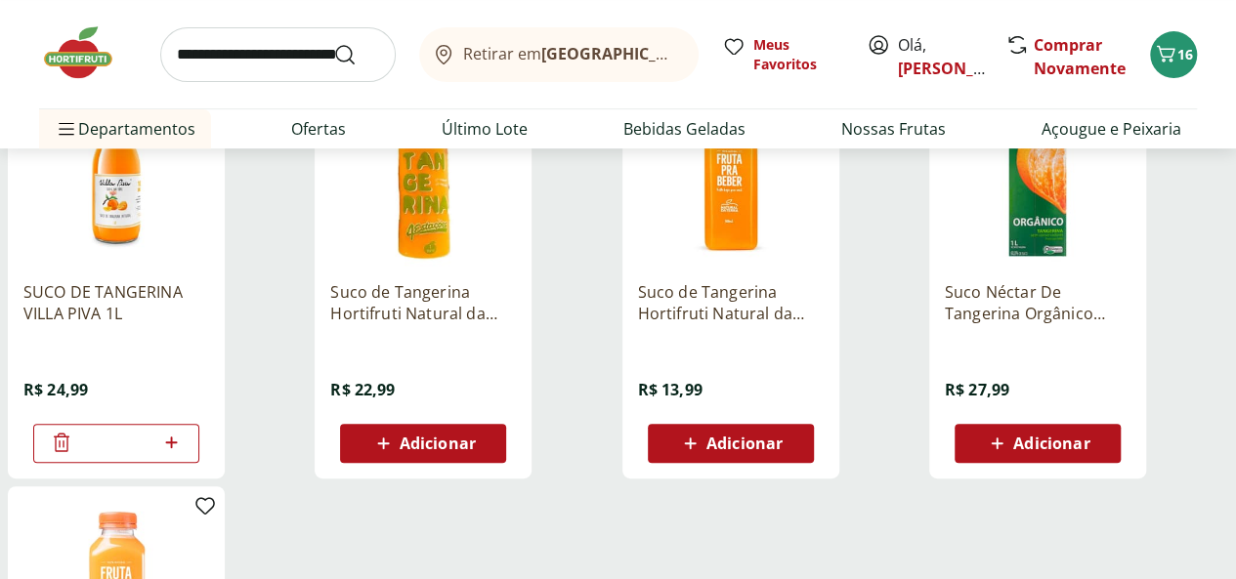
click at [516, 191] on img at bounding box center [423, 173] width 186 height 186
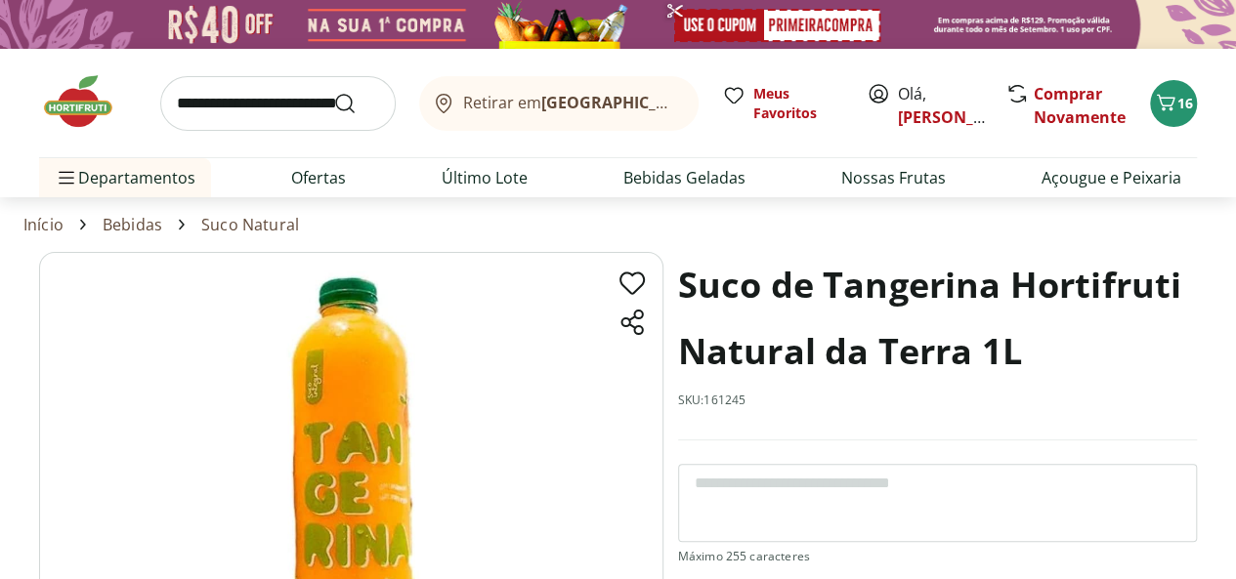
scroll to position [162, 0]
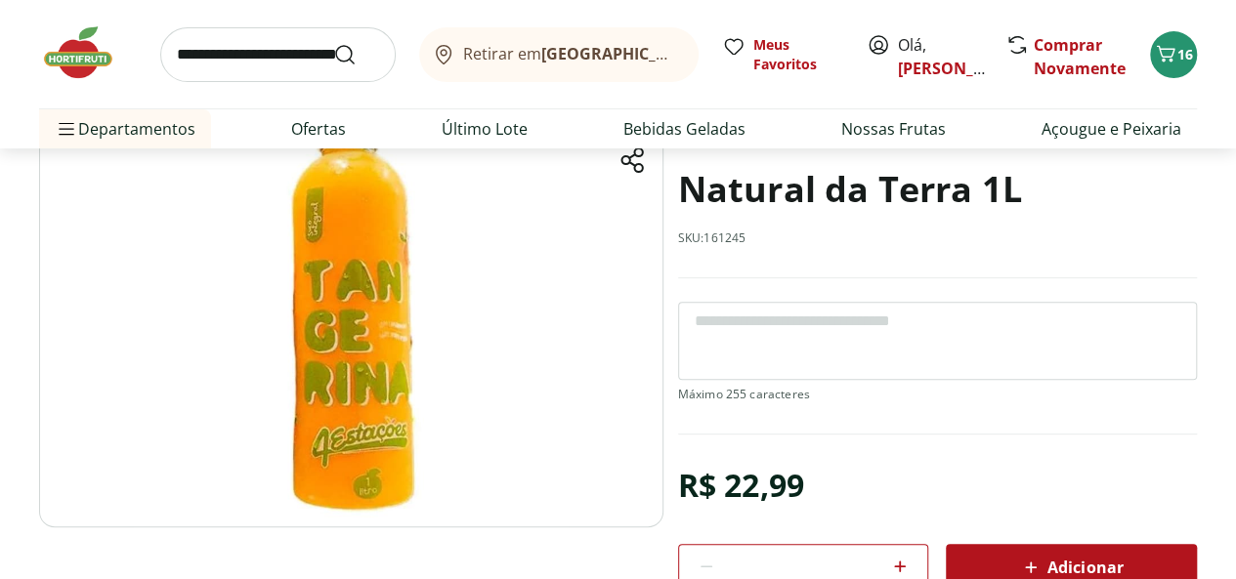
click at [1042, 557] on icon at bounding box center [1030, 567] width 23 height 23
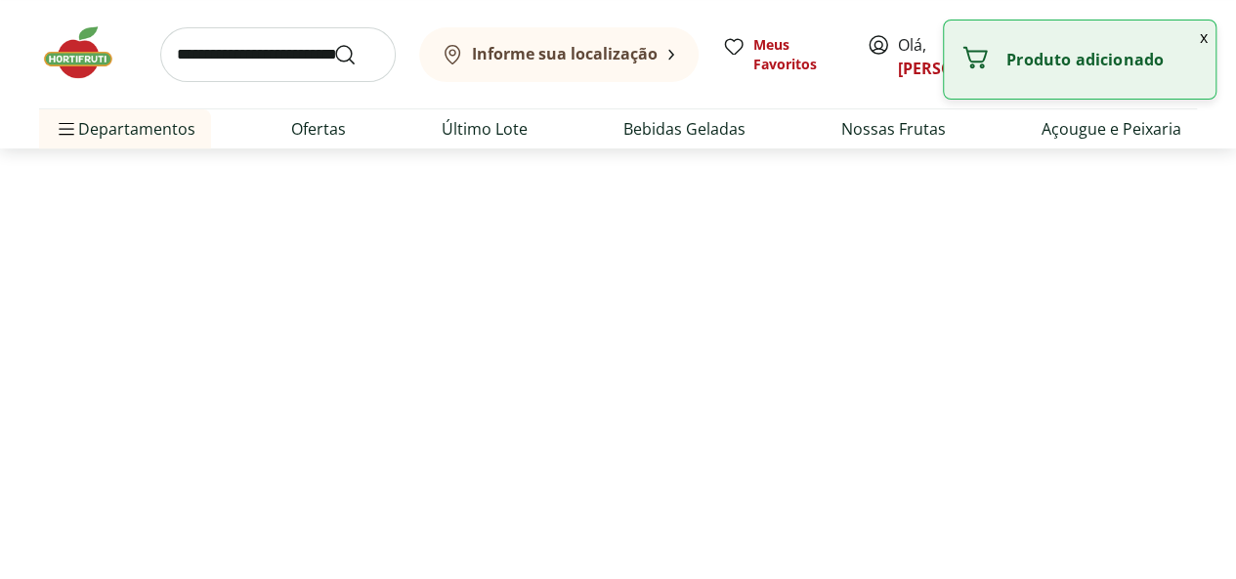
select select "**********"
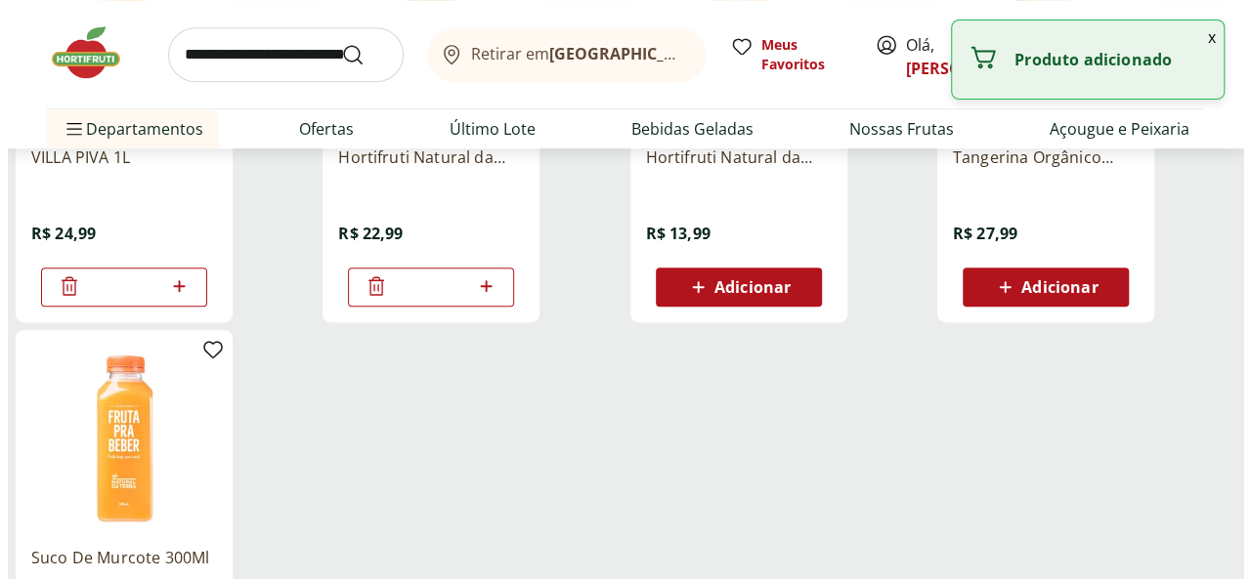
scroll to position [651, 0]
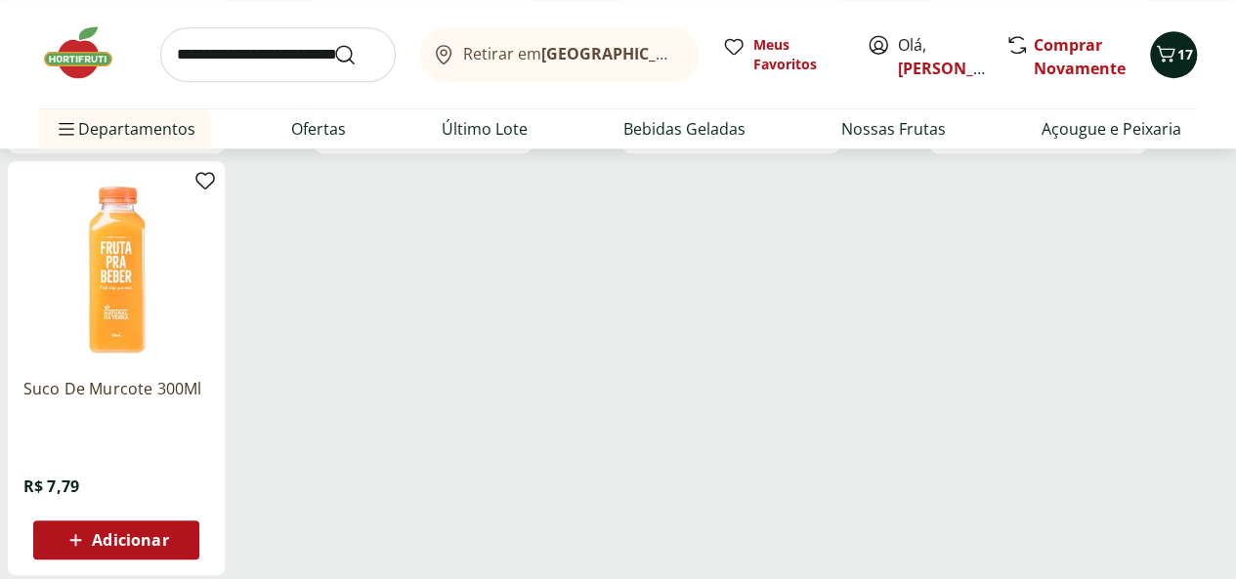
click at [1174, 60] on icon "Carrinho" at bounding box center [1165, 53] width 23 height 23
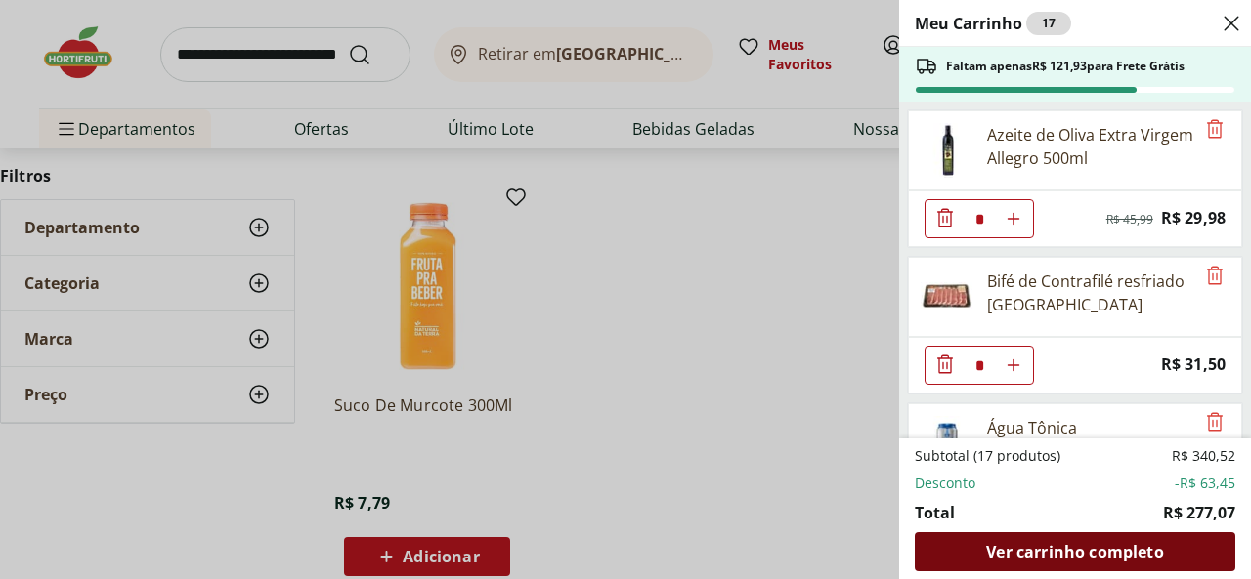
click at [1061, 550] on span "Ver carrinho completo" at bounding box center [1074, 552] width 177 height 16
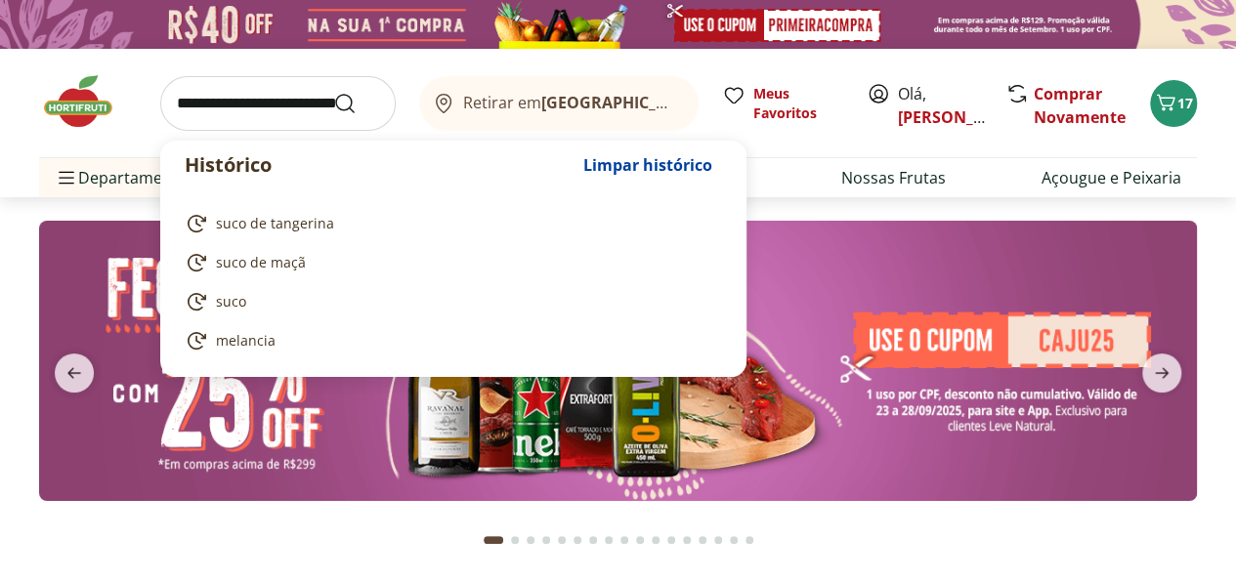
click at [252, 110] on input "search" at bounding box center [277, 103] width 235 height 55
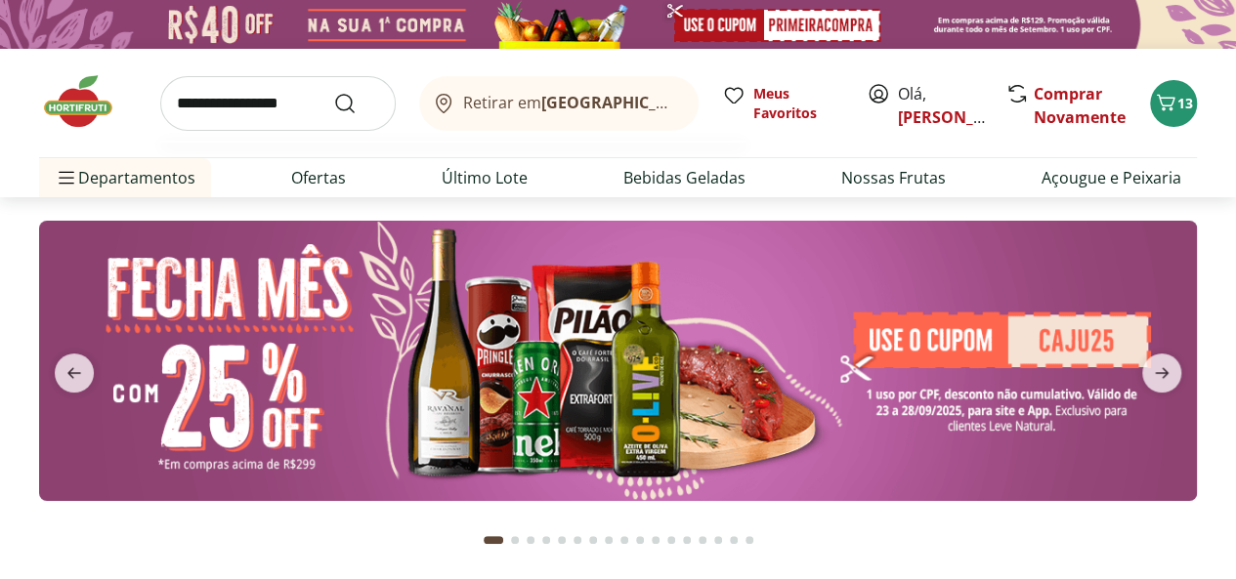
type input "**********"
click at [333, 92] on button "Submit Search" at bounding box center [356, 103] width 47 height 23
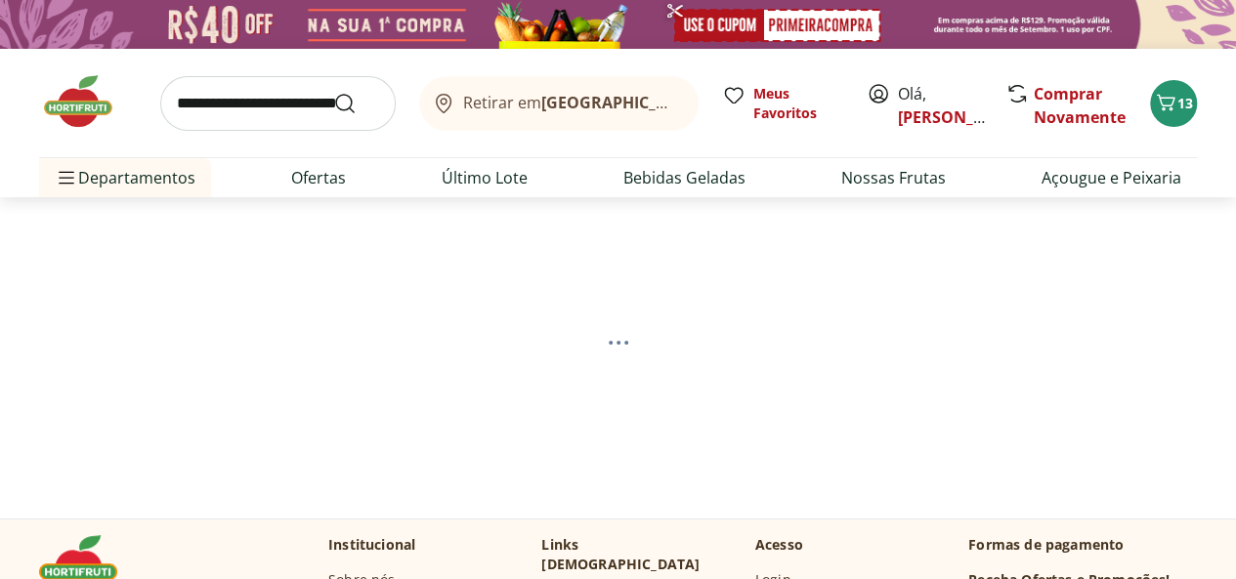
select select "**********"
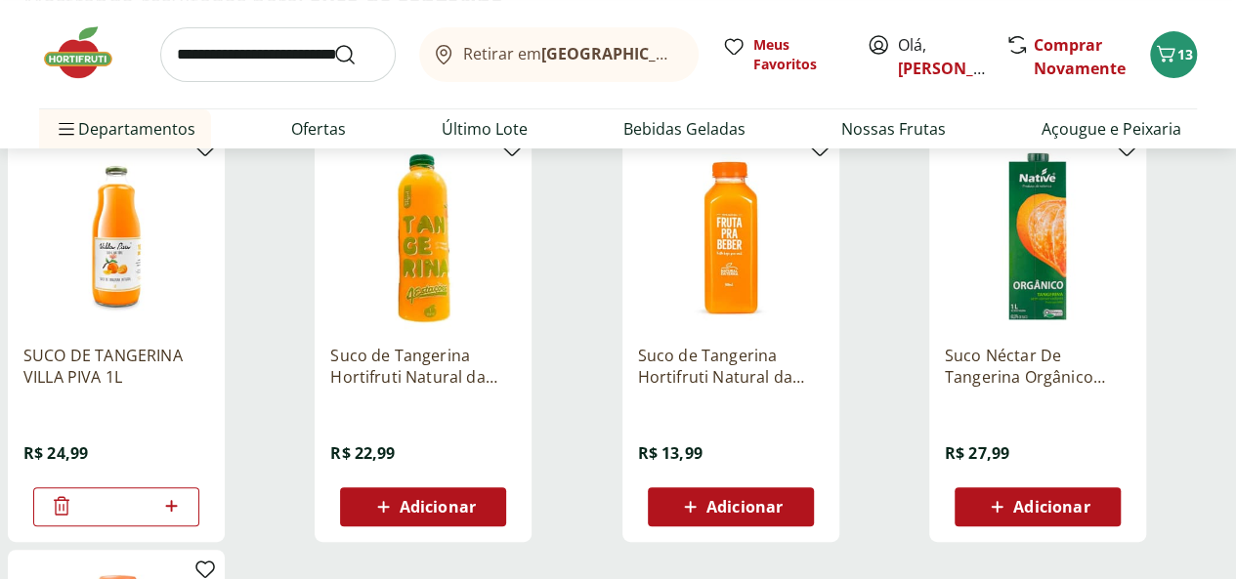
scroll to position [325, 0]
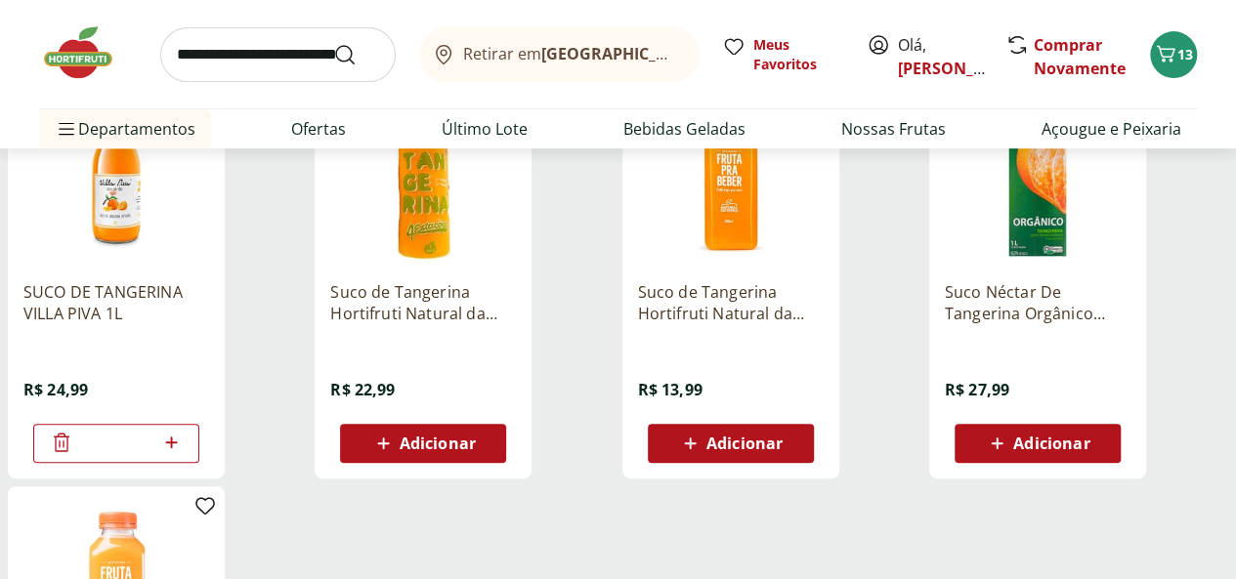
click at [516, 182] on img at bounding box center [423, 173] width 186 height 186
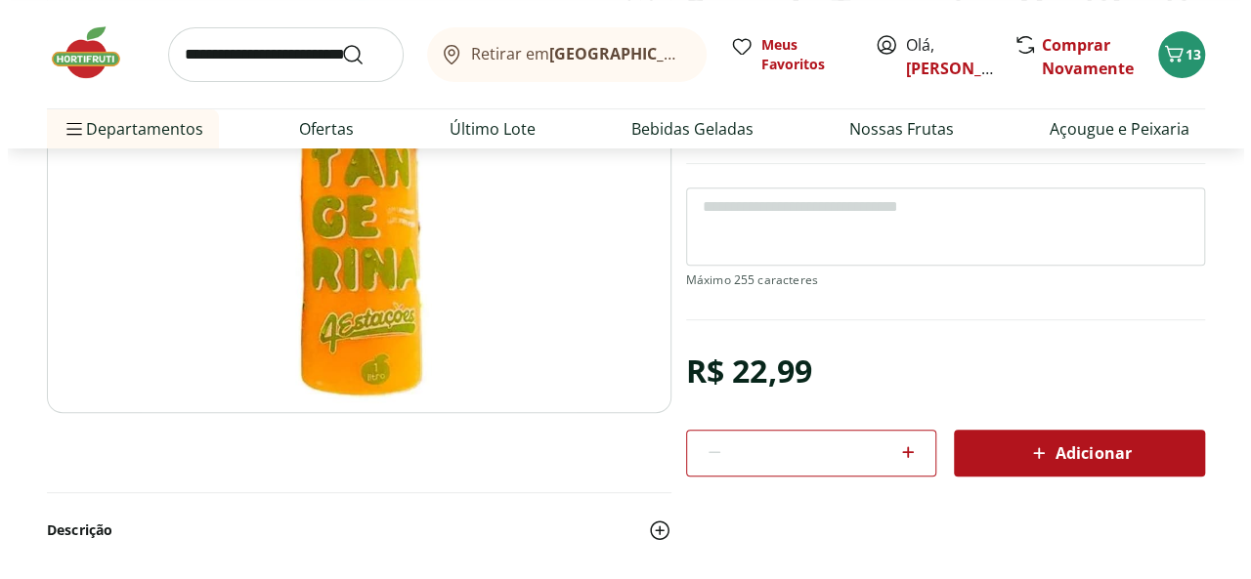
scroll to position [325, 0]
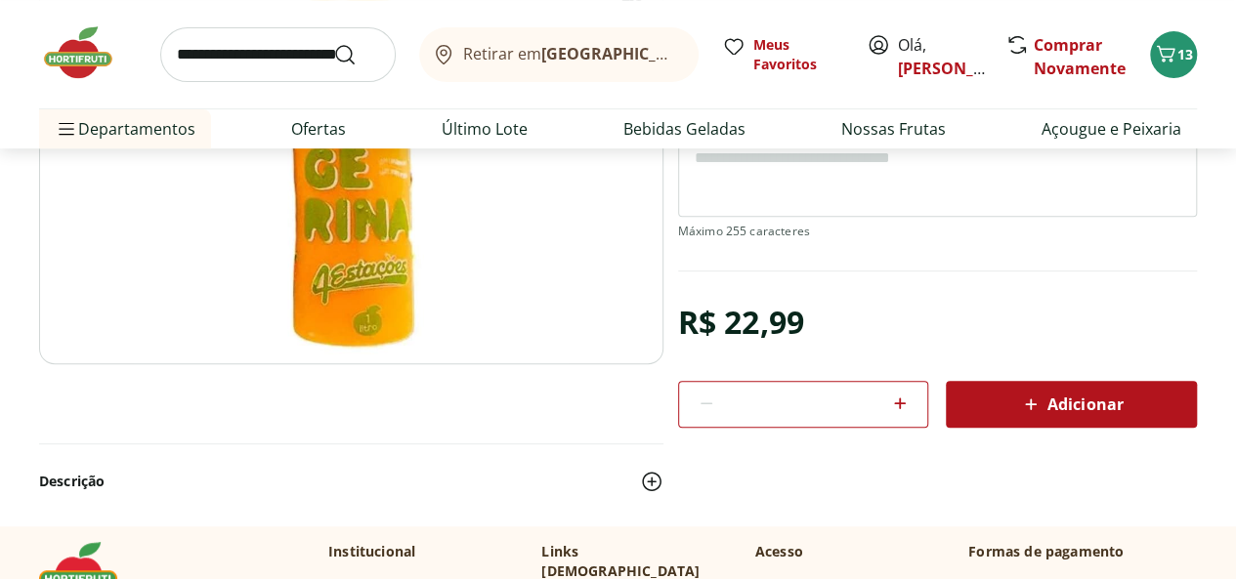
click at [1036, 400] on icon at bounding box center [1030, 404] width 23 height 23
click at [1184, 55] on span "13" at bounding box center [1185, 54] width 16 height 19
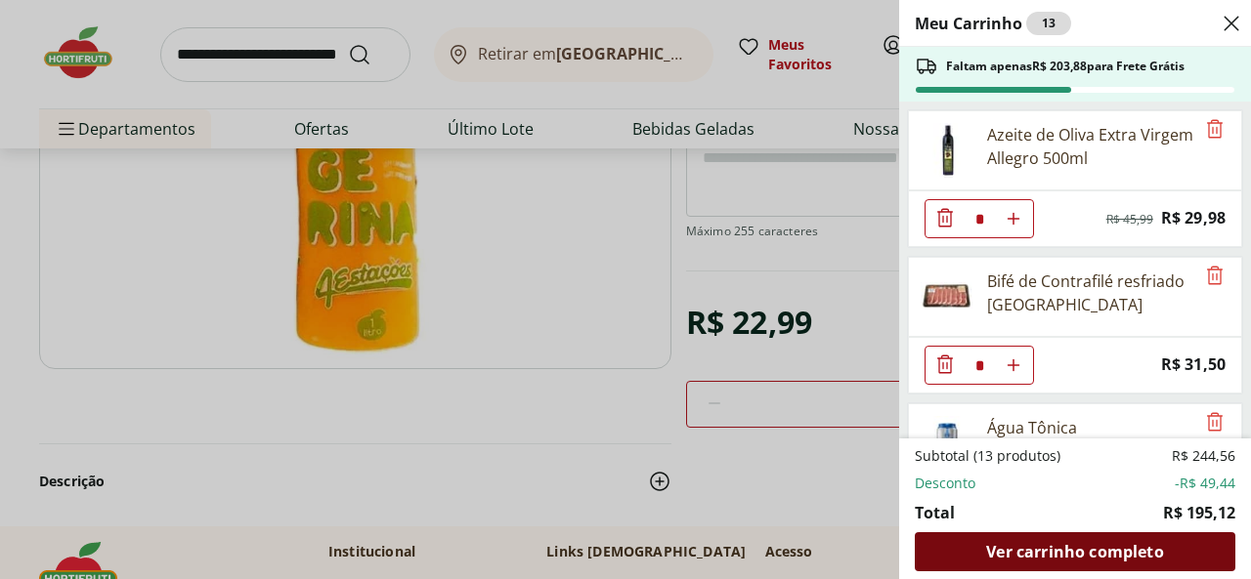
click at [1007, 548] on span "Ver carrinho completo" at bounding box center [1074, 552] width 177 height 16
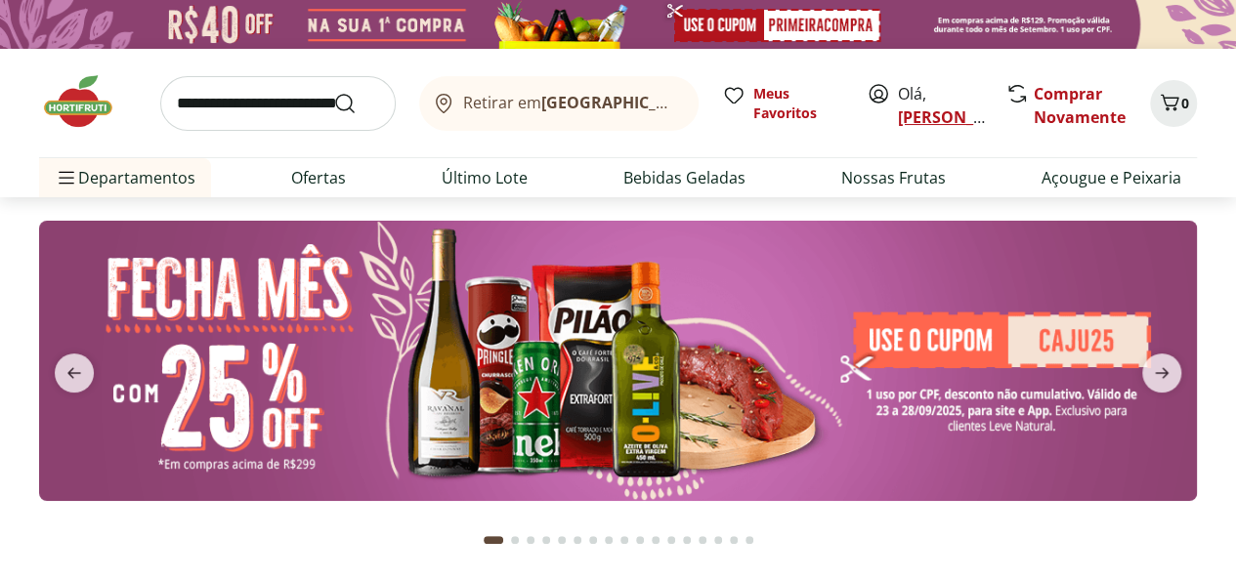
click at [914, 115] on link "[PERSON_NAME]" at bounding box center [961, 116] width 127 height 21
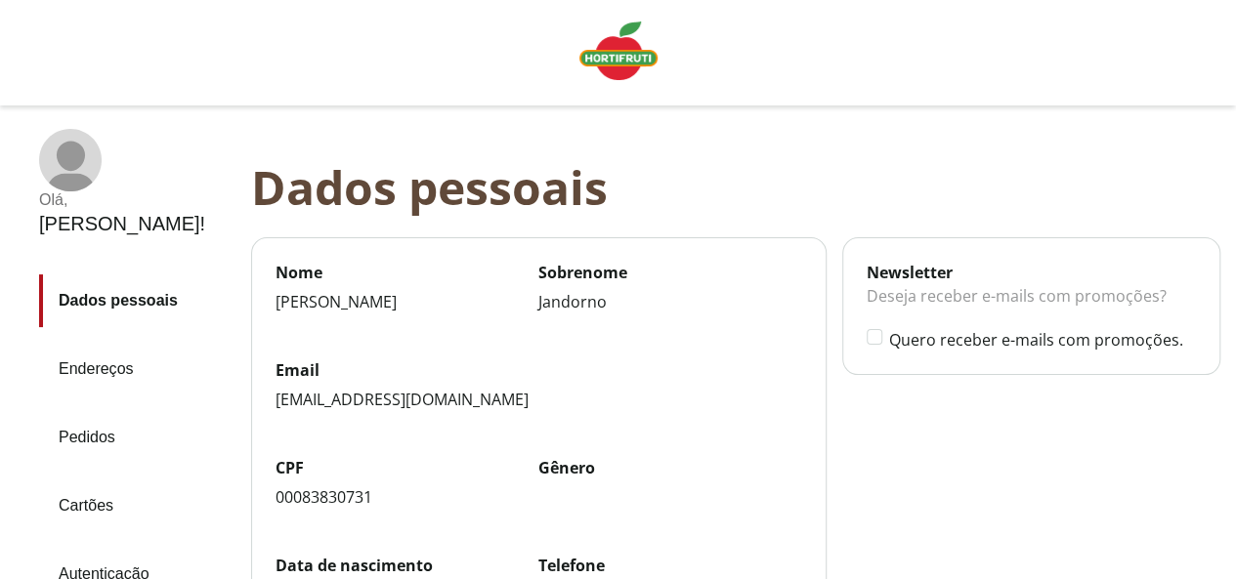
click at [99, 411] on link "Pedidos" at bounding box center [137, 437] width 196 height 53
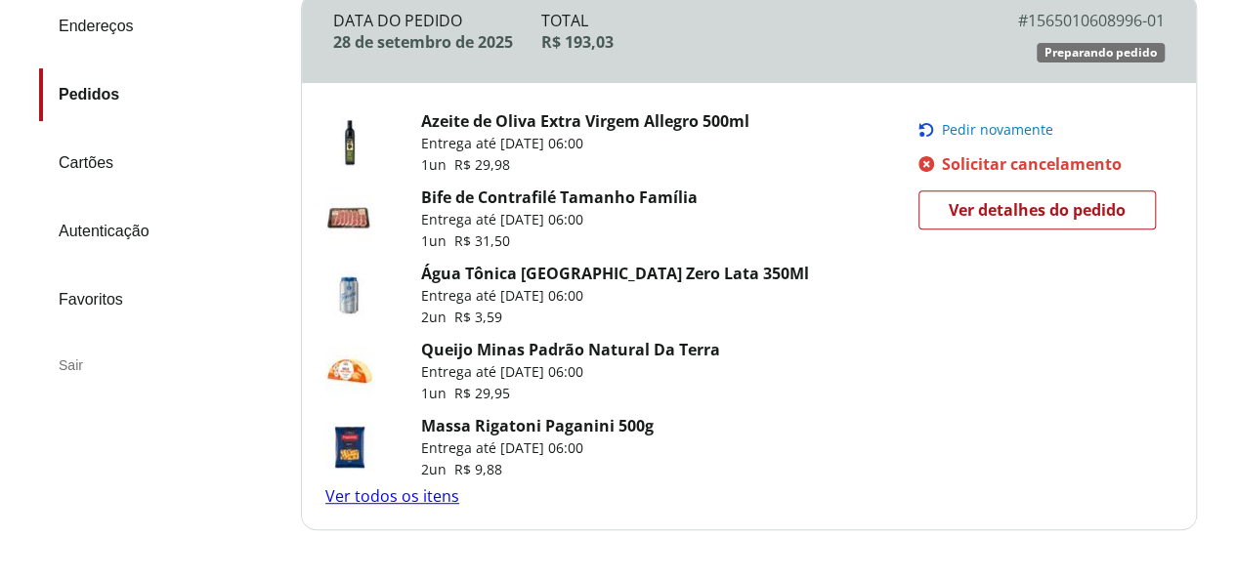
scroll to position [325, 0]
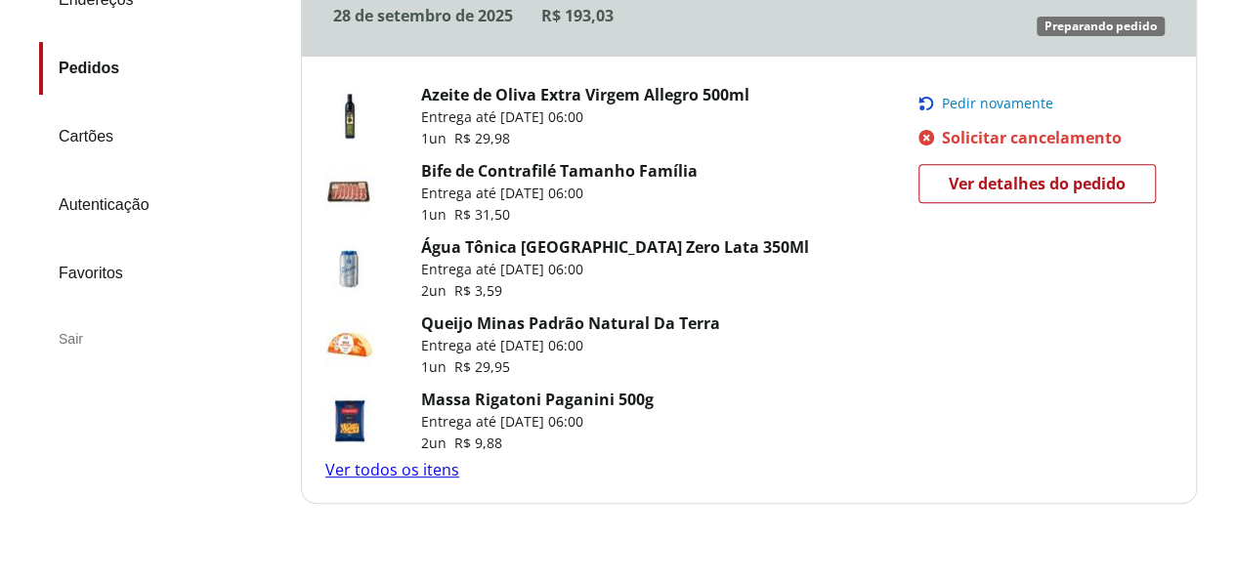
click at [430, 475] on link "Ver todos os itens" at bounding box center [392, 469] width 134 height 21
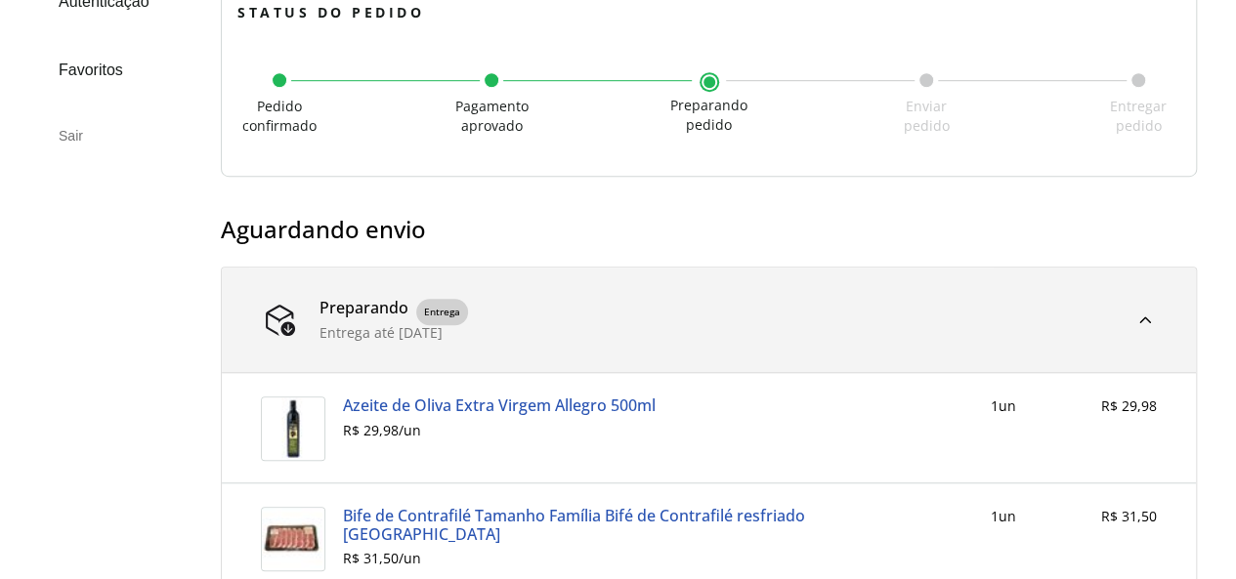
scroll to position [617, 0]
